Goal: Task Accomplishment & Management: Manage account settings

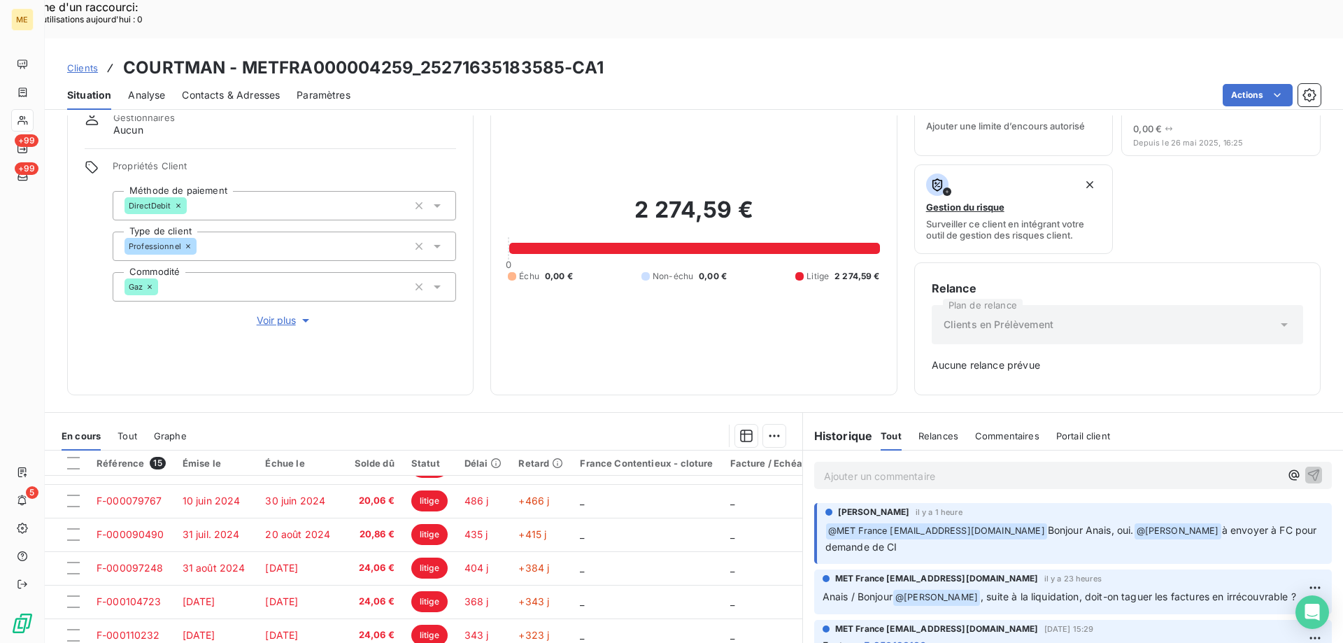
scroll to position [138, 0]
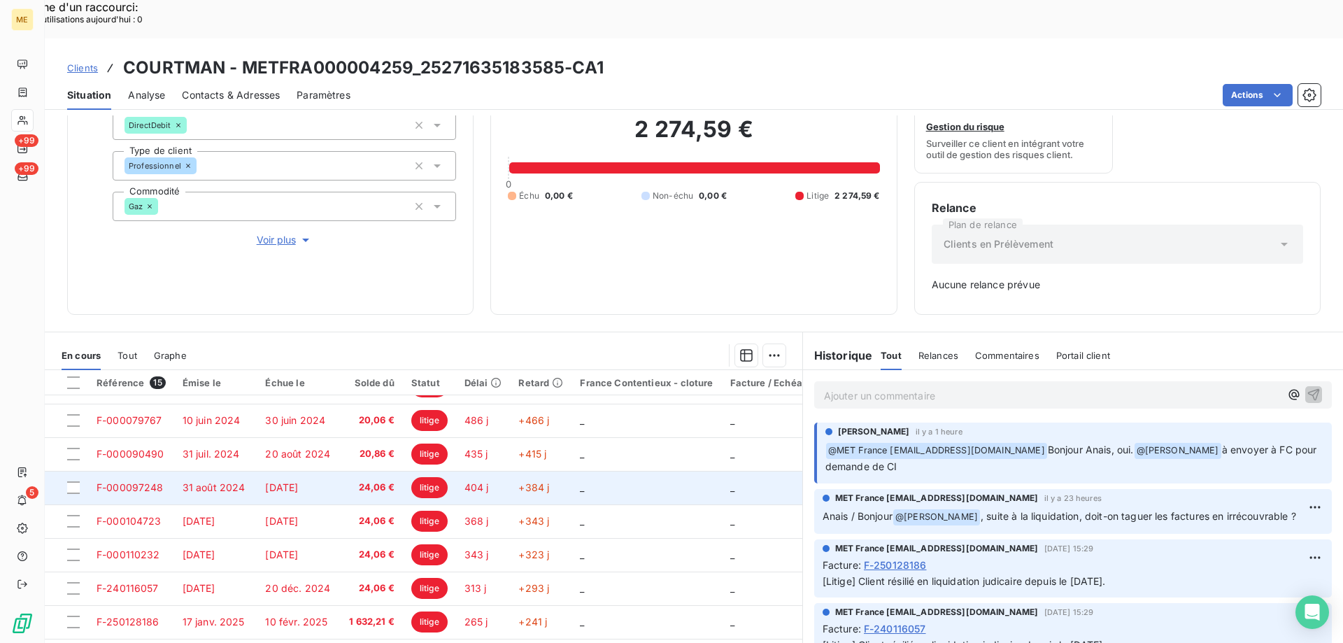
click at [580, 481] on span "_" at bounding box center [582, 487] width 4 height 12
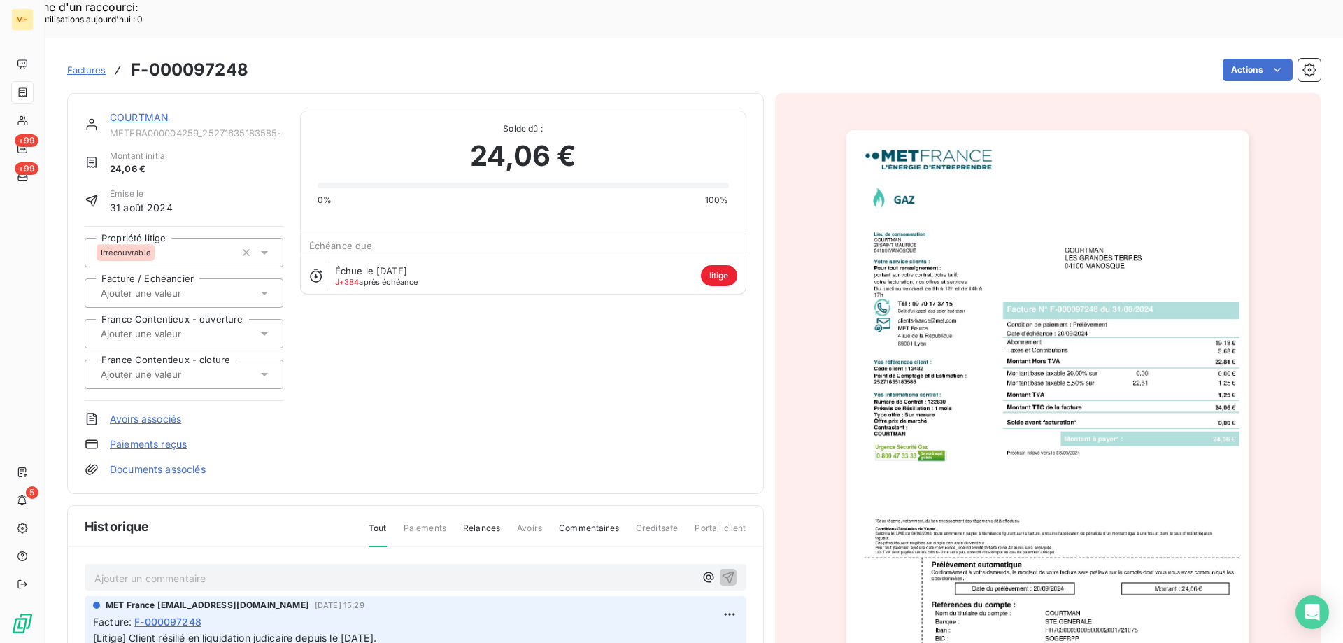
click at [122, 111] on link "COURTMAN" at bounding box center [139, 117] width 59 height 12
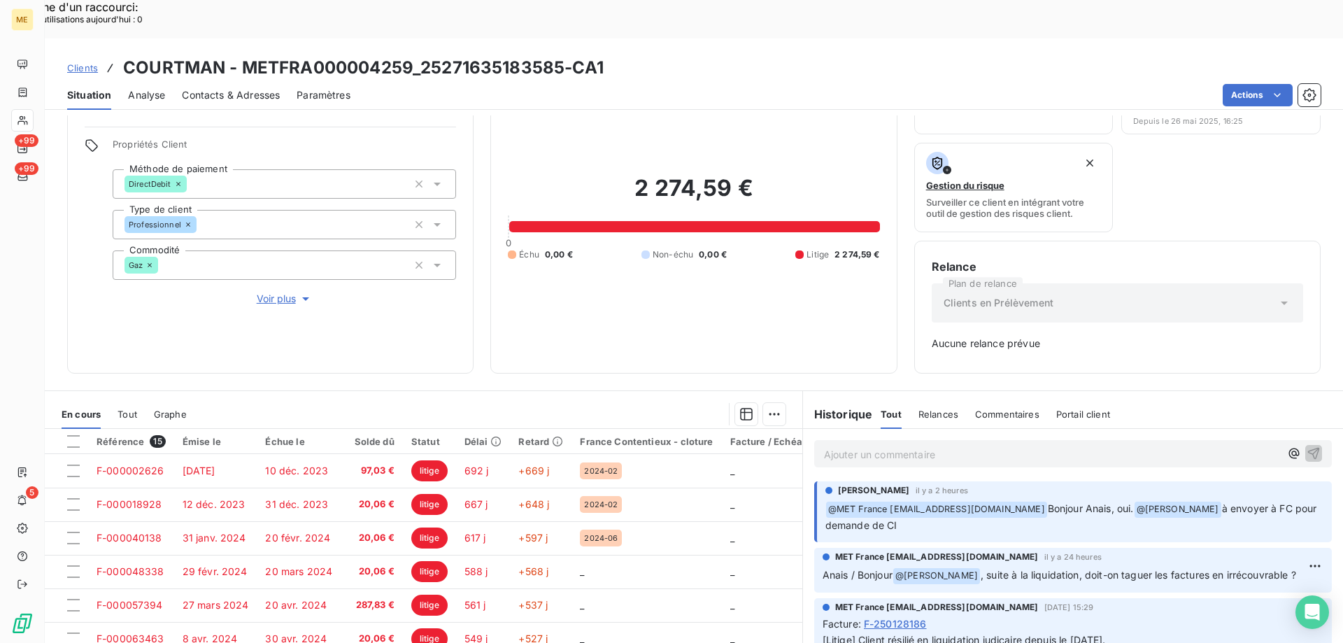
scroll to position [138, 0]
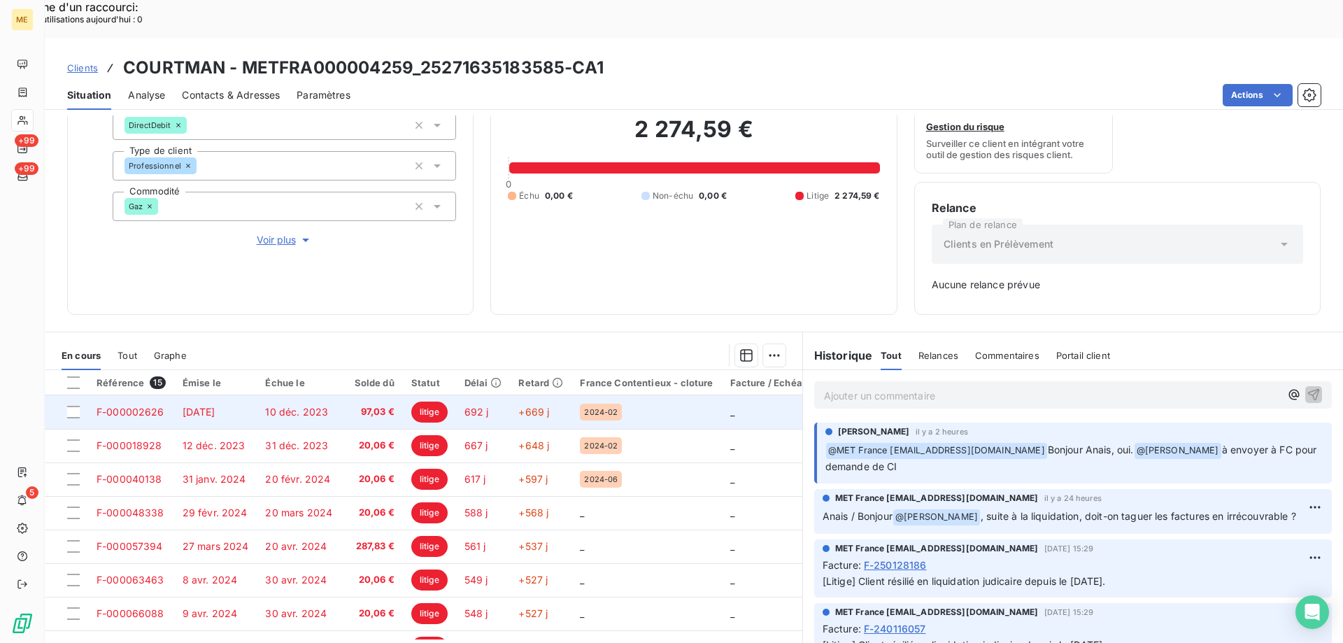
click at [649, 404] on div "2024-02" at bounding box center [646, 412] width 133 height 17
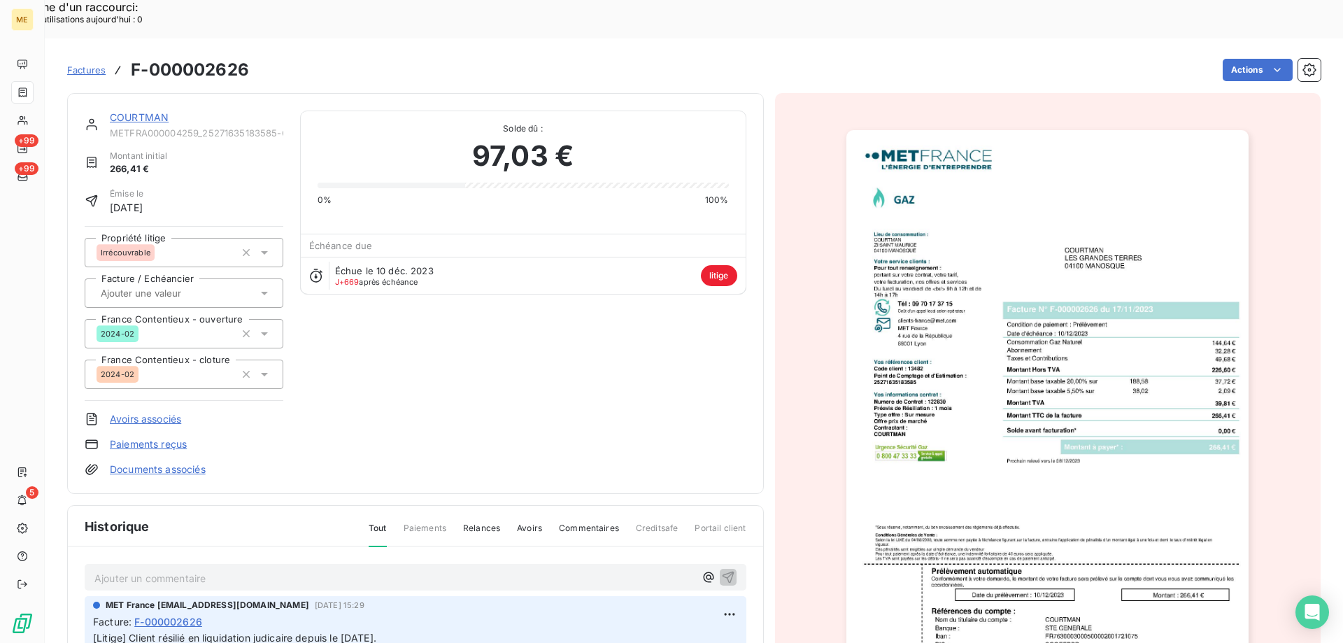
click at [84, 63] on link "Factures" at bounding box center [86, 70] width 38 height 14
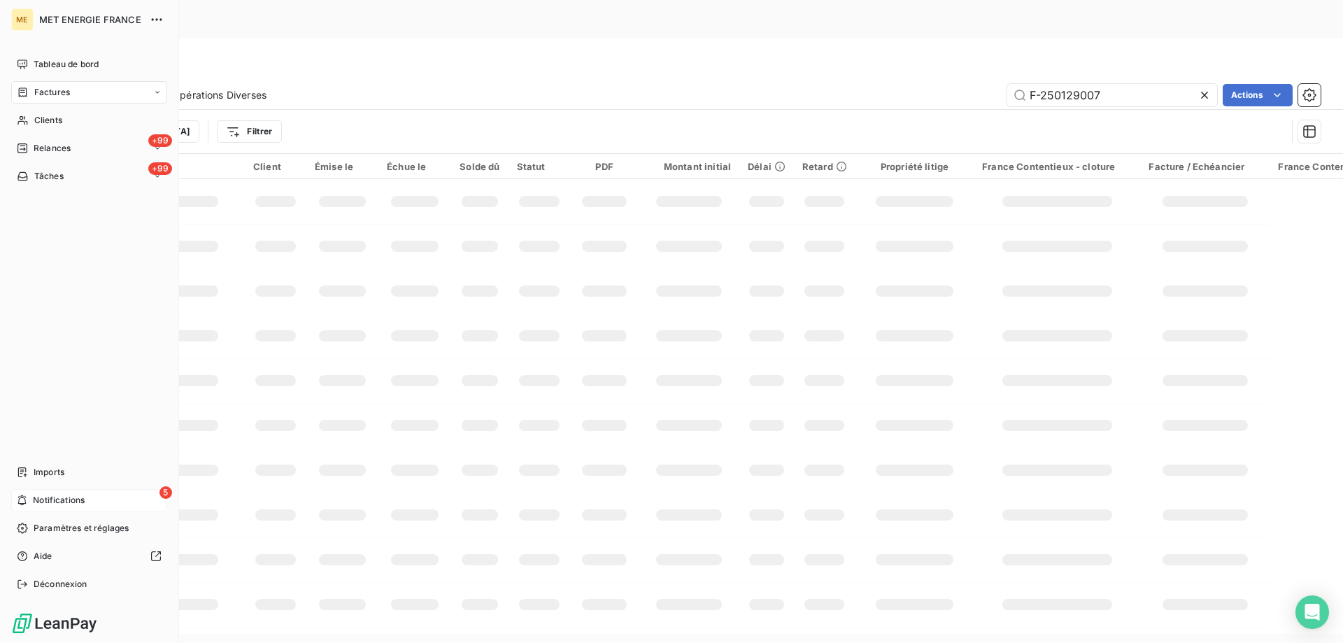
click at [38, 500] on span "Notifications" at bounding box center [59, 500] width 52 height 13
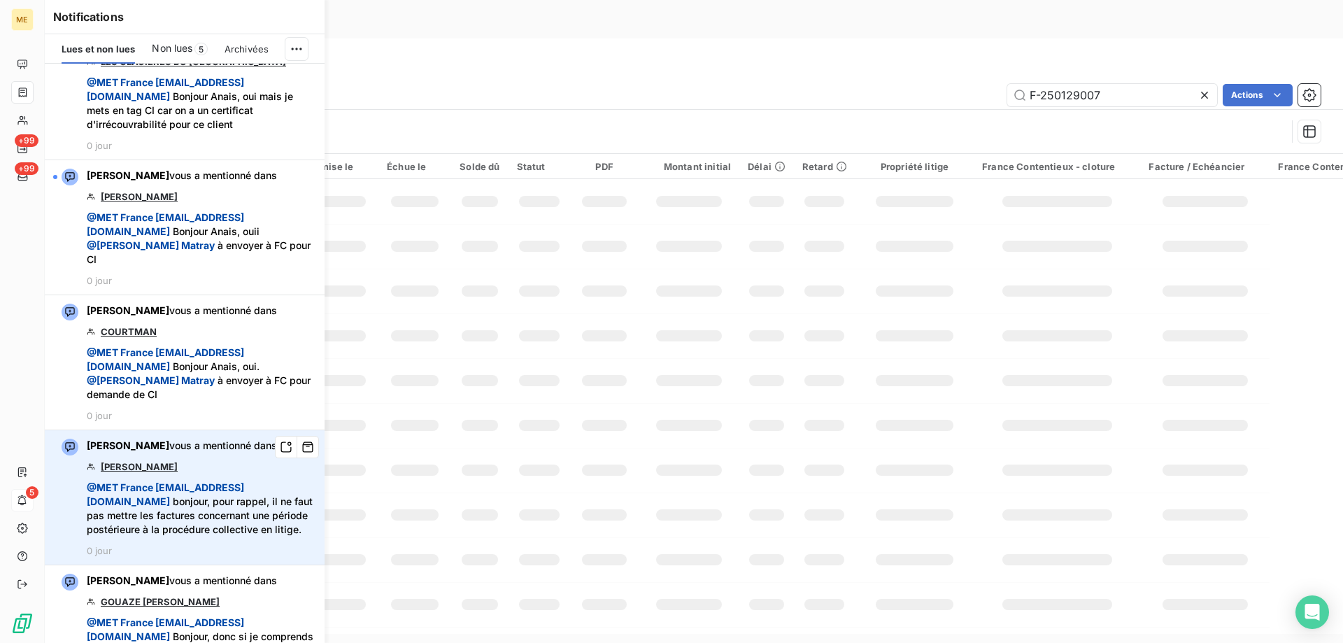
scroll to position [700, 0]
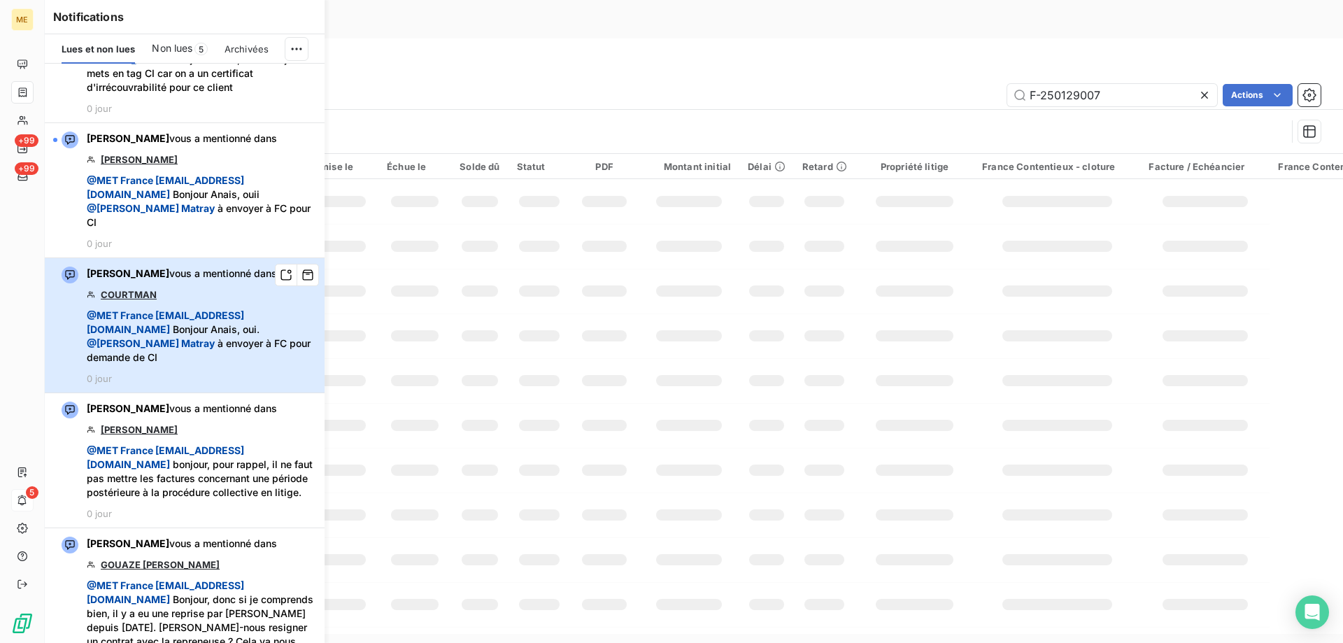
click at [270, 360] on span "@ MET [GEOGRAPHIC_DATA] [EMAIL_ADDRESS][DOMAIN_NAME] Bonjour Anais, oui. @ [PER…" at bounding box center [202, 337] width 230 height 56
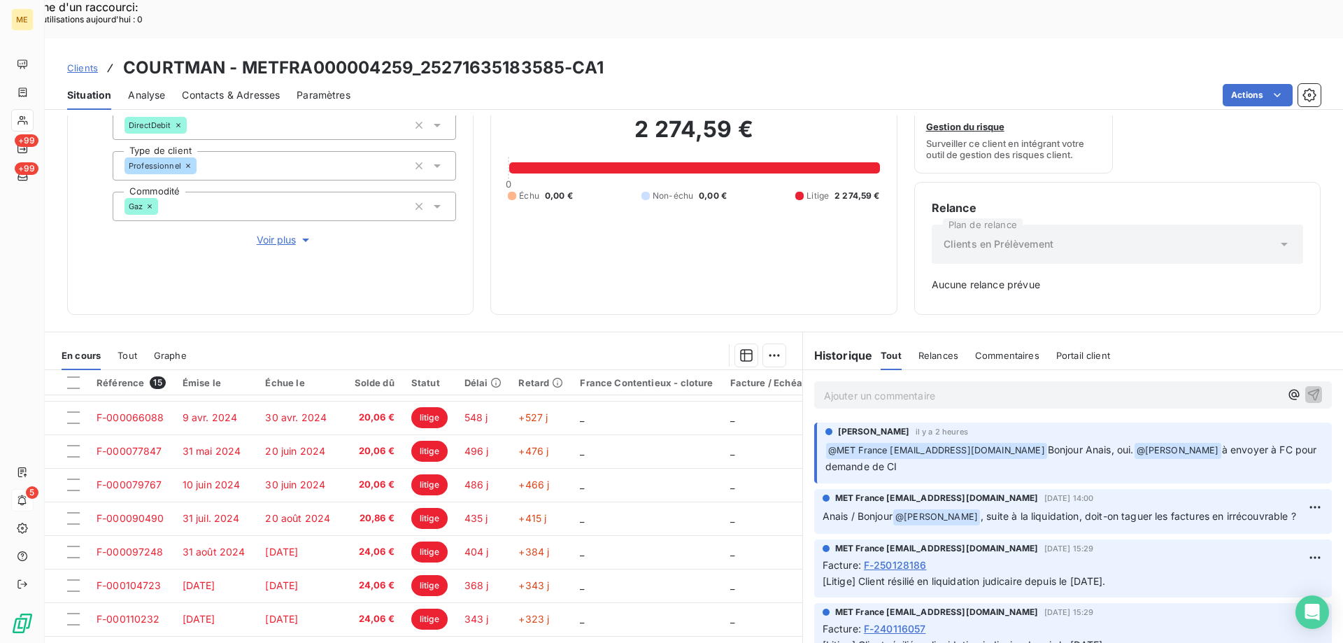
scroll to position [266, 0]
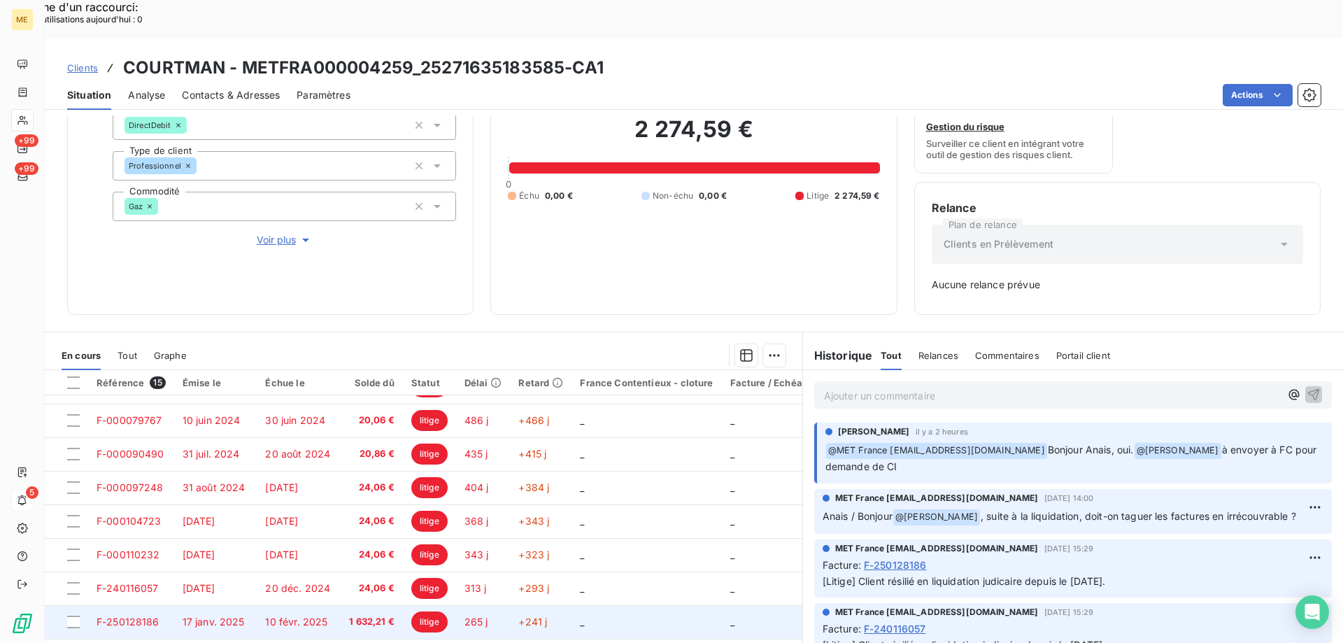
click at [686, 605] on td "_" at bounding box center [647, 622] width 150 height 34
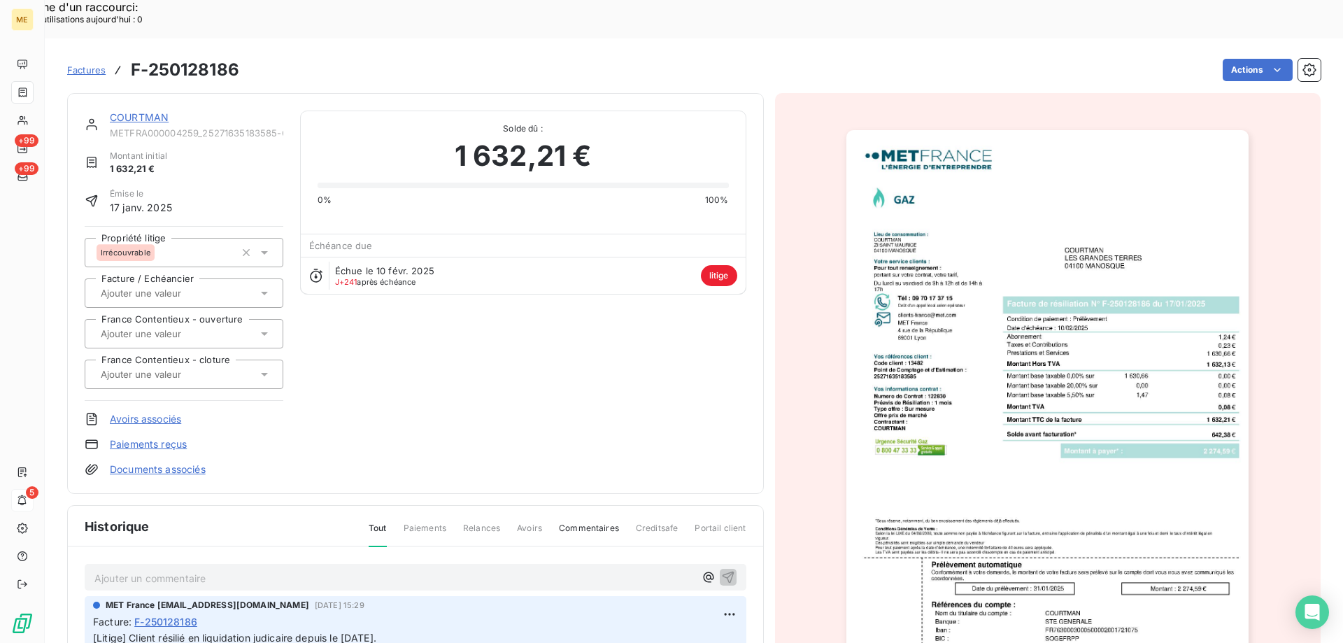
click at [139, 111] on link "COURTMAN" at bounding box center [139, 117] width 59 height 12
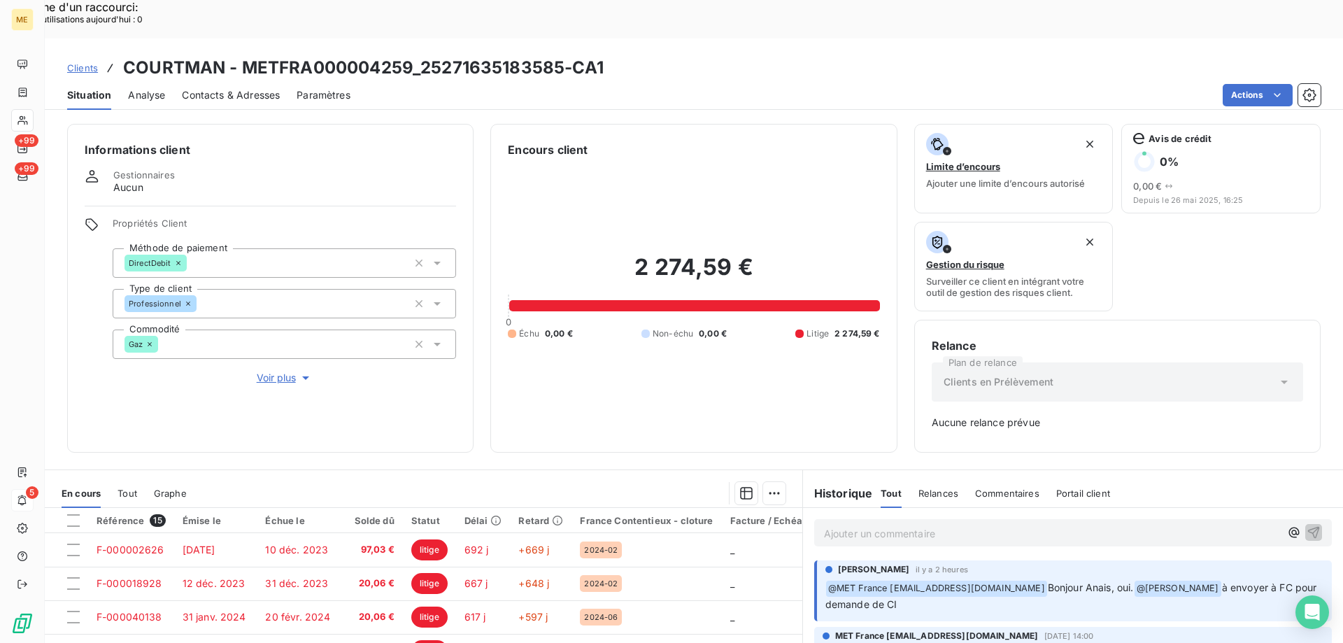
click at [1030, 519] on div "Ajouter un commentaire ﻿" at bounding box center [1073, 532] width 518 height 27
click at [1030, 525] on p "Ajouter un commentaire ﻿" at bounding box center [1052, 533] width 456 height 17
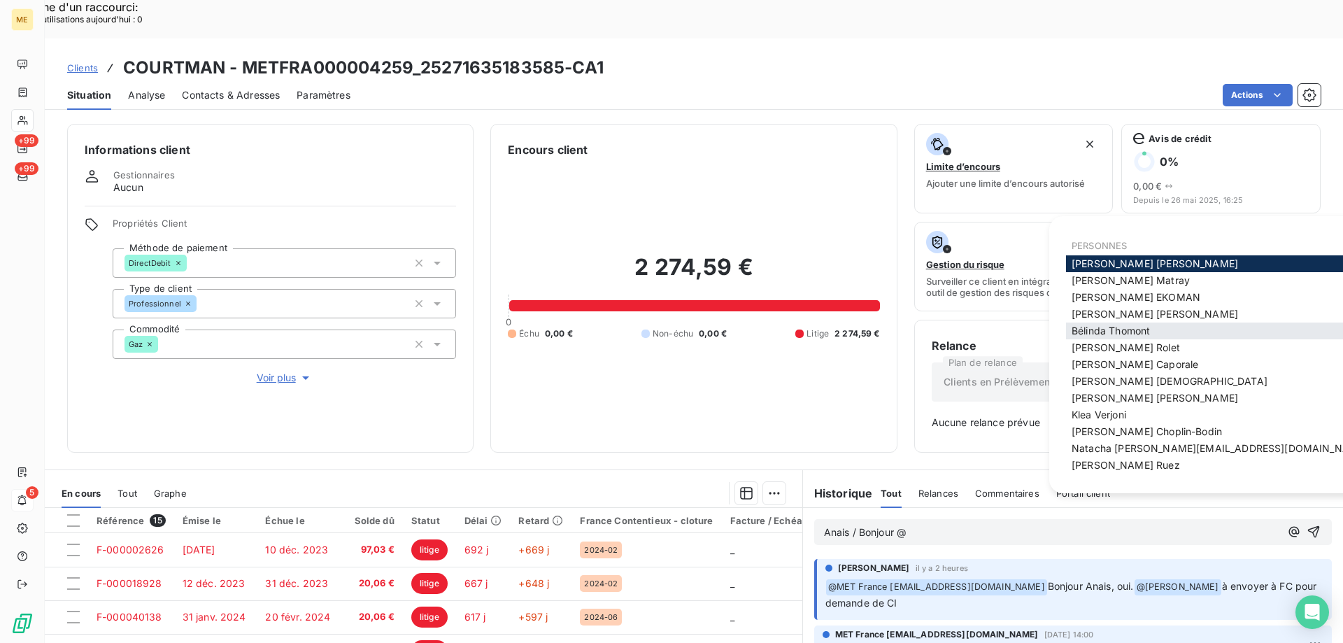
click at [1109, 335] on span "[PERSON_NAME]" at bounding box center [1111, 331] width 78 height 12
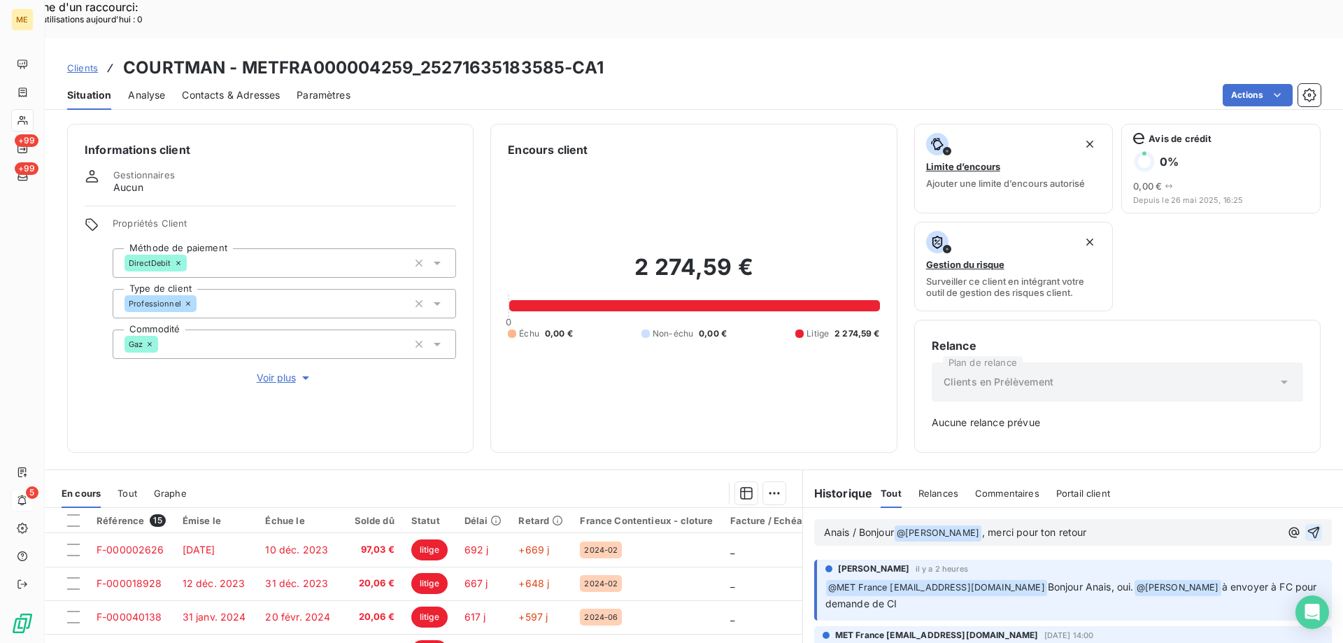
click at [1309, 527] on icon "button" at bounding box center [1315, 533] width 12 height 12
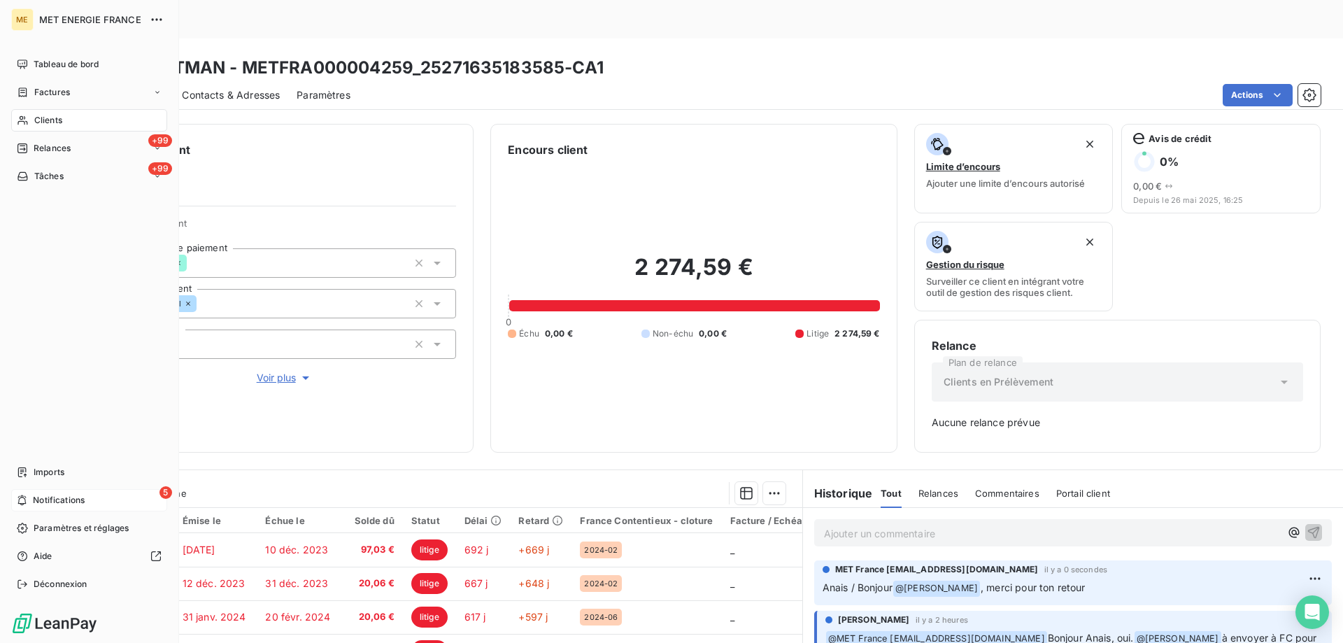
click at [29, 500] on div "5 Notifications" at bounding box center [89, 500] width 156 height 22
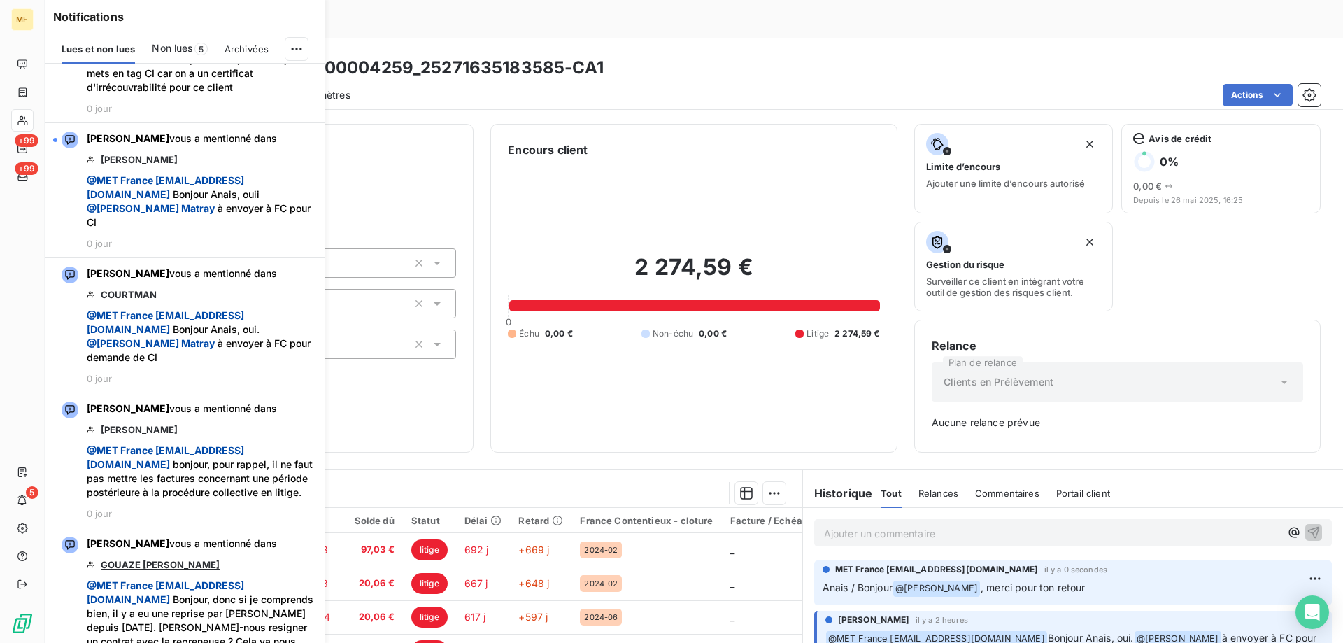
scroll to position [490, 0]
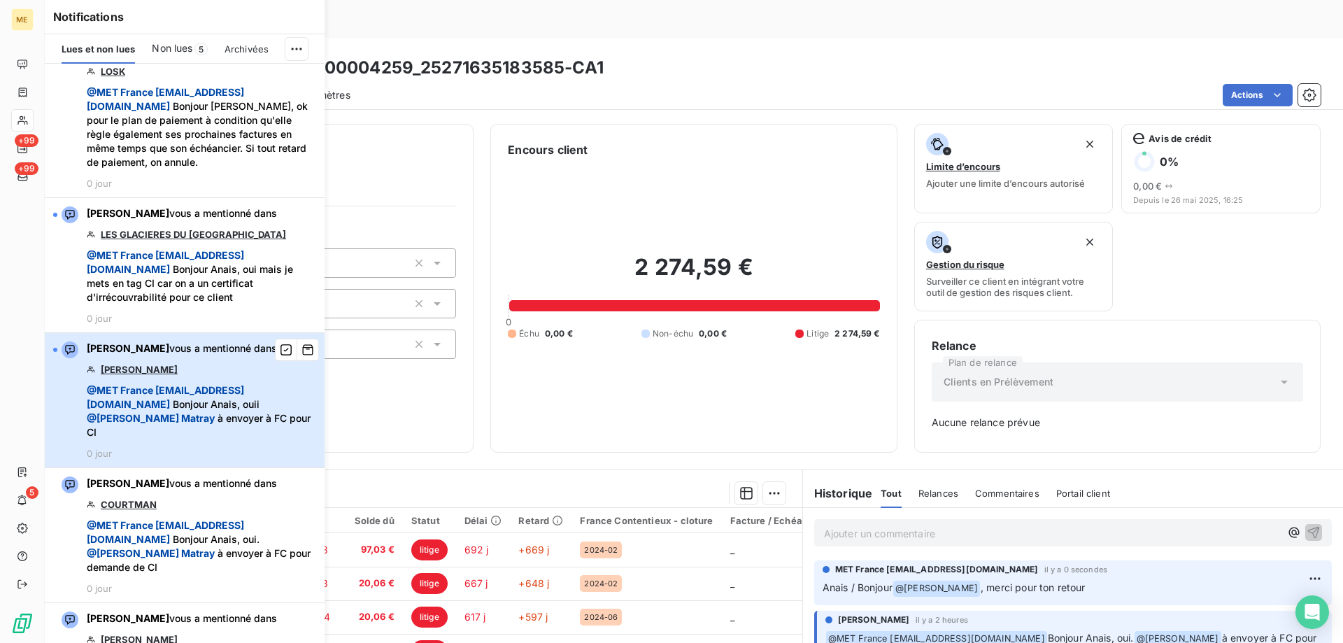
click at [260, 439] on span "@ MET [GEOGRAPHIC_DATA] [EMAIL_ADDRESS][DOMAIN_NAME] Bonjour Anais, ouii @ [PER…" at bounding box center [202, 411] width 230 height 56
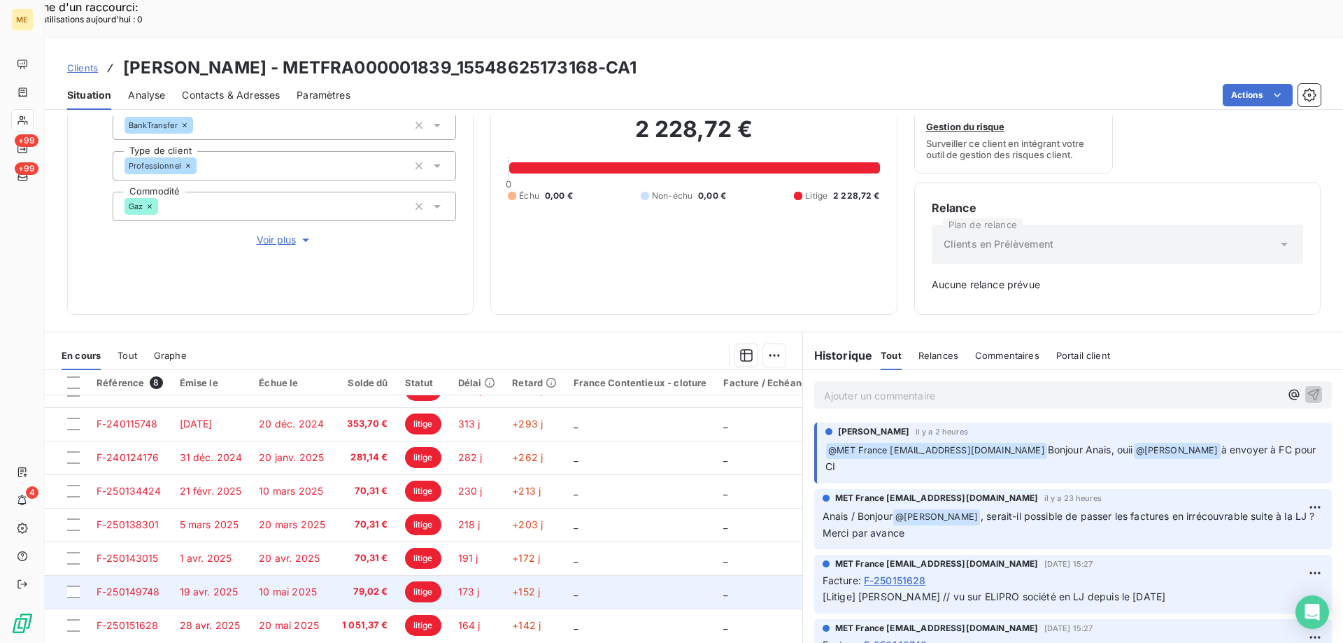
scroll to position [31, 0]
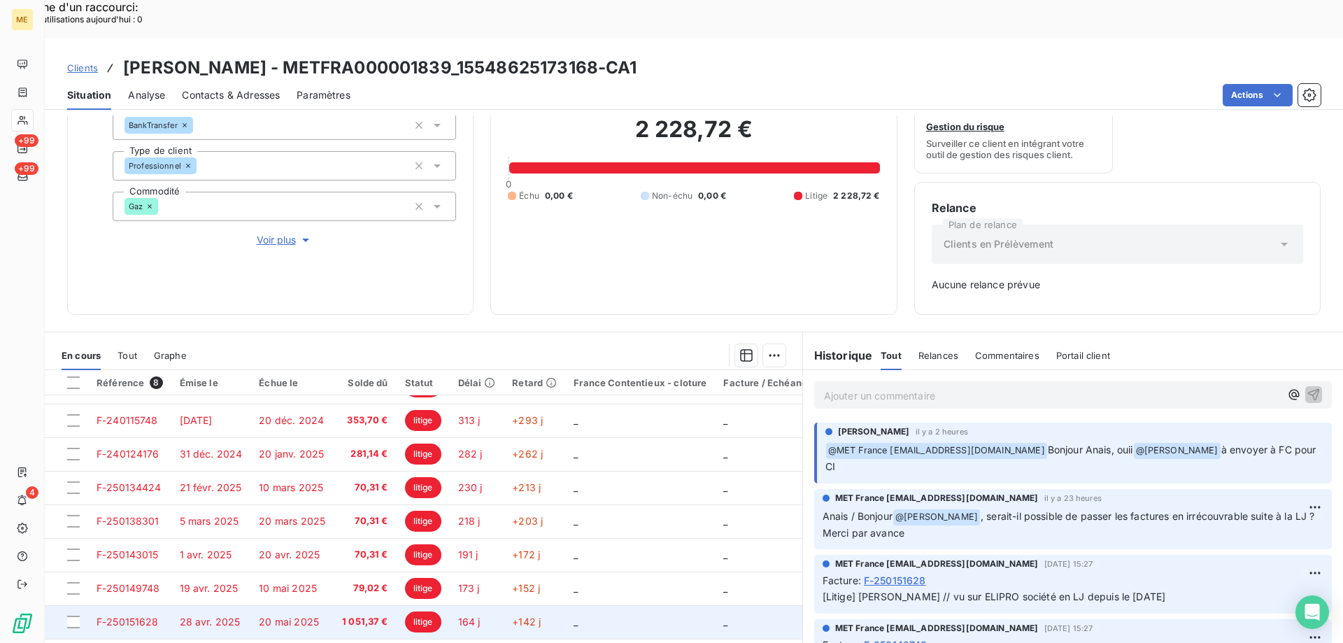
click at [628, 605] on td "_" at bounding box center [640, 622] width 150 height 34
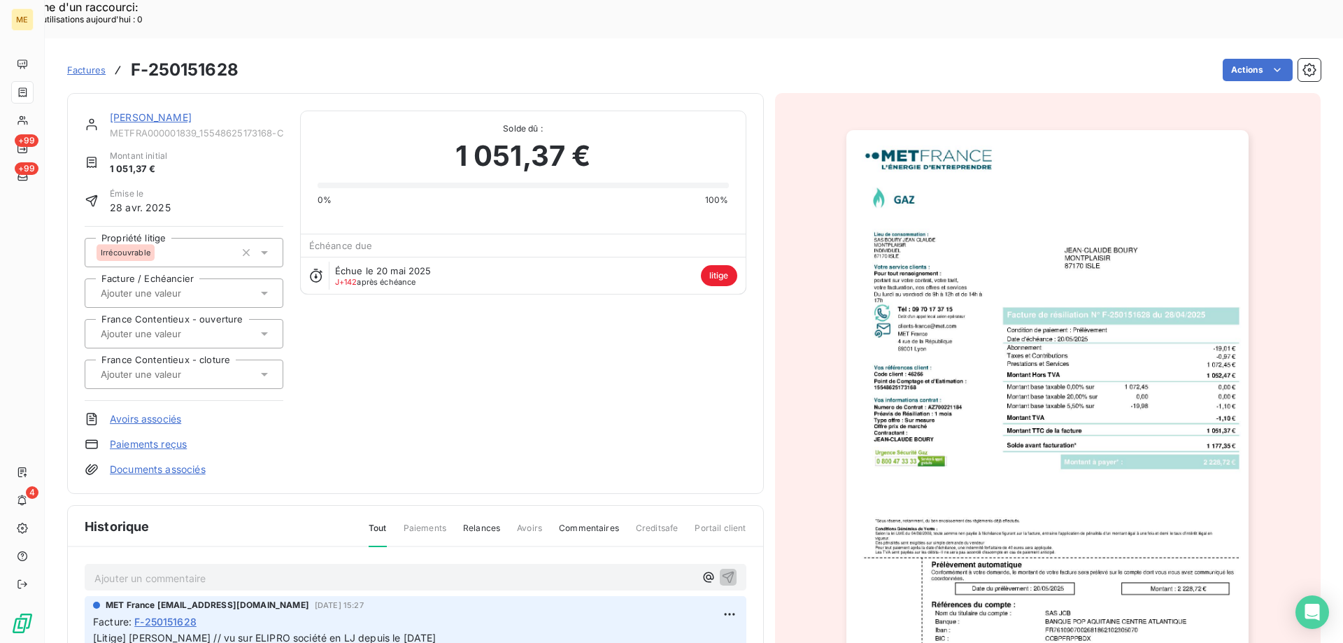
click at [175, 111] on link "[PERSON_NAME]" at bounding box center [151, 117] width 82 height 12
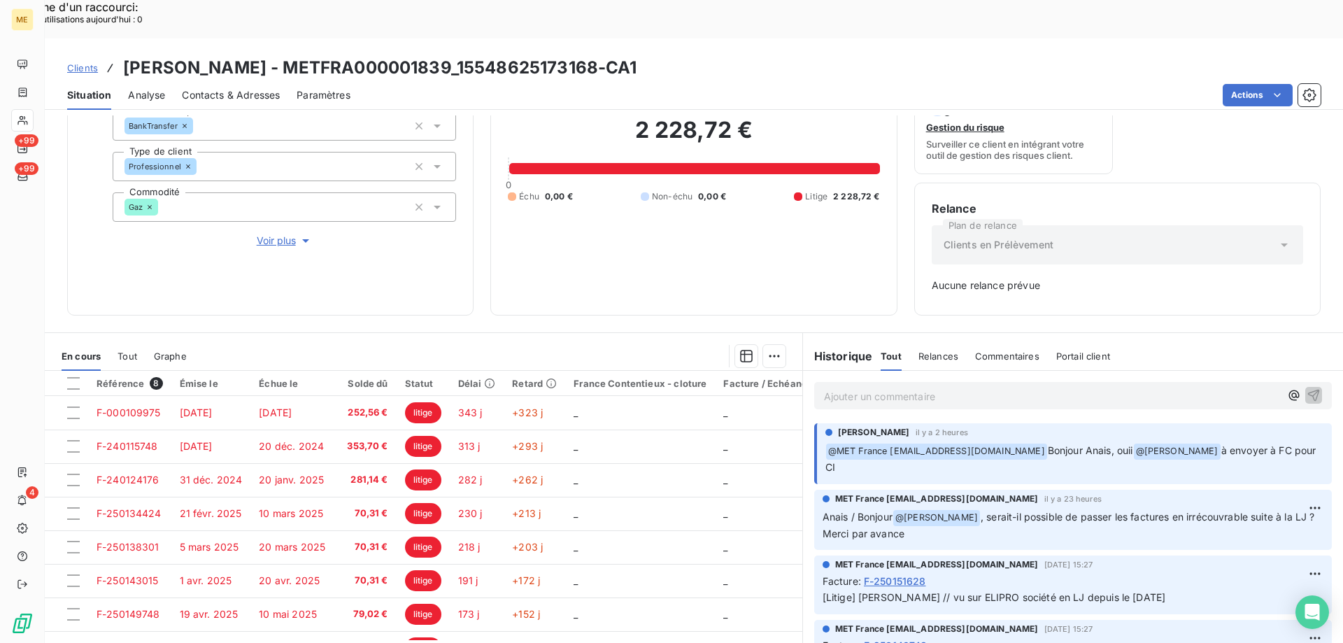
scroll to position [138, 0]
click at [1076, 381] on div "Ajouter un commentaire ﻿" at bounding box center [1073, 394] width 518 height 27
click at [1073, 387] on p "Ajouter un commentaire ﻿" at bounding box center [1052, 395] width 456 height 17
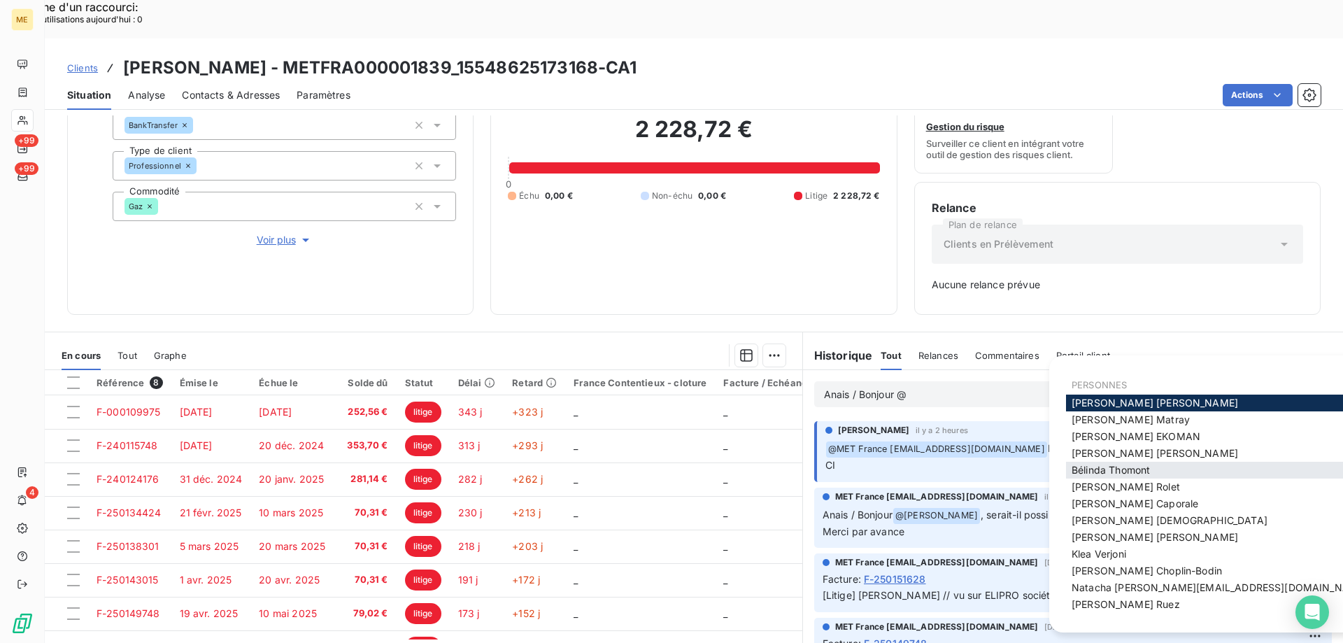
click at [1091, 470] on span "[PERSON_NAME]" at bounding box center [1111, 470] width 78 height 12
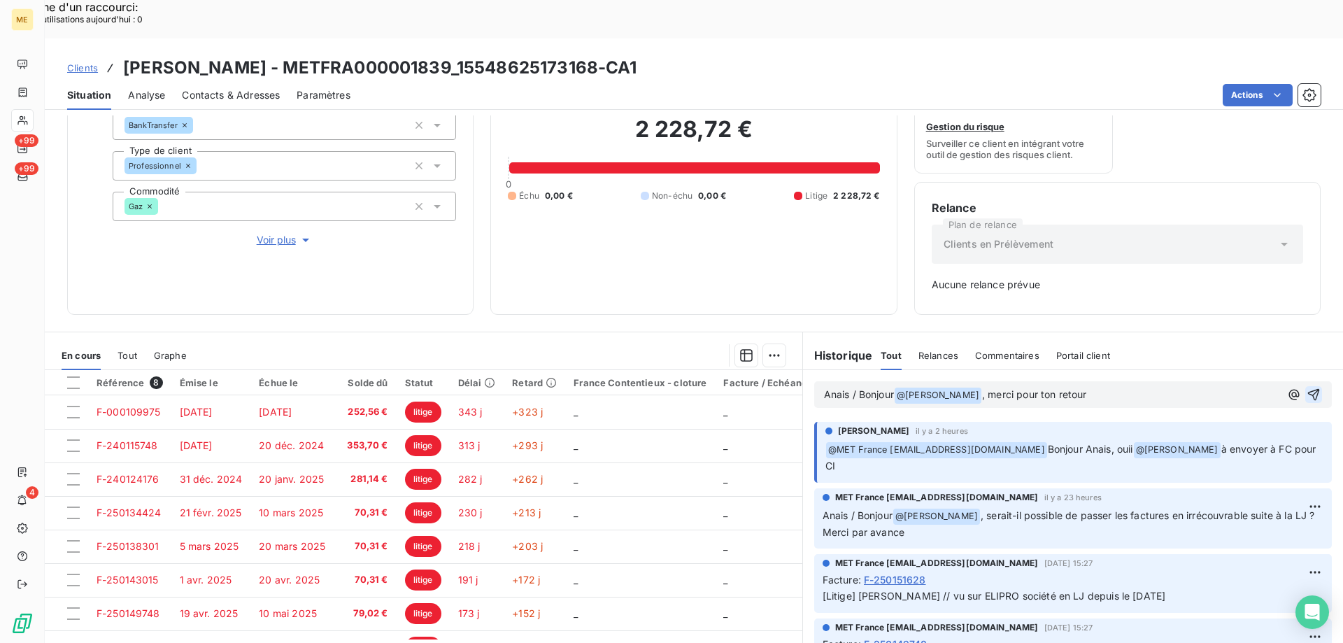
click at [1307, 388] on icon "button" at bounding box center [1314, 395] width 14 height 14
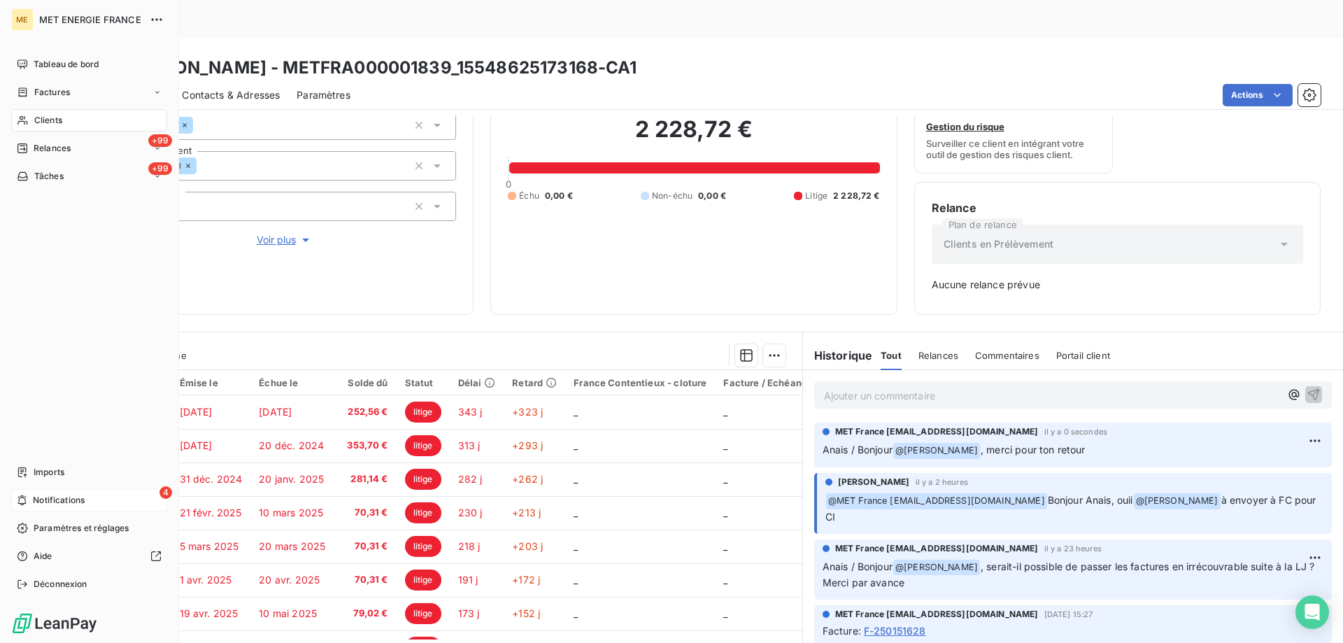
click at [25, 504] on icon at bounding box center [22, 500] width 8 height 10
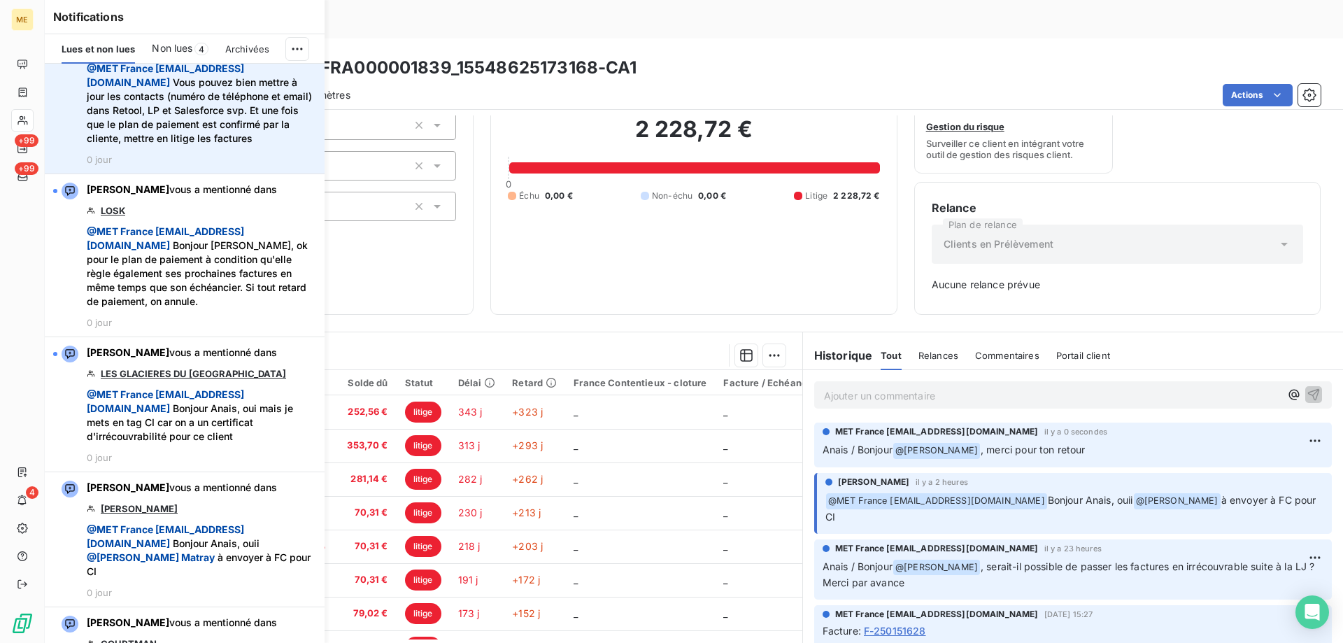
scroll to position [420, 0]
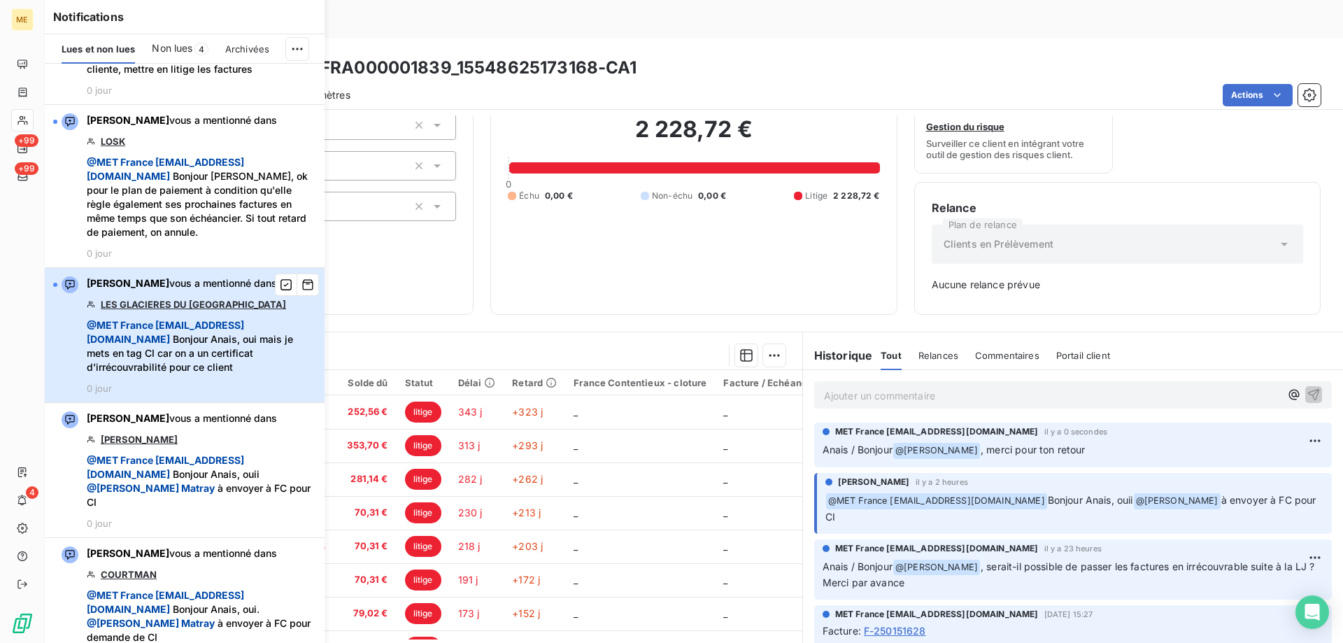
click at [260, 374] on span "@ MET [GEOGRAPHIC_DATA] [EMAIL_ADDRESS][DOMAIN_NAME] Bonjour Anais, oui mais je…" at bounding box center [202, 346] width 230 height 56
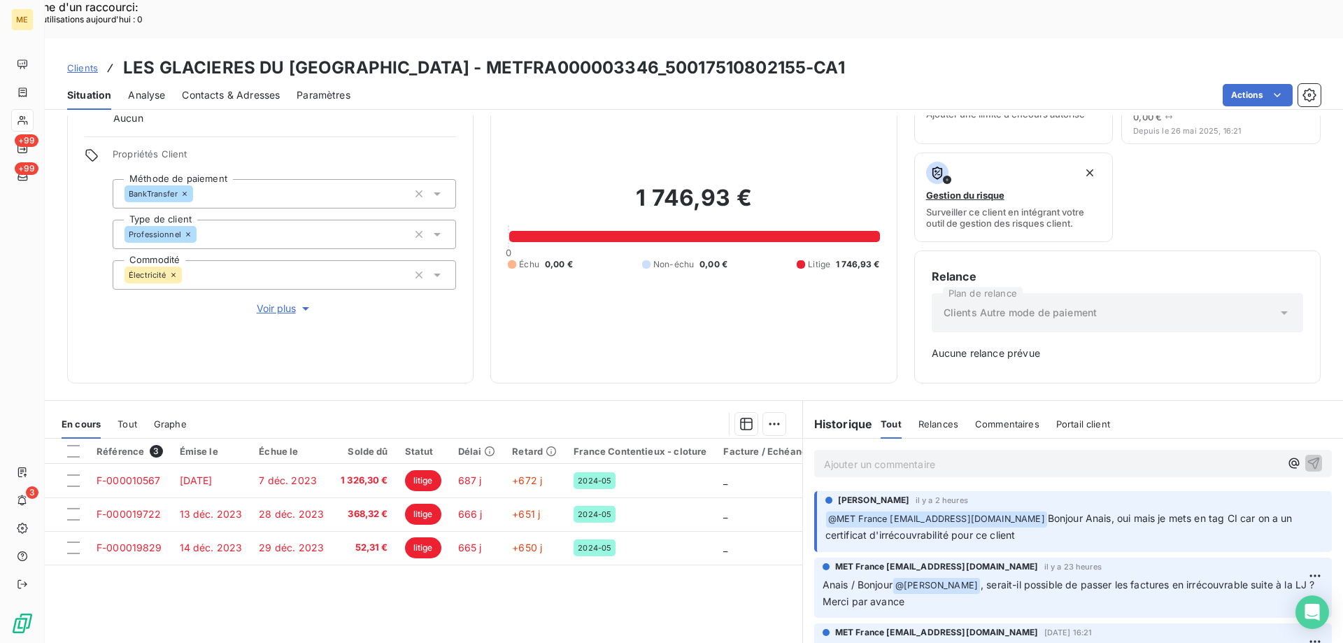
scroll to position [70, 0]
click at [1087, 455] on p "Ajouter un commentaire ﻿" at bounding box center [1052, 463] width 456 height 17
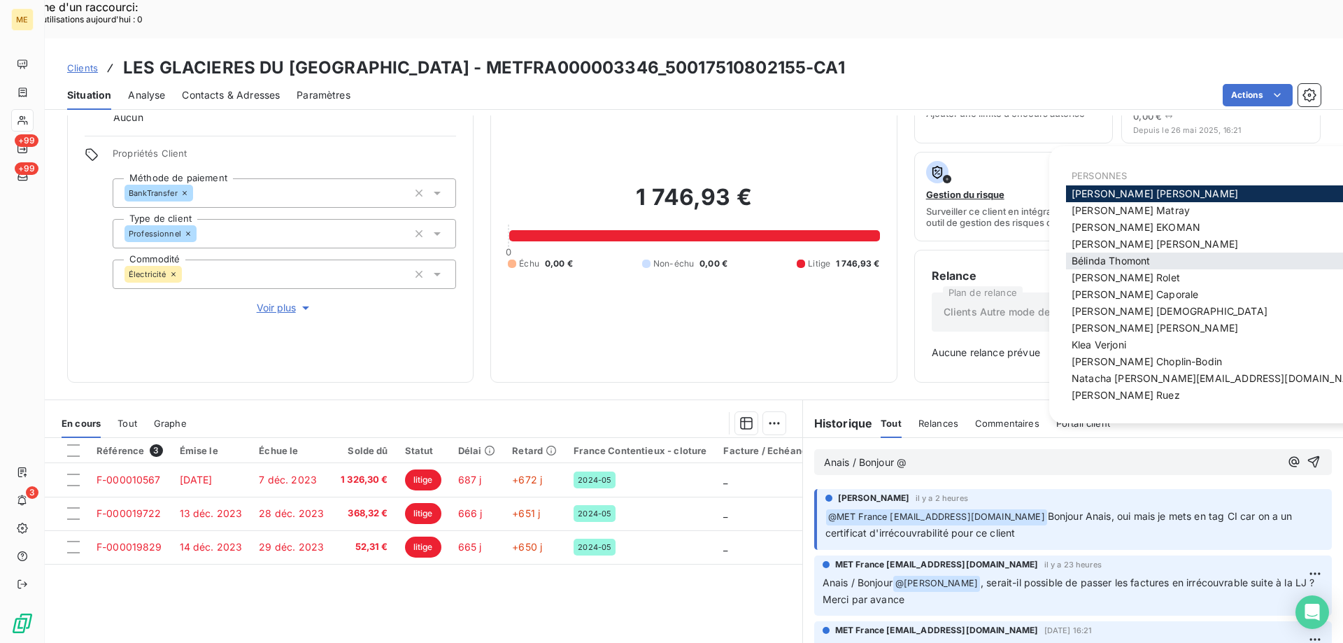
click at [1117, 256] on span "[PERSON_NAME]" at bounding box center [1111, 261] width 78 height 12
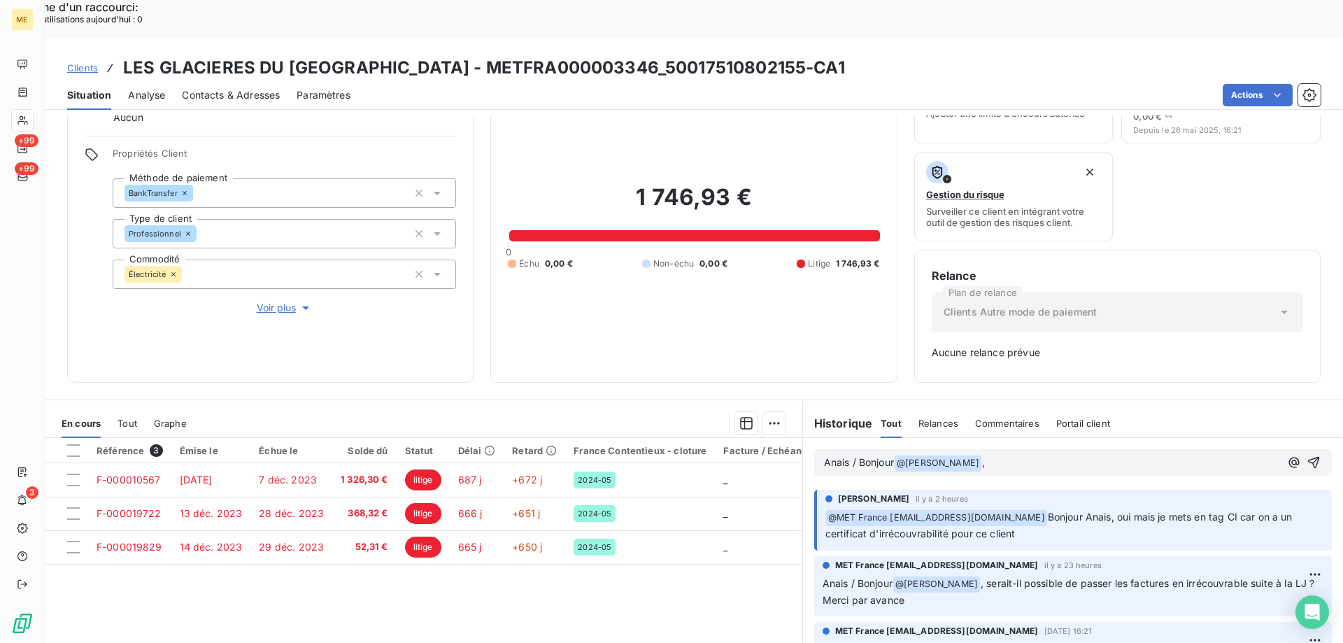
click at [1007, 455] on p "Anais / Bonjour @ [PERSON_NAME] ﻿ ," at bounding box center [1052, 463] width 456 height 17
click at [1309, 457] on icon "button" at bounding box center [1315, 463] width 12 height 12
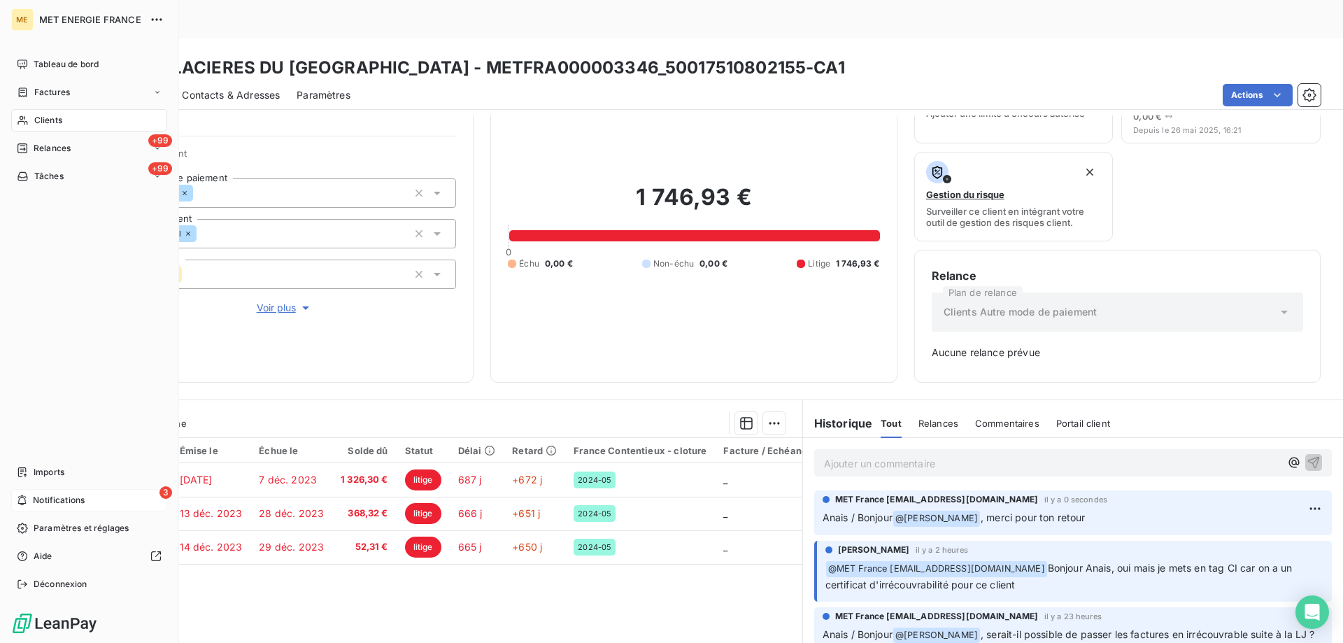
click at [42, 498] on span "Notifications" at bounding box center [59, 500] width 52 height 13
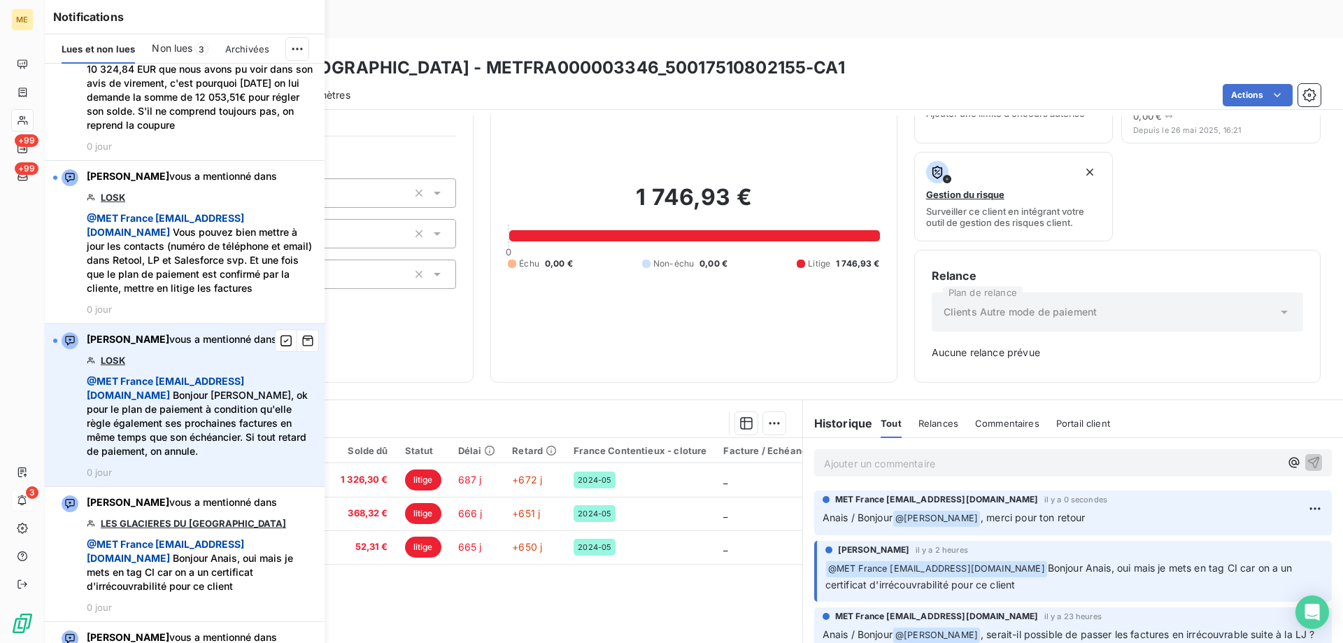
scroll to position [210, 0]
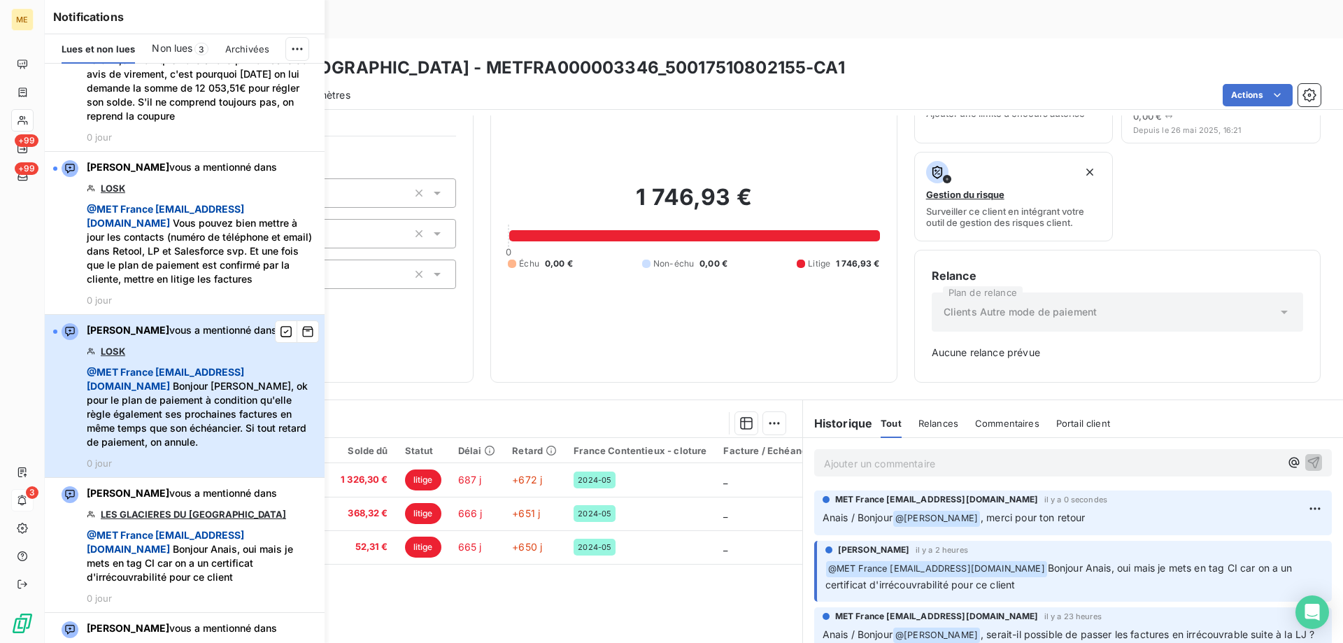
click at [264, 437] on span "@ MET [GEOGRAPHIC_DATA] [EMAIL_ADDRESS][DOMAIN_NAME] Bonjour [PERSON_NAME], ok …" at bounding box center [202, 407] width 230 height 84
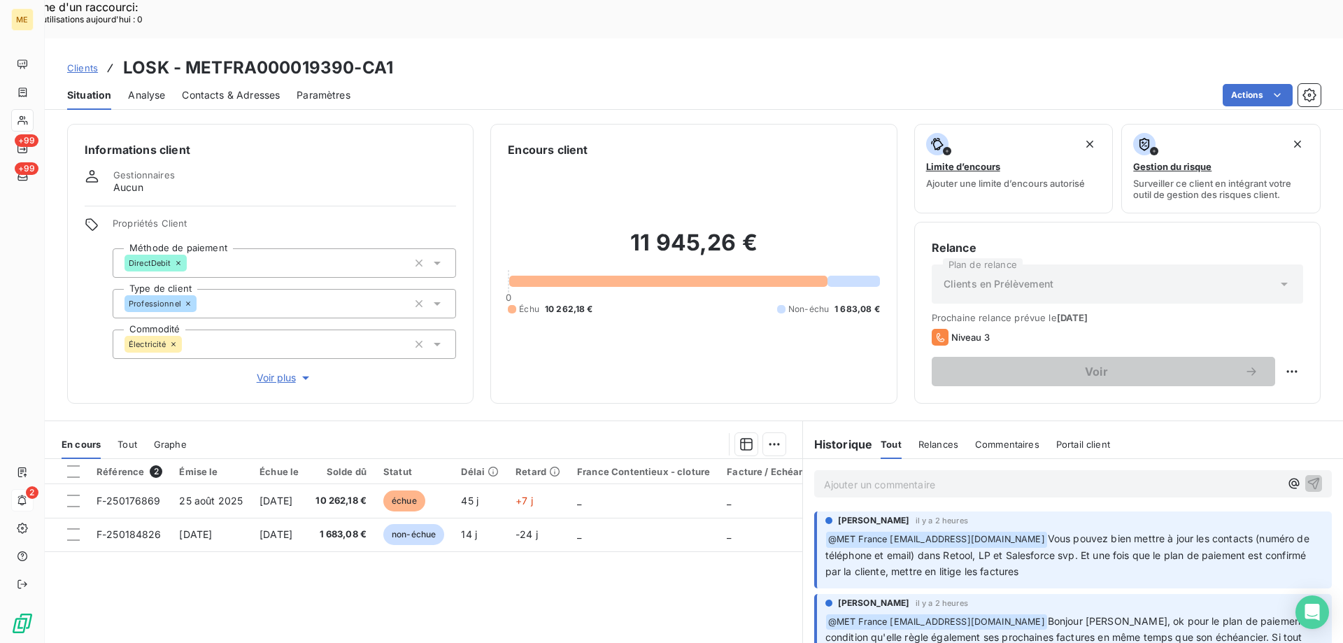
click at [269, 371] on span "Voir plus" at bounding box center [285, 378] width 56 height 14
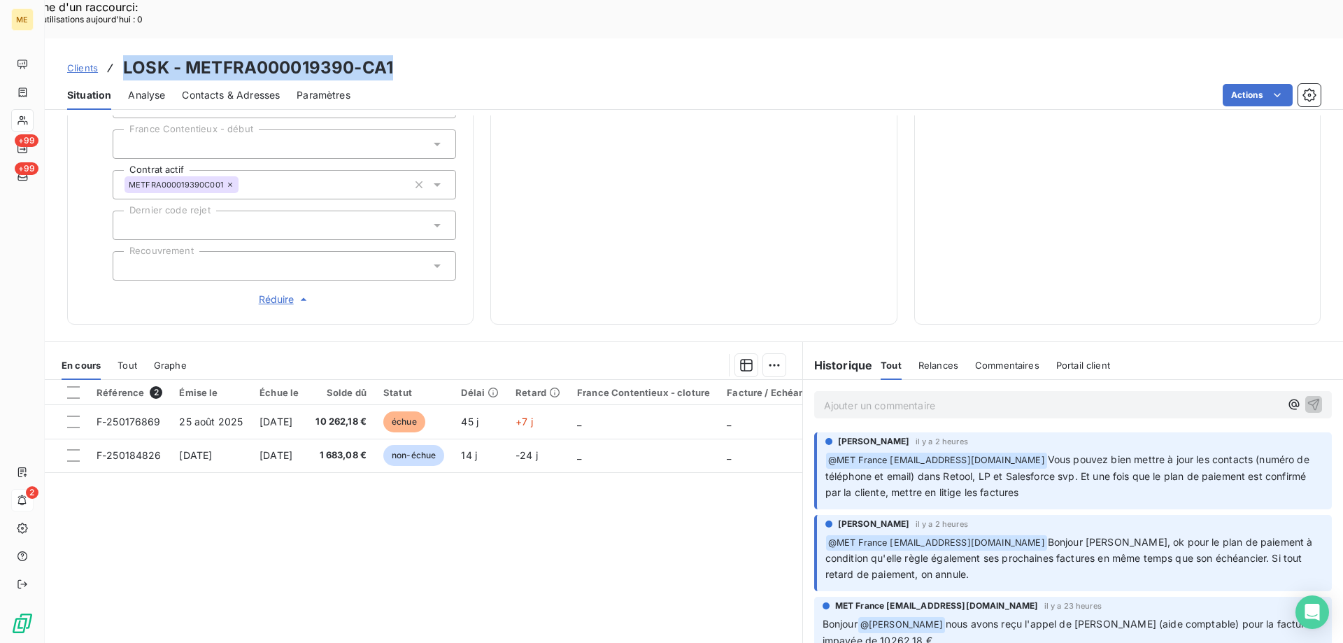
drag, startPoint x: 400, startPoint y: 31, endPoint x: 122, endPoint y: 35, distance: 277.8
click at [122, 55] on div "Clients LOSK - METFRA000019390-CA1" at bounding box center [694, 67] width 1299 height 25
copy h3 "LOSK - METFRA000019390-CA1"
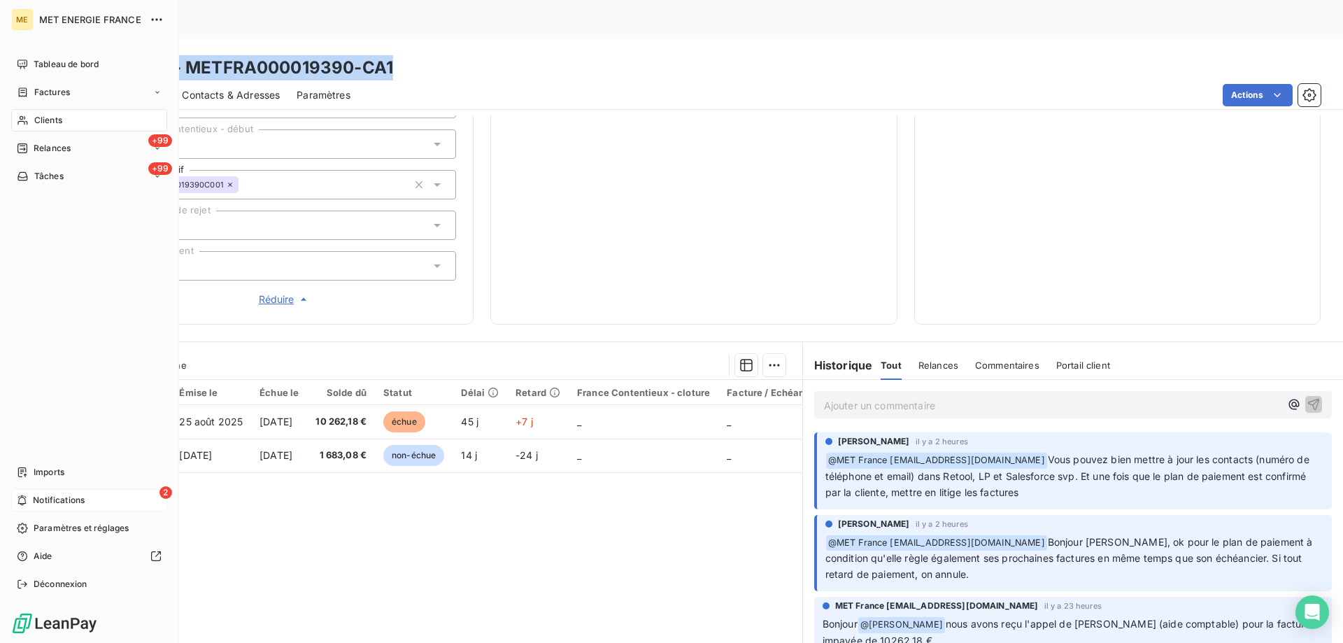
click at [31, 498] on div "2 Notifications" at bounding box center [89, 500] width 156 height 22
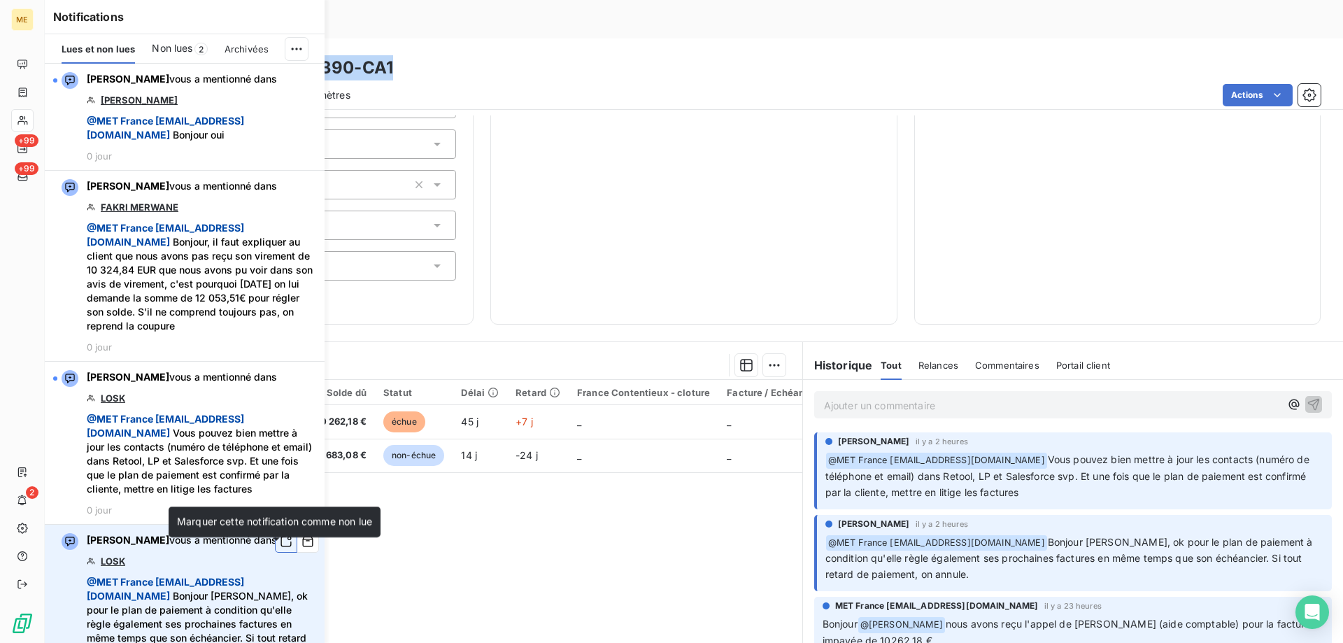
click at [275, 553] on button "button" at bounding box center [286, 541] width 22 height 22
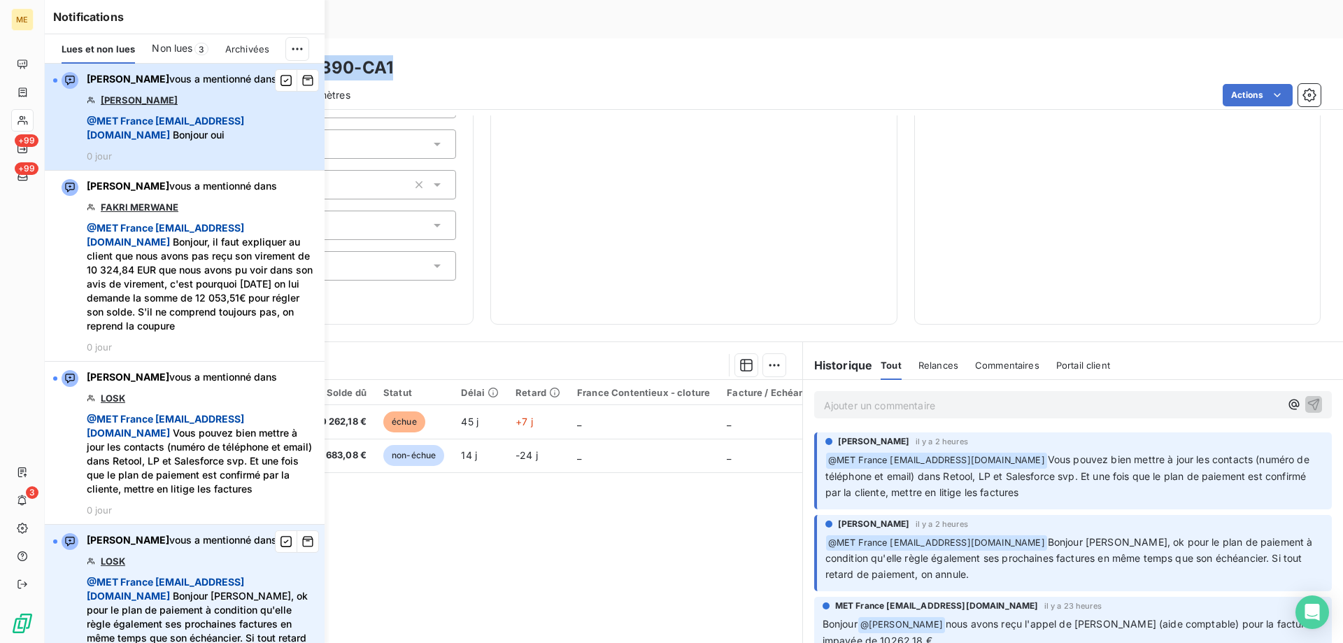
click at [271, 147] on div "[PERSON_NAME] vous a mentionné dans KREMER-RIGAUD @ MET [GEOGRAPHIC_DATA] [EMAI…" at bounding box center [202, 117] width 230 height 90
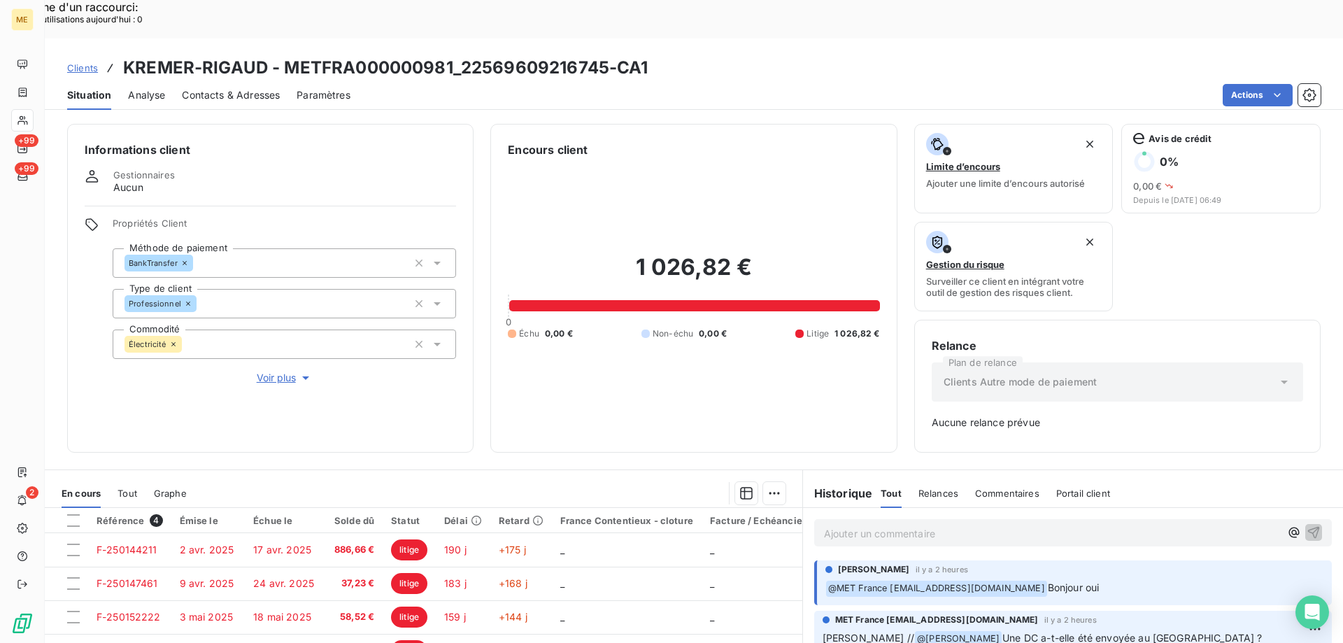
click at [285, 371] on span "Voir plus" at bounding box center [285, 378] width 56 height 14
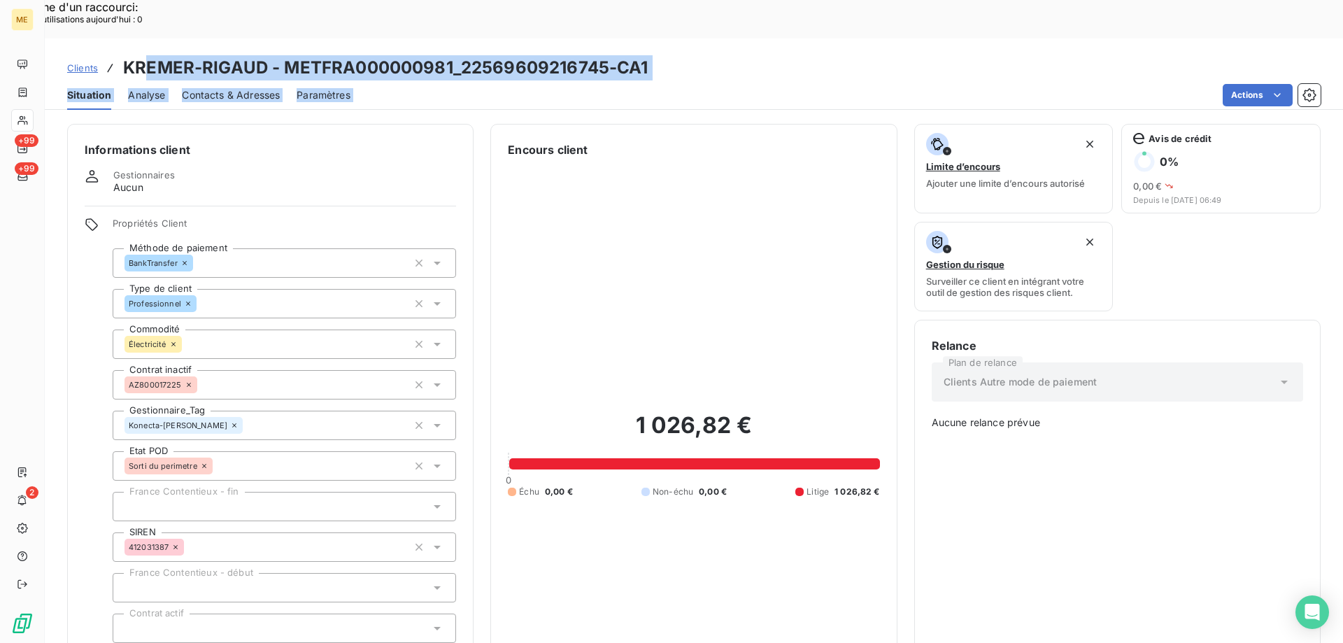
drag, startPoint x: 665, startPoint y: 35, endPoint x: 146, endPoint y: 29, distance: 518.5
click at [146, 38] on div "Clients KREMER-RIGAUD - METFRA000000981_22569609216745-CA1 Situation Analyse Co…" at bounding box center [694, 73] width 1299 height 71
click at [146, 55] on h3 "KREMER-RIGAUD - METFRA000000981_22569609216745-CA1" at bounding box center [386, 67] width 526 height 25
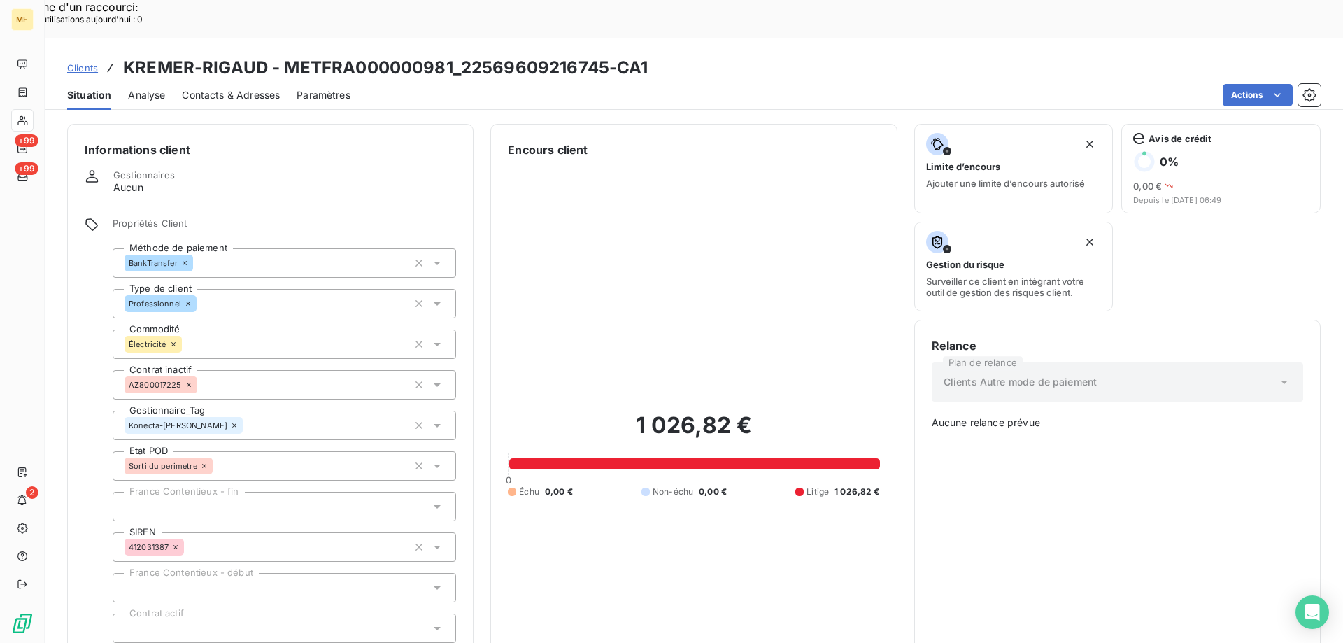
click at [112, 61] on icon at bounding box center [111, 68] width 14 height 14
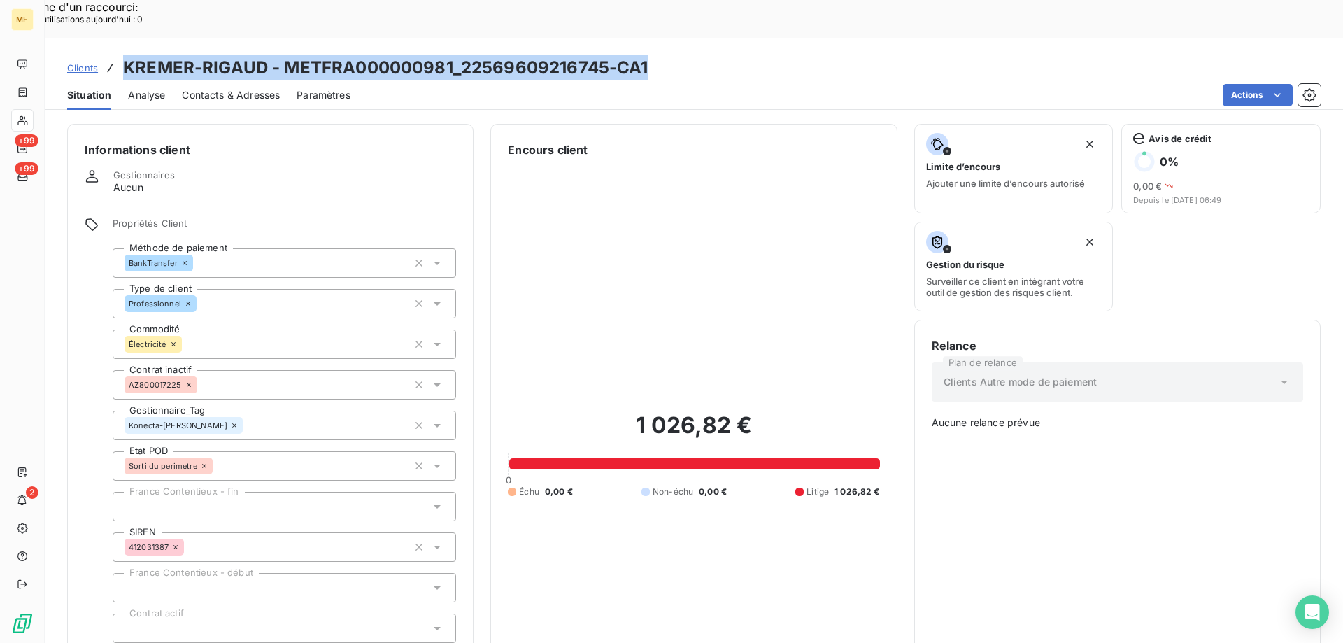
drag, startPoint x: 125, startPoint y: 32, endPoint x: 656, endPoint y: 29, distance: 531.1
click at [656, 55] on div "Clients KREMER-RIGAUD - METFRA000000981_22569609216745-CA1" at bounding box center [694, 67] width 1299 height 25
copy h3 "KREMER-RIGAUD - METFRA000000981_22569609216745-CA1"
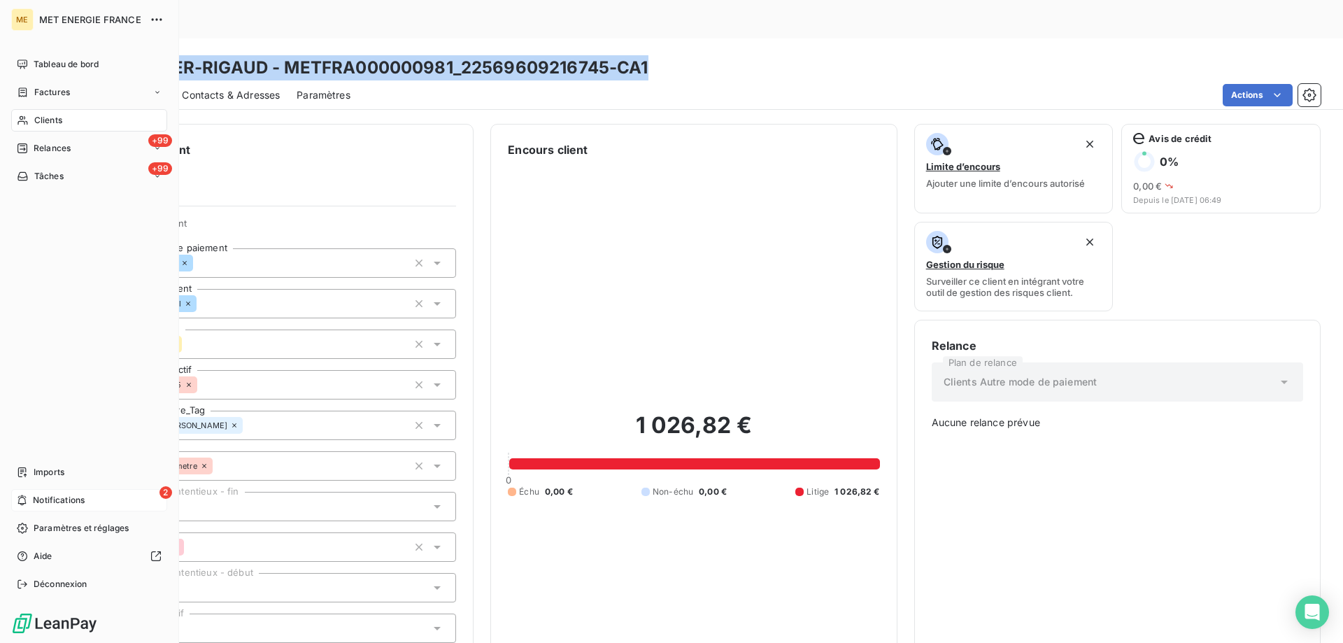
click at [90, 493] on div "2 Notifications" at bounding box center [89, 500] width 156 height 22
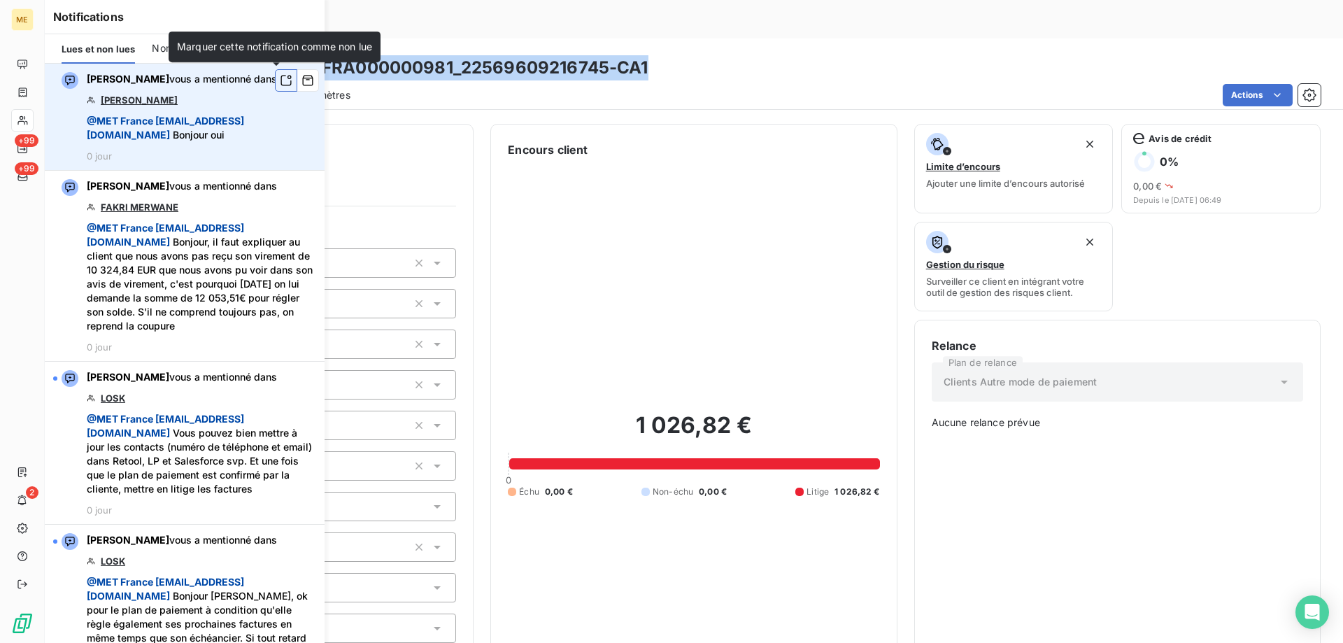
click at [280, 79] on icon "button" at bounding box center [286, 80] width 13 height 14
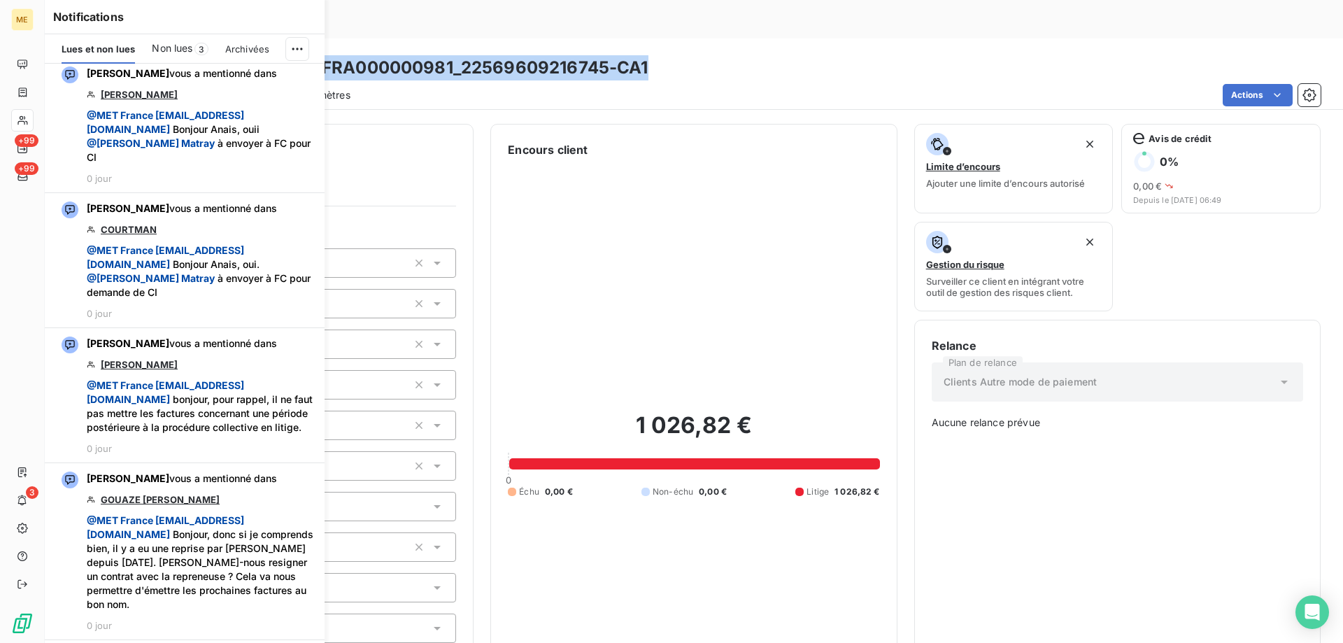
scroll to position [770, 0]
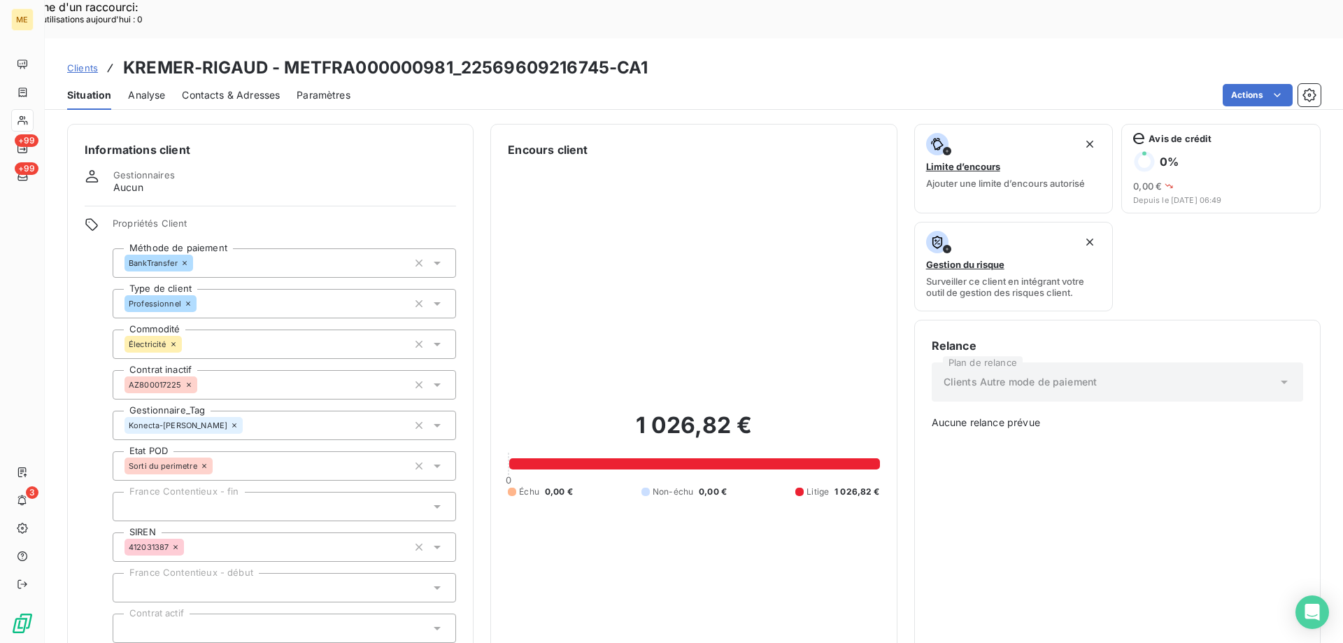
click at [672, 265] on div "1 026,82 € 0 Échu 0,00 € Non-échu 0,00 € Litige 1 026,82 €" at bounding box center [694, 454] width 372 height 593
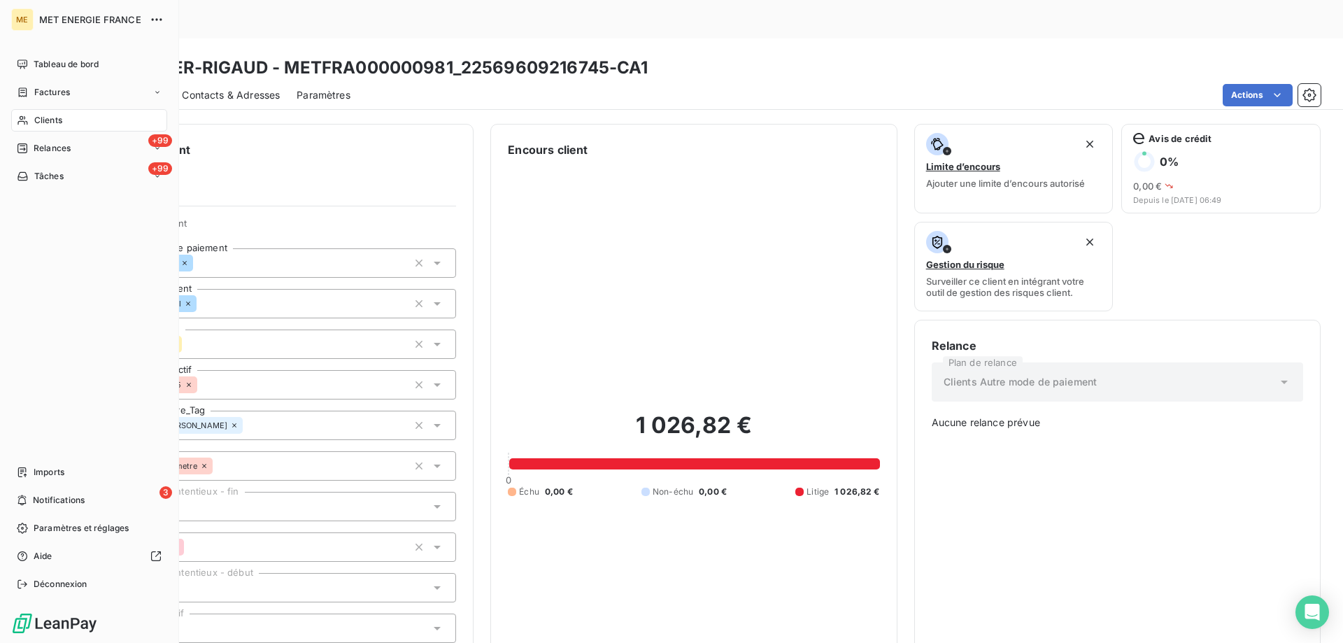
click at [21, 121] on icon at bounding box center [22, 120] width 10 height 9
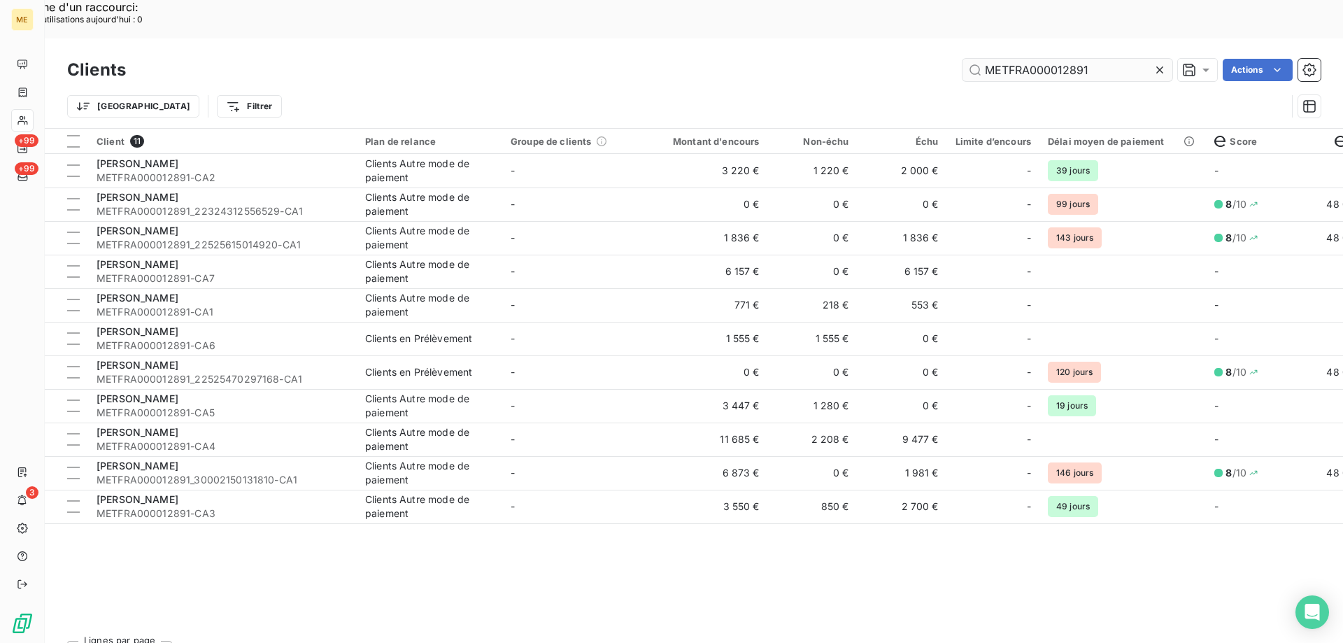
click at [1020, 59] on input "METFRA000012891" at bounding box center [1068, 70] width 210 height 22
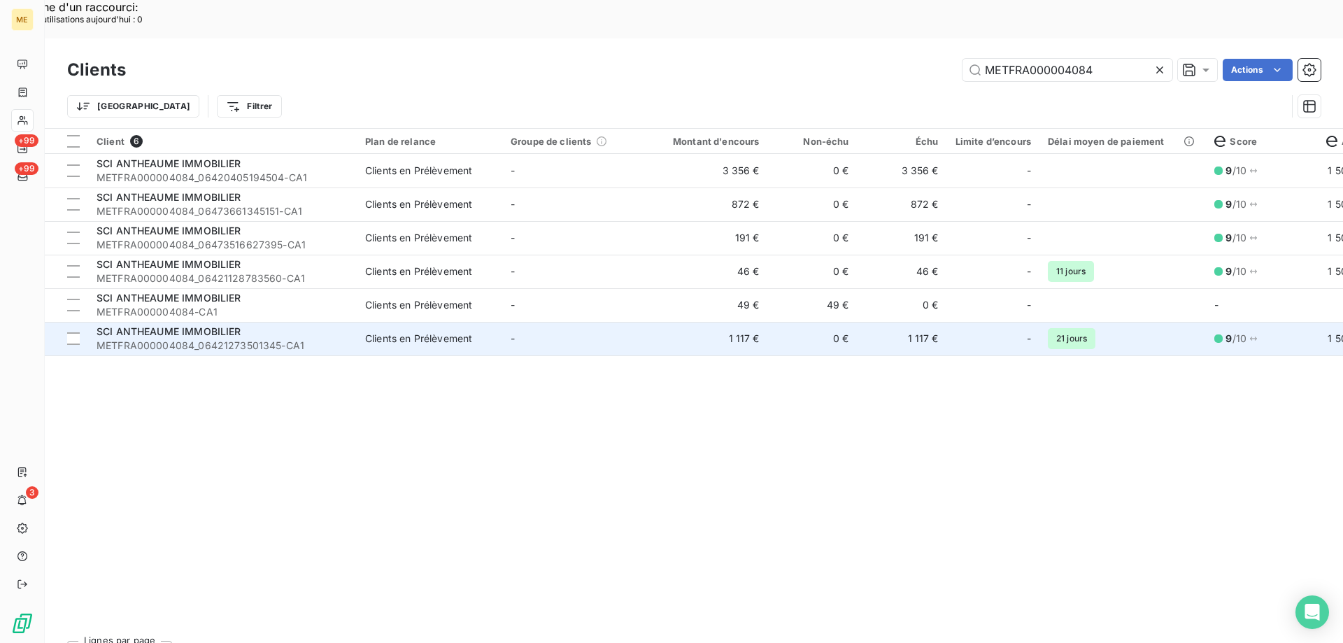
type input "METFRA000004084"
click at [671, 322] on td "1 117 €" at bounding box center [708, 339] width 120 height 34
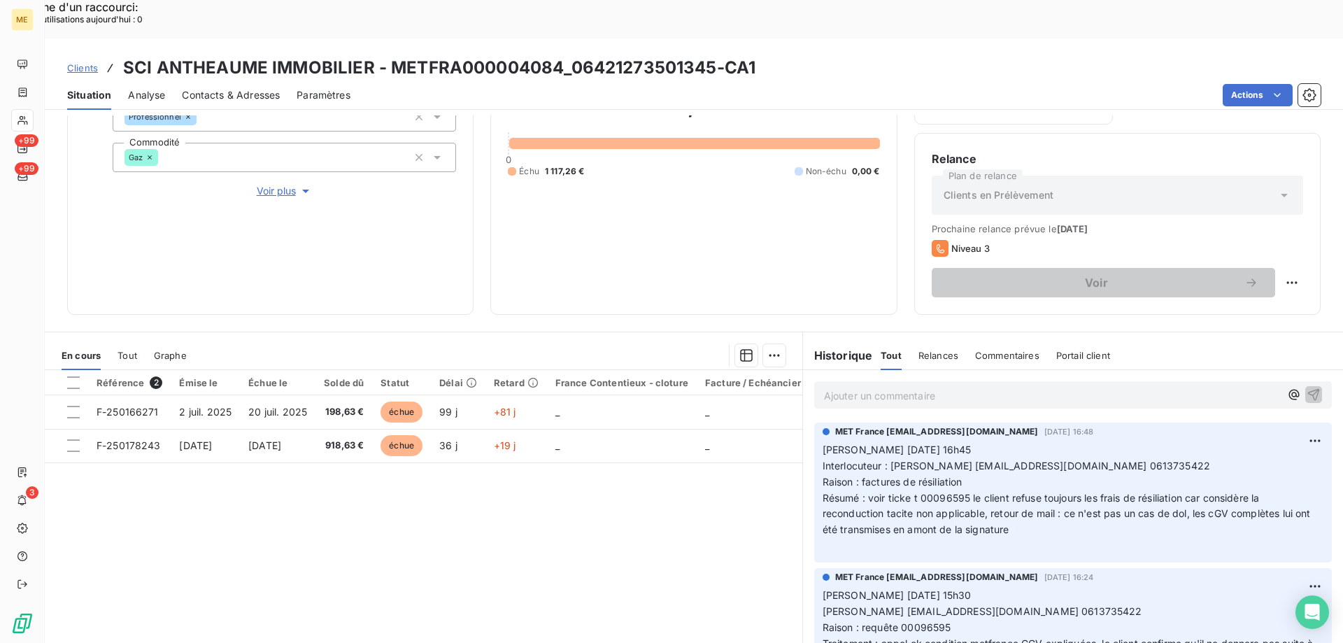
scroll to position [47, 0]
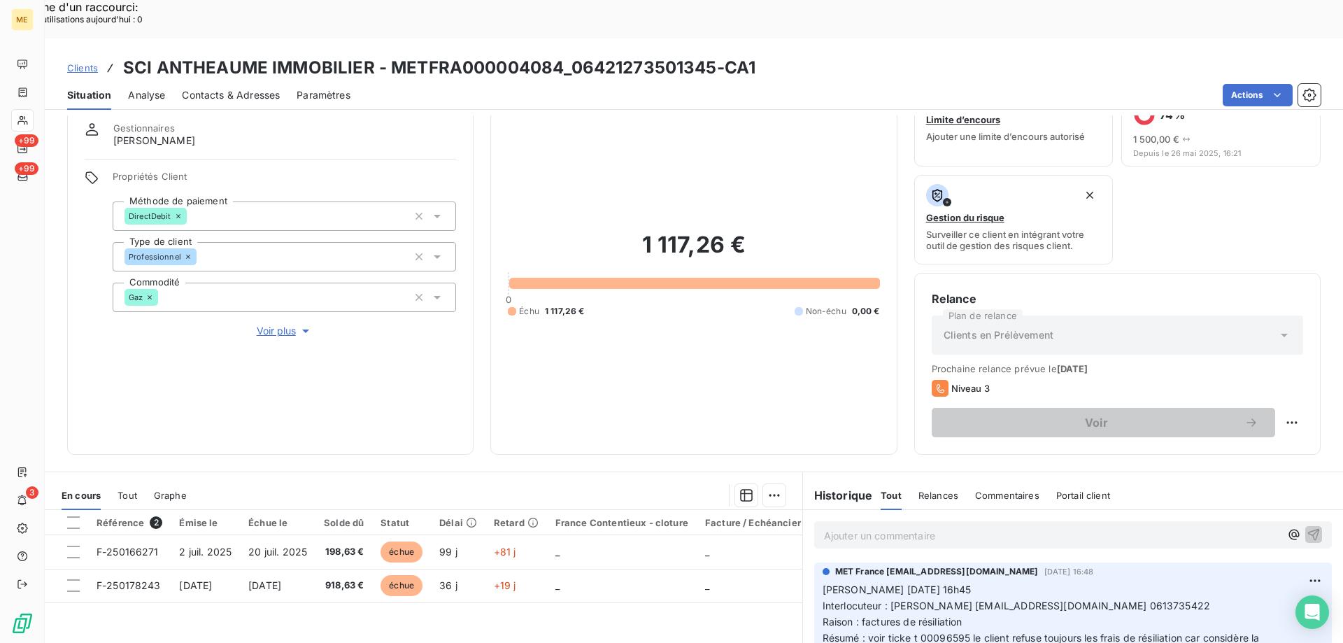
click at [267, 292] on div "Informations client Gestionnaires [PERSON_NAME] Propriétés Client Méthode de pa…" at bounding box center [270, 266] width 407 height 378
click at [267, 324] on span "Voir plus" at bounding box center [285, 331] width 56 height 14
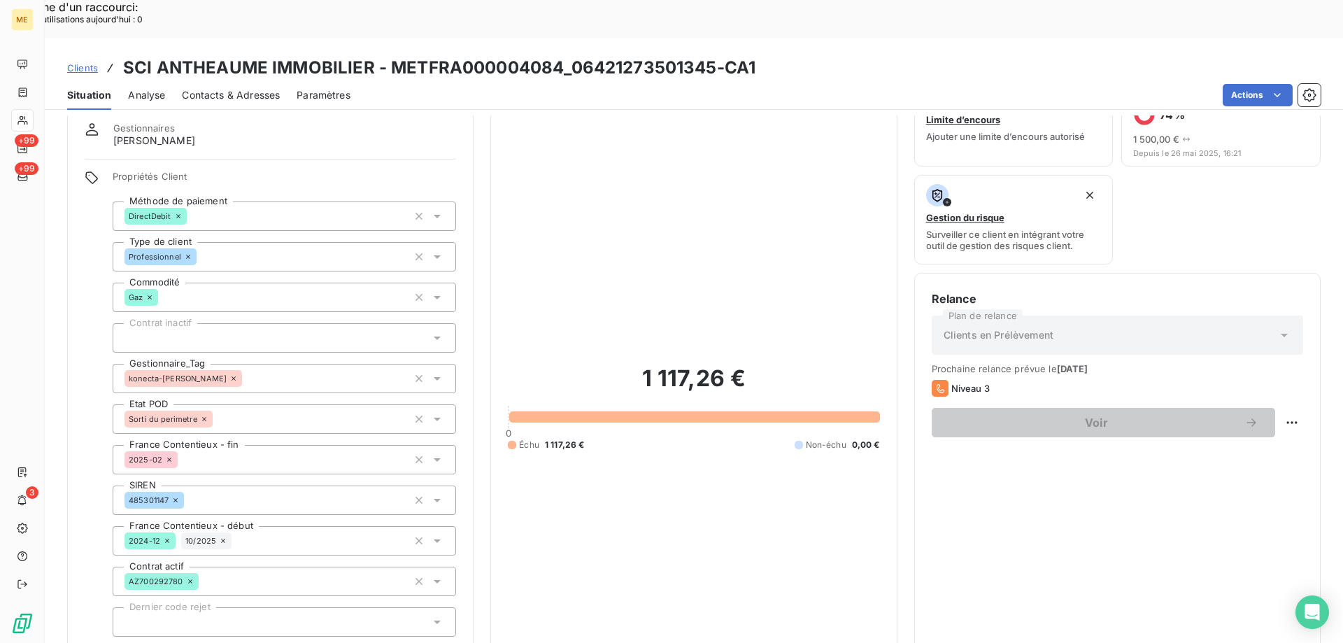
click at [85, 62] on span "Clients" at bounding box center [82, 67] width 31 height 11
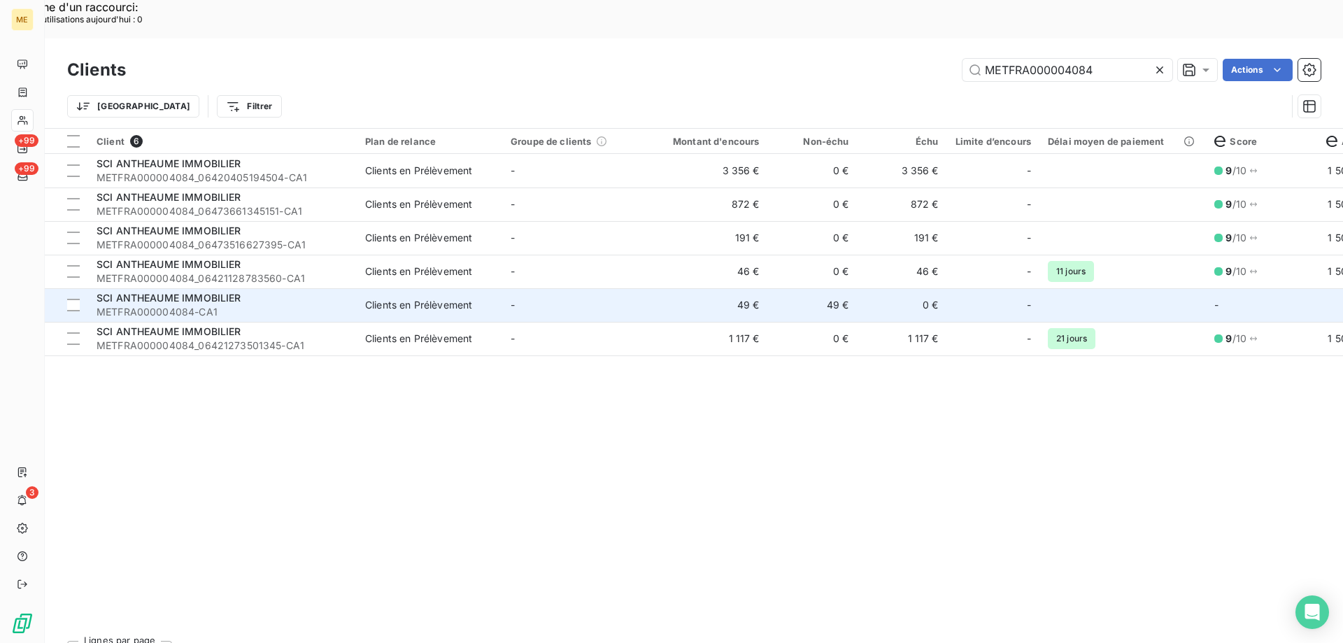
click at [324, 305] on span "METFRA000004084-CA1" at bounding box center [223, 312] width 252 height 14
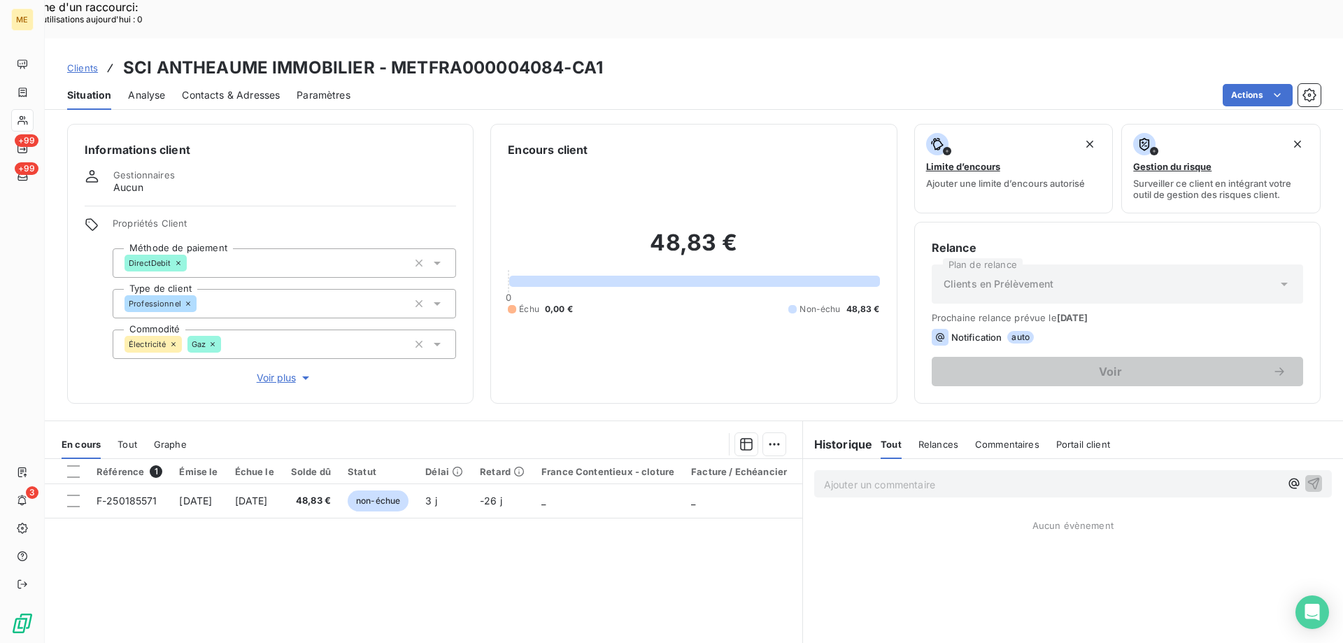
click at [275, 371] on span "Voir plus" at bounding box center [285, 378] width 56 height 14
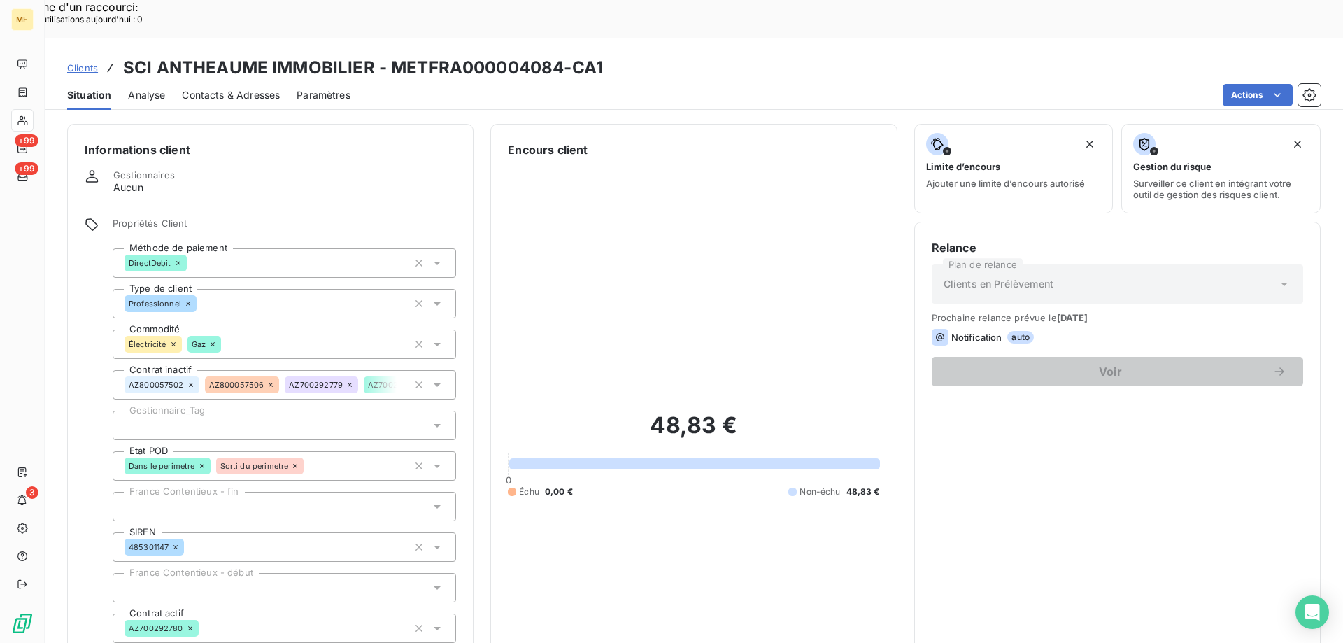
click at [91, 62] on span "Clients" at bounding box center [82, 67] width 31 height 11
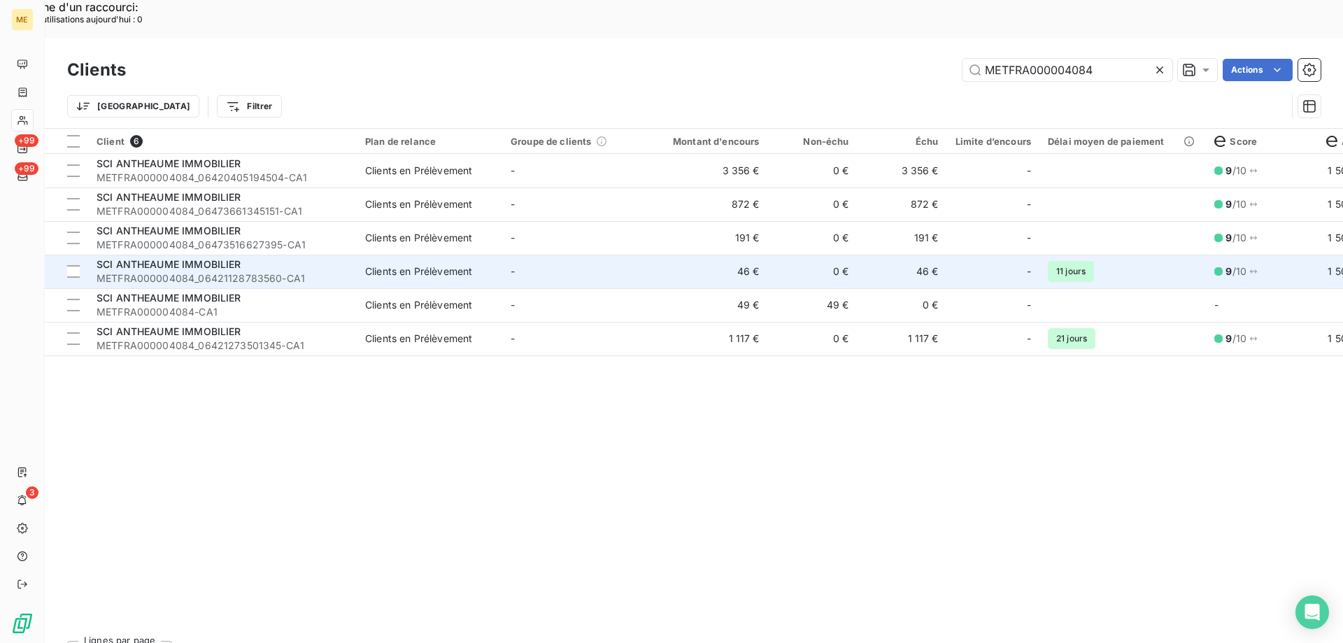
click at [415, 265] on div "Clients en Prélèvement" at bounding box center [418, 272] width 107 height 14
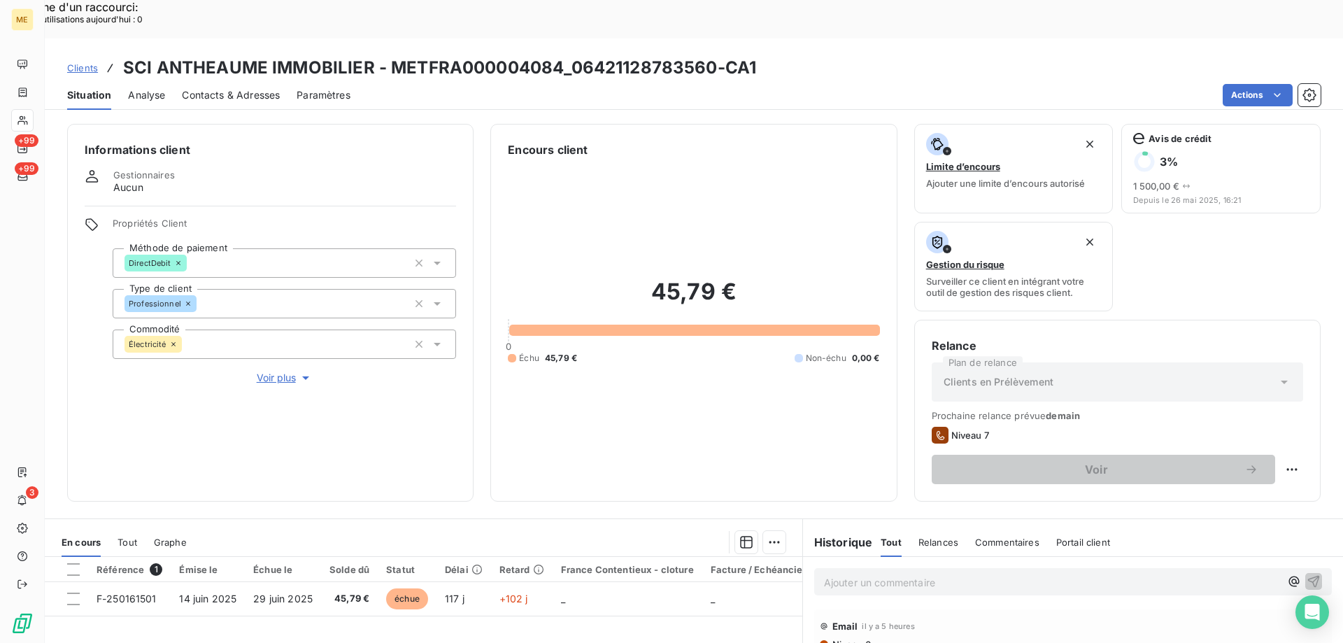
click at [274, 371] on span "Voir plus" at bounding box center [285, 378] width 56 height 14
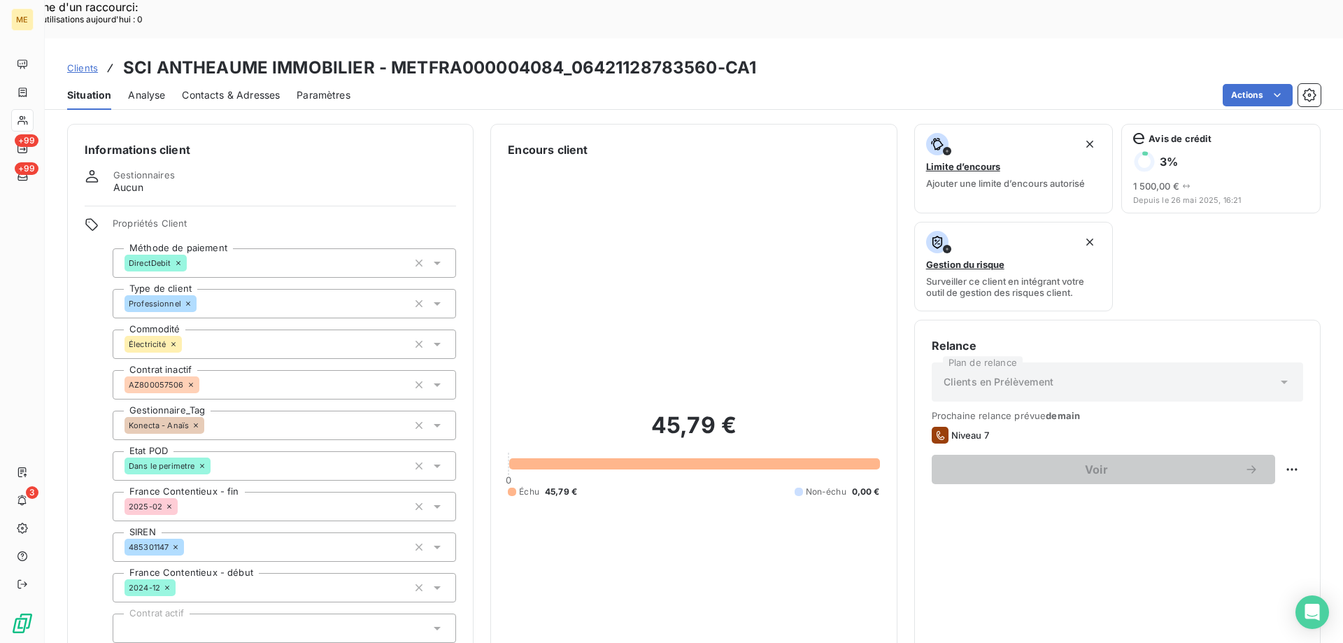
click at [84, 61] on link "Clients" at bounding box center [82, 68] width 31 height 14
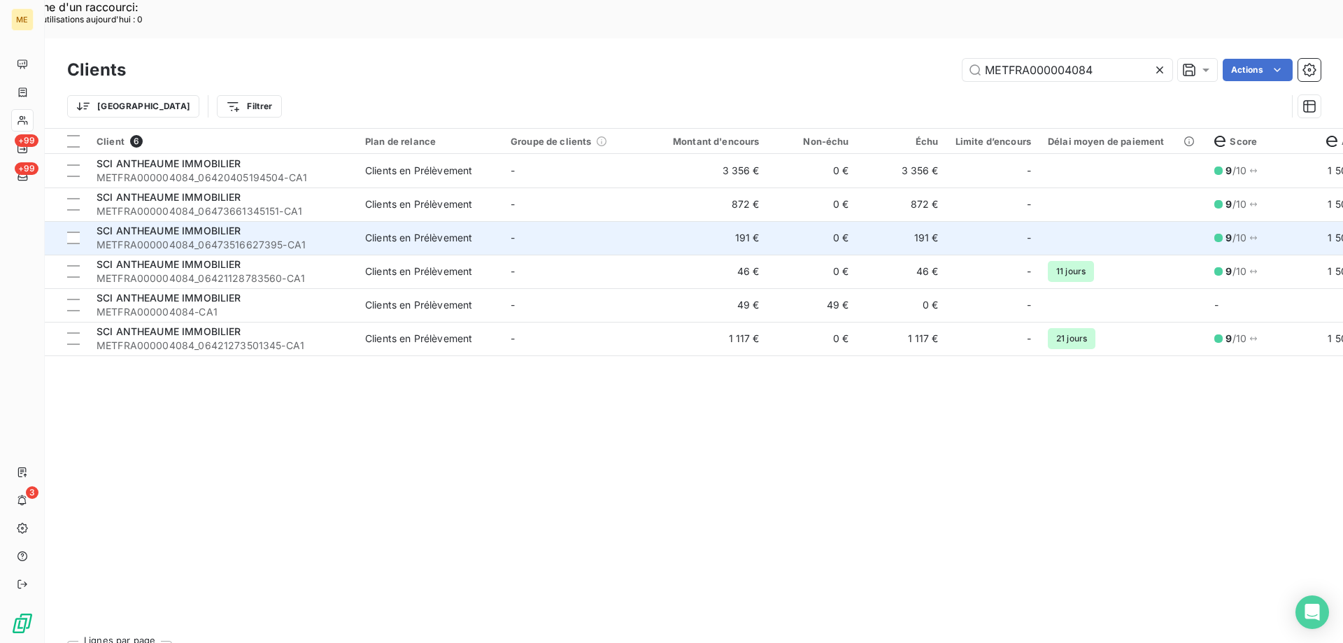
click at [381, 231] on div "Clients en Prélèvement" at bounding box center [418, 238] width 107 height 14
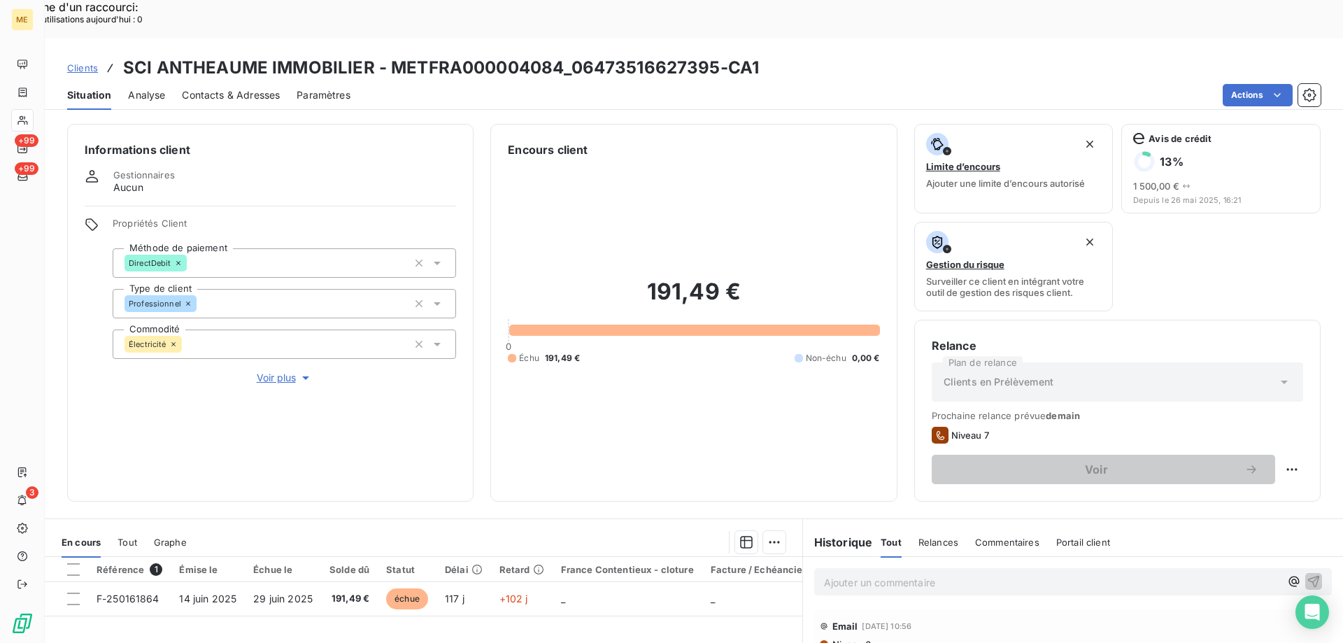
click at [273, 371] on span "Voir plus" at bounding box center [285, 378] width 56 height 14
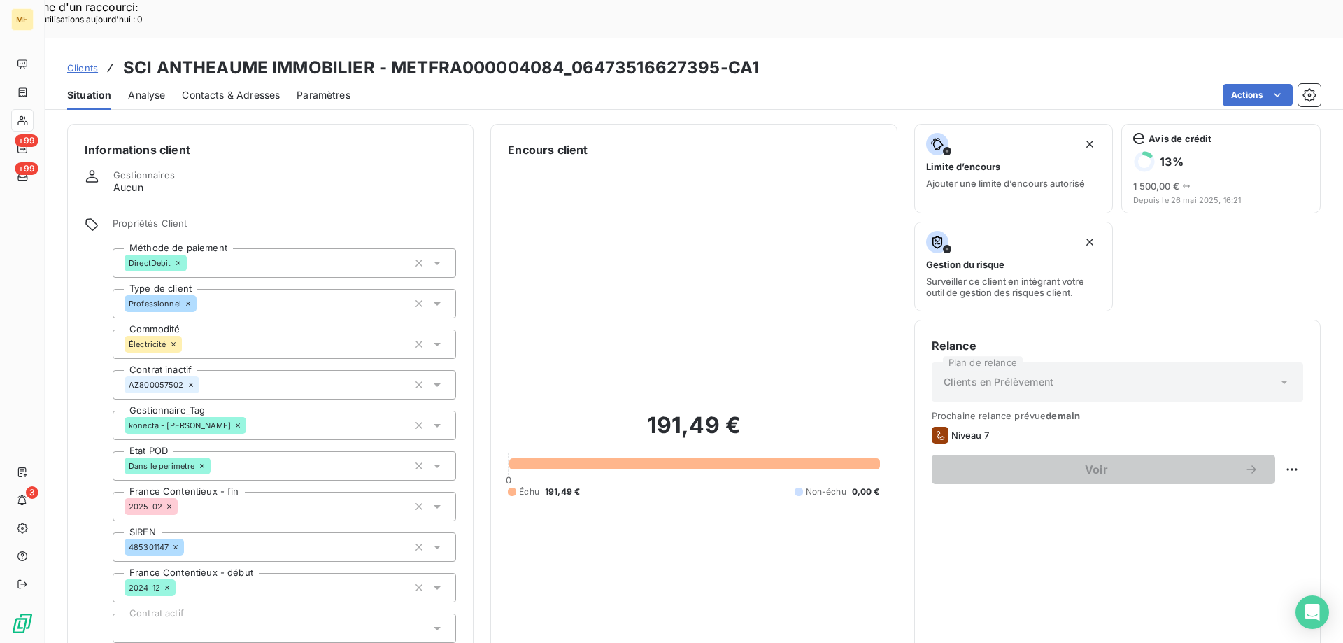
click at [83, 62] on span "Clients" at bounding box center [82, 67] width 31 height 11
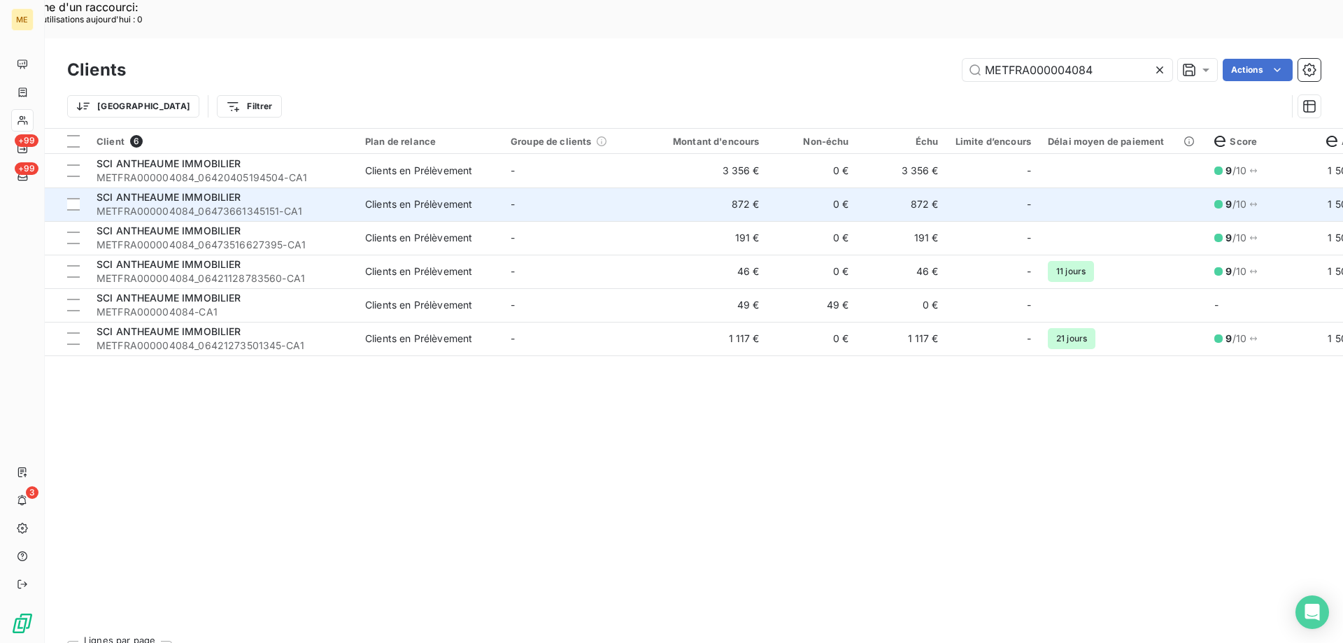
click at [345, 204] on span "METFRA000004084_06473661345151-CA1" at bounding box center [223, 211] width 252 height 14
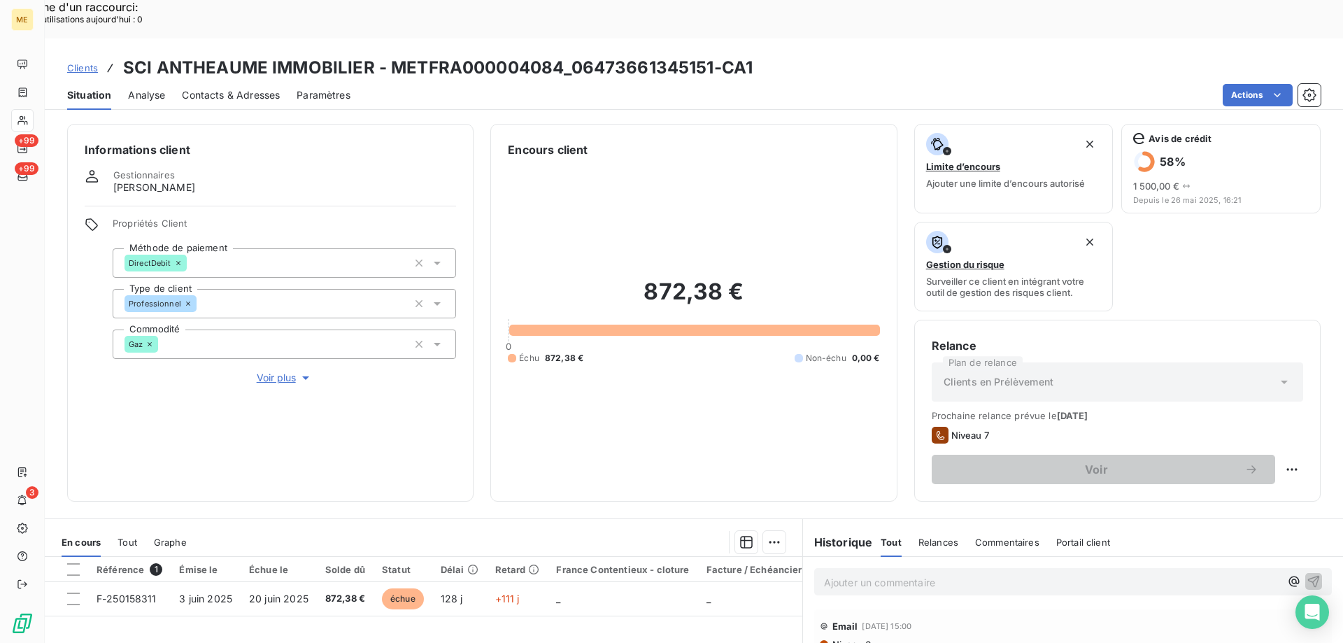
drag, startPoint x: 271, startPoint y: 332, endPoint x: 824, endPoint y: 297, distance: 553.9
click at [272, 371] on span "Voir plus" at bounding box center [285, 378] width 56 height 14
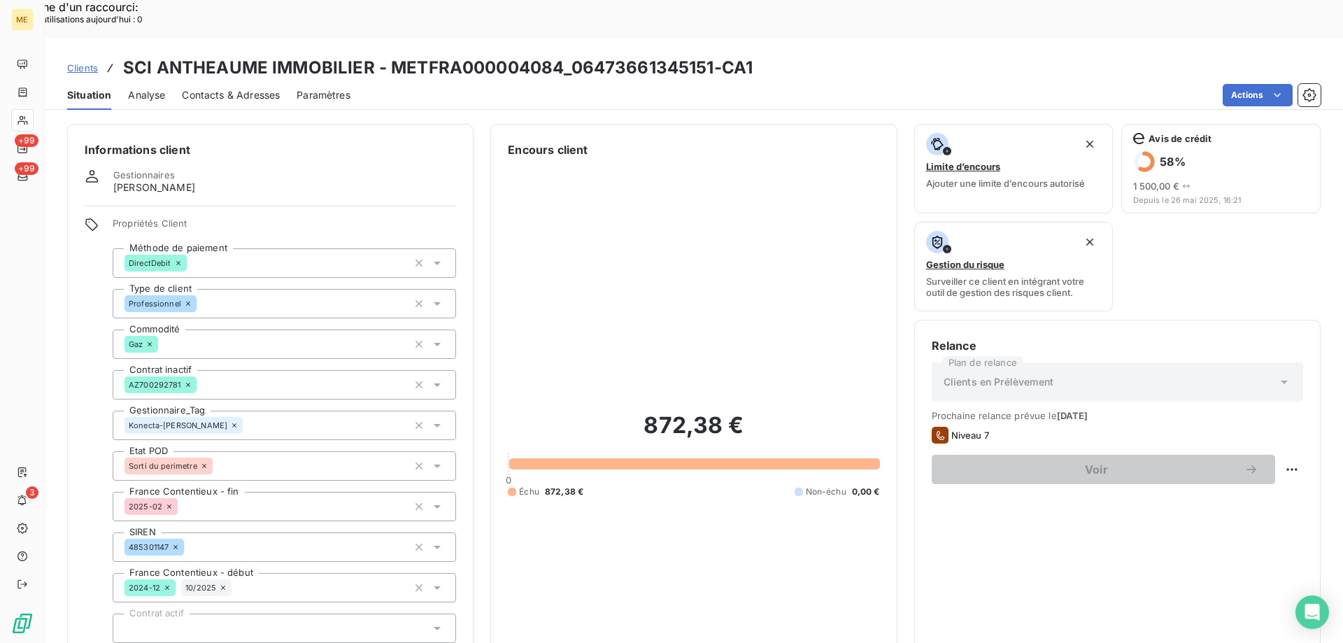
click at [81, 62] on span "Clients" at bounding box center [82, 67] width 31 height 11
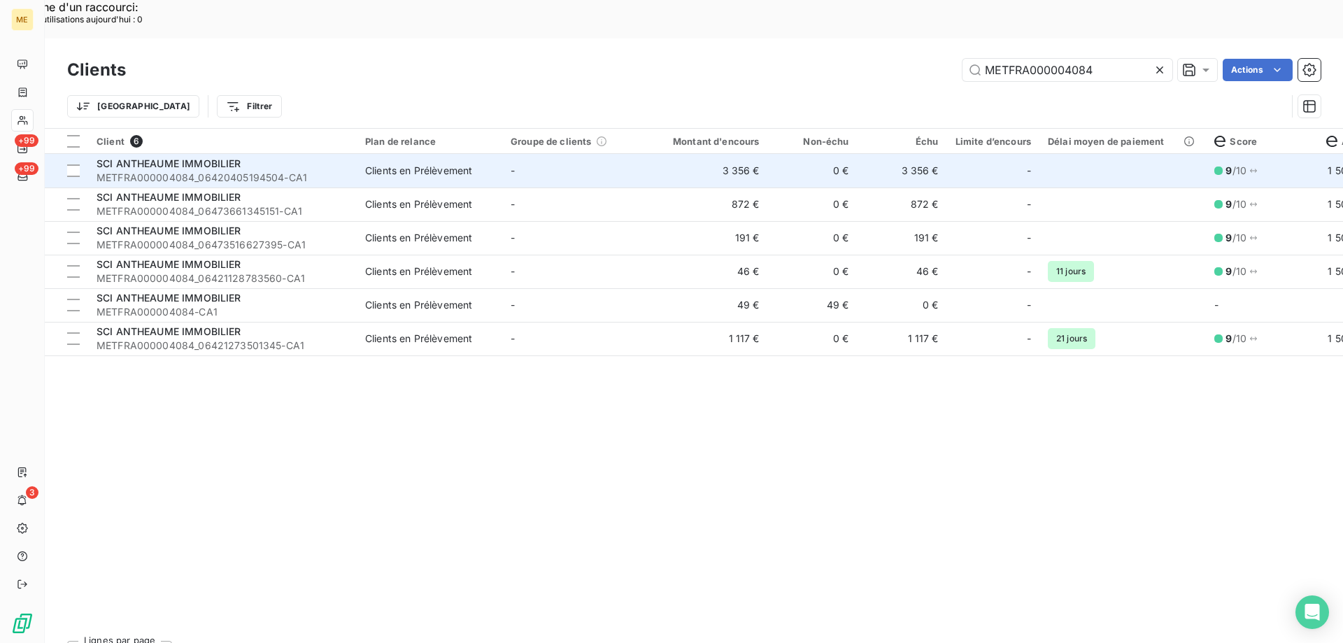
click at [289, 171] on span "METFRA000004084_06420405194504-CA1" at bounding box center [223, 178] width 252 height 14
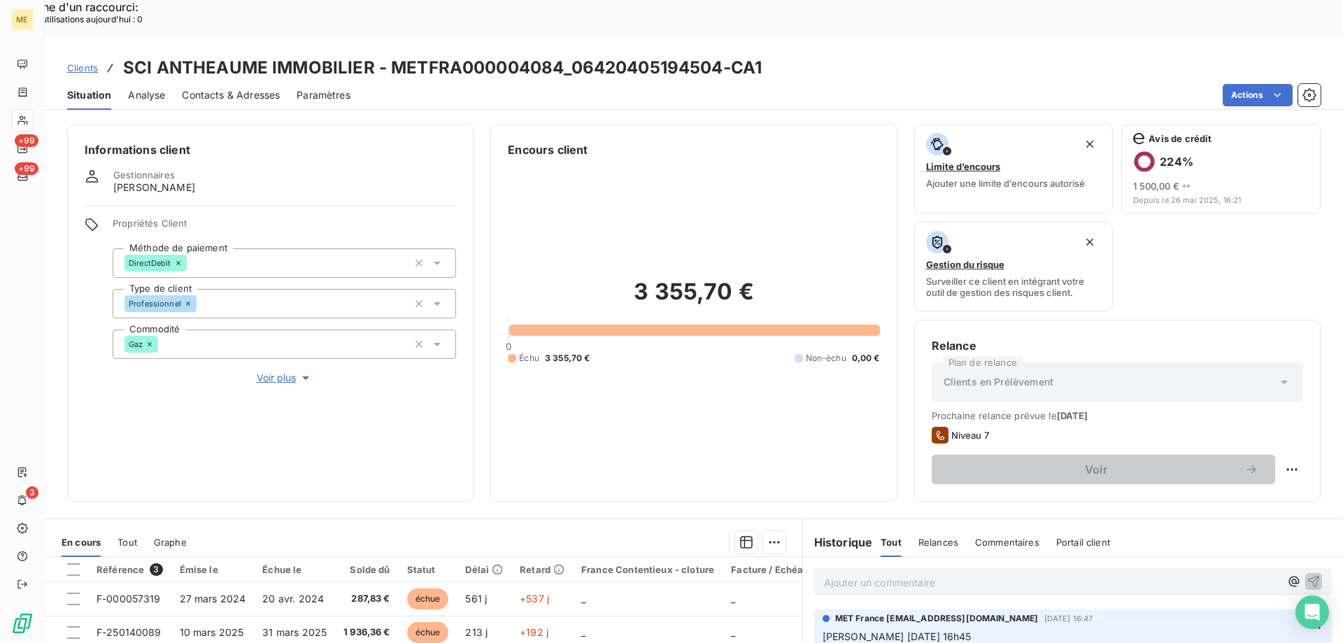
click at [292, 371] on span "Voir plus" at bounding box center [285, 378] width 56 height 14
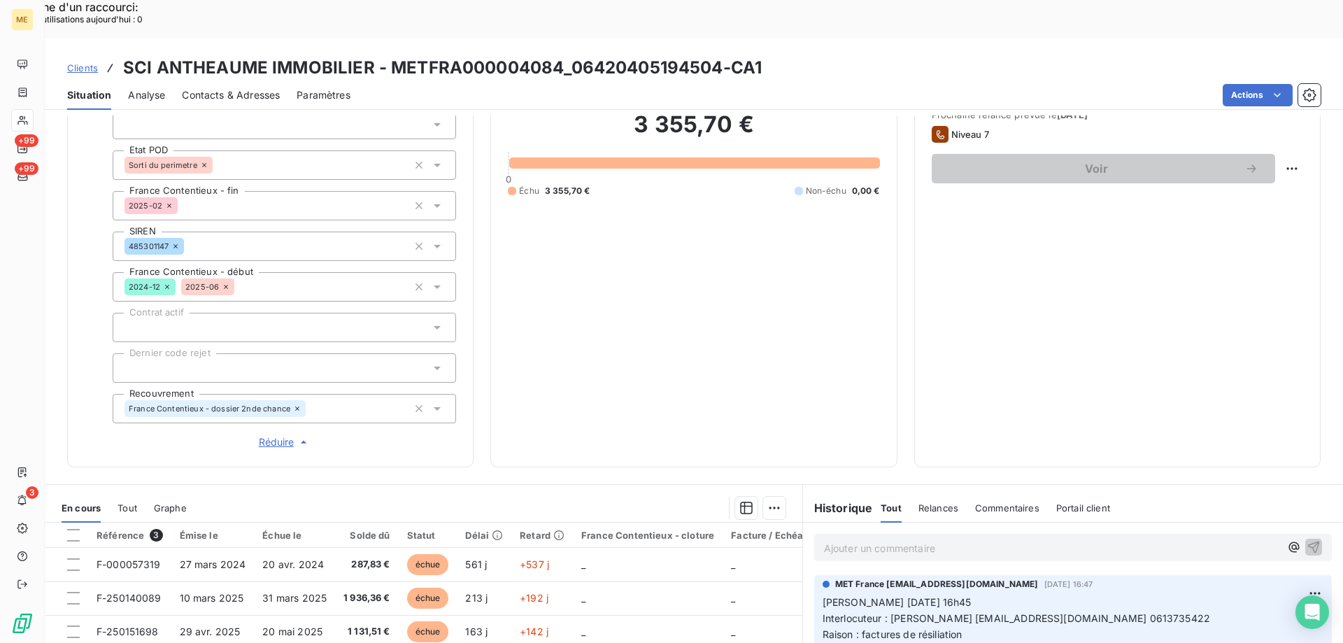
scroll to position [420, 0]
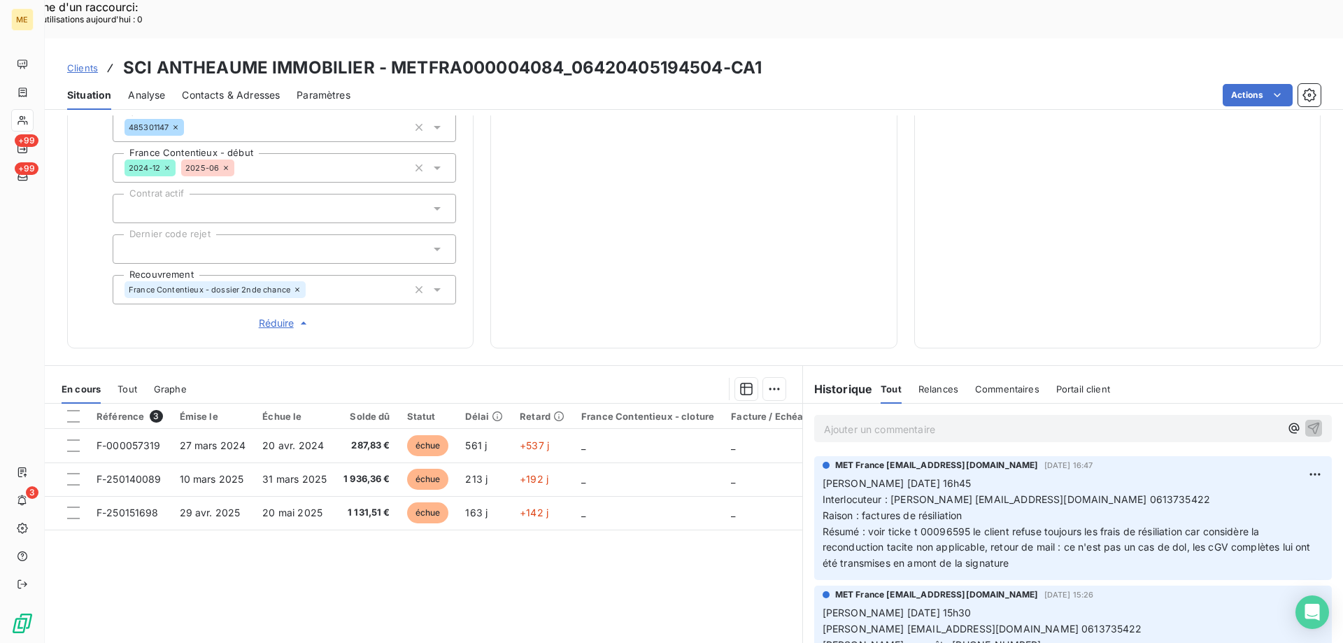
click at [92, 62] on span "Clients" at bounding box center [82, 67] width 31 height 11
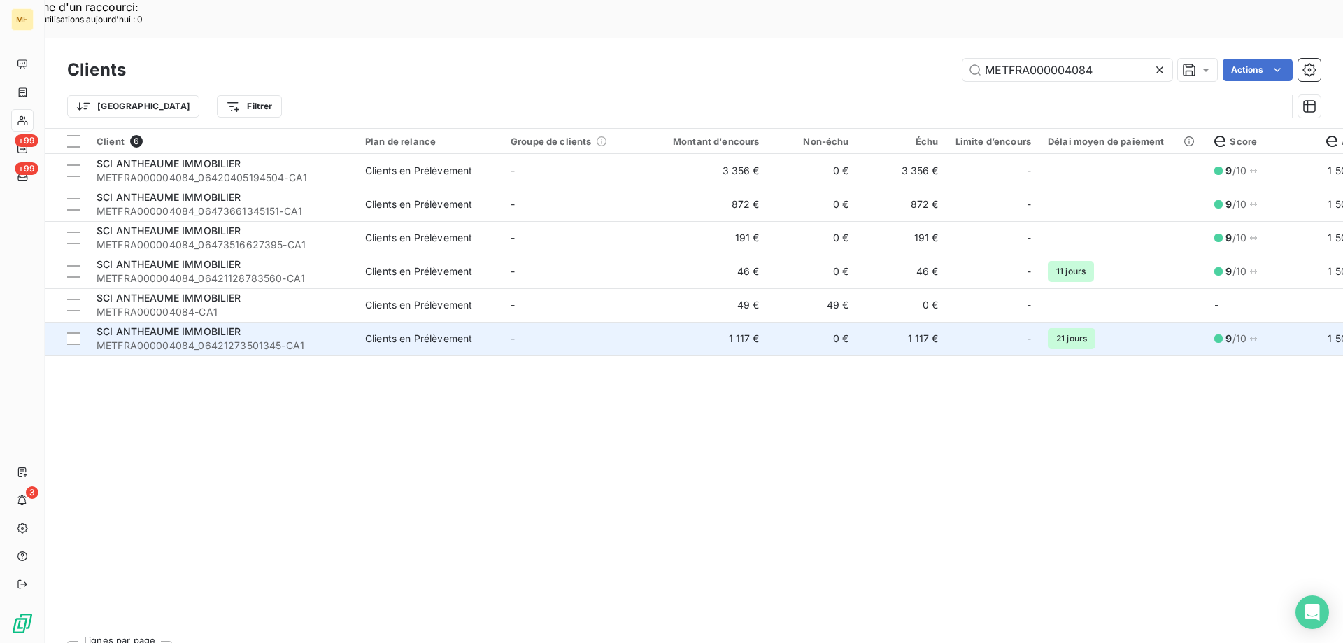
click at [563, 322] on td "-" at bounding box center [575, 339] width 146 height 34
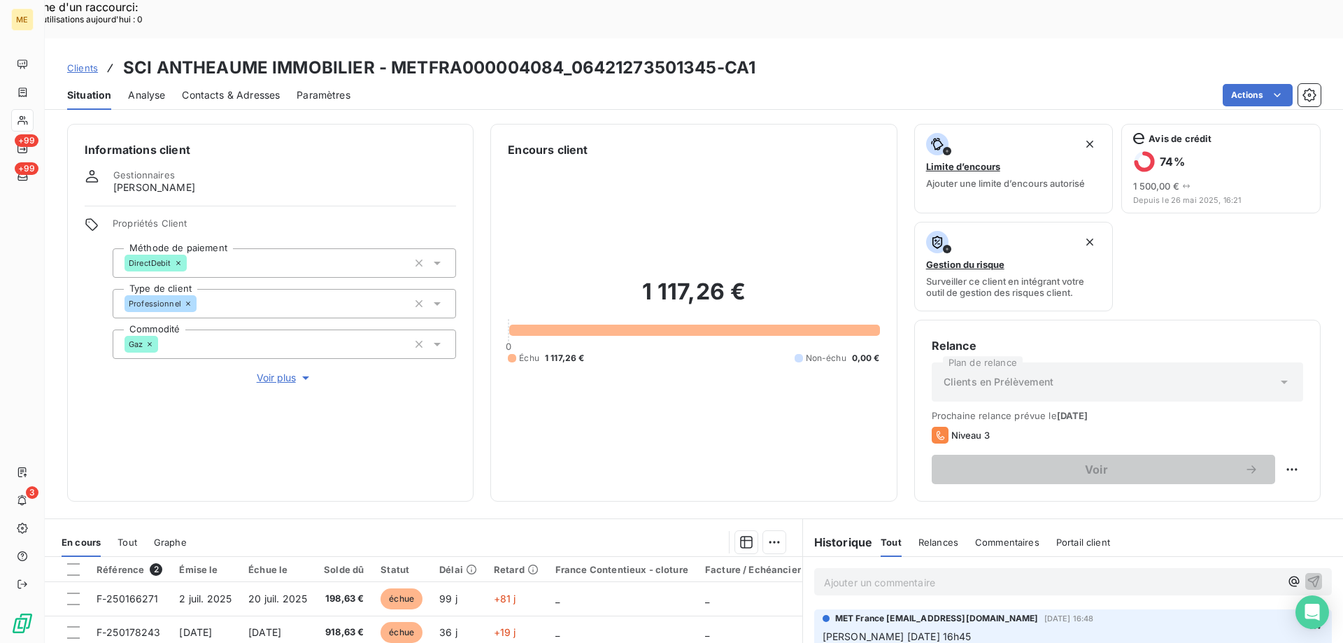
click at [72, 62] on span "Clients" at bounding box center [82, 67] width 31 height 11
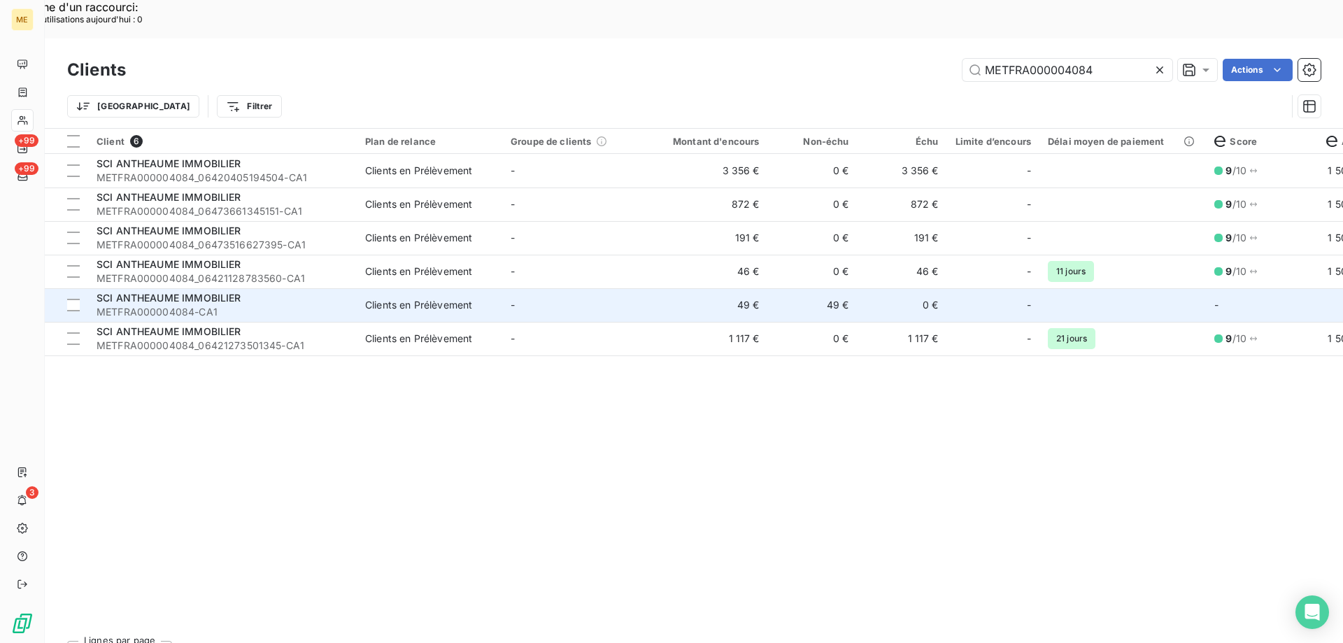
click at [449, 298] on div "Clients en Prélèvement" at bounding box center [418, 305] width 107 height 14
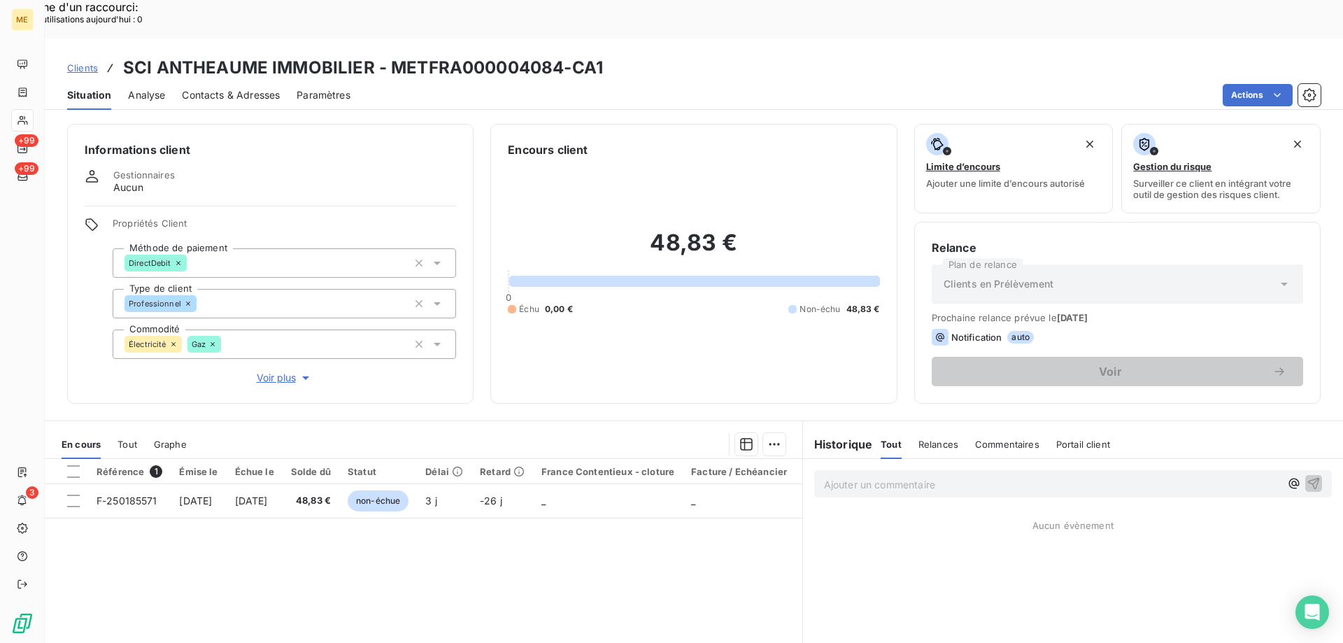
click at [79, 62] on span "Clients" at bounding box center [82, 67] width 31 height 11
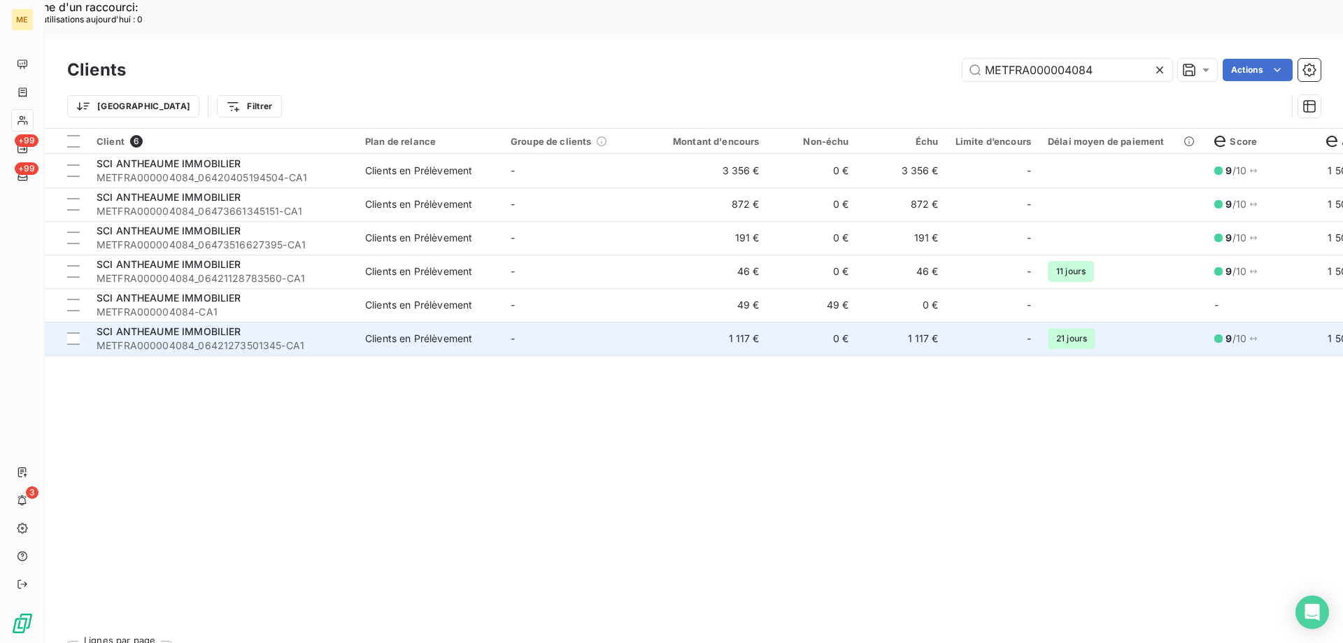
click at [376, 322] on td "Clients en Prélèvement" at bounding box center [430, 339] width 146 height 34
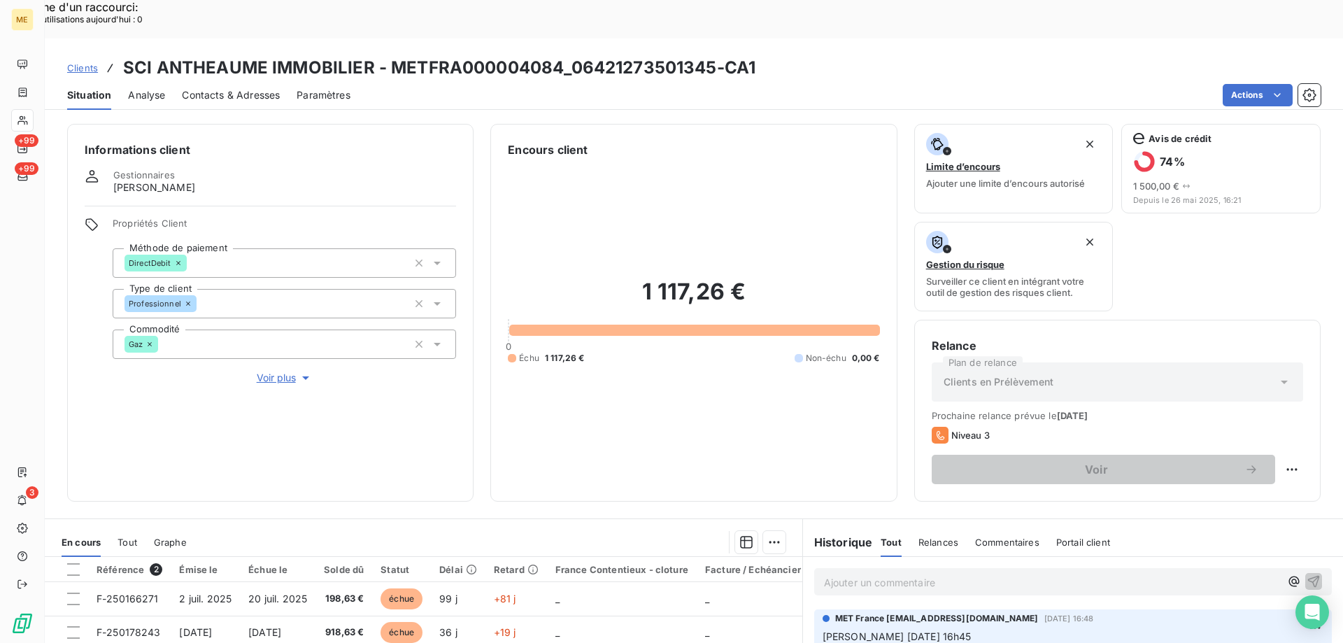
click at [267, 371] on span "Voir plus" at bounding box center [285, 378] width 56 height 14
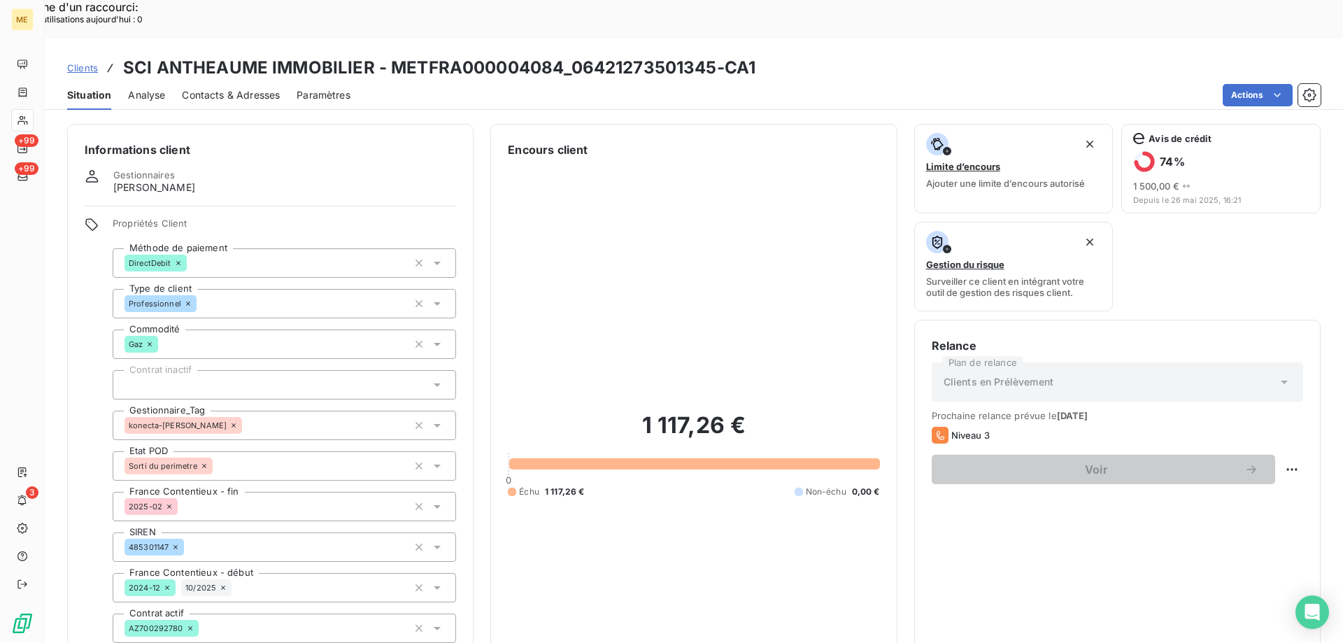
click at [90, 62] on span "Clients" at bounding box center [82, 67] width 31 height 11
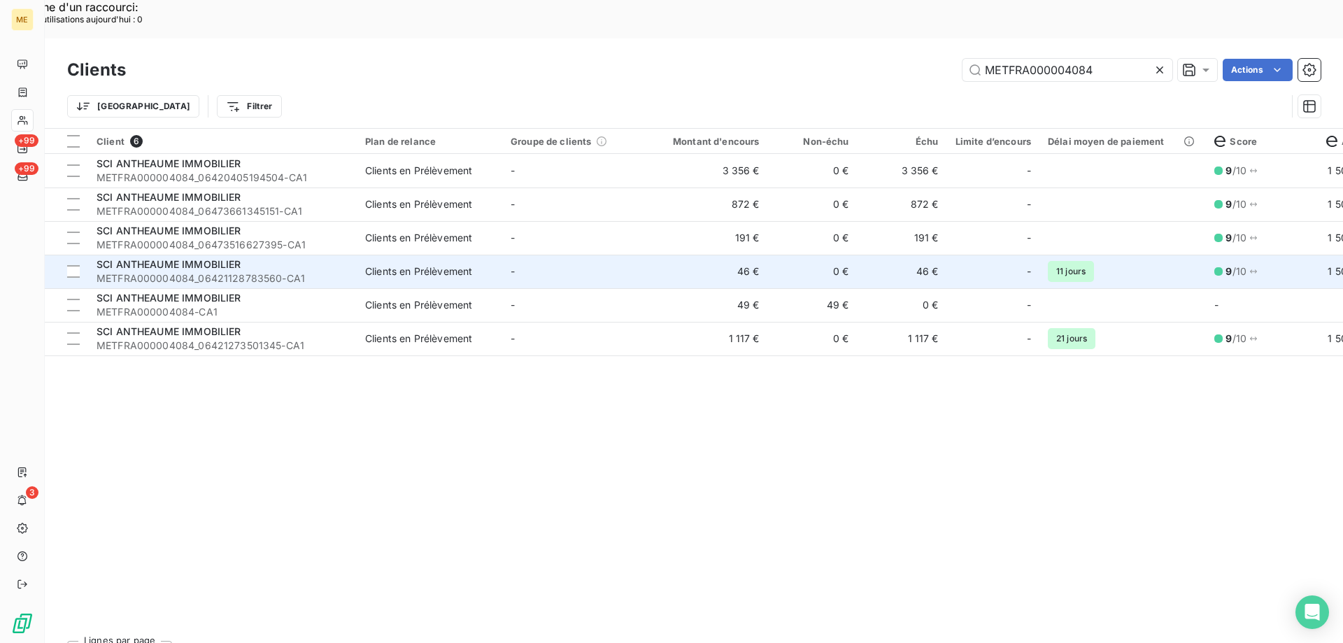
click at [363, 255] on td "Clients en Prélèvement" at bounding box center [430, 272] width 146 height 34
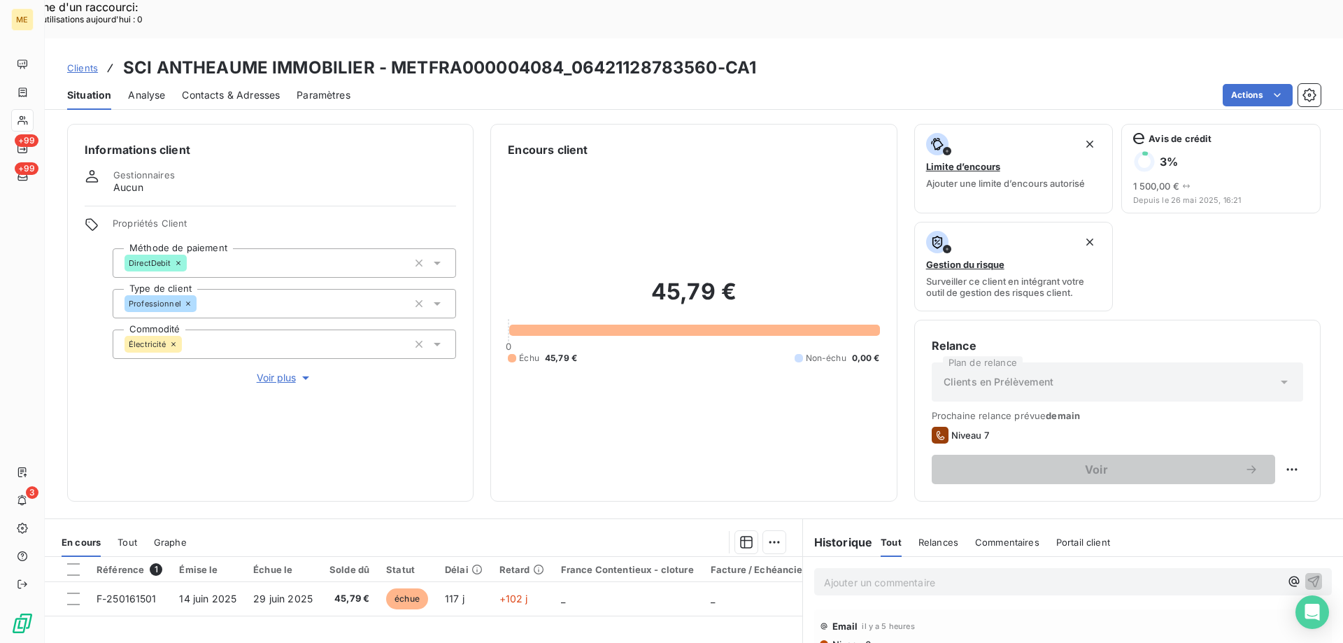
click at [280, 371] on span "Voir plus" at bounding box center [285, 378] width 56 height 14
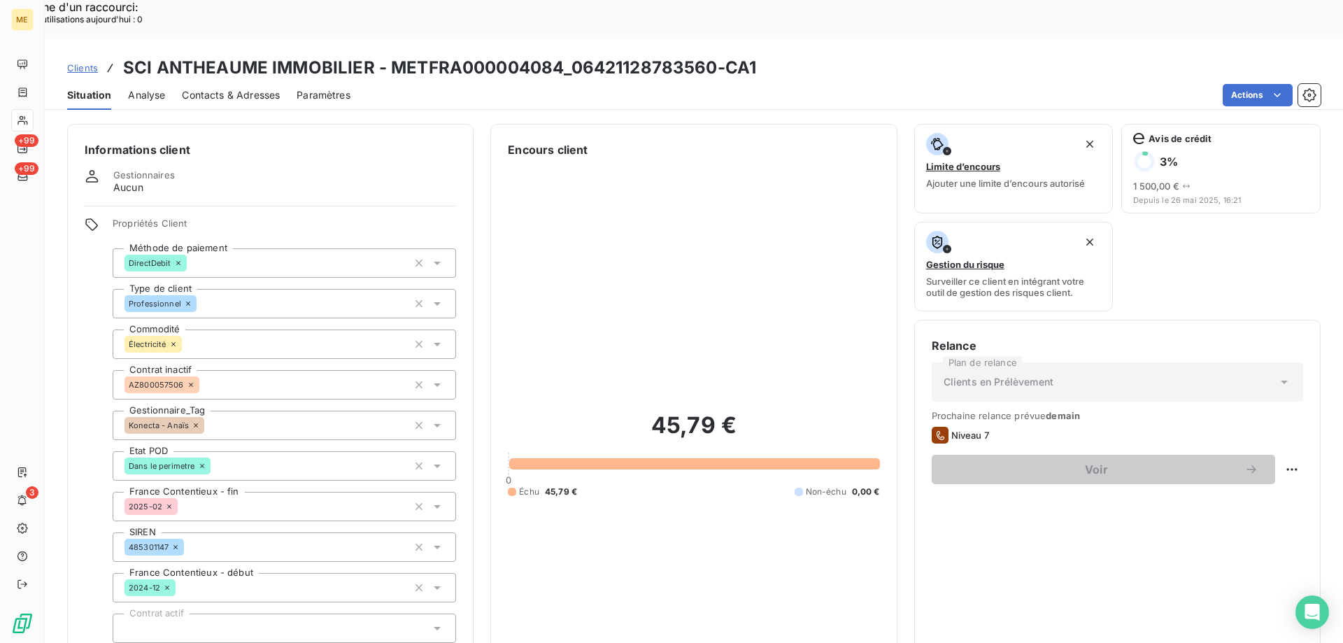
click at [87, 62] on span "Clients" at bounding box center [82, 67] width 31 height 11
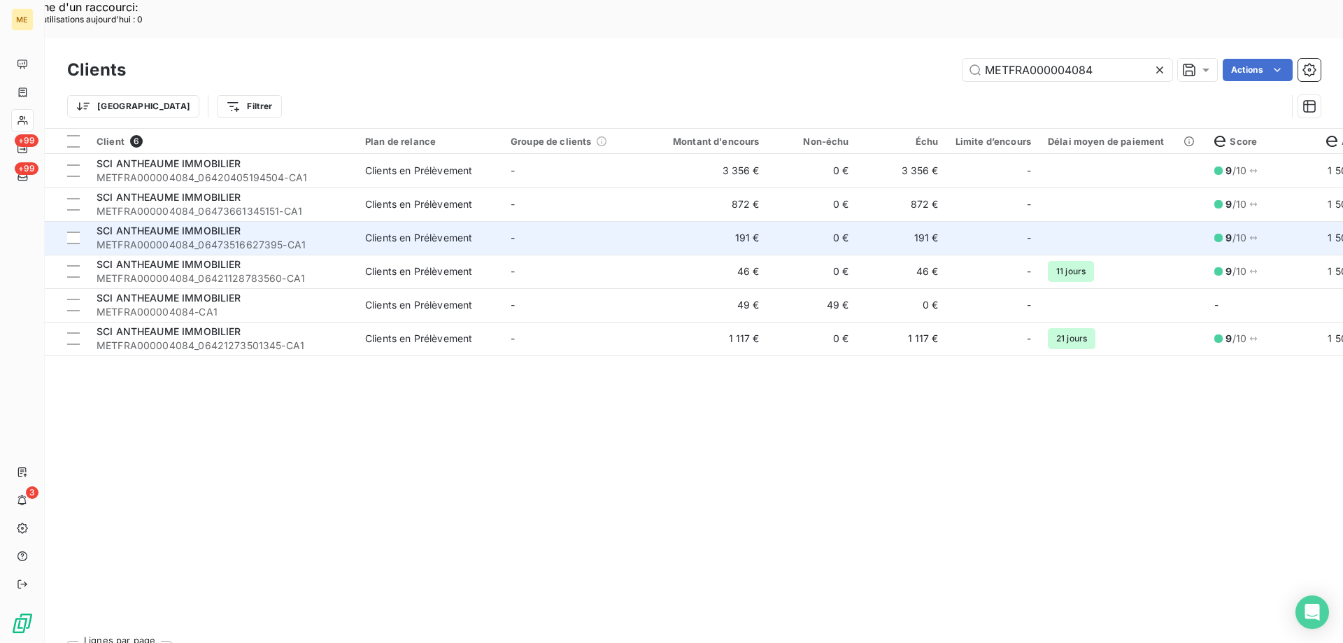
click at [289, 224] on div "SCI ANTHEAUME IMMOBILIER" at bounding box center [223, 231] width 252 height 14
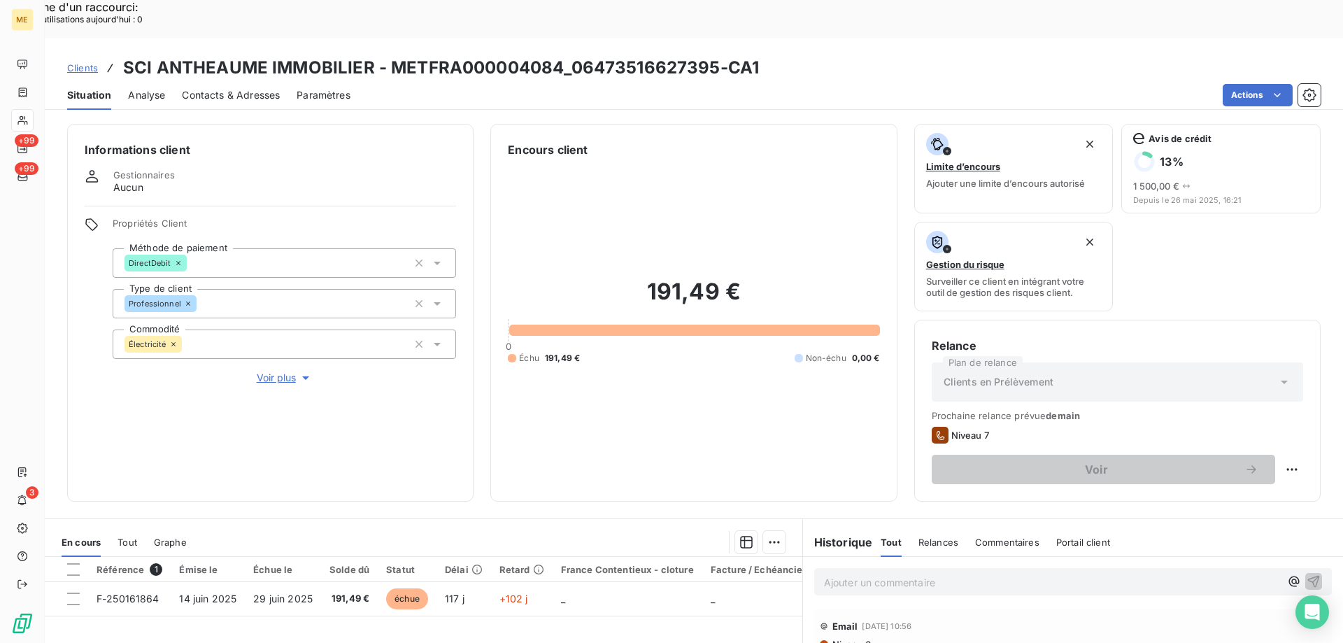
click at [275, 371] on span "Voir plus" at bounding box center [285, 378] width 56 height 14
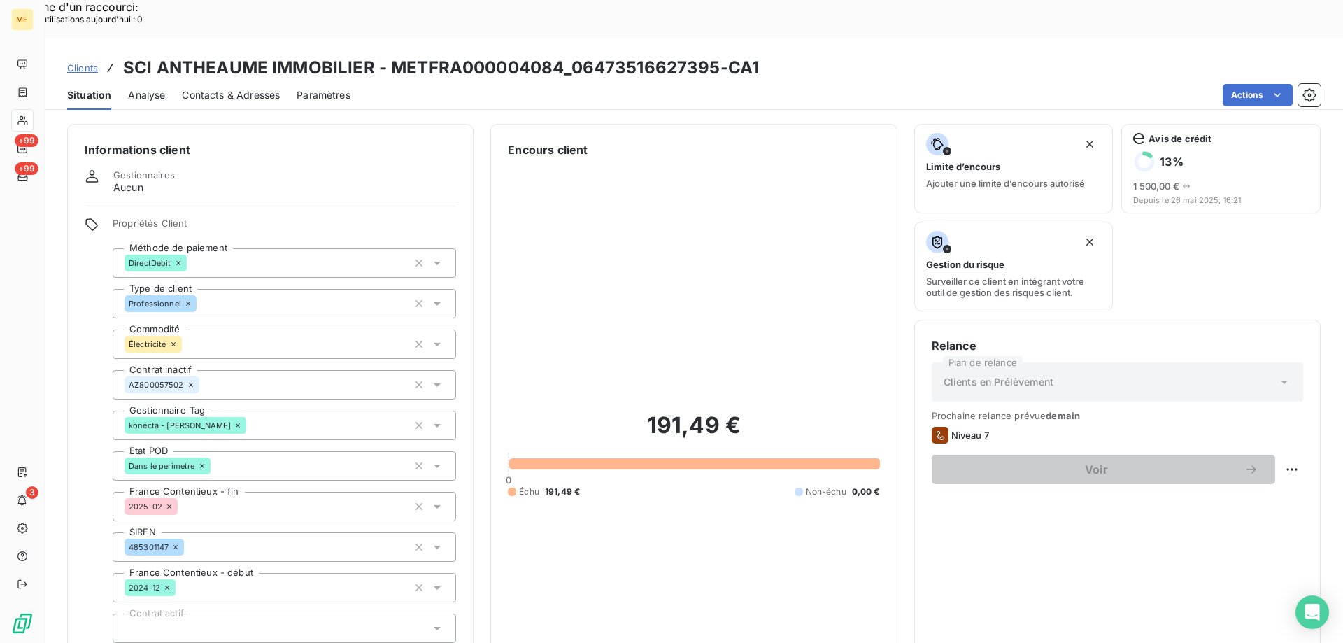
click at [80, 62] on span "Clients" at bounding box center [82, 67] width 31 height 11
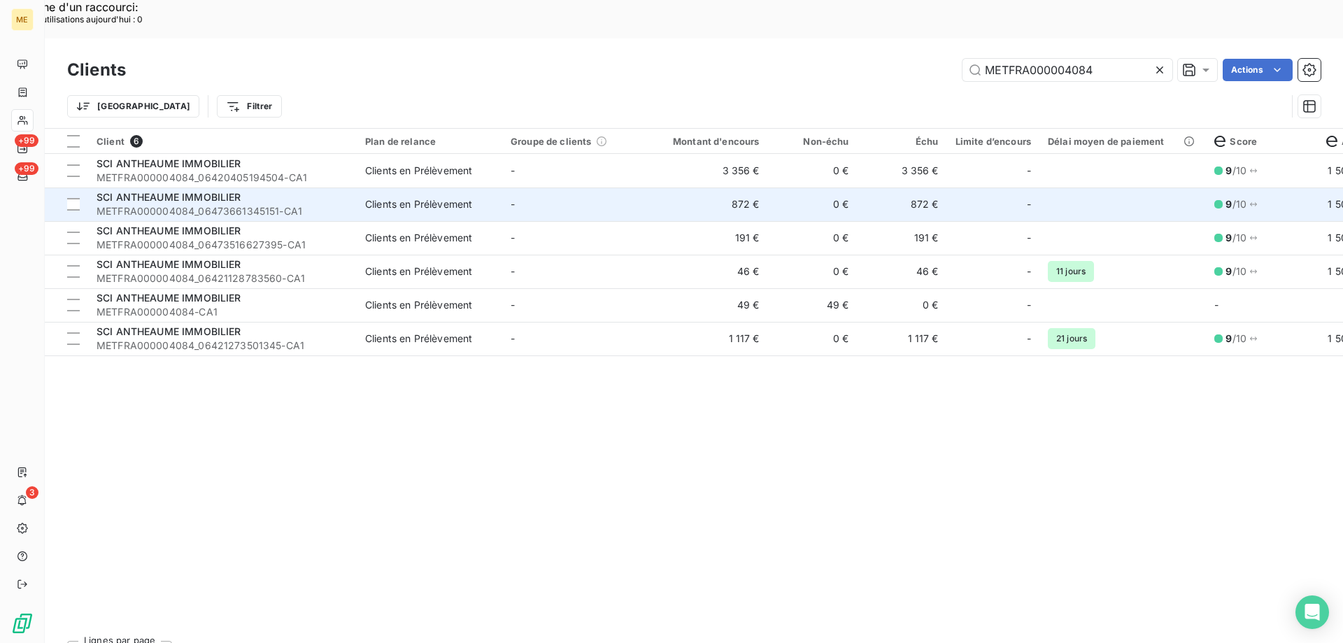
click at [465, 188] on td "Clients en Prélèvement" at bounding box center [430, 205] width 146 height 34
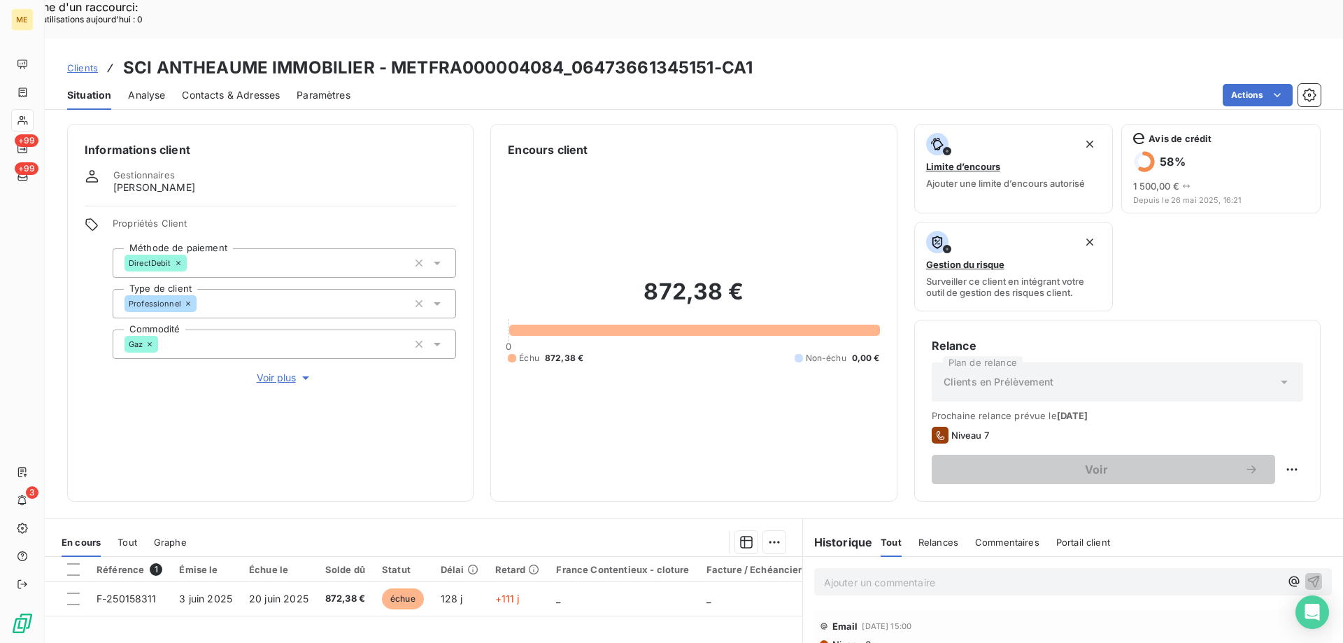
click at [272, 371] on span "Voir plus" at bounding box center [285, 378] width 56 height 14
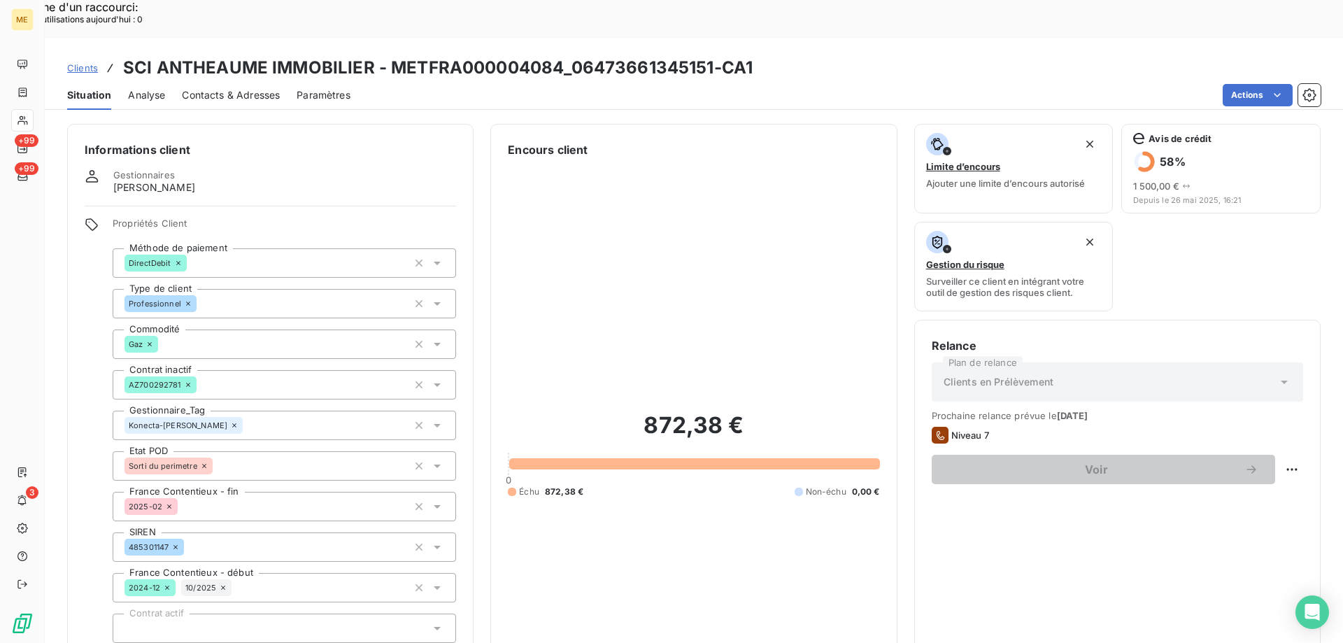
click at [94, 62] on span "Clients" at bounding box center [82, 67] width 31 height 11
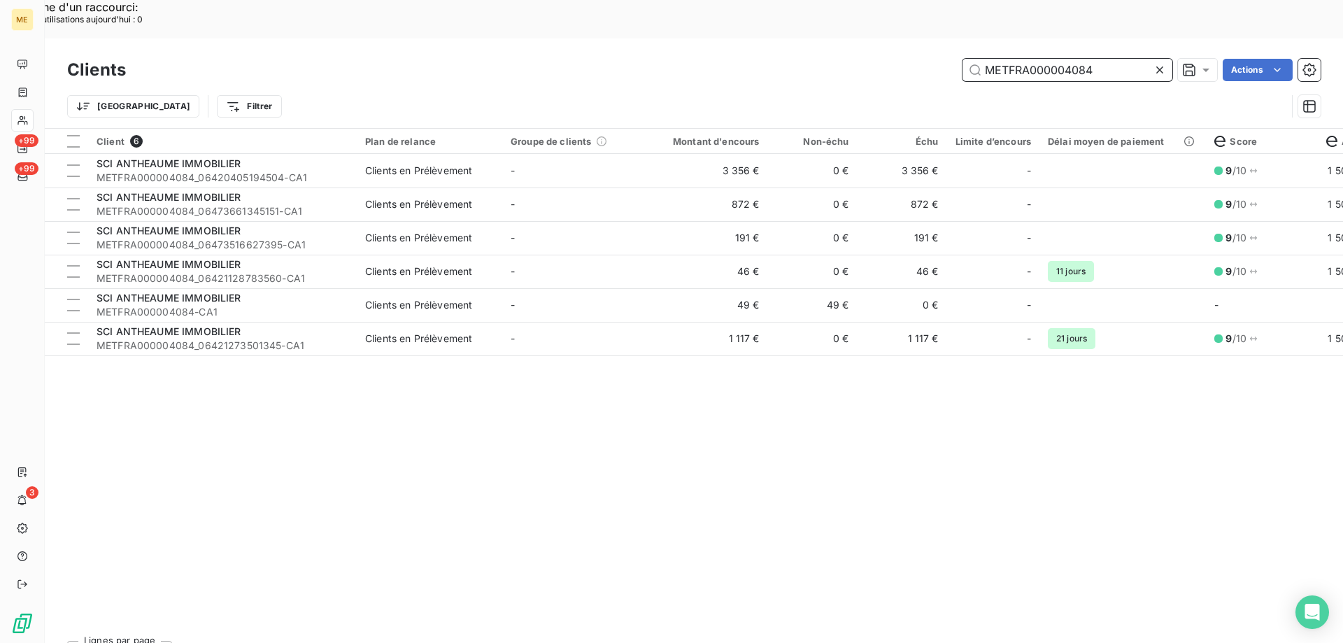
click at [994, 59] on input "METFRA000004084" at bounding box center [1068, 70] width 210 height 22
paste input "30000960194757"
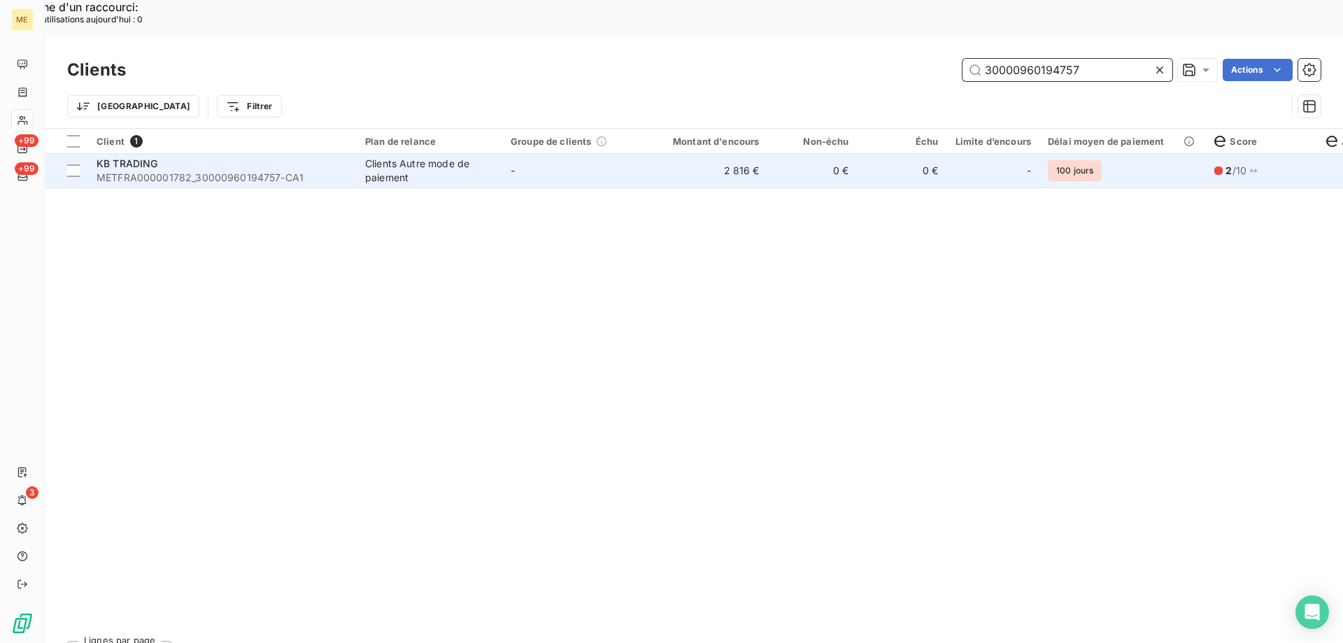
type input "30000960194757"
click at [758, 154] on td "2 816 €" at bounding box center [708, 171] width 120 height 34
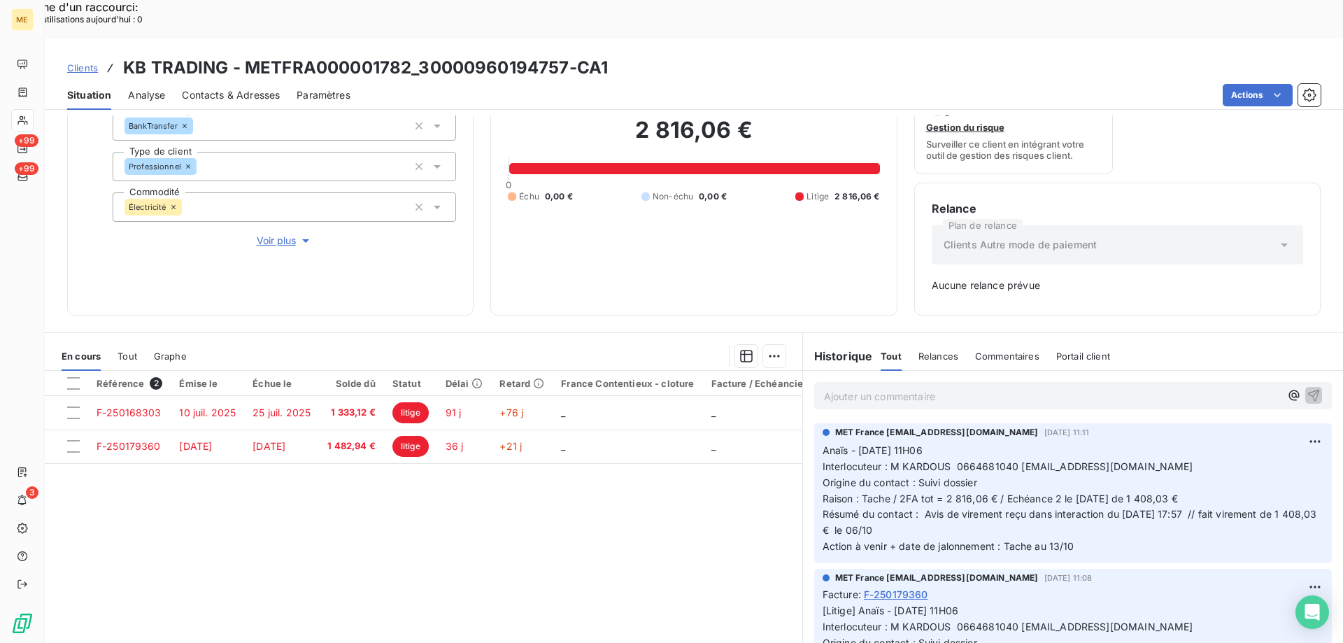
scroll to position [138, 0]
click at [88, 62] on span "Clients" at bounding box center [82, 67] width 31 height 11
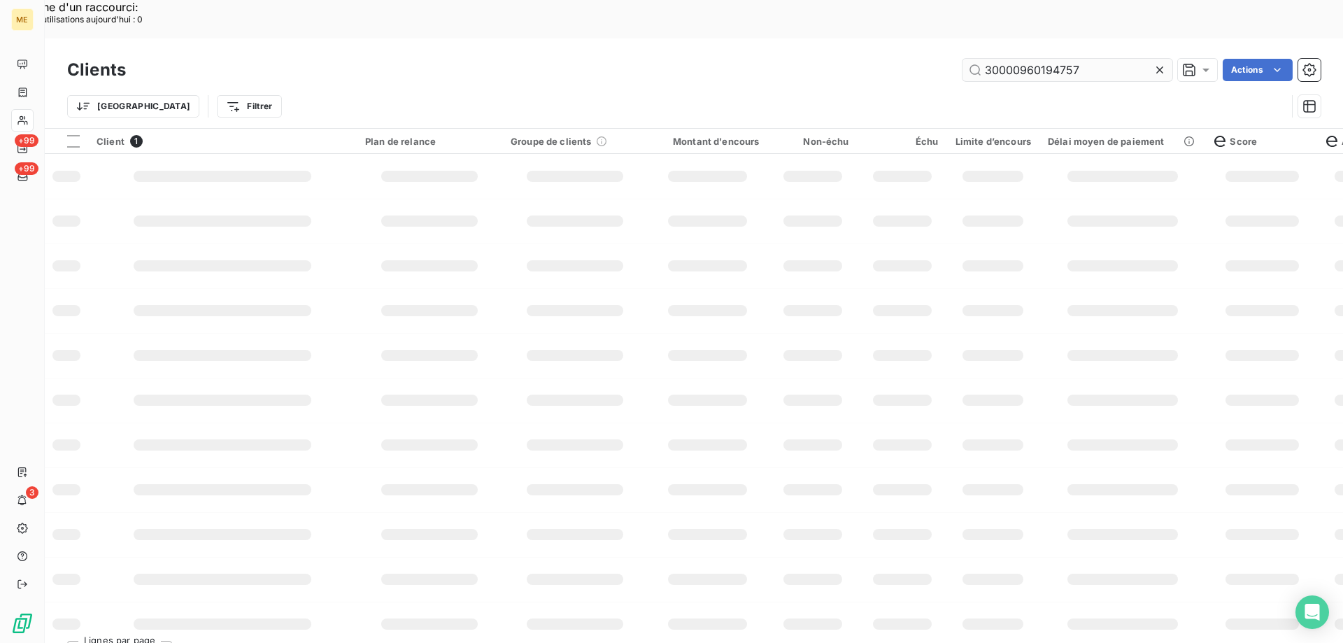
click at [1027, 59] on input "30000960194757" at bounding box center [1068, 70] width 210 height 22
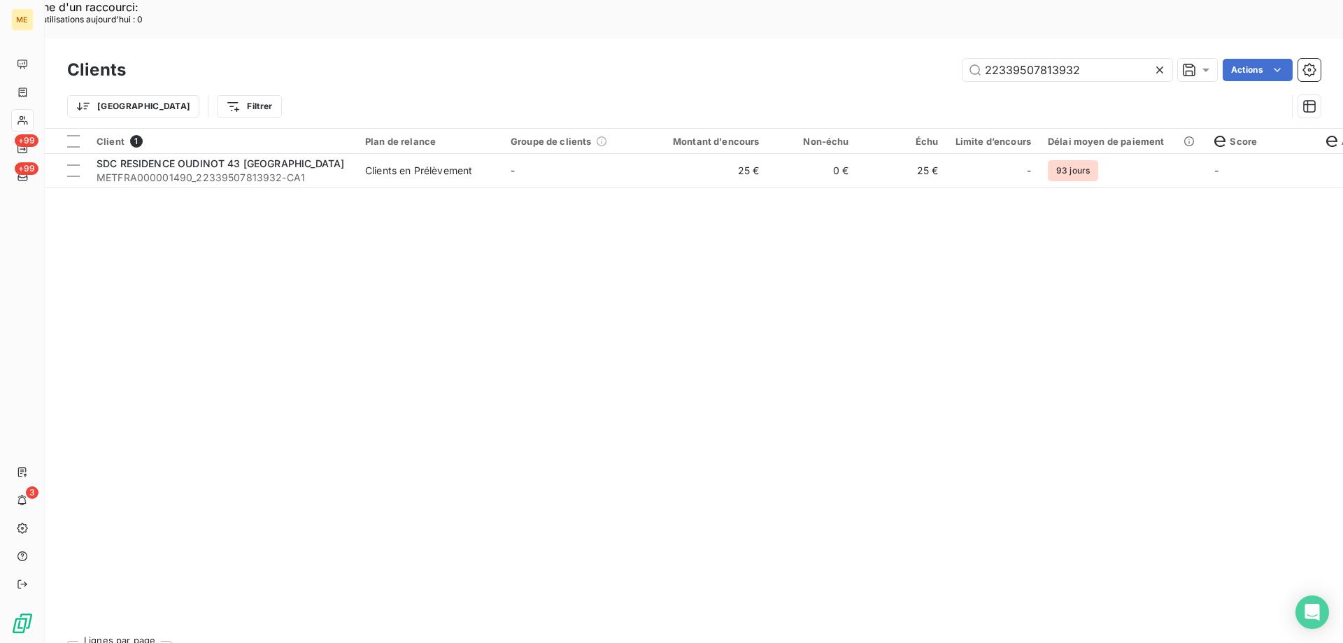
type input "22339507813932"
click at [548, 150] on div "Client 1 Plan de relance Groupe de clients Montant d'encours Non-échu Échu Limi…" at bounding box center [694, 379] width 1299 height 501
drag, startPoint x: 555, startPoint y: 139, endPoint x: 613, endPoint y: 170, distance: 65.7
click at [556, 154] on td "-" at bounding box center [575, 171] width 146 height 34
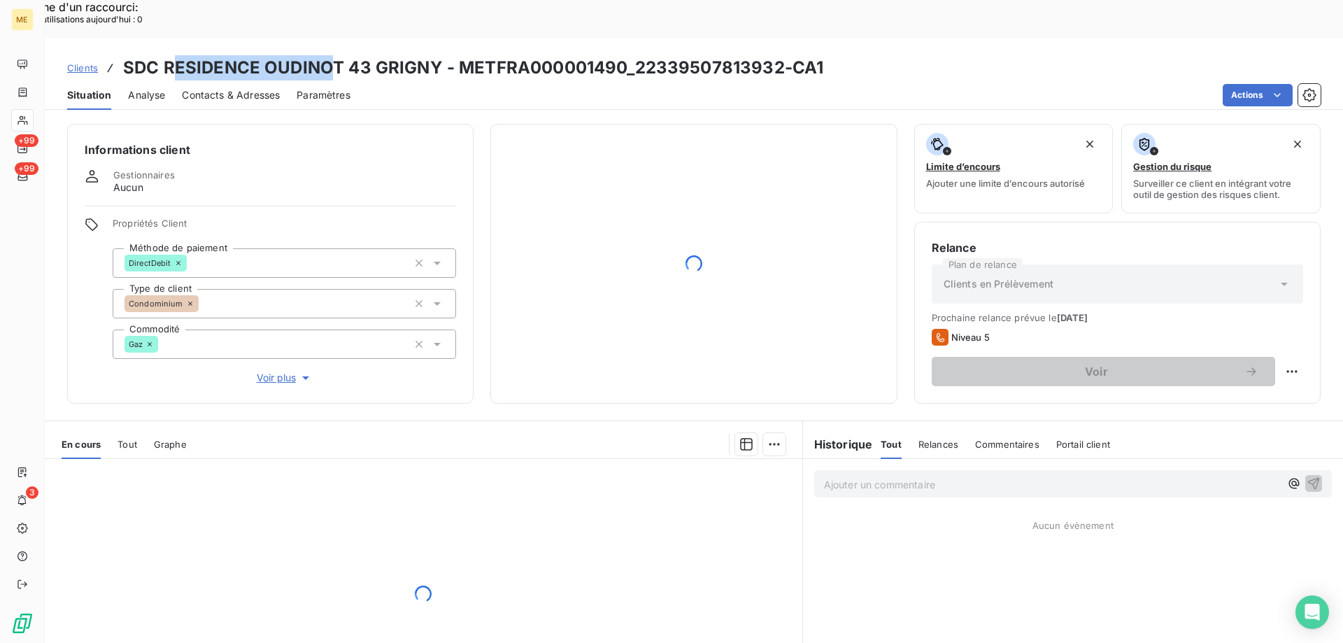
drag, startPoint x: 175, startPoint y: 29, endPoint x: 325, endPoint y: 20, distance: 150.1
click at [325, 55] on h3 "SDC RESIDENCE OUDINOT 43 GRIGNY - METFRA000001490_22339507813932-CA1" at bounding box center [473, 67] width 700 height 25
click at [330, 55] on h3 "SDC RESIDENCE OUDINOT 43 GRIGNY - METFRA000001490_22339507813932-CA1" at bounding box center [473, 67] width 700 height 25
click at [406, 55] on h3 "SDC RESIDENCE OUDINOT 43 GRIGNY - METFRA000001490_22339507813932-CA1" at bounding box center [473, 67] width 700 height 25
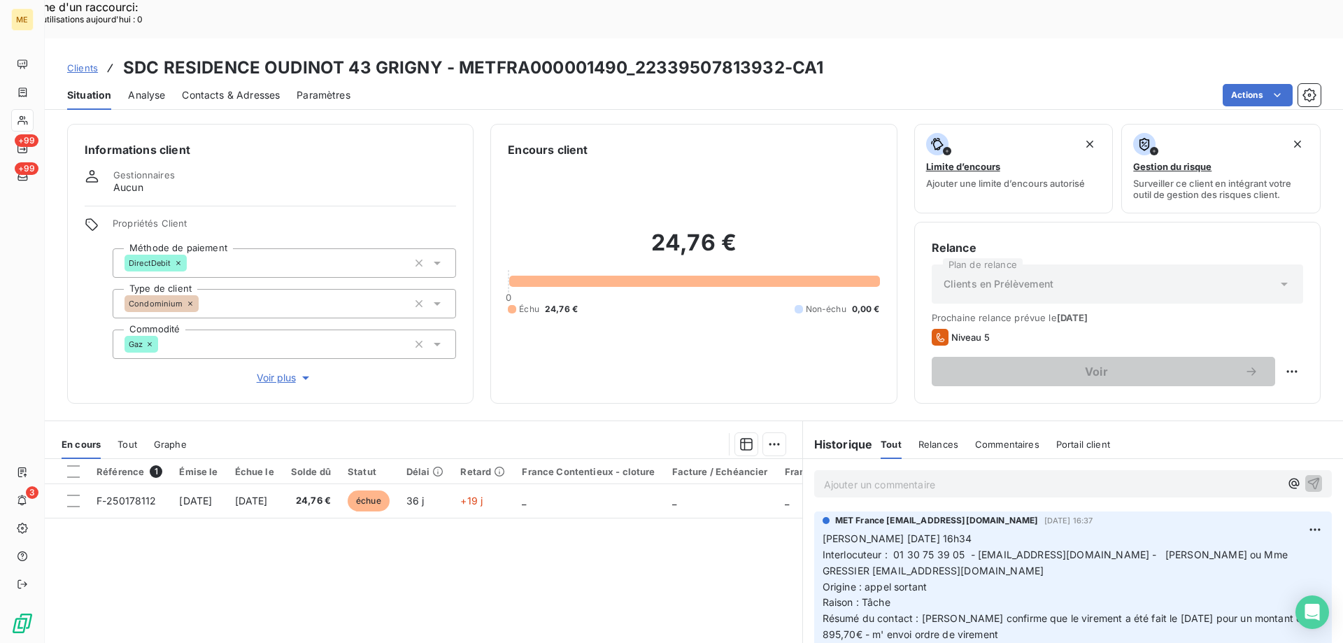
click at [290, 371] on span "Voir plus" at bounding box center [285, 378] width 56 height 14
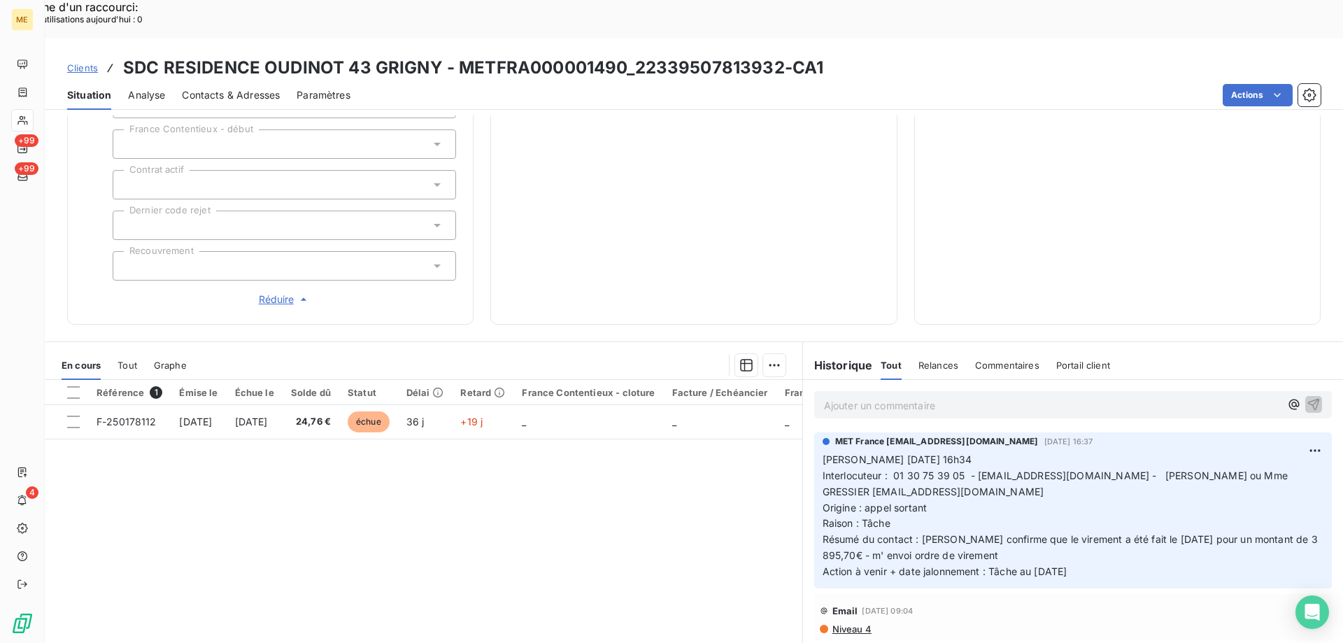
click at [86, 62] on span "Clients" at bounding box center [82, 67] width 31 height 11
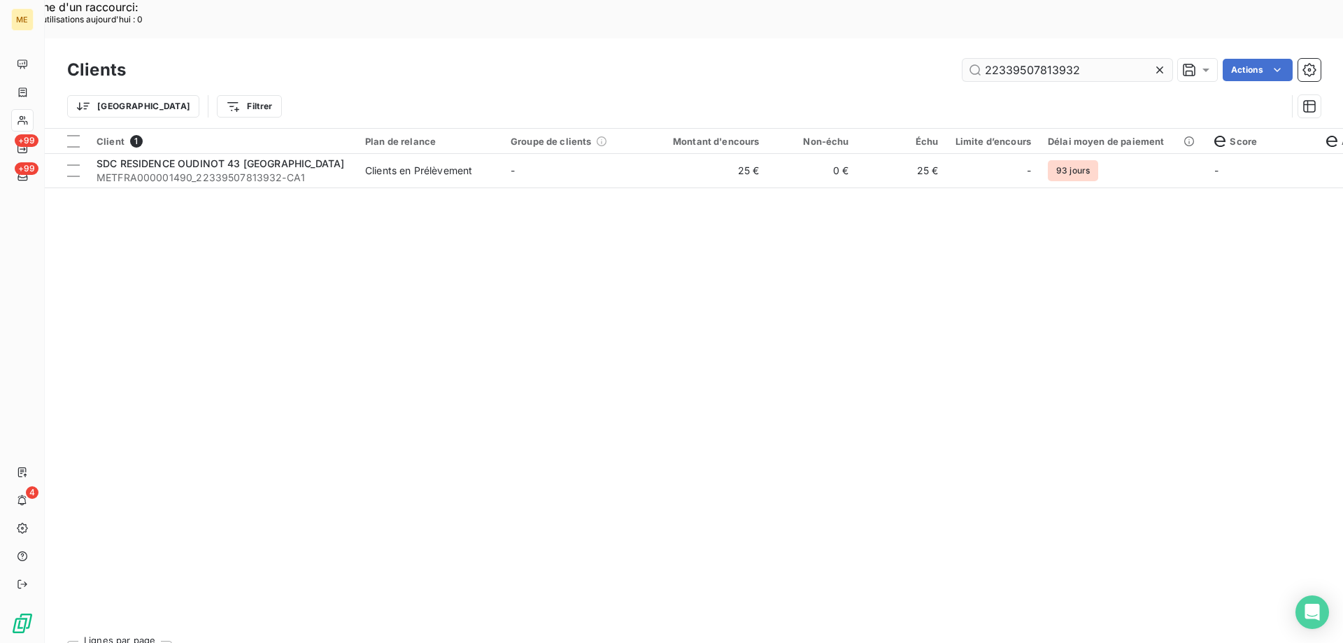
click at [1066, 59] on input "22339507813932" at bounding box center [1068, 70] width 210 height 22
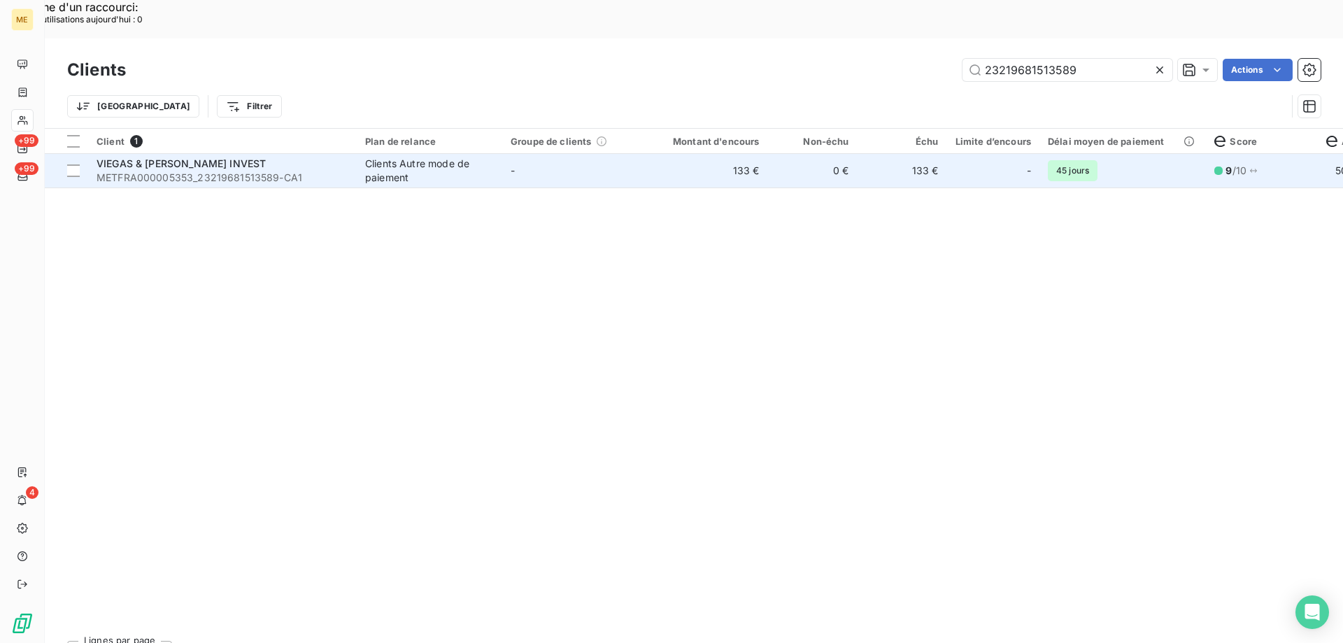
type input "23219681513589"
click at [703, 154] on td "133 €" at bounding box center [708, 171] width 120 height 34
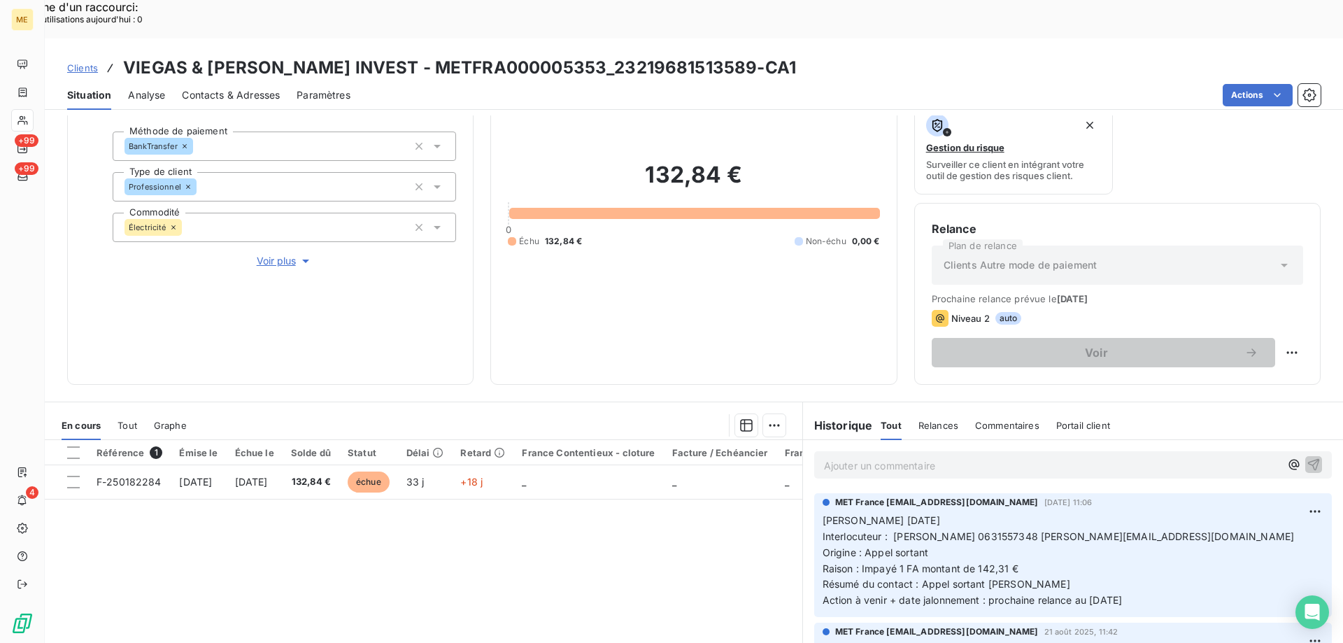
scroll to position [350, 0]
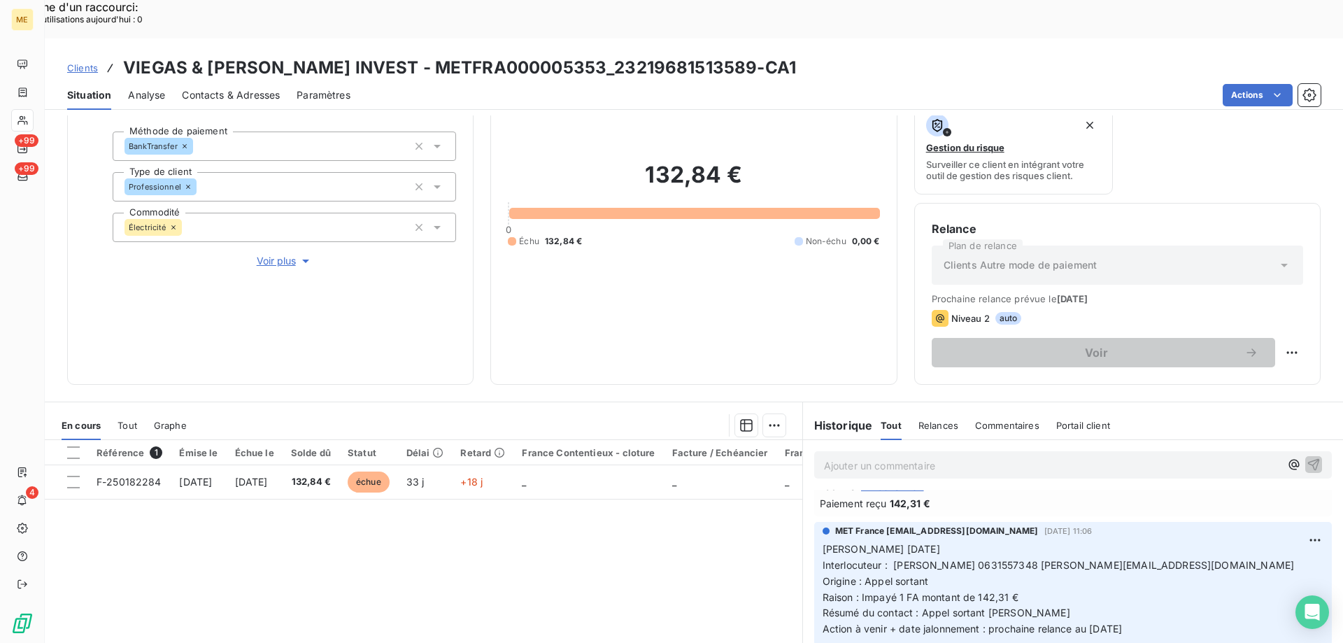
click at [269, 254] on span "Voir plus" at bounding box center [285, 261] width 56 height 14
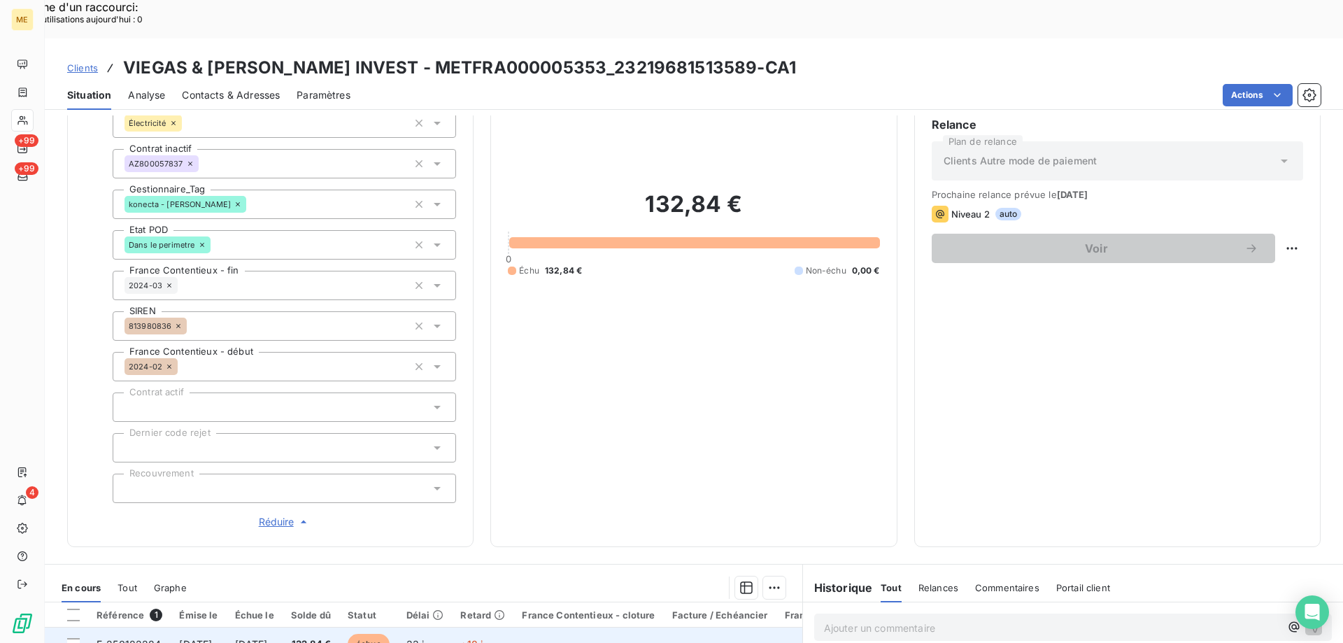
scroll to position [444, 0]
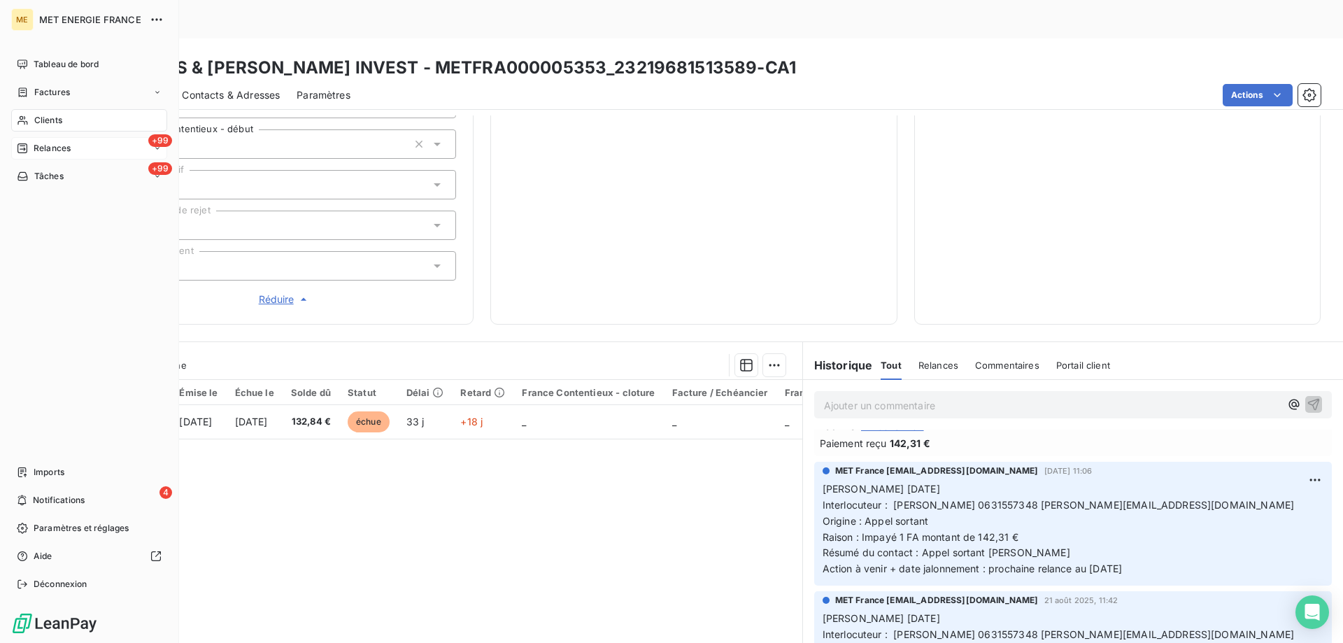
click at [52, 147] on span "Relances" at bounding box center [52, 148] width 37 height 13
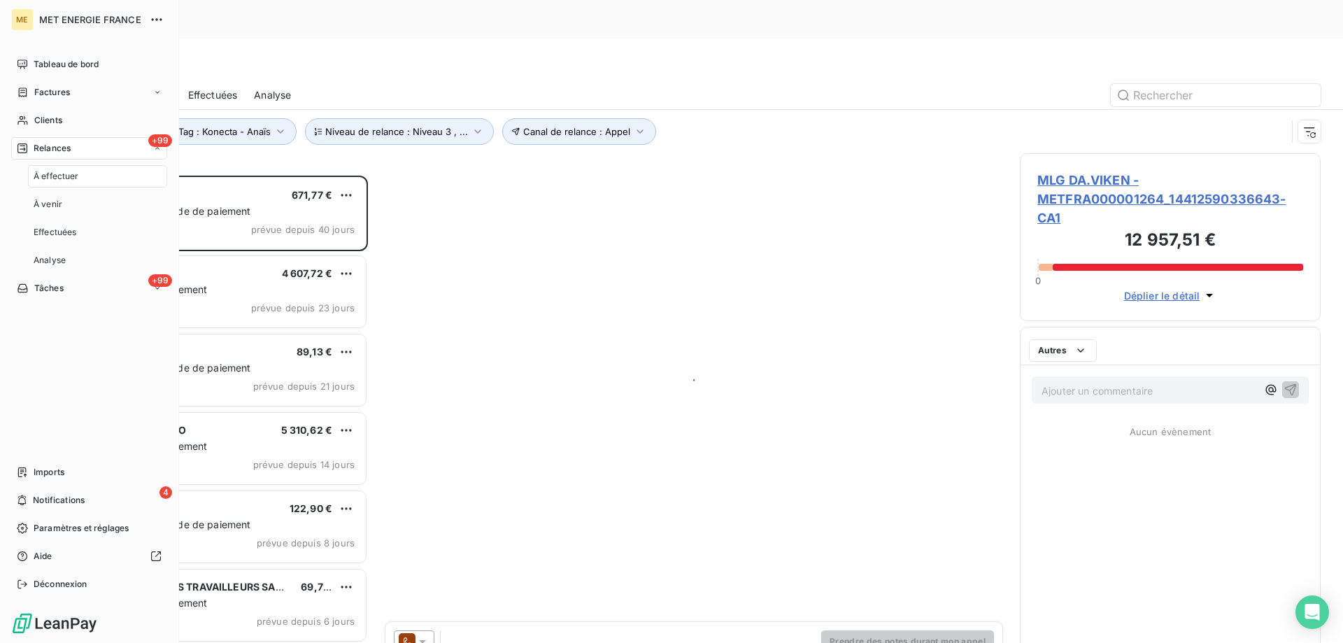
scroll to position [495, 290]
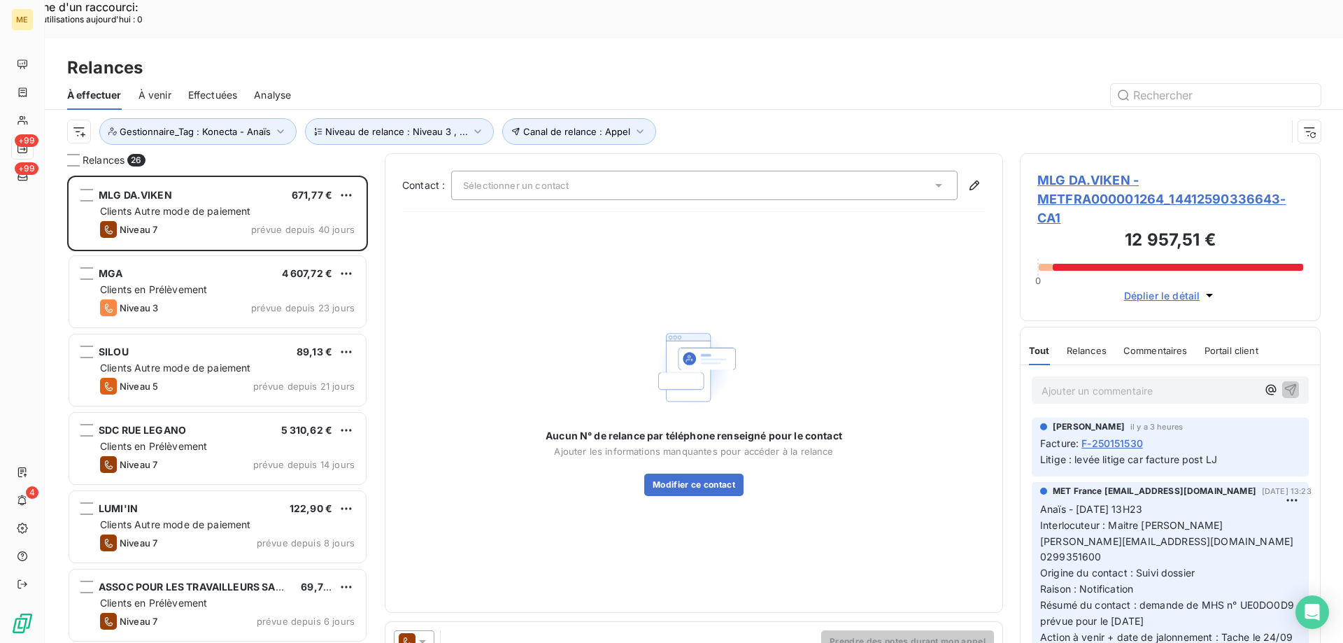
drag, startPoint x: 1080, startPoint y: 162, endPoint x: 1085, endPoint y: 168, distance: 7.6
click at [1081, 171] on span "MLG DA.VIKEN - METFRA000001264_14412590336643-CA1" at bounding box center [1171, 199] width 266 height 57
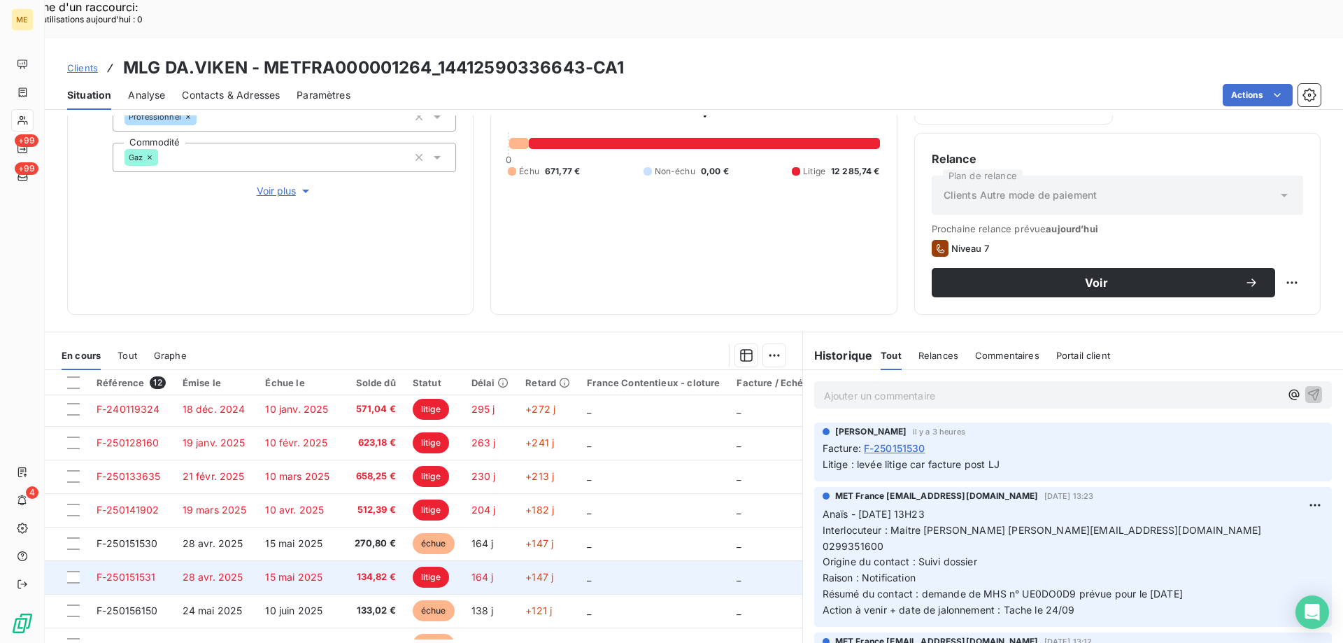
scroll to position [165, 0]
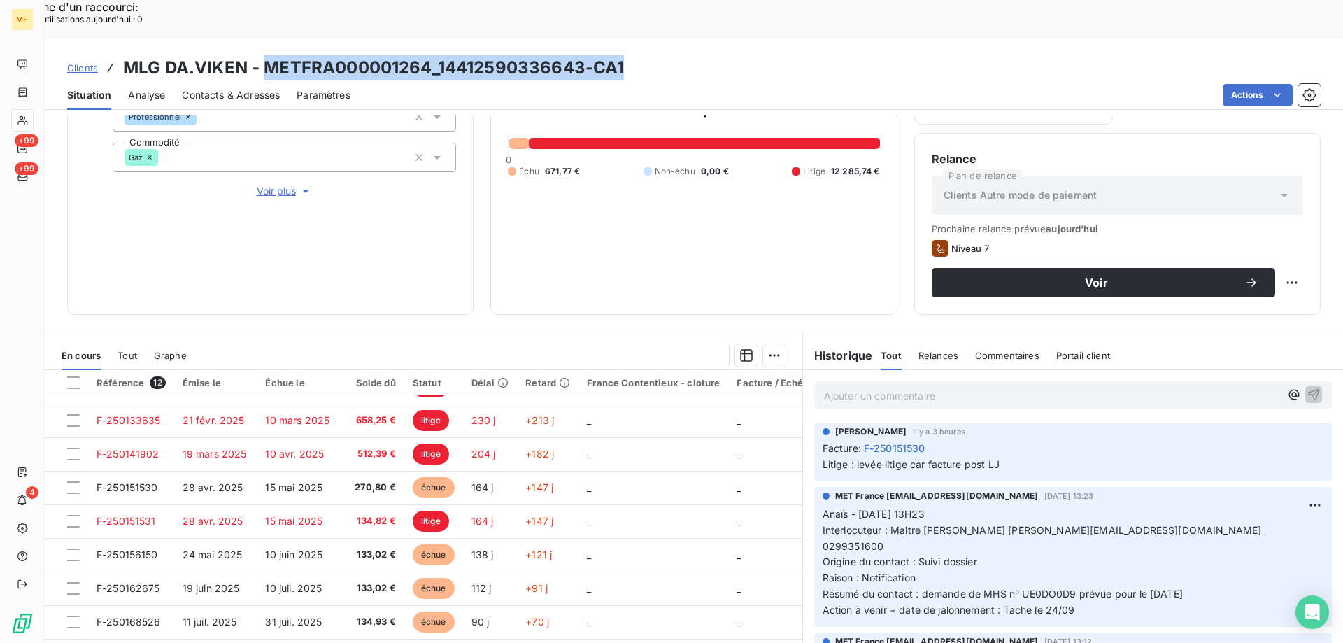
drag, startPoint x: 651, startPoint y: 30, endPoint x: 264, endPoint y: 32, distance: 387.7
click at [264, 55] on div "Clients MLG DA.VIKEN - METFRA000001264_14412590336643-CA1" at bounding box center [694, 67] width 1299 height 25
copy h3 "METFRA000001264_14412590336643-CA1"
click at [230, 88] on span "Contacts & Adresses" at bounding box center [231, 95] width 98 height 14
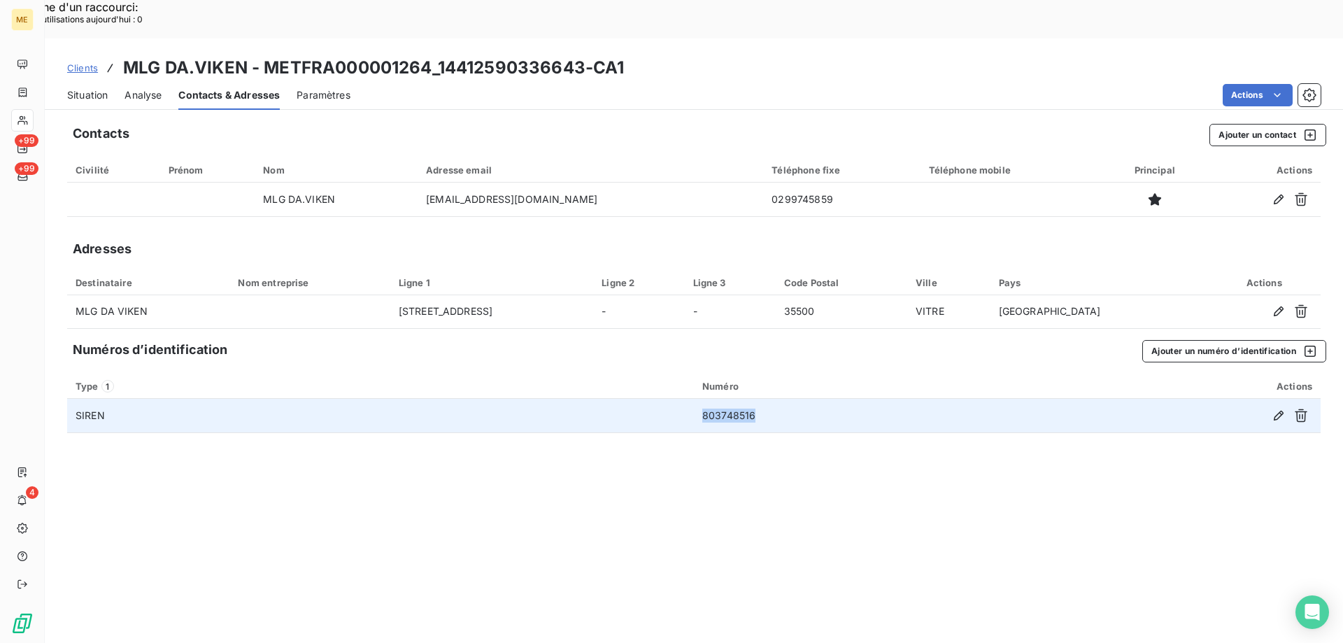
drag, startPoint x: 765, startPoint y: 376, endPoint x: 700, endPoint y: 384, distance: 65.5
click at [700, 399] on td "803748516" at bounding box center [861, 416] width 334 height 34
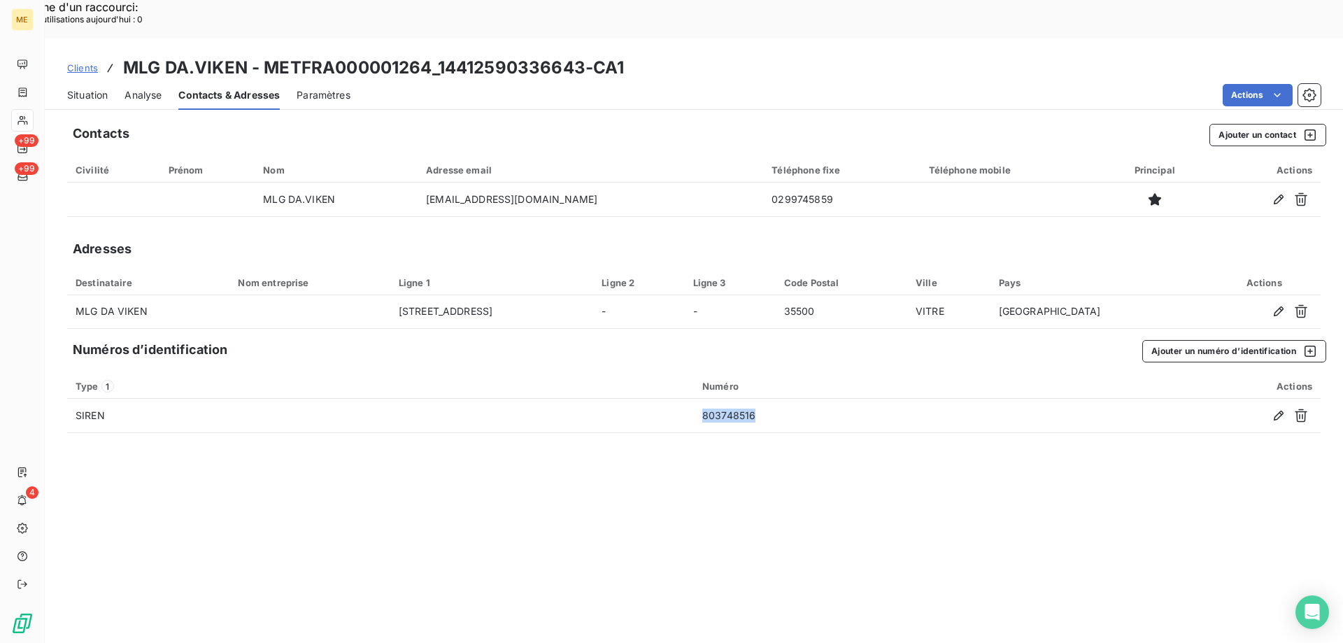
copy td "803748516"
click at [84, 88] on span "Situation" at bounding box center [87, 95] width 41 height 14
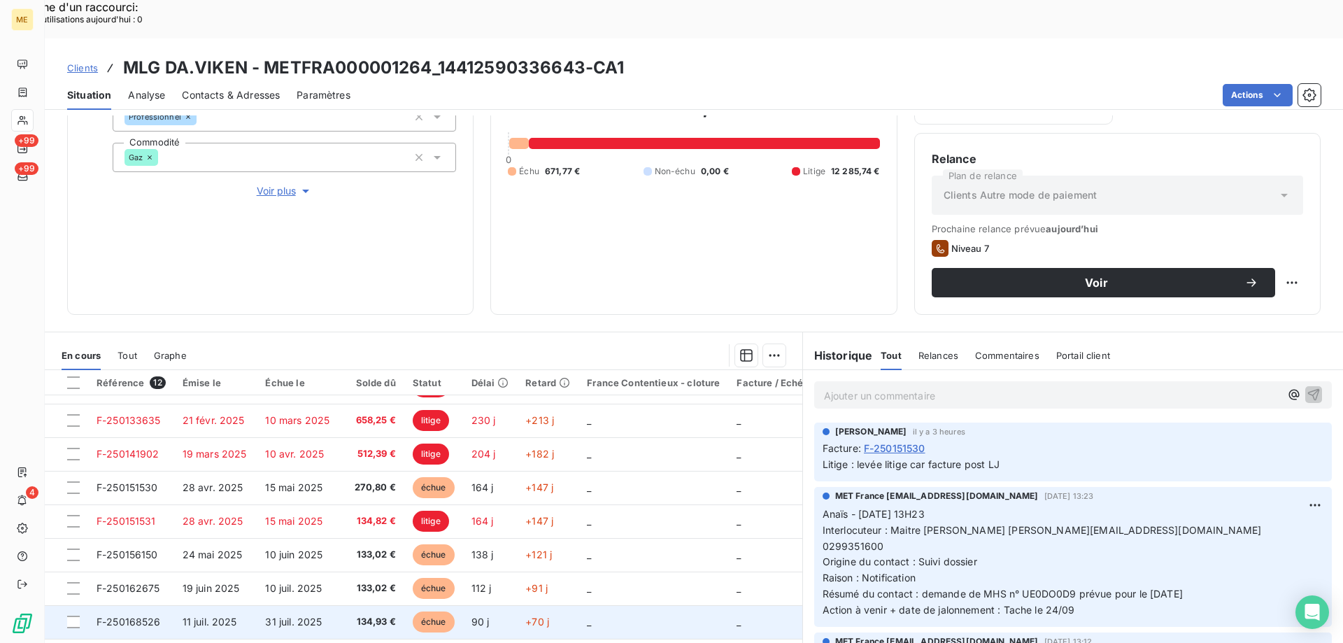
click at [352, 615] on span "134,93 €" at bounding box center [371, 622] width 49 height 14
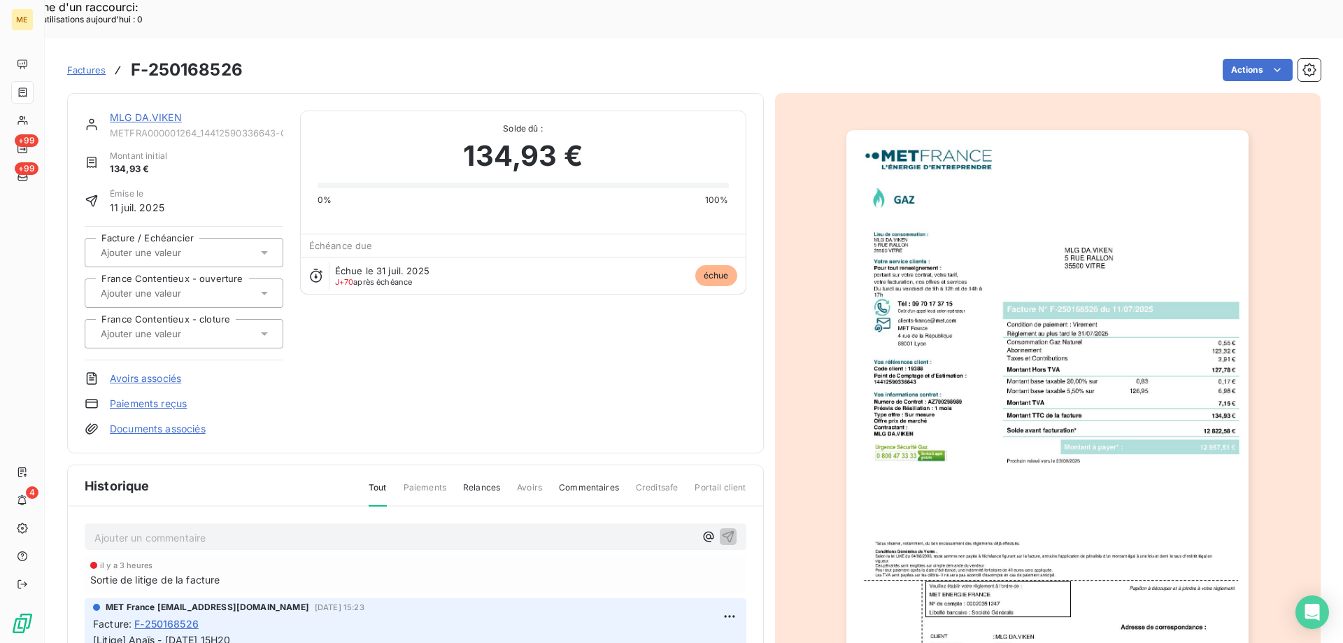
click at [1197, 207] on img "button" at bounding box center [1048, 415] width 402 height 570
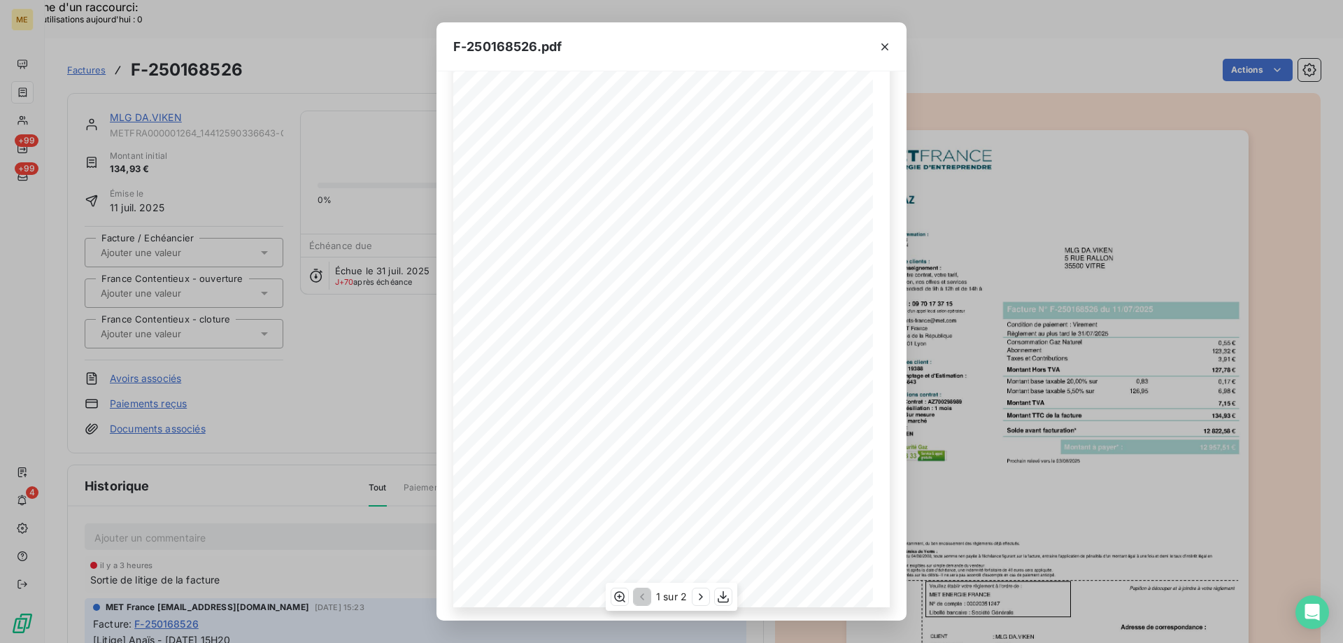
scroll to position [78, 0]
click at [703, 602] on icon "button" at bounding box center [701, 597] width 14 height 14
click at [887, 43] on icon "button" at bounding box center [885, 47] width 14 height 14
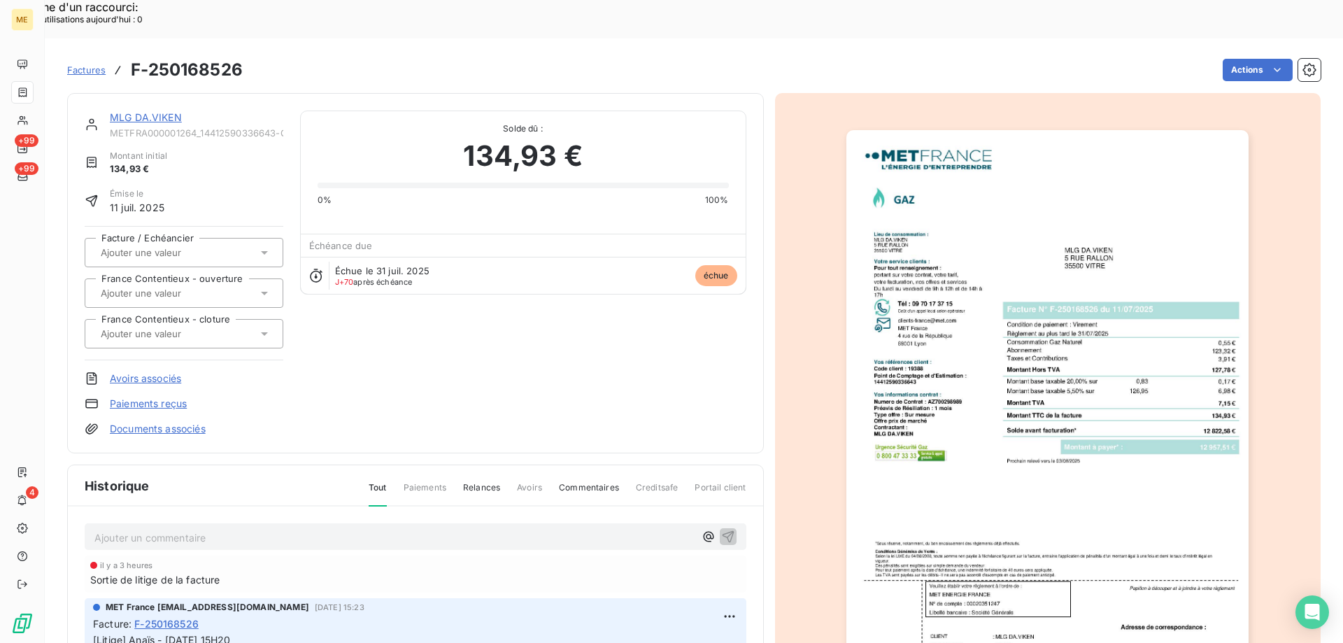
click at [168, 111] on link "MLG DA.VIKEN" at bounding box center [146, 117] width 72 height 12
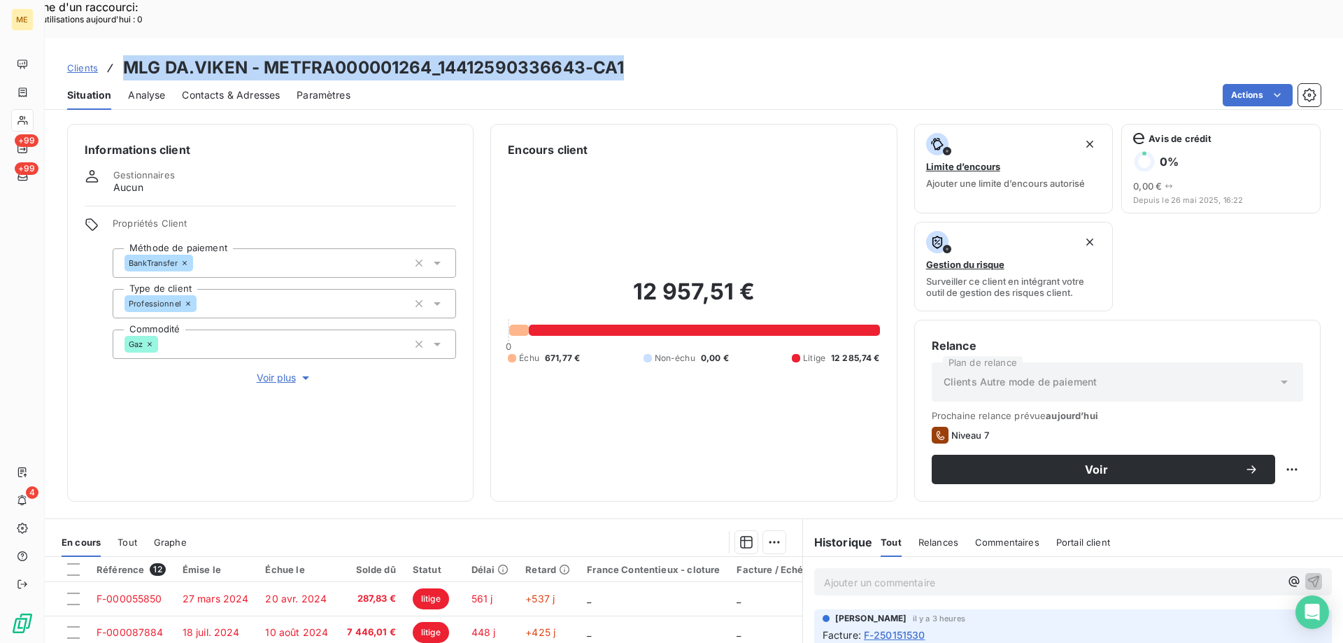
drag, startPoint x: 651, startPoint y: 29, endPoint x: 125, endPoint y: 29, distance: 525.5
click at [125, 55] on div "Clients MLG DA.VIKEN - METFRA000001264_14412590336643-CA1" at bounding box center [694, 67] width 1299 height 25
copy h3 "MLG DA.VIKEN - METFRA000001264_14412590336643-CA1"
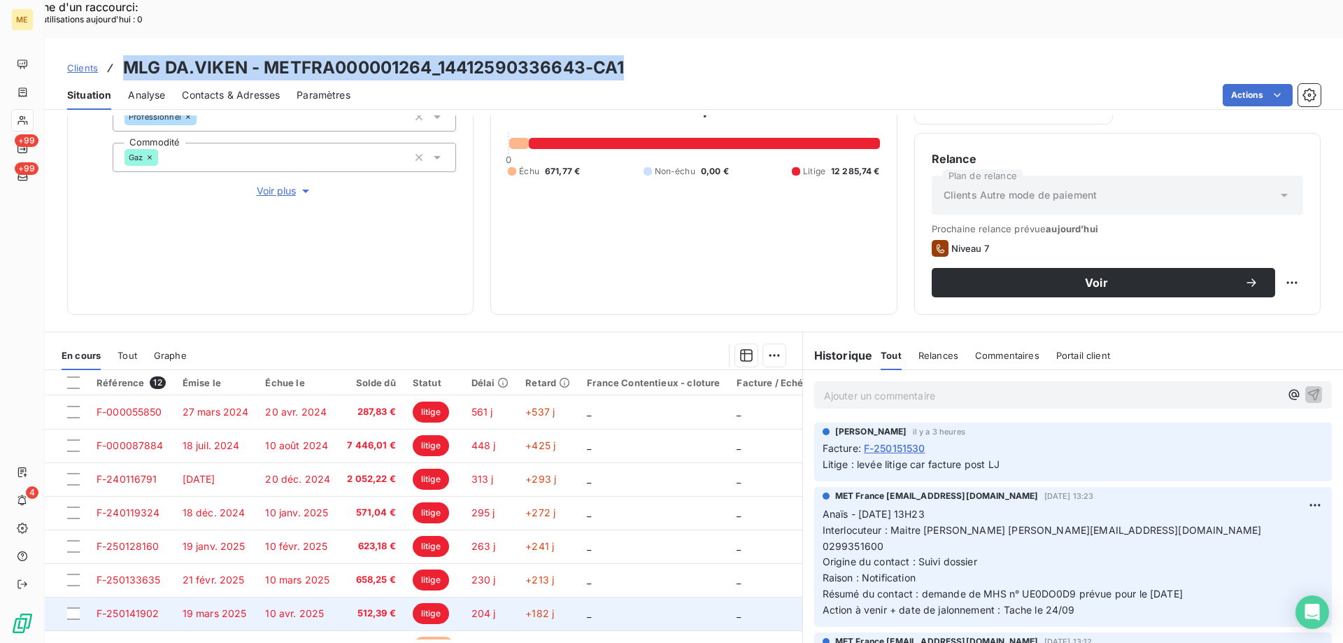
scroll to position [165, 0]
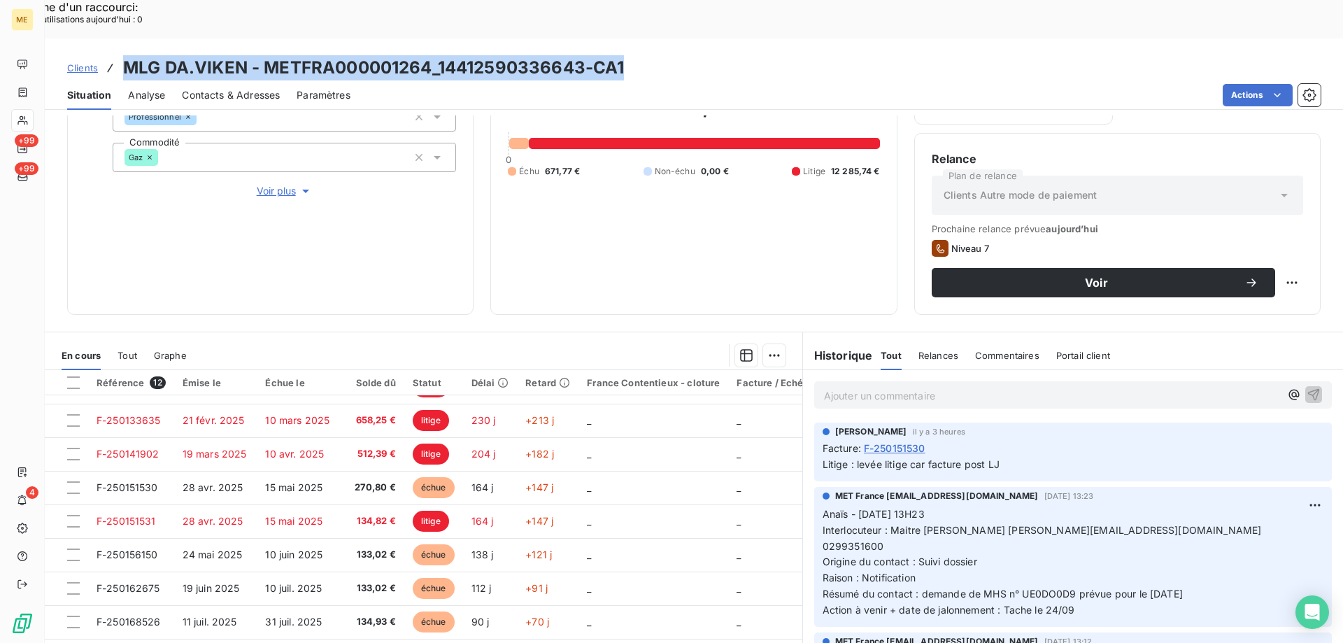
click at [278, 184] on span "Voir plus" at bounding box center [285, 191] width 56 height 14
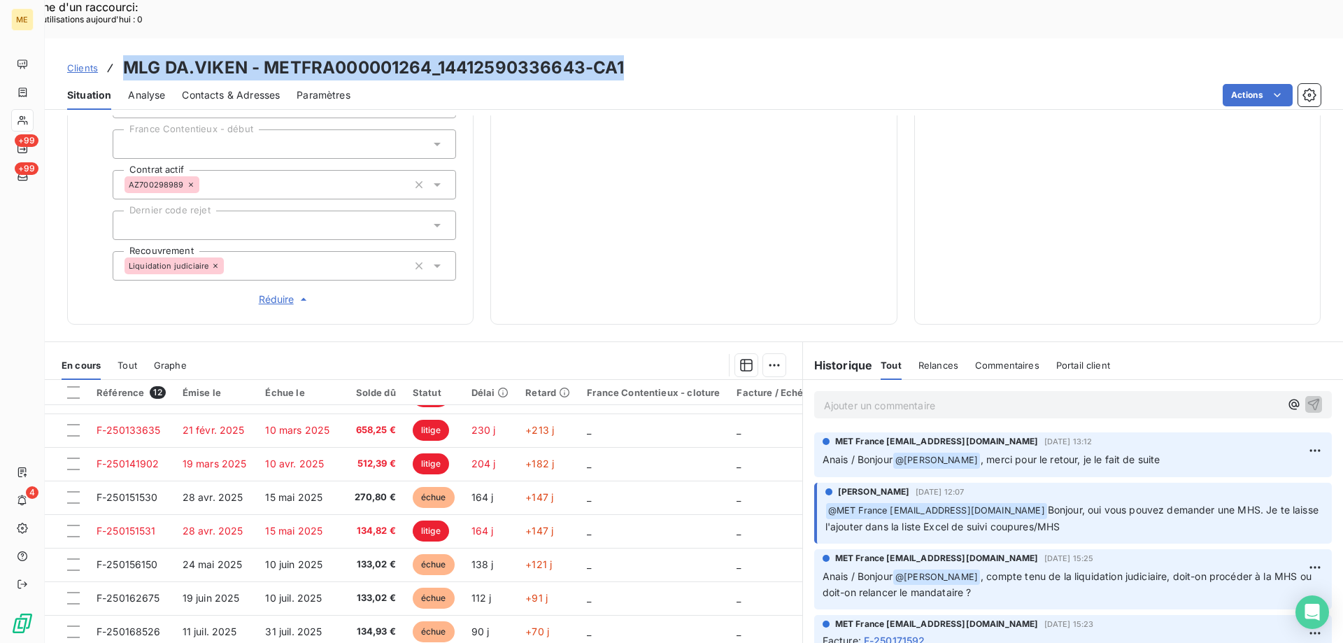
scroll to position [0, 0]
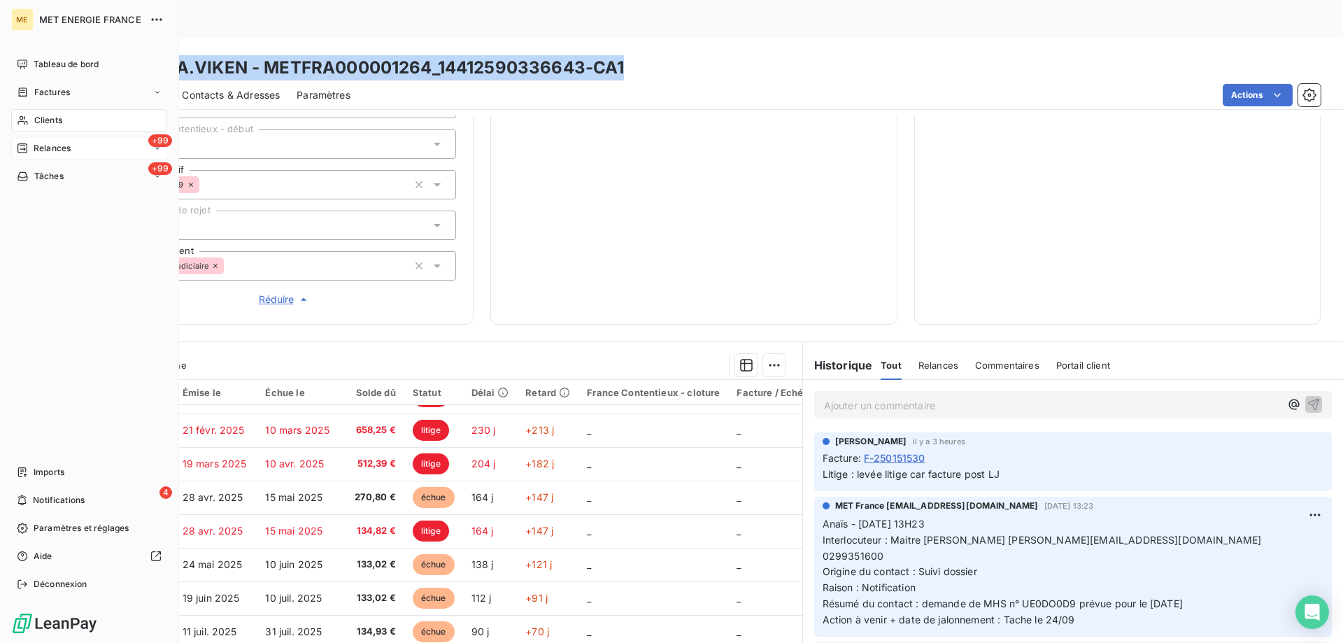
click at [68, 150] on span "Relances" at bounding box center [52, 148] width 37 height 13
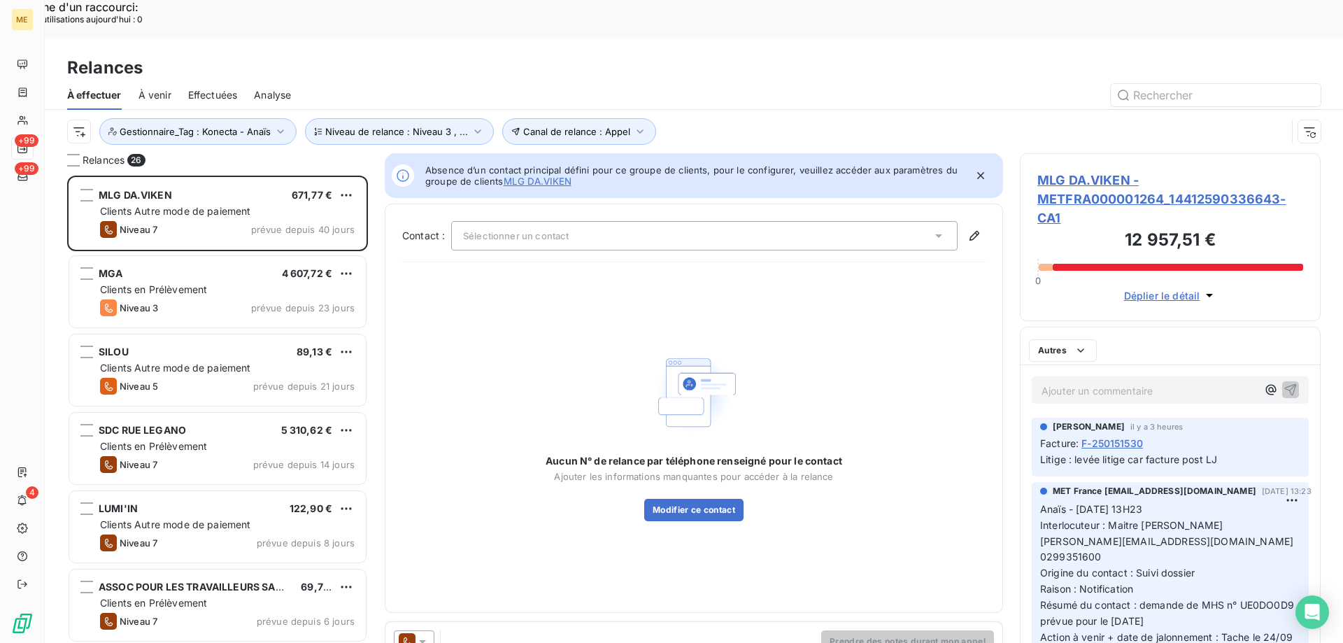
scroll to position [495, 290]
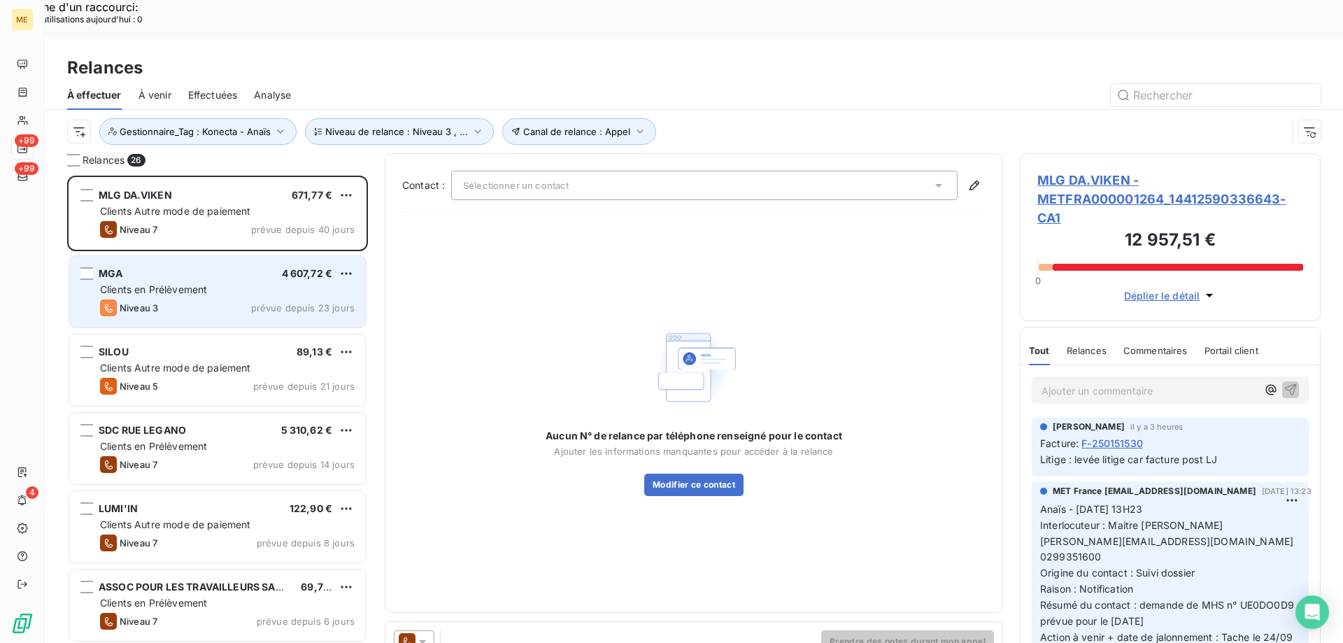
click at [253, 256] on div "MGA 4 607,72 € Clients en Prélèvement Niveau 3 prévue depuis 23 jours" at bounding box center [217, 291] width 297 height 71
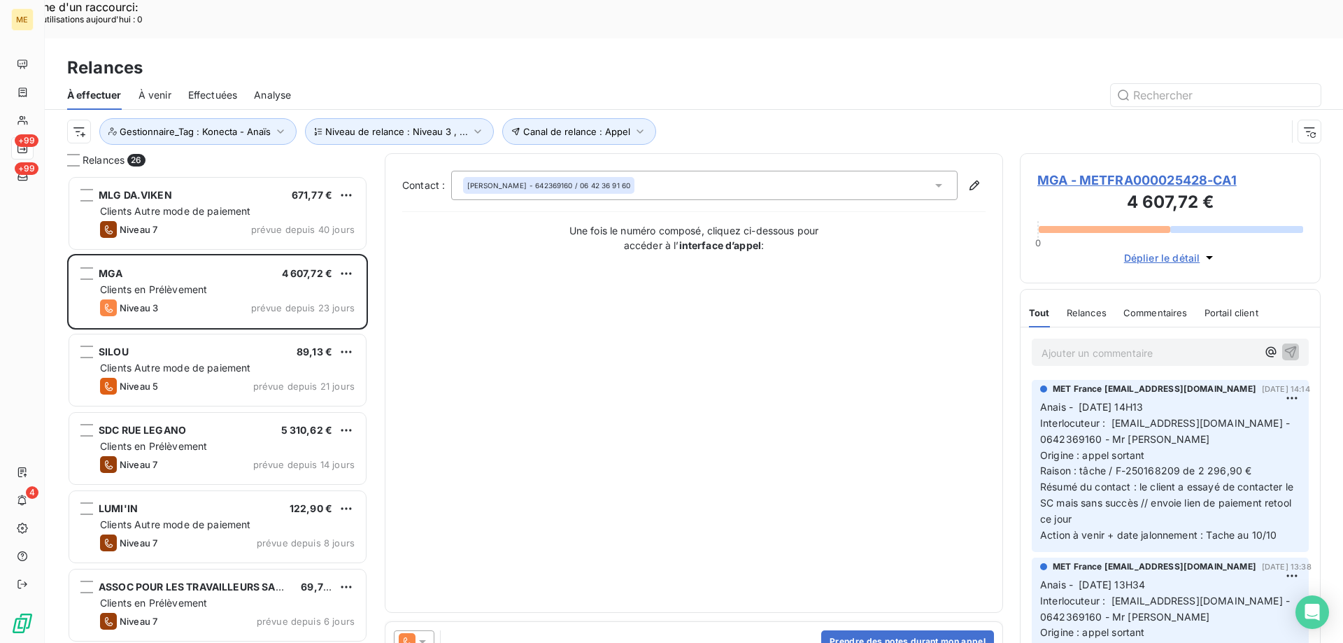
click at [1107, 171] on span "MGA - METFRA000025428-CA1" at bounding box center [1171, 180] width 266 height 19
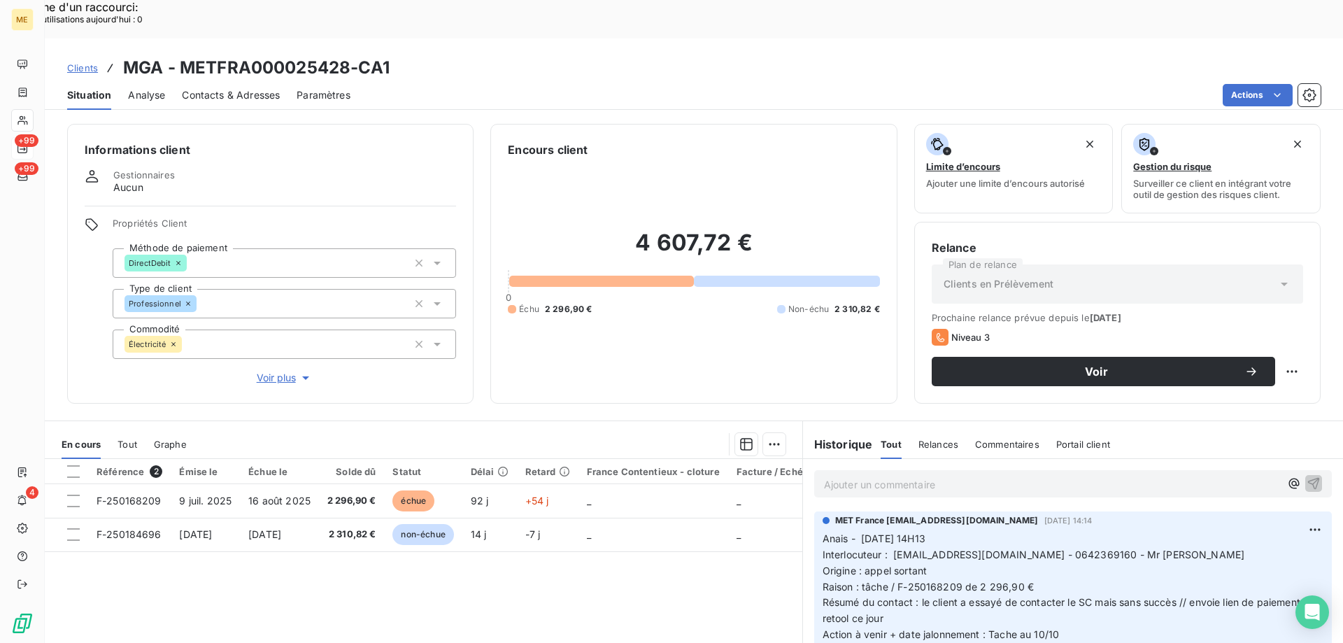
click at [261, 371] on span "Voir plus" at bounding box center [285, 378] width 56 height 14
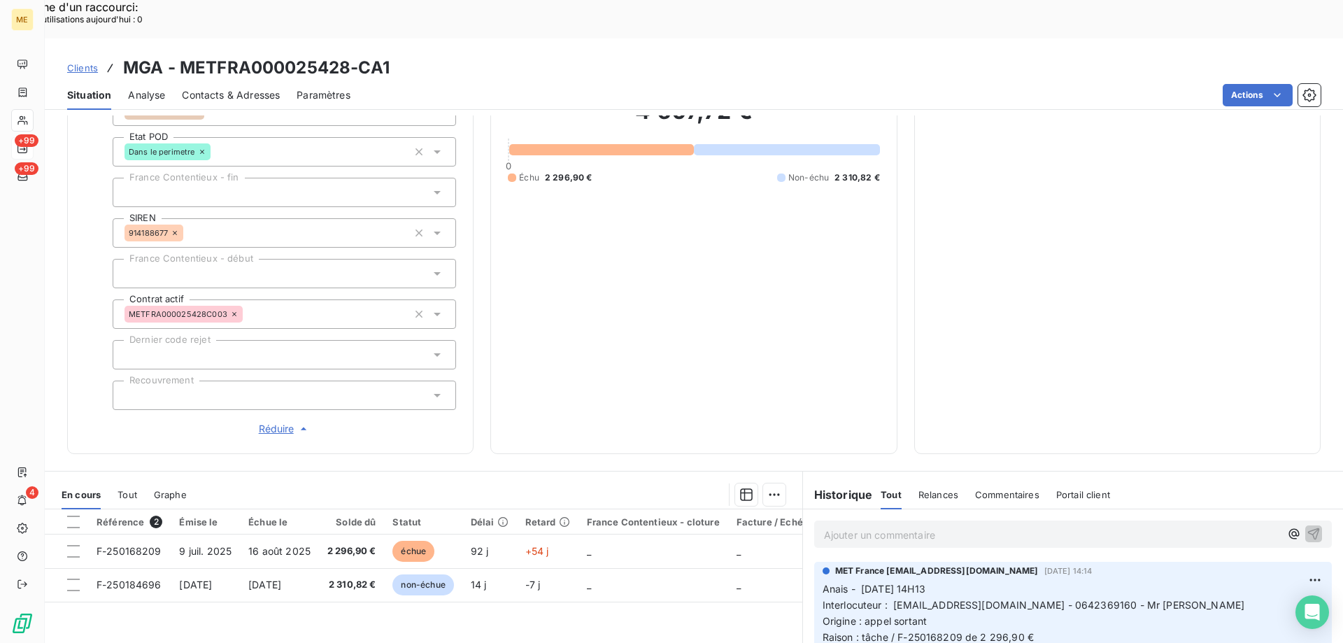
scroll to position [164, 0]
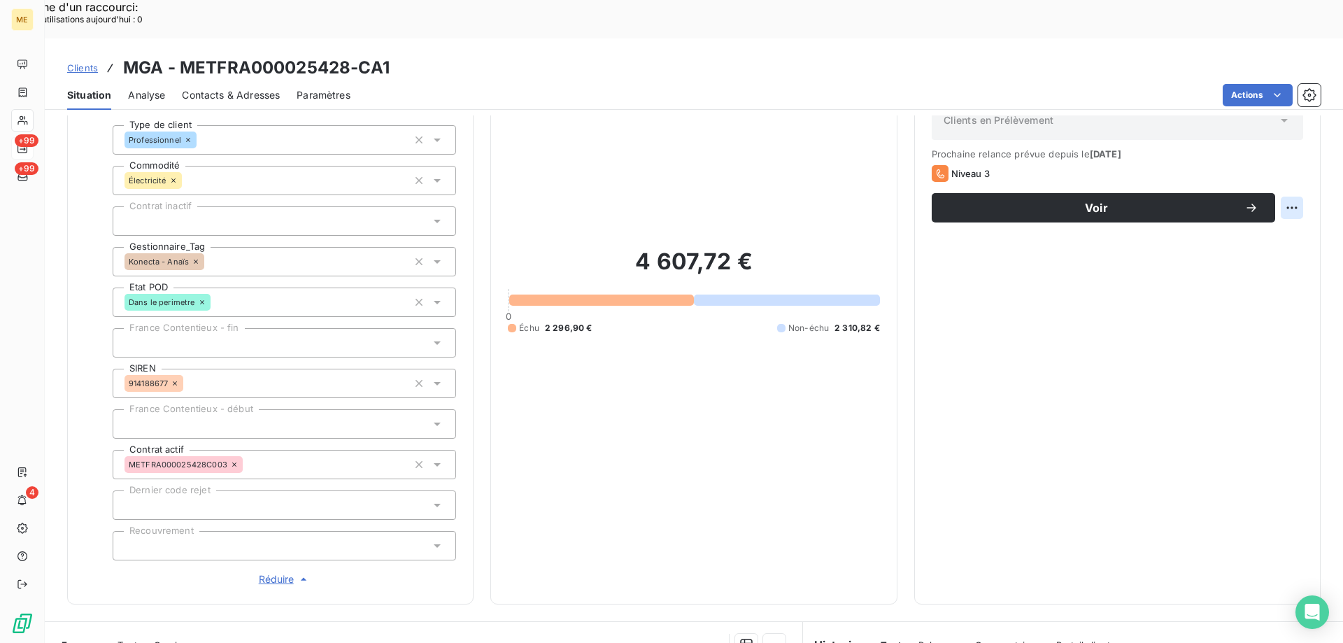
click at [1274, 202] on div "Replanifier cette action" at bounding box center [1224, 200] width 125 height 22
select select "9"
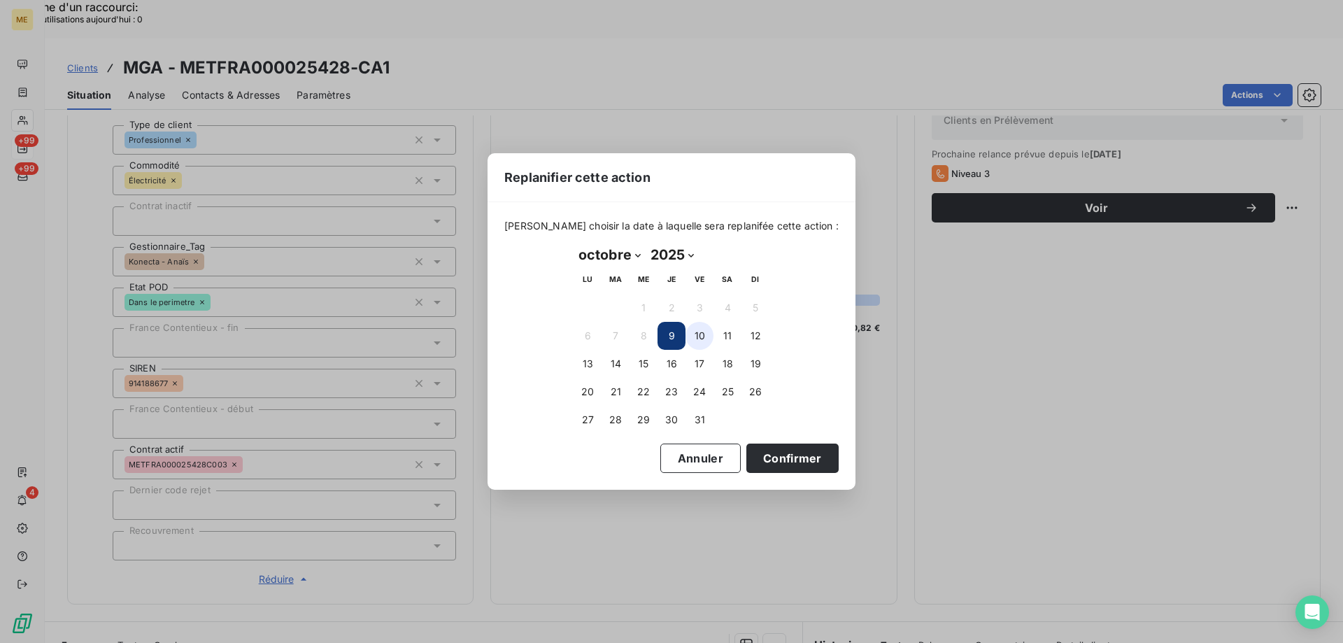
click at [700, 337] on button "10" at bounding box center [700, 336] width 28 height 28
click at [760, 465] on button "Confirmer" at bounding box center [793, 458] width 92 height 29
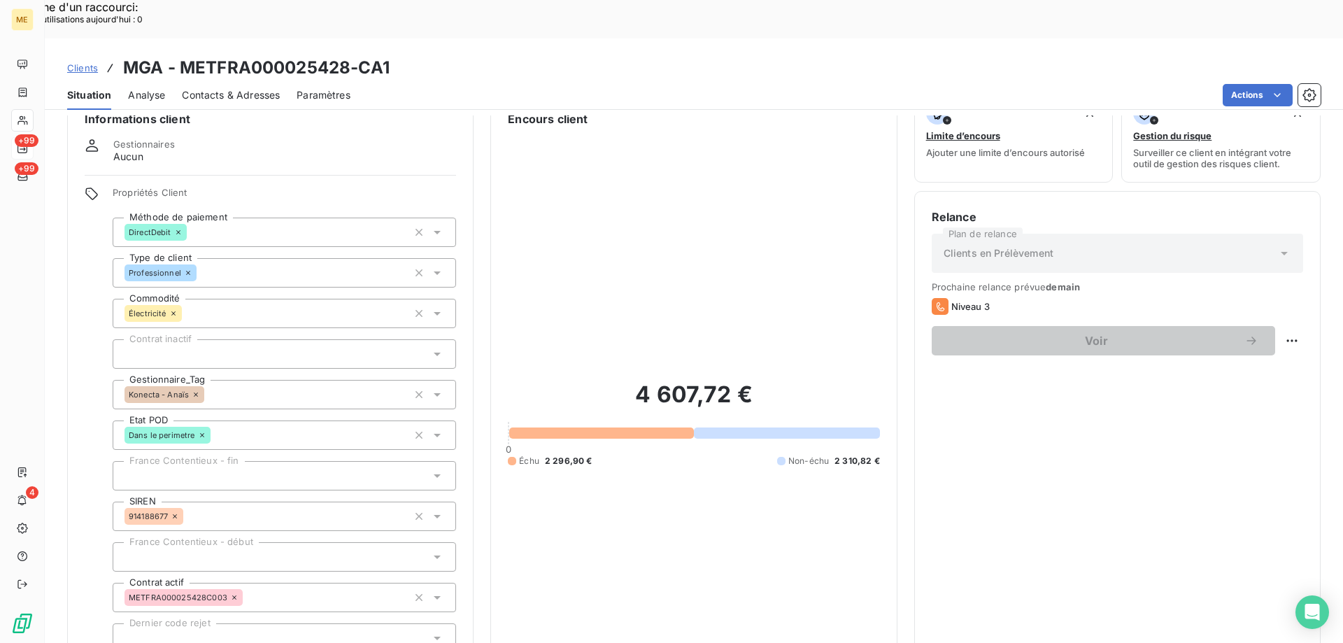
scroll to position [24, 0]
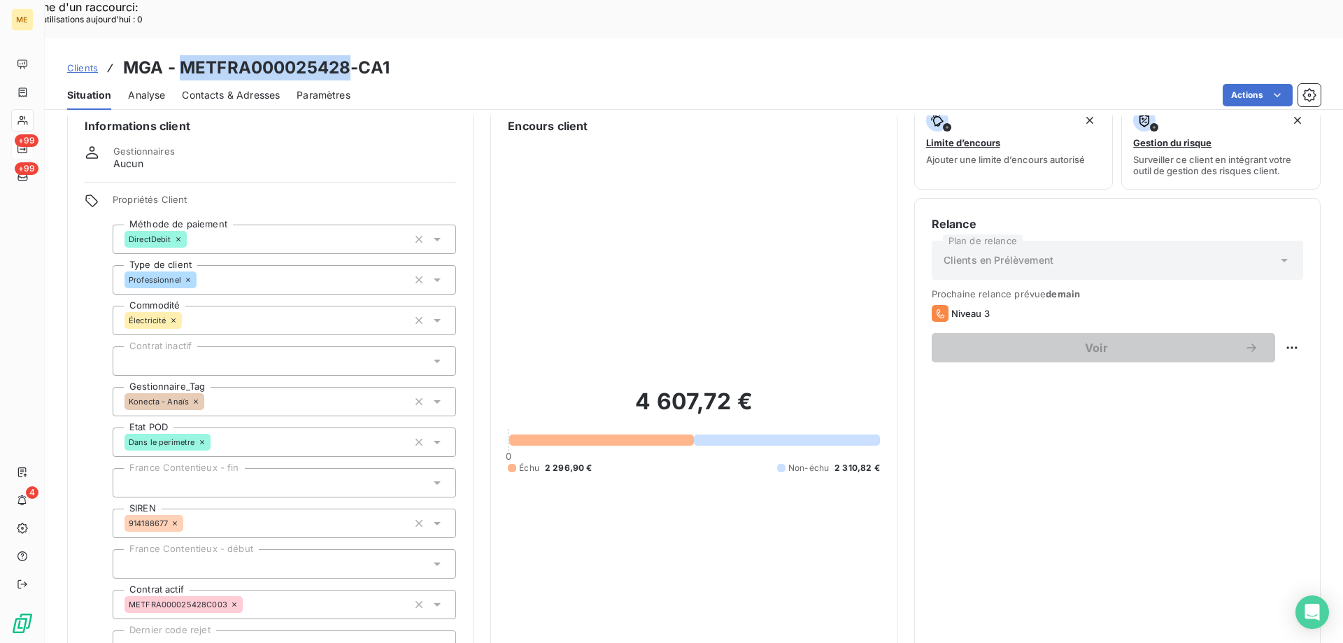
drag, startPoint x: 350, startPoint y: 27, endPoint x: 181, endPoint y: 36, distance: 169.5
click at [181, 55] on h3 "MGA - METFRA000025428-CA1" at bounding box center [256, 67] width 267 height 25
copy h3 "METFRA000025428"
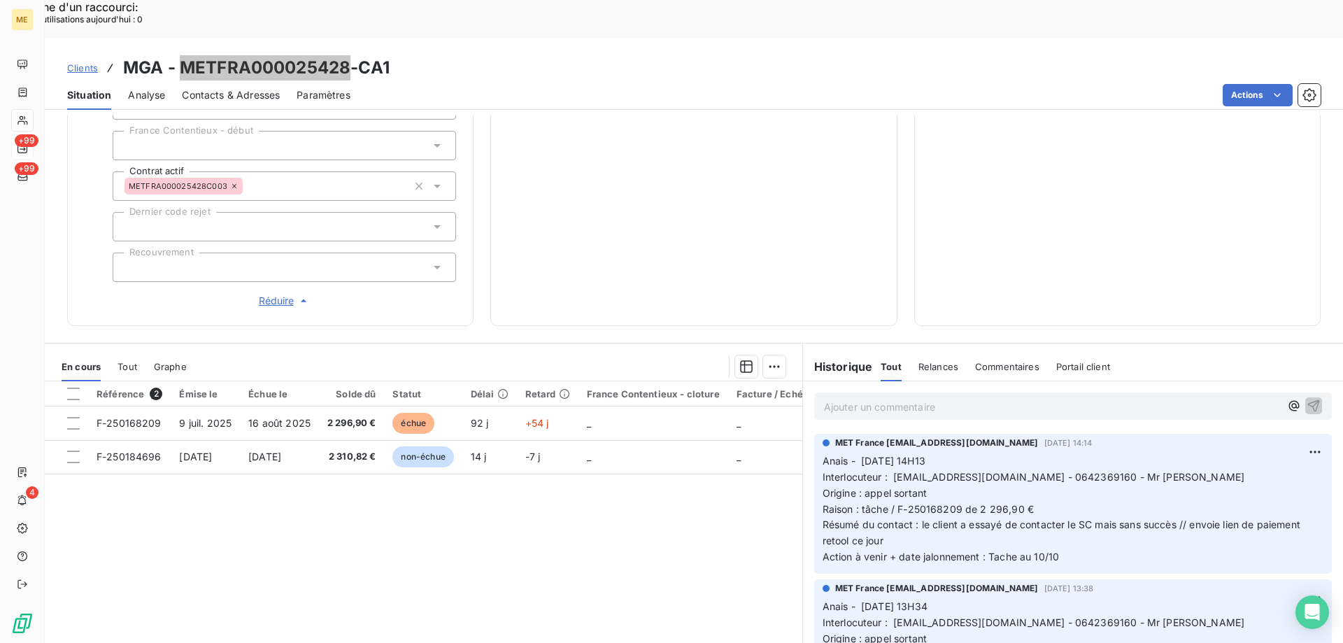
scroll to position [444, 0]
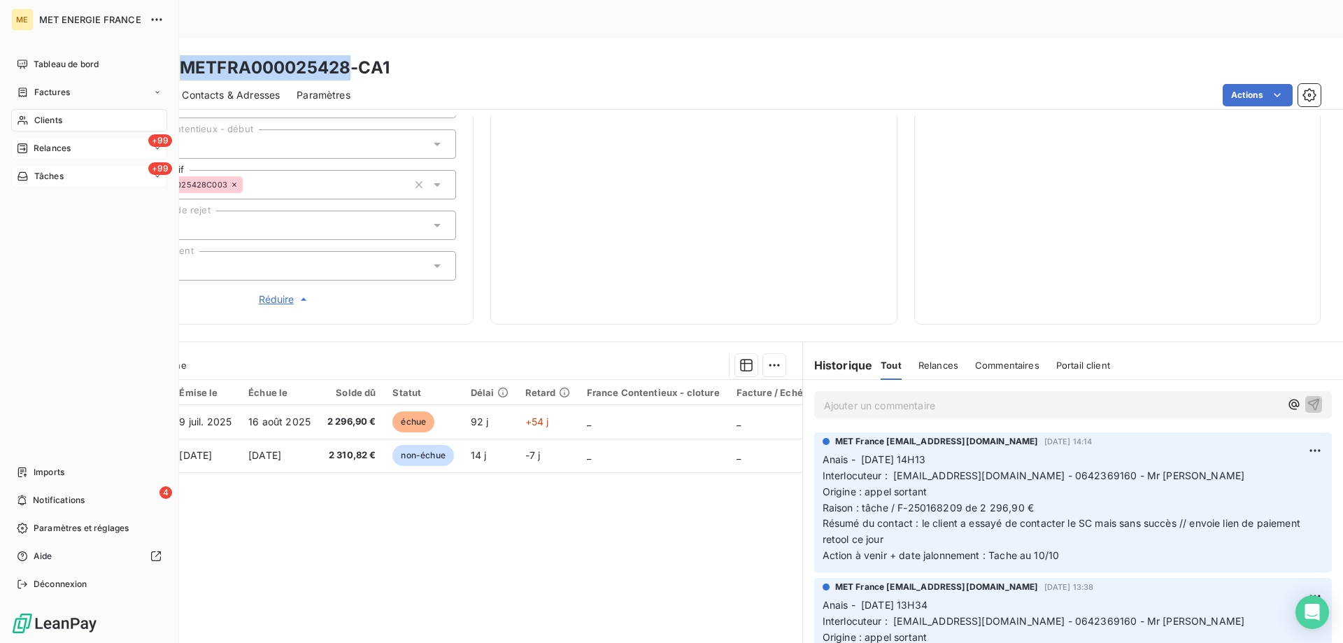
click at [41, 176] on span "Tâches" at bounding box center [48, 176] width 29 height 13
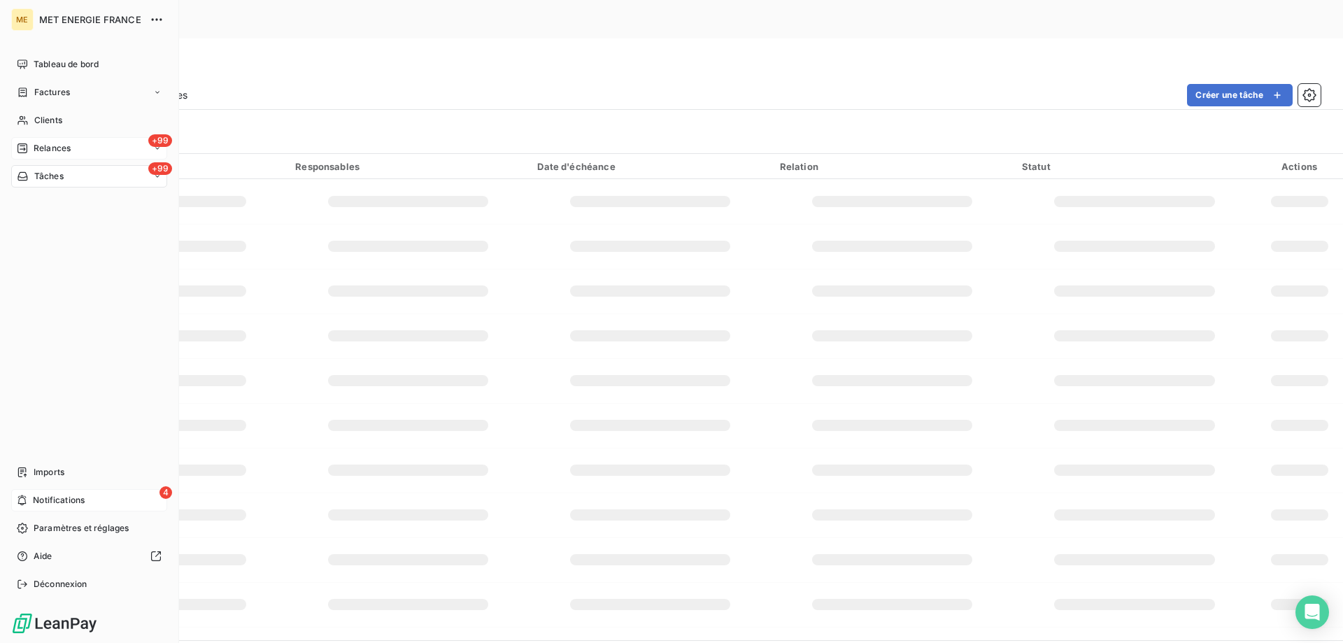
click at [33, 503] on span "Notifications" at bounding box center [59, 500] width 52 height 13
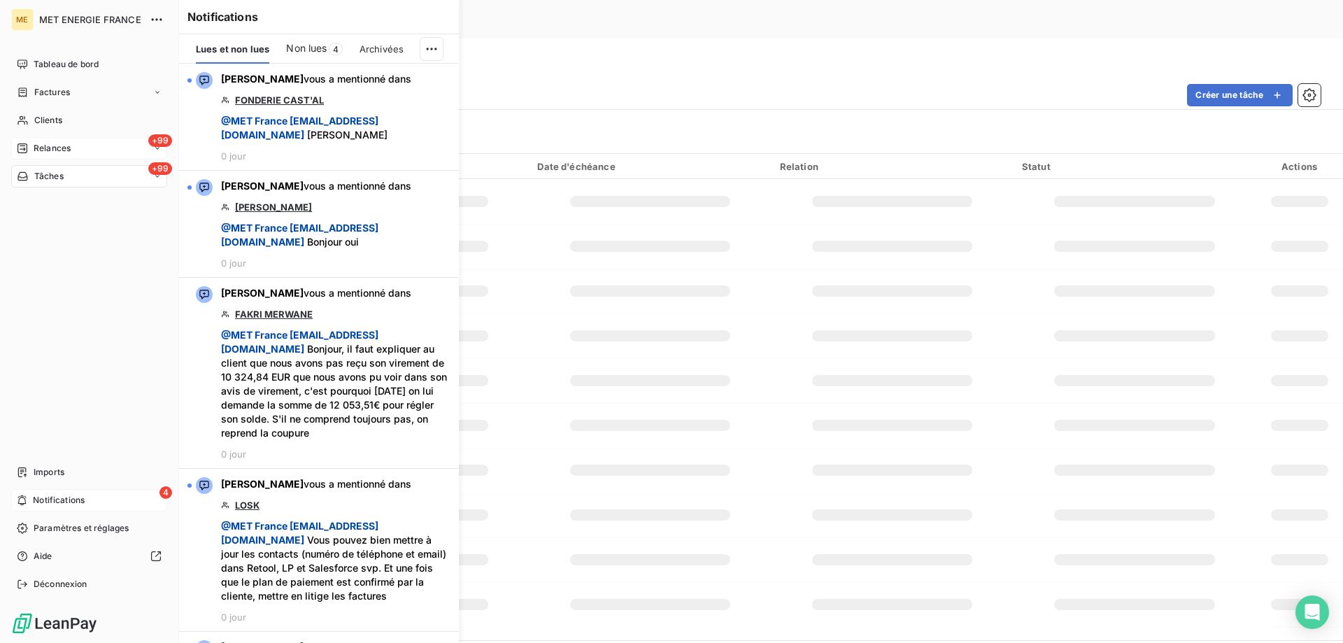
click at [33, 503] on span "Notifications" at bounding box center [59, 500] width 52 height 13
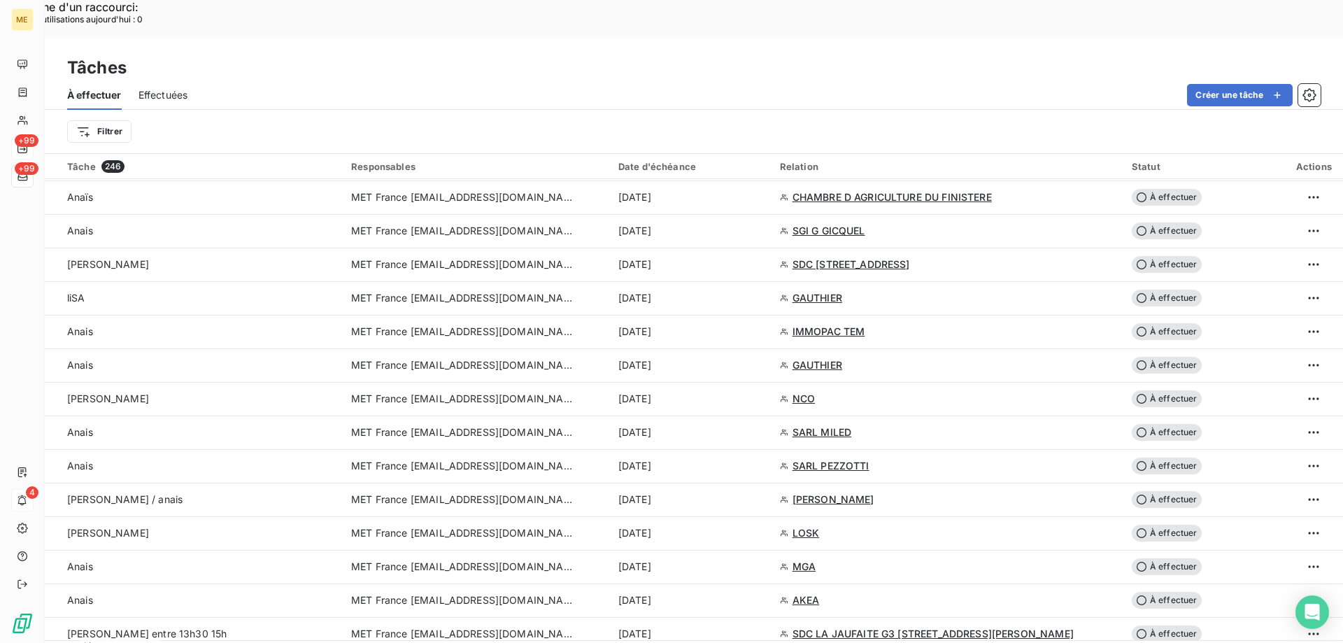
scroll to position [1469, 0]
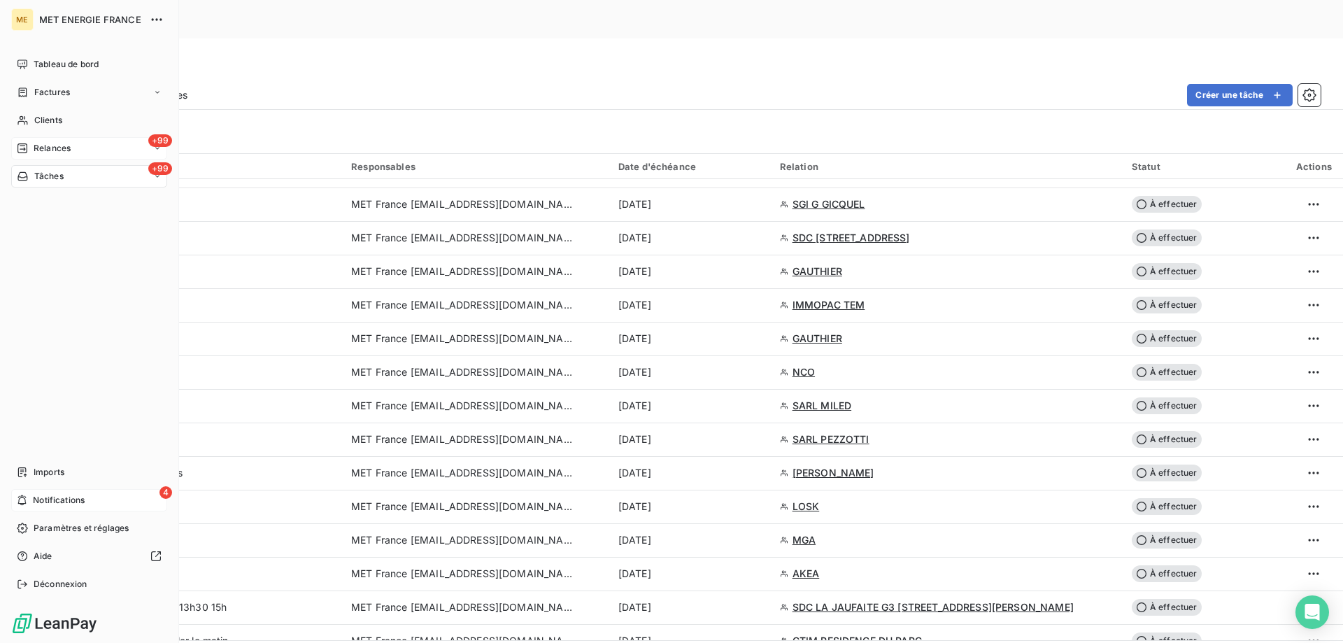
click at [41, 146] on span "Relances" at bounding box center [52, 148] width 37 height 13
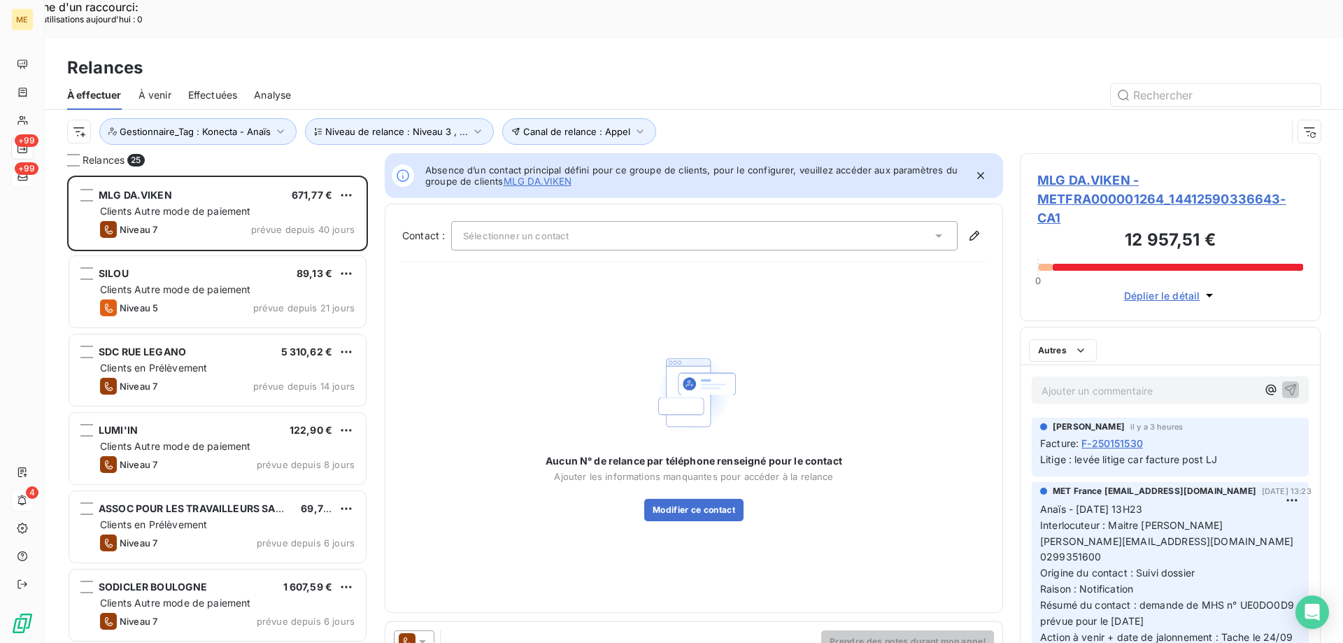
scroll to position [495, 290]
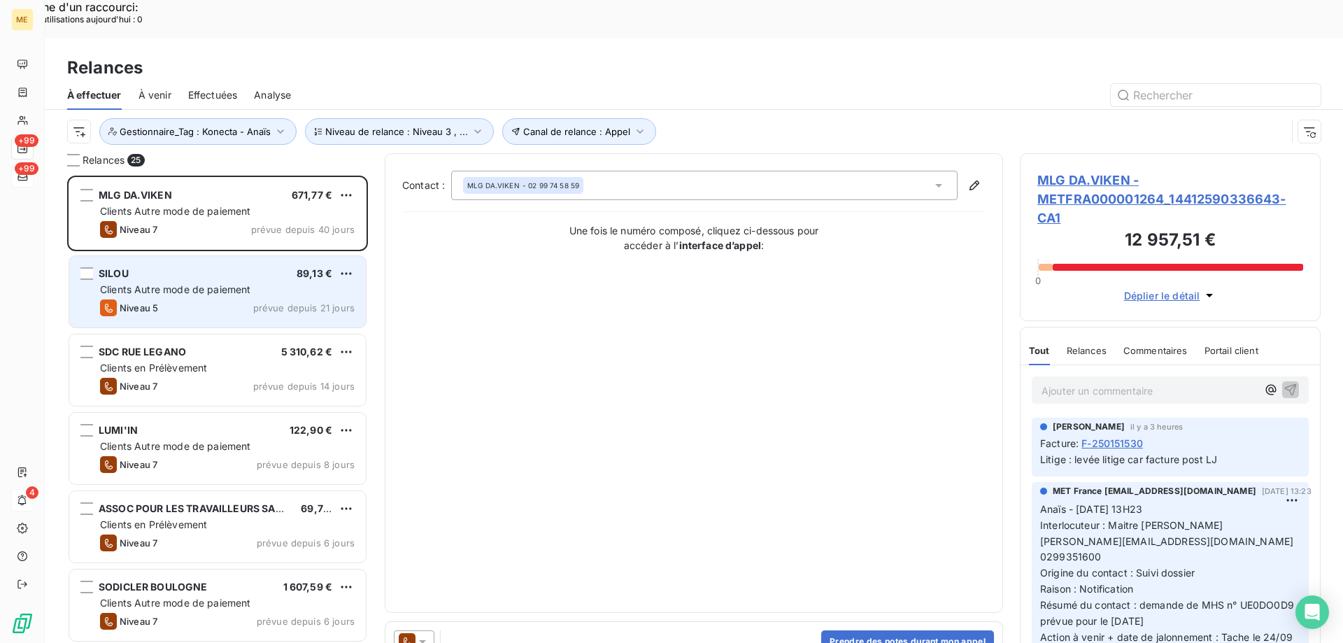
click at [210, 258] on div "SILOU 89,13 € Clients Autre mode de paiement Niveau 5 prévue depuis 21 jours" at bounding box center [217, 291] width 297 height 71
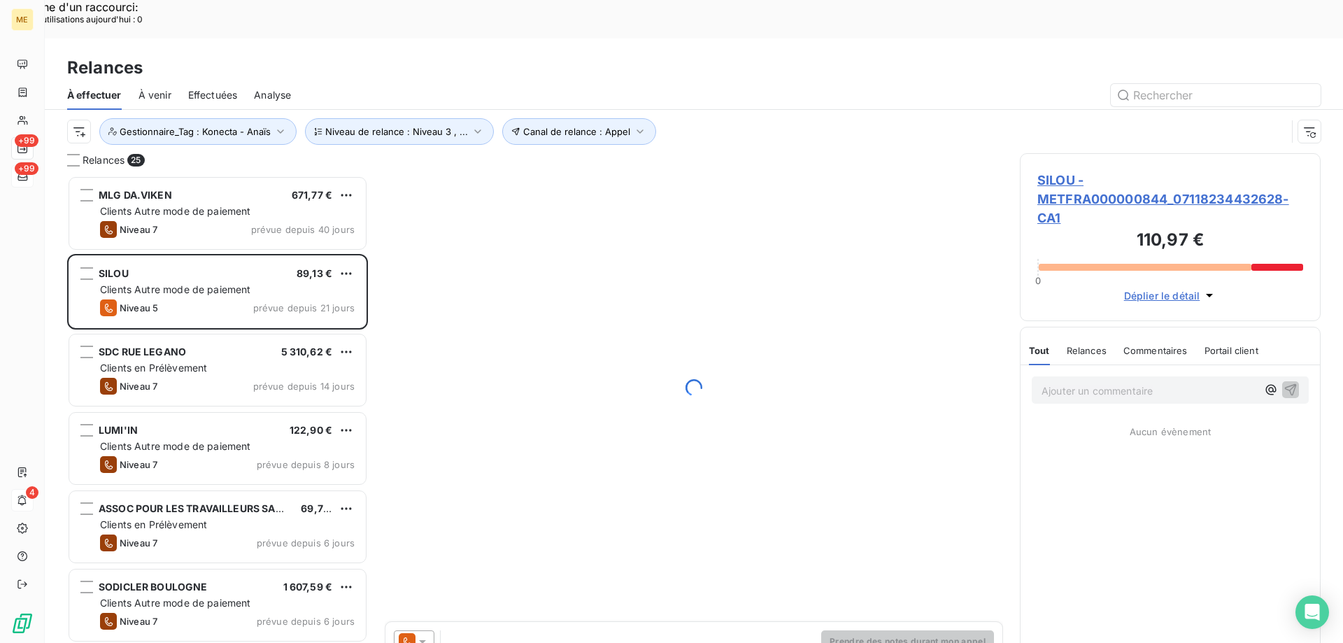
click at [1148, 171] on span "SILOU - METFRA000000844_07118234432628-CA1" at bounding box center [1171, 199] width 266 height 57
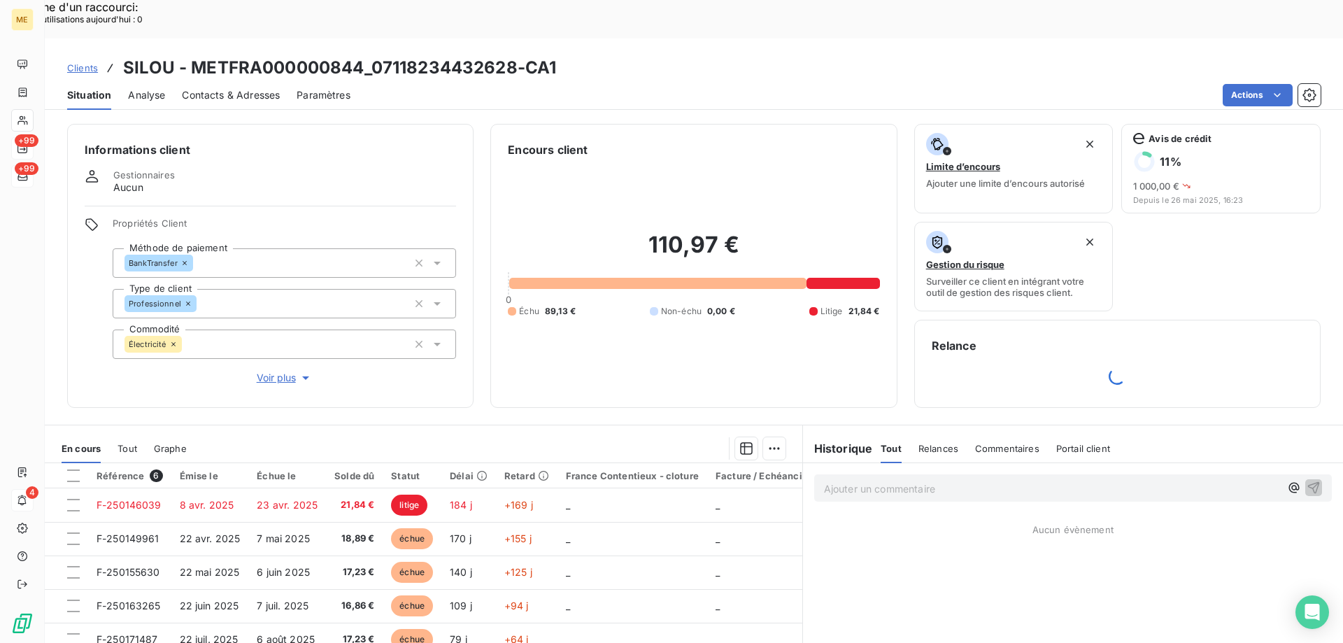
click at [299, 371] on icon "button" at bounding box center [306, 378] width 14 height 14
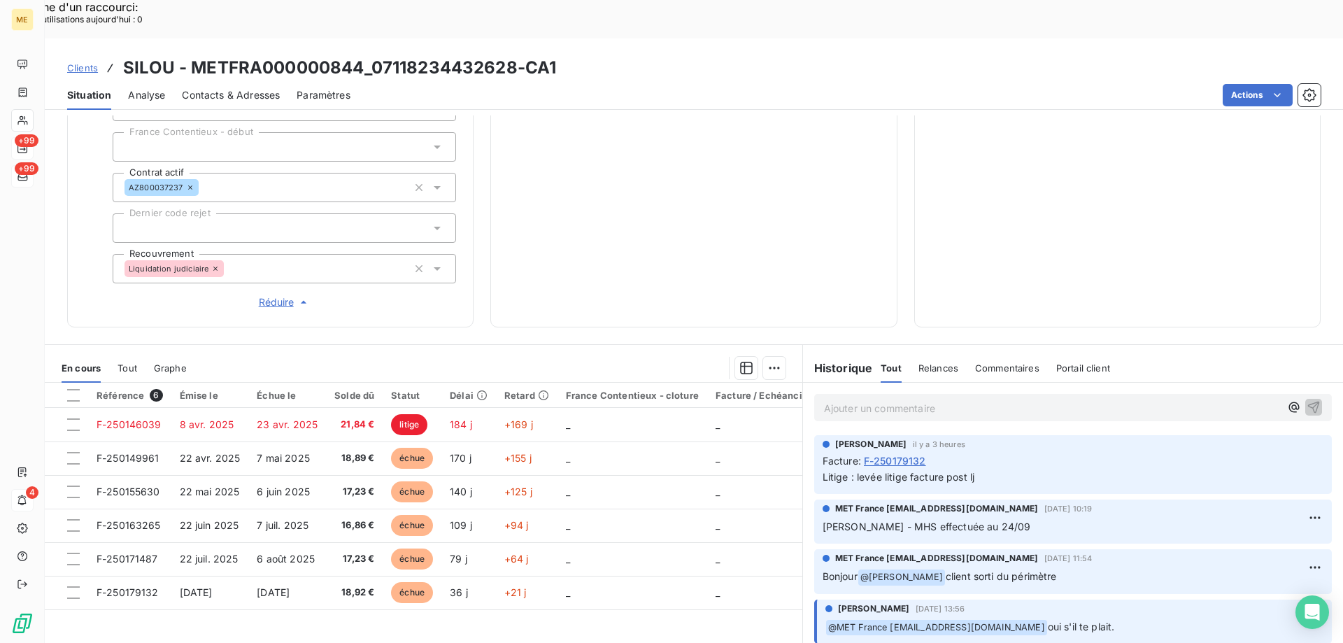
scroll to position [444, 0]
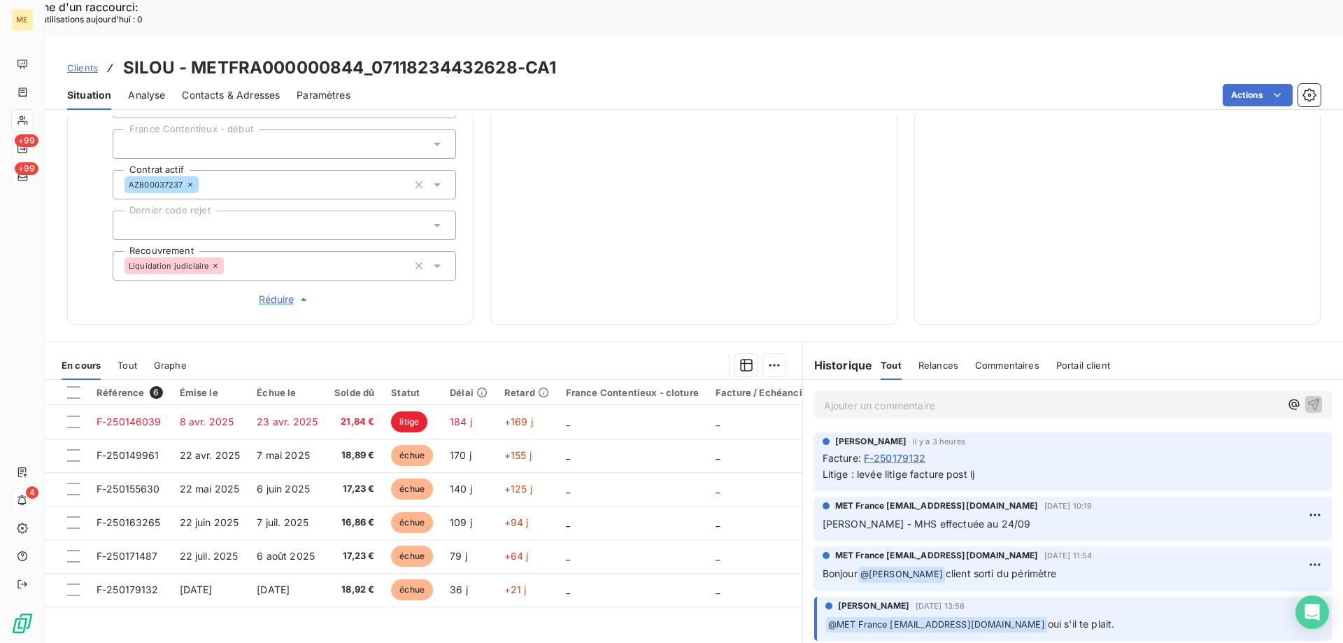
click at [239, 88] on span "Contacts & Adresses" at bounding box center [231, 95] width 98 height 14
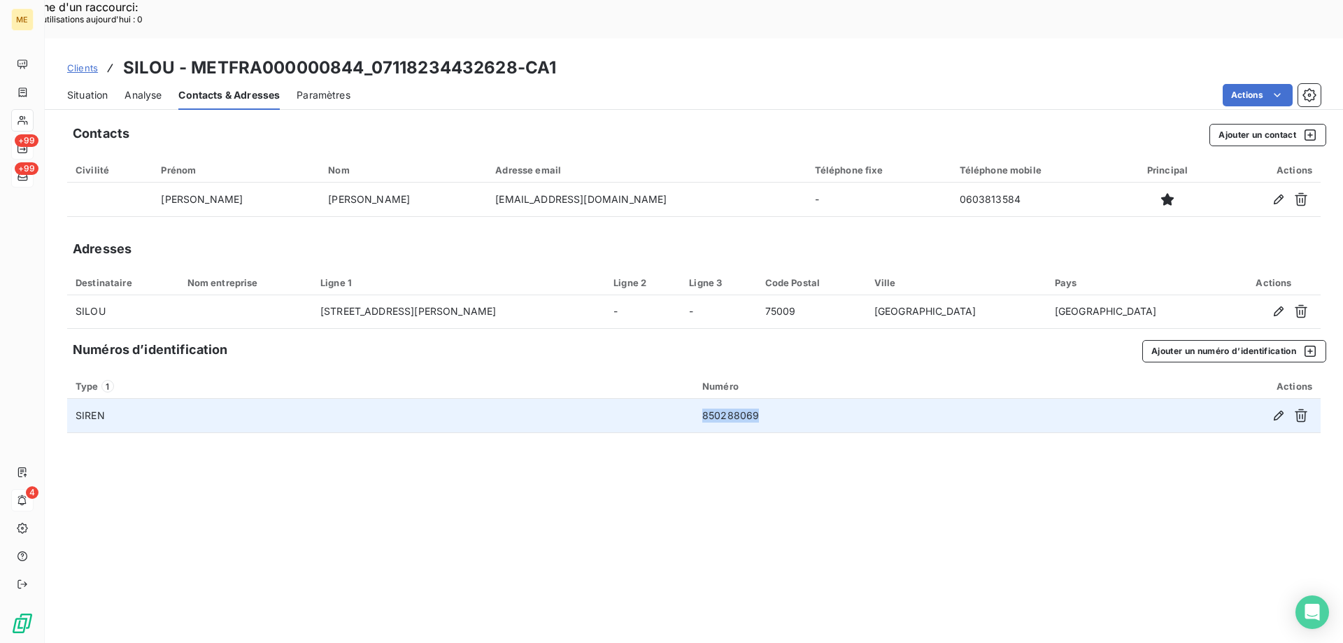
drag, startPoint x: 759, startPoint y: 372, endPoint x: 700, endPoint y: 381, distance: 60.2
click at [700, 399] on td "850288069" at bounding box center [864, 416] width 341 height 34
copy td "850288069"
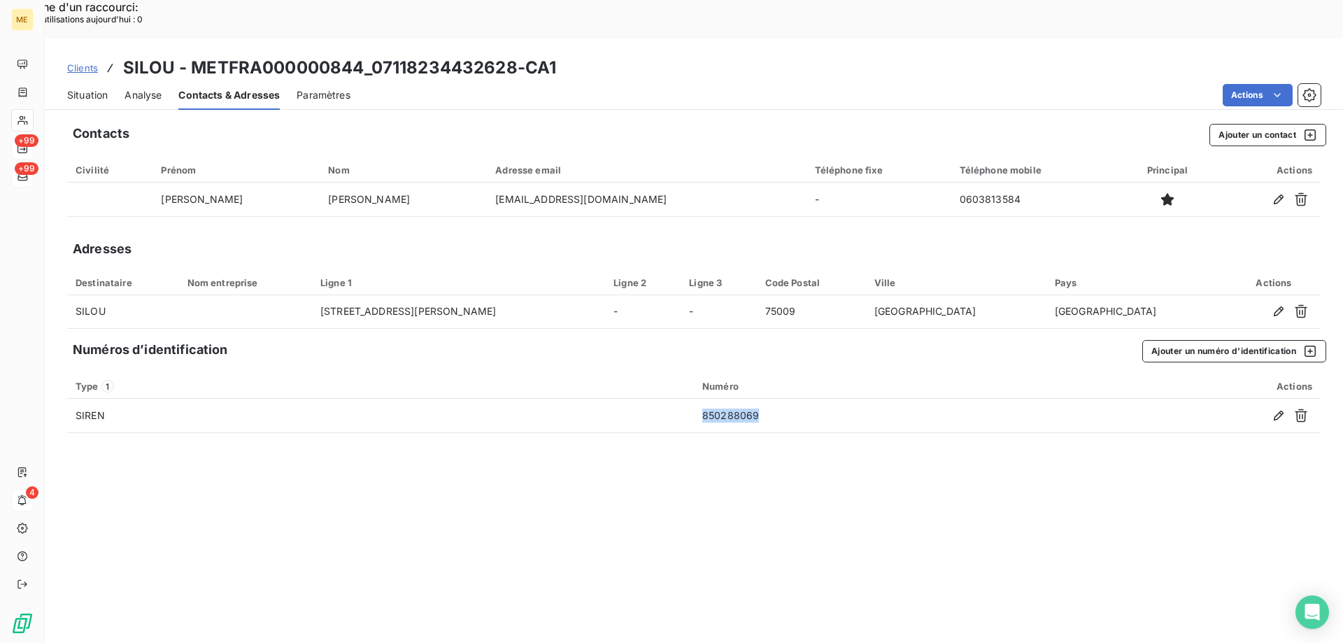
click at [87, 62] on span "Clients" at bounding box center [82, 67] width 31 height 11
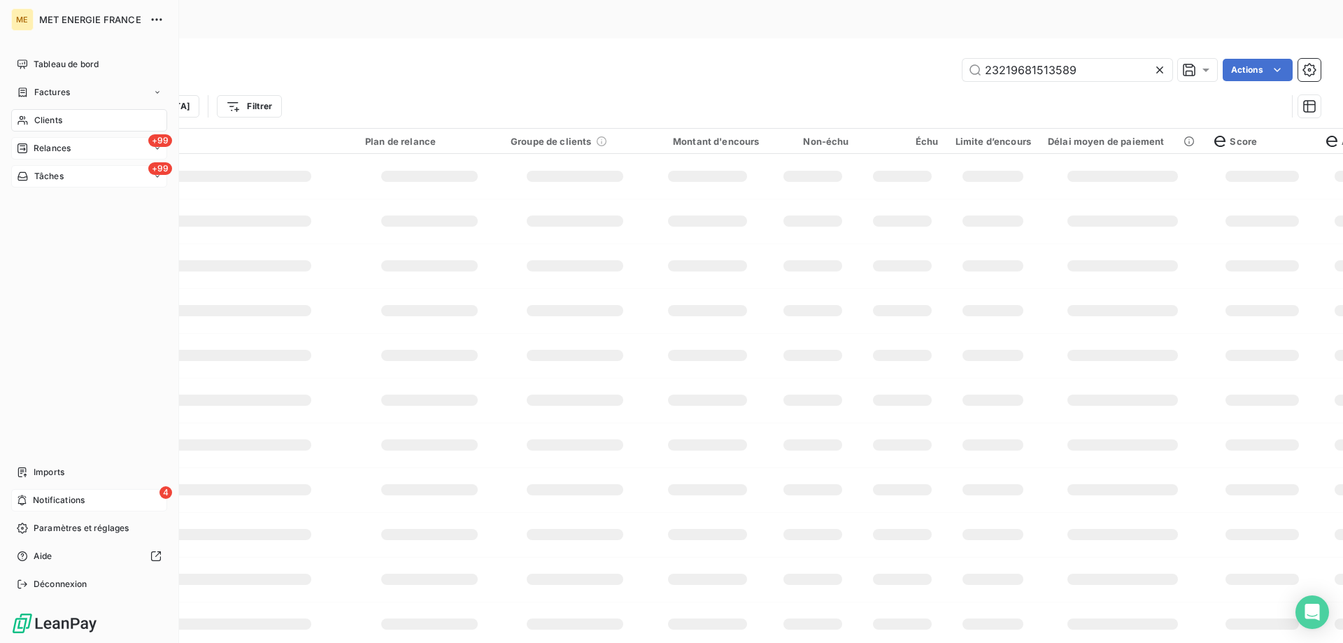
click at [63, 150] on span "Relances" at bounding box center [52, 148] width 37 height 13
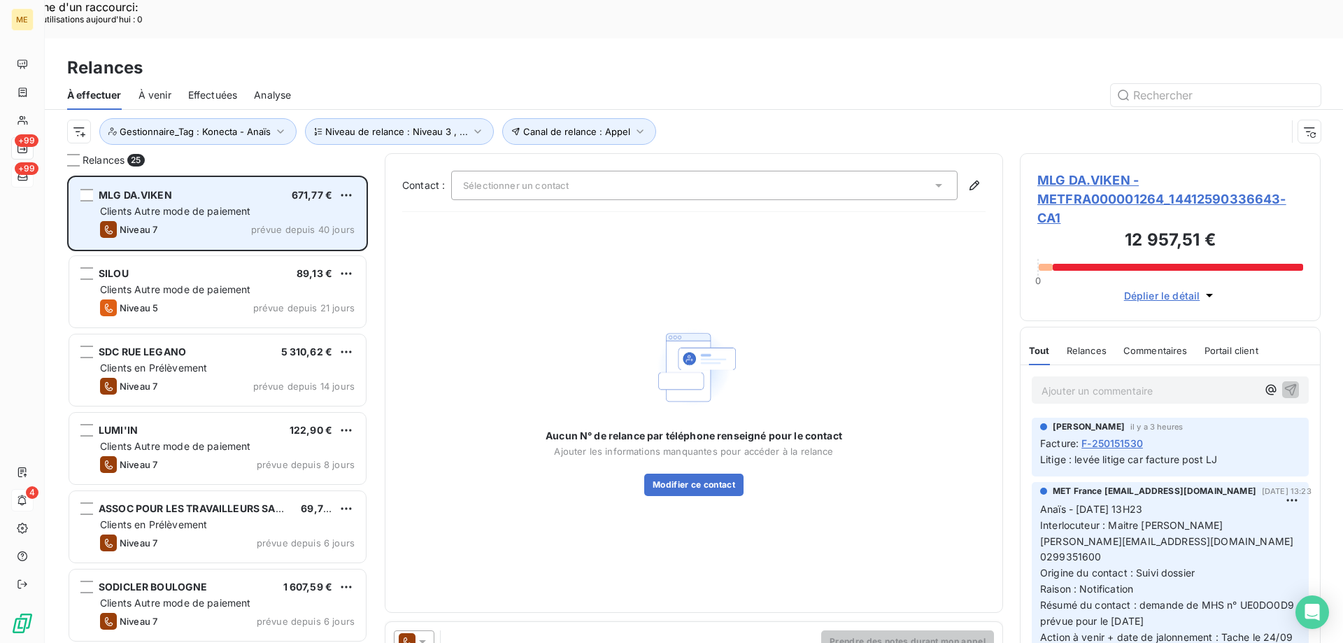
scroll to position [495, 290]
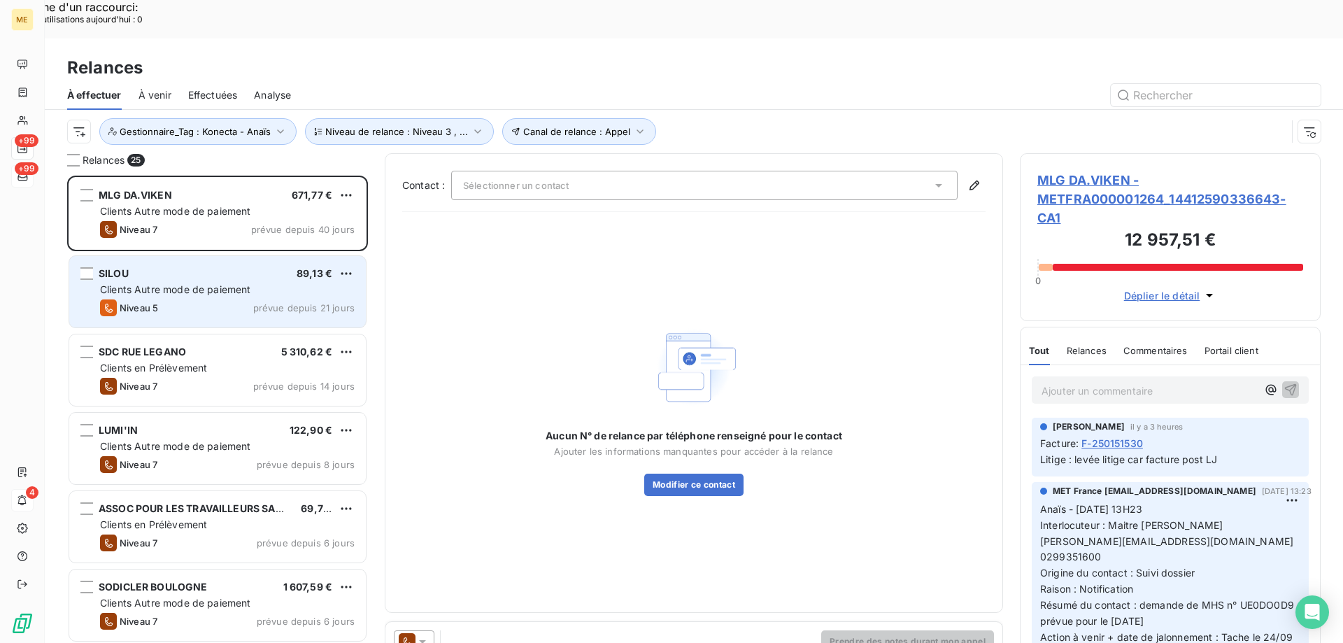
click at [195, 283] on span "Clients Autre mode de paiement" at bounding box center [175, 289] width 151 height 12
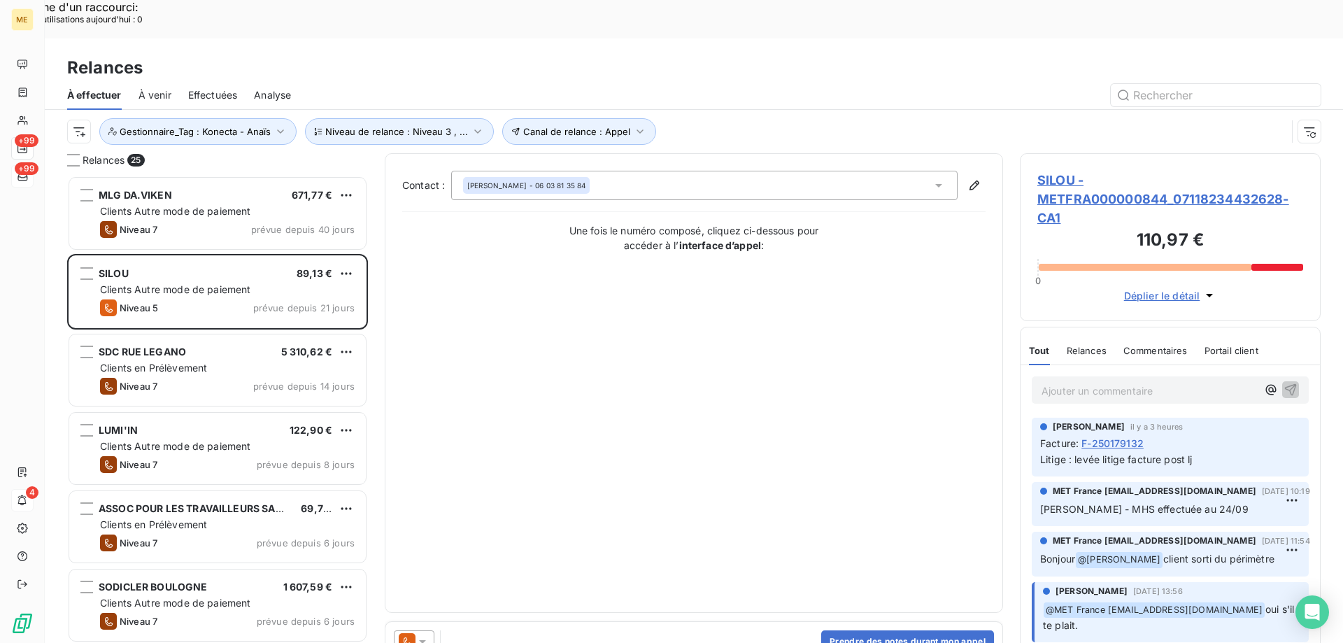
click at [1103, 171] on span "SILOU - METFRA000000844_07118234432628-CA1" at bounding box center [1171, 199] width 266 height 57
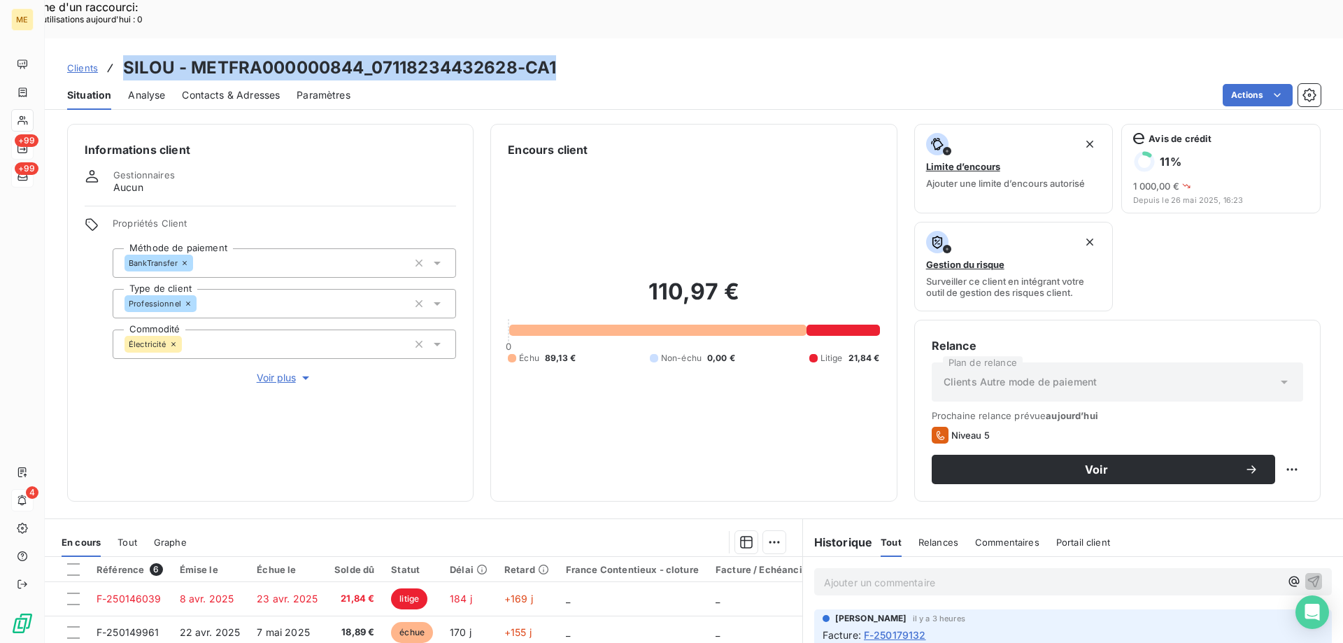
drag, startPoint x: 575, startPoint y: 29, endPoint x: 123, endPoint y: 36, distance: 452.1
click at [123, 55] on div "Clients SILOU - METFRA000000844_07118234432628-CA1" at bounding box center [694, 67] width 1299 height 25
copy h3 "SILOU - METFRA000000844_07118234432628-CA1"
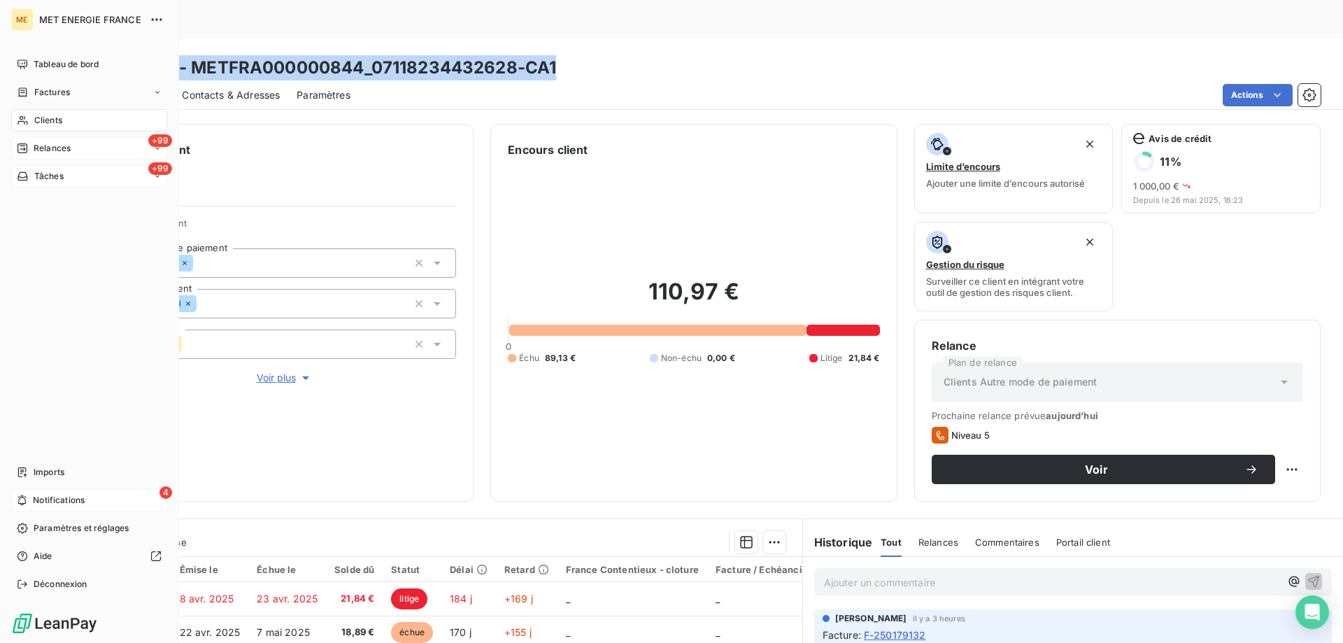
click at [66, 146] on span "Relances" at bounding box center [52, 148] width 37 height 13
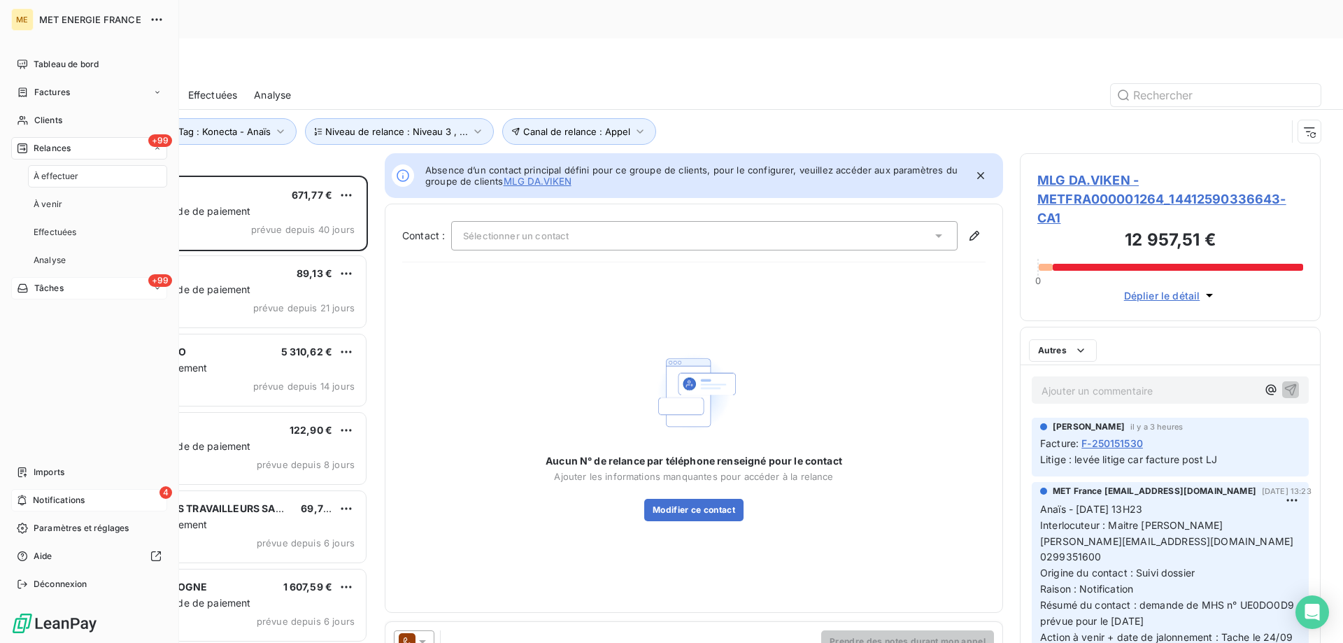
scroll to position [495, 290]
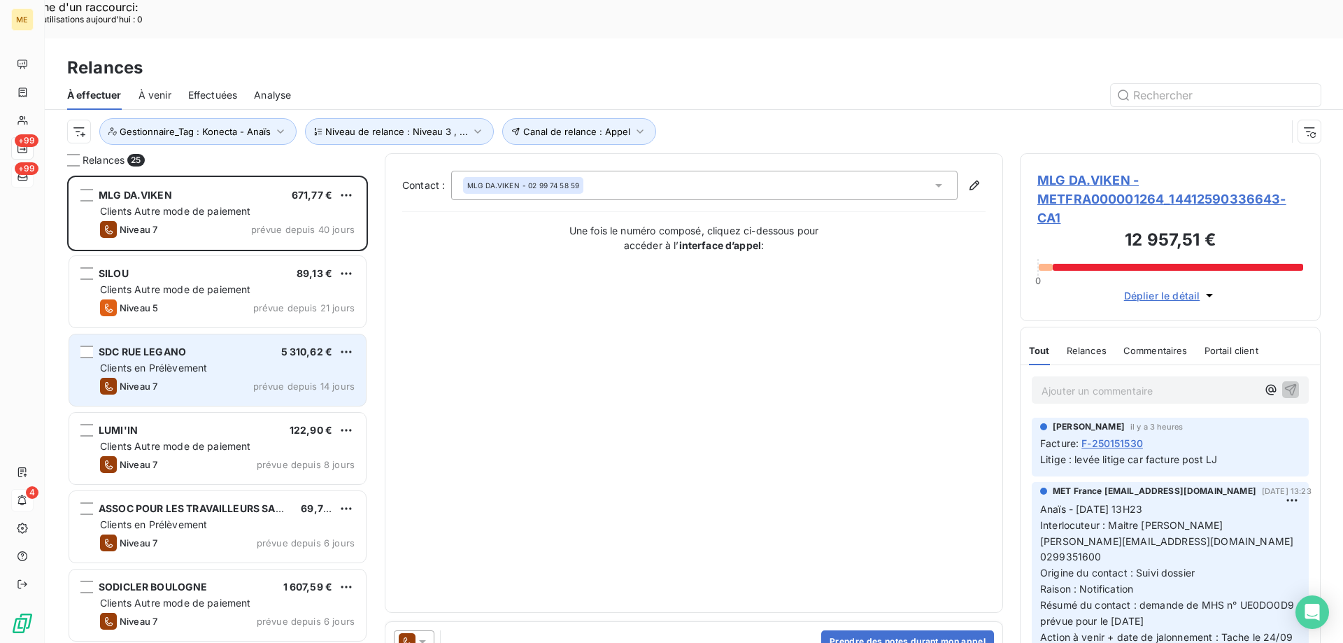
click at [221, 378] on div "Niveau 7 prévue depuis 14 jours" at bounding box center [227, 386] width 255 height 17
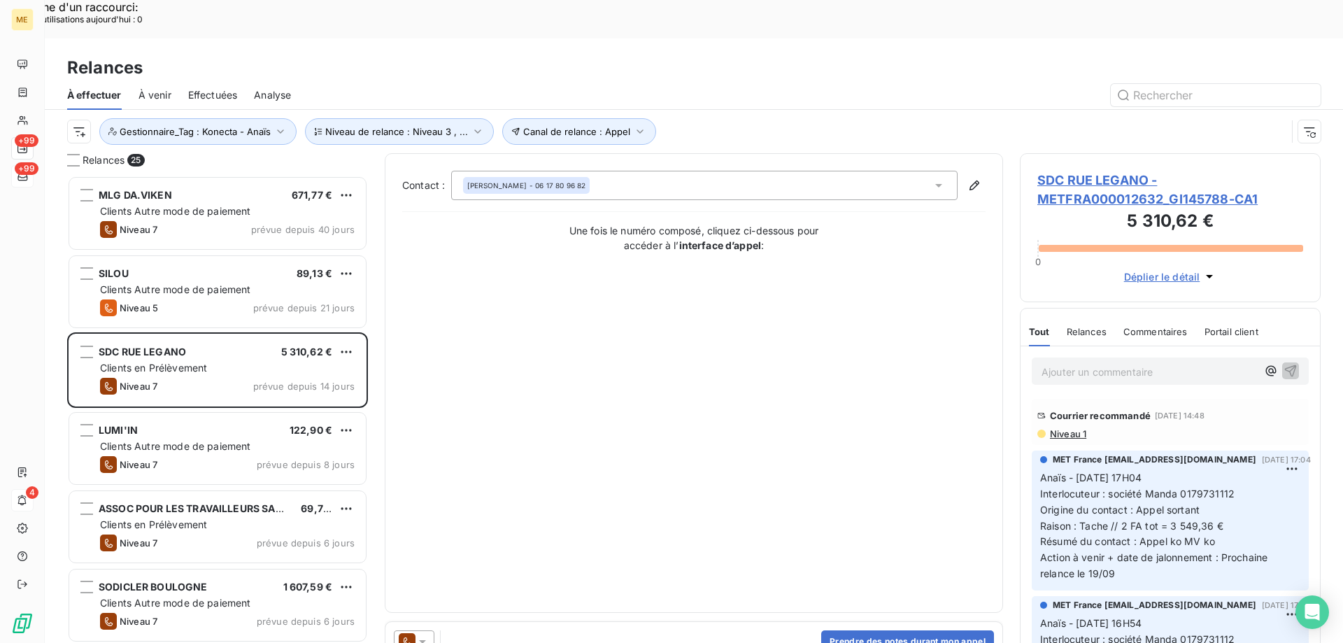
click at [1098, 171] on span "SDC RUE LEGANO - METFRA000012632_GI145788-CA1" at bounding box center [1171, 190] width 266 height 38
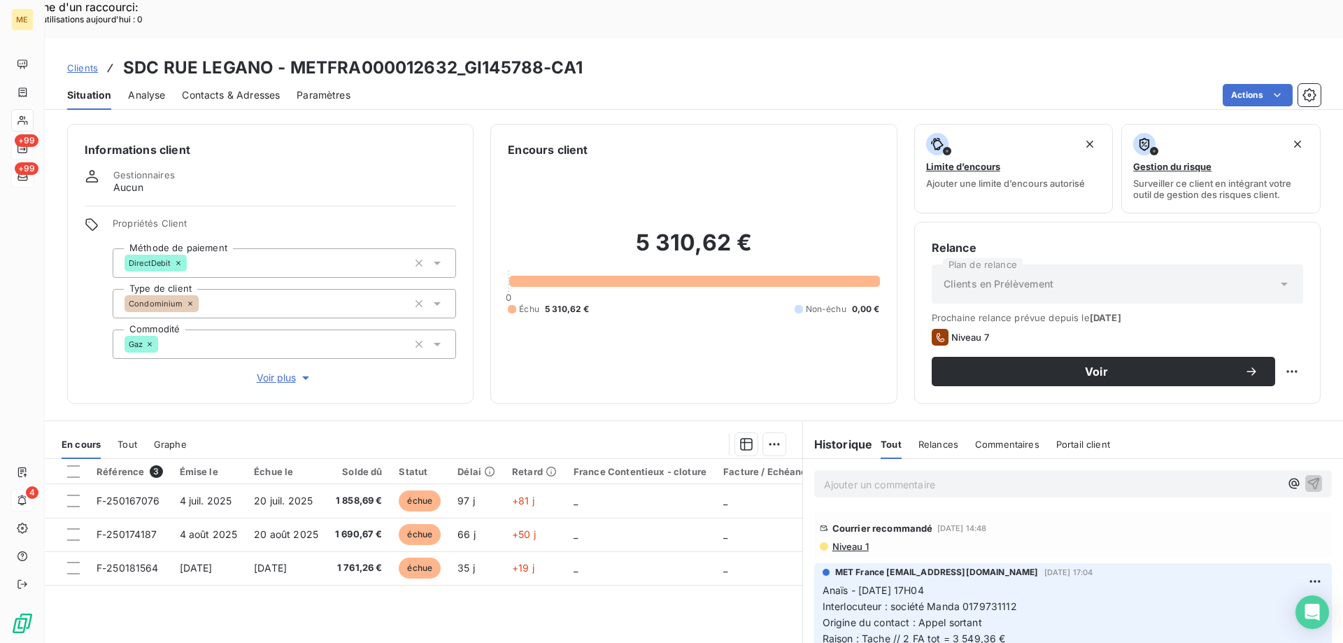
scroll to position [70, 0]
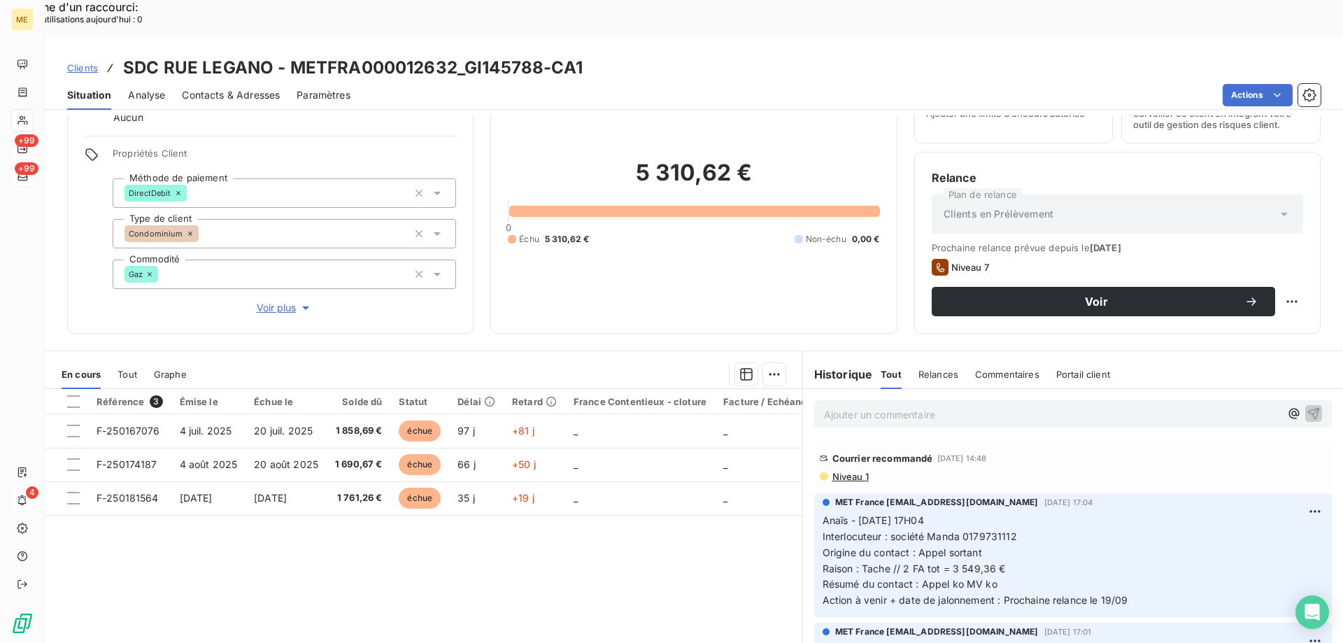
click at [958, 471] on div "Niveau 1" at bounding box center [1073, 476] width 507 height 11
click at [858, 471] on span "Niveau 1" at bounding box center [850, 476] width 38 height 11
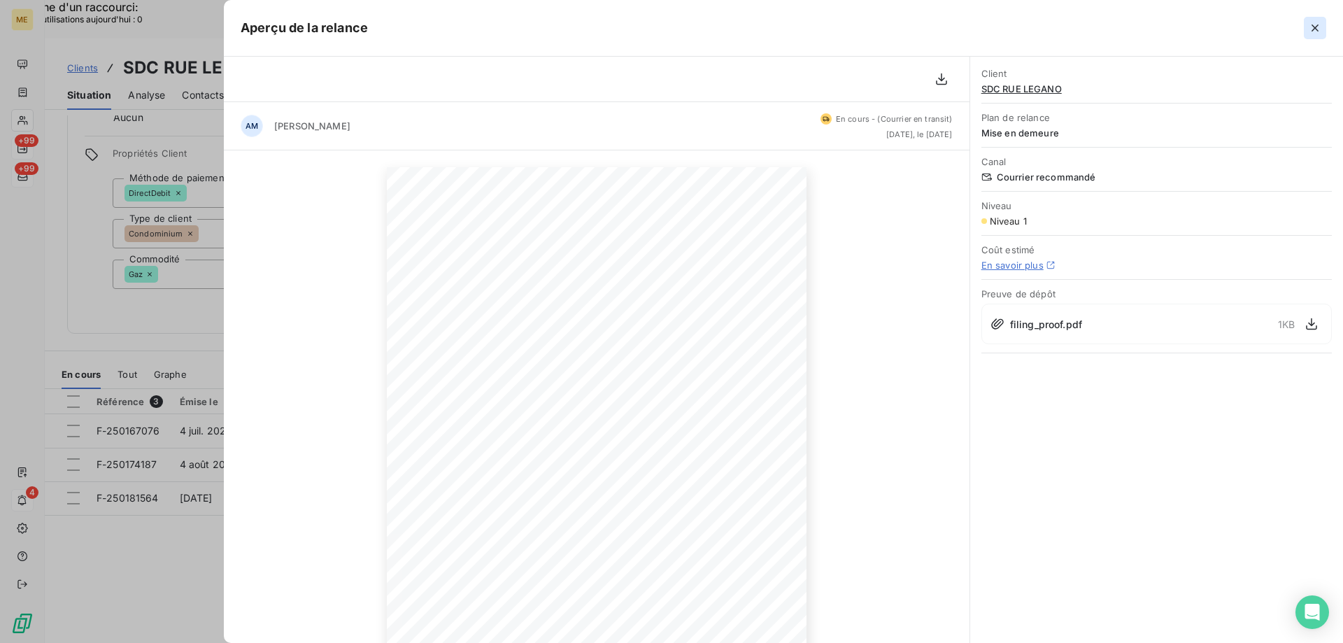
click at [1317, 26] on icon "button" at bounding box center [1315, 27] width 7 height 7
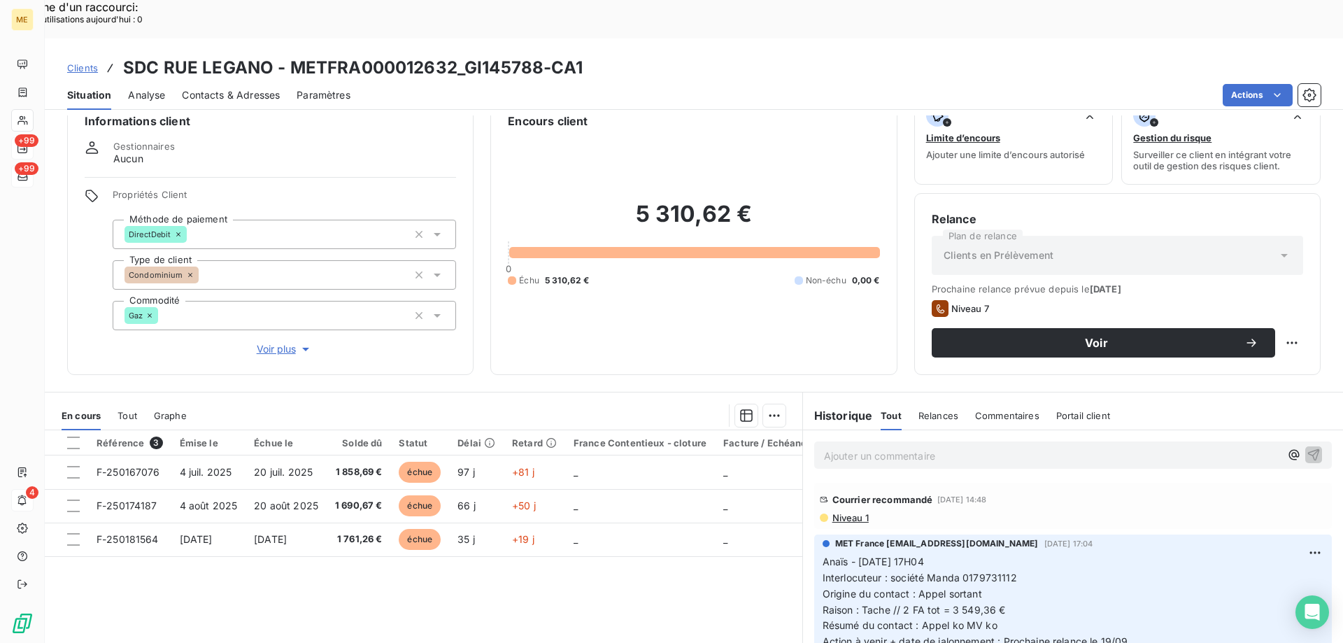
scroll to position [0, 0]
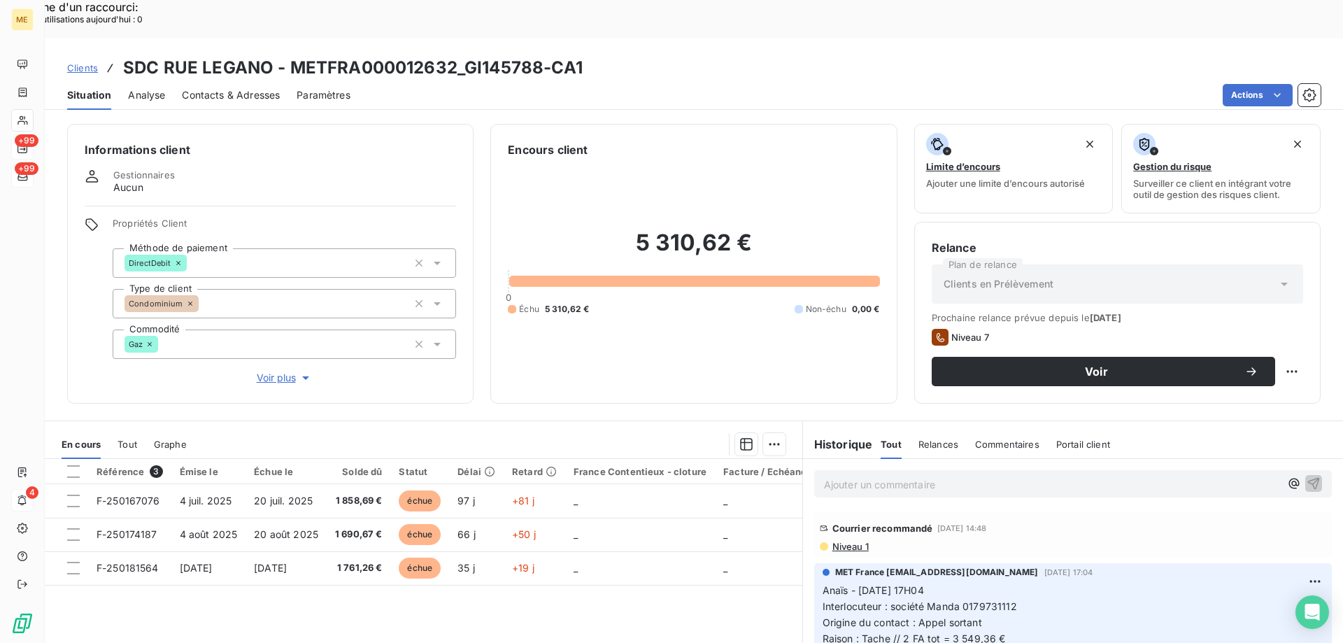
click at [278, 371] on span "Voir plus" at bounding box center [285, 378] width 56 height 14
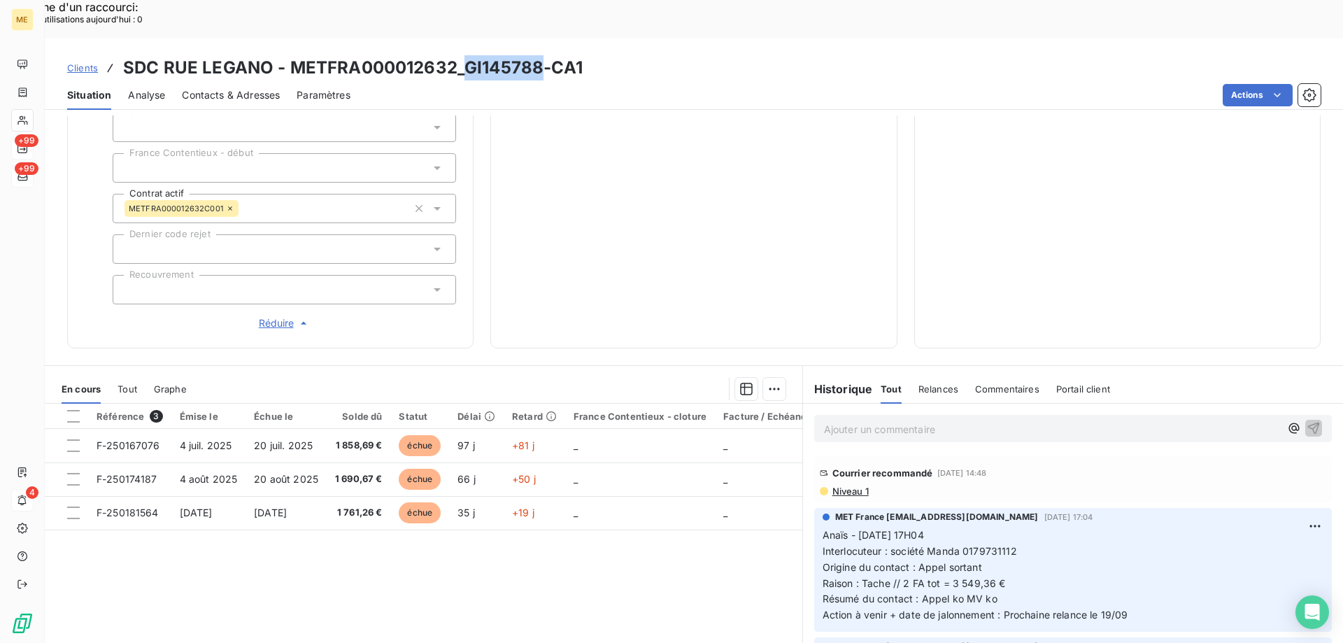
drag, startPoint x: 540, startPoint y: 33, endPoint x: 466, endPoint y: 34, distance: 74.2
click at [466, 55] on h3 "SDC RUE LEGANO - METFRA000012632_GI145788-CA1" at bounding box center [353, 67] width 460 height 25
copy h3 "GI145788"
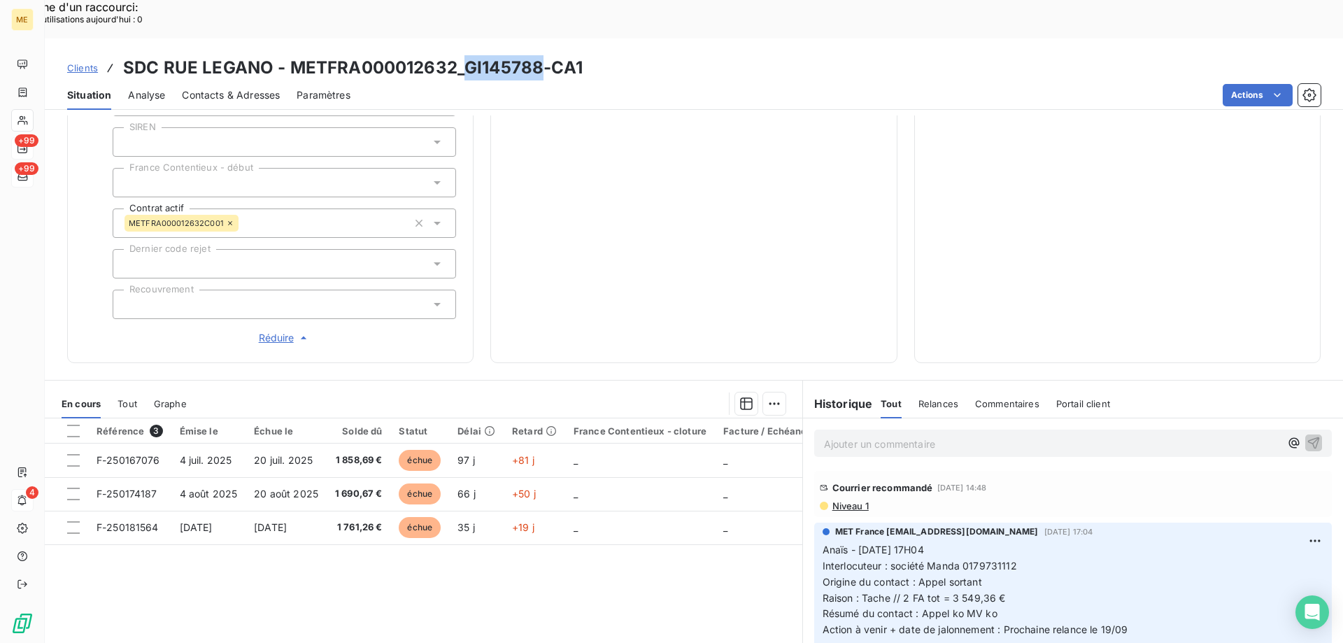
scroll to position [444, 0]
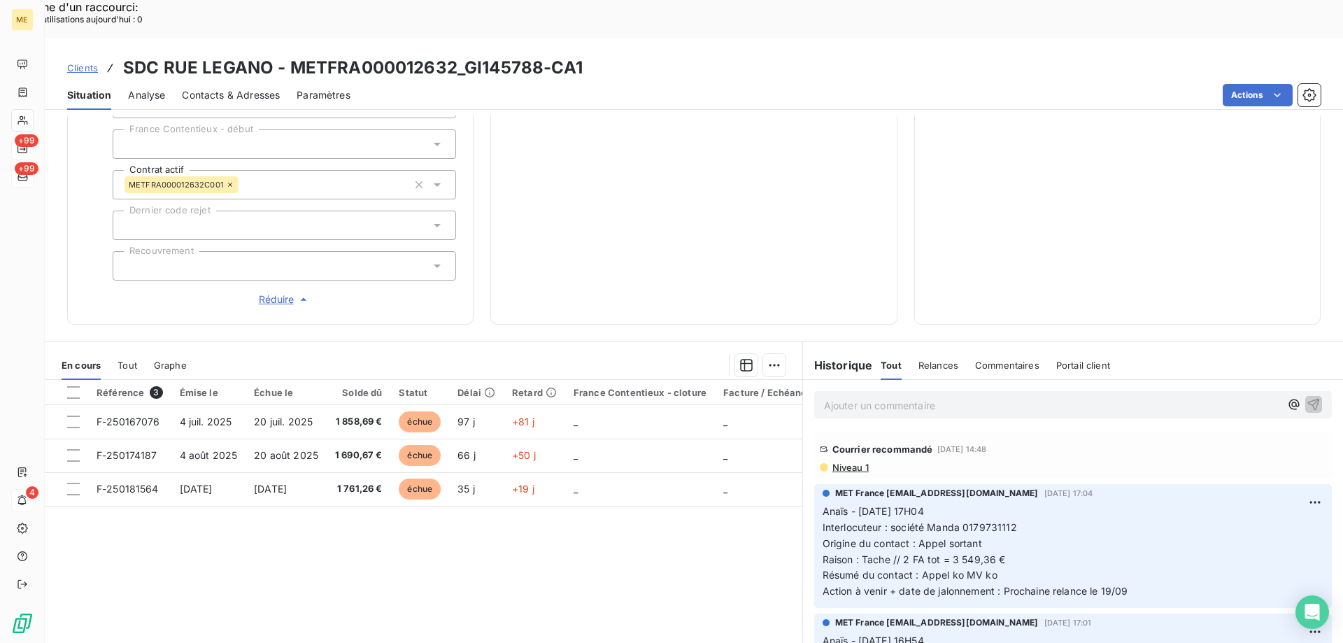
click at [835, 462] on span "Niveau 1" at bounding box center [850, 467] width 38 height 11
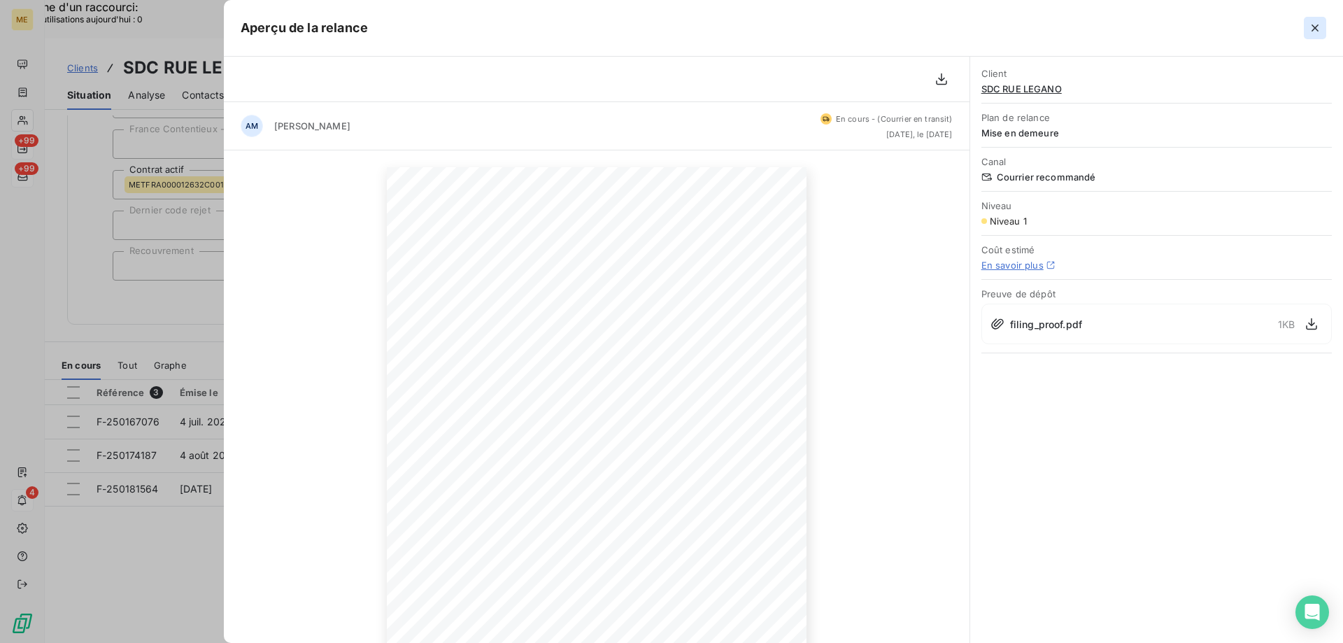
click at [1314, 25] on icon "button" at bounding box center [1316, 28] width 14 height 14
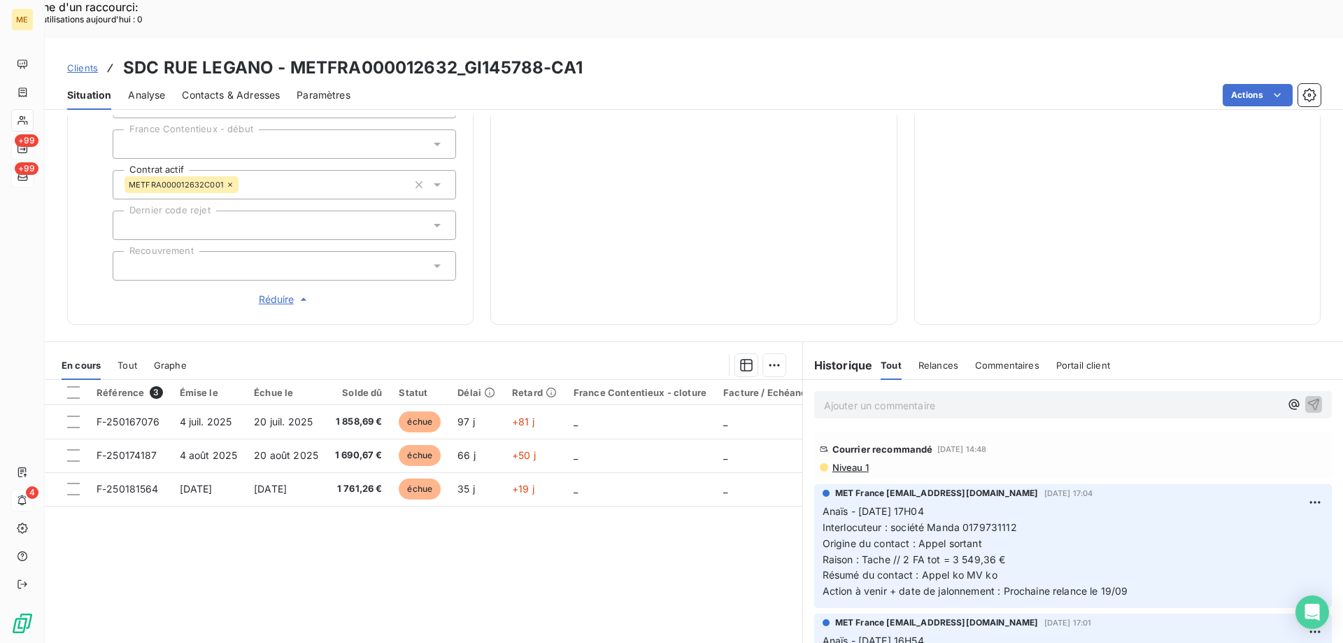
click at [725, 194] on div "5 310,62 € 0 Échu 5 310,62 € Non-échu 0,00 €" at bounding box center [694, 11] width 372 height 593
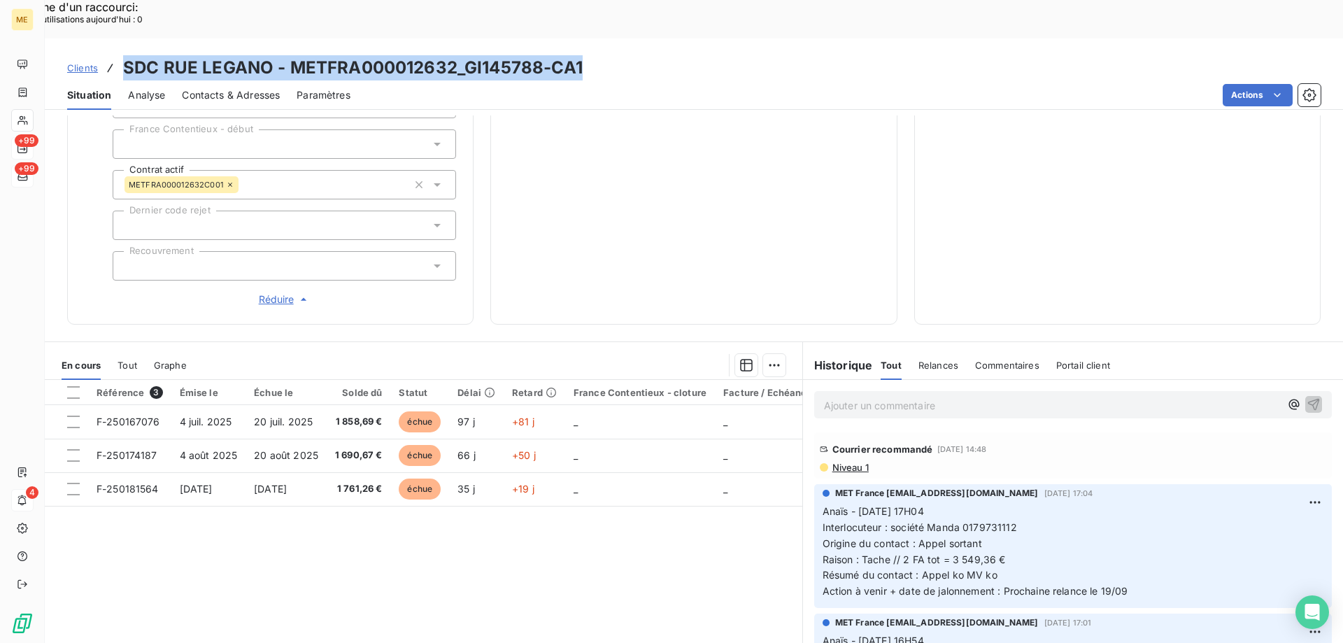
drag, startPoint x: 588, startPoint y: 27, endPoint x: 120, endPoint y: 35, distance: 467.5
click at [120, 55] on div "Clients SDC RUE LEGANO - METFRA000012632_GI145788-CA1" at bounding box center [694, 67] width 1299 height 25
copy h3 "SDC RUE LEGANO - METFRA000012632_GI145788-CA1"
drag, startPoint x: 1140, startPoint y: 545, endPoint x: 806, endPoint y: 467, distance: 342.7
click at [806, 481] on div "MET France [EMAIL_ADDRESS][DOMAIN_NAME] [DATE] 17:04 Anaïs - [DATE] 17H04 Inter…" at bounding box center [1073, 545] width 540 height 129
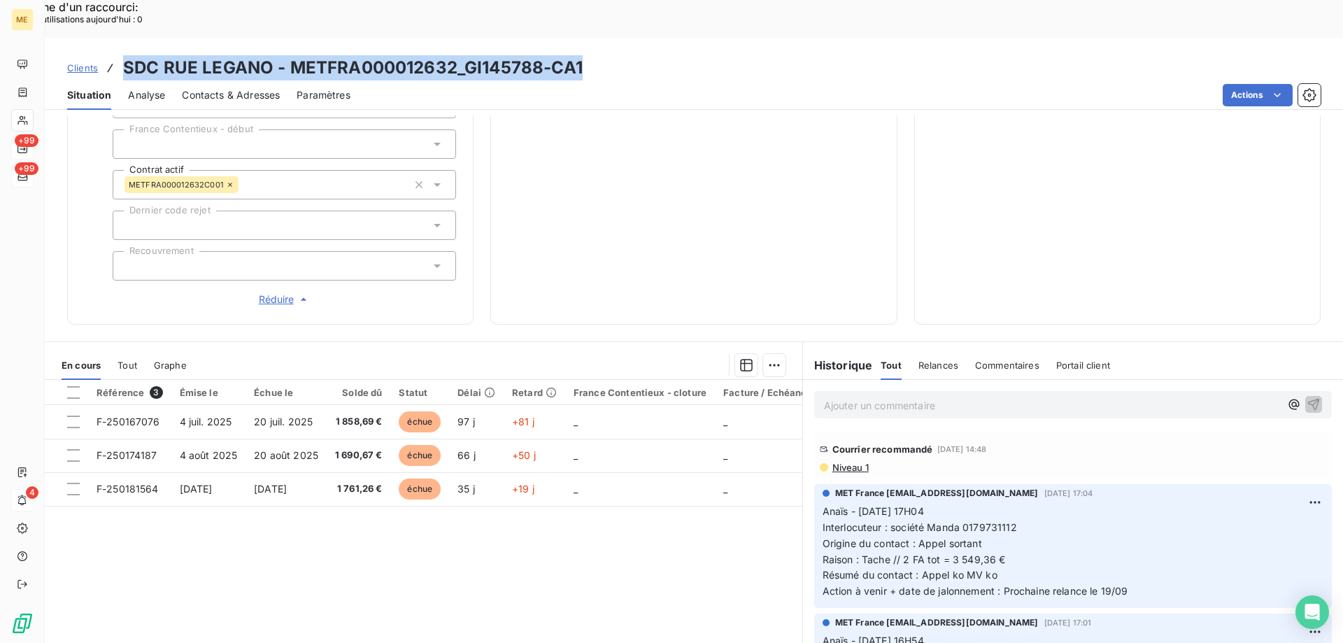
click at [18, 146] on span "+99" at bounding box center [27, 140] width 24 height 13
click at [22, 147] on icon at bounding box center [22, 148] width 11 height 11
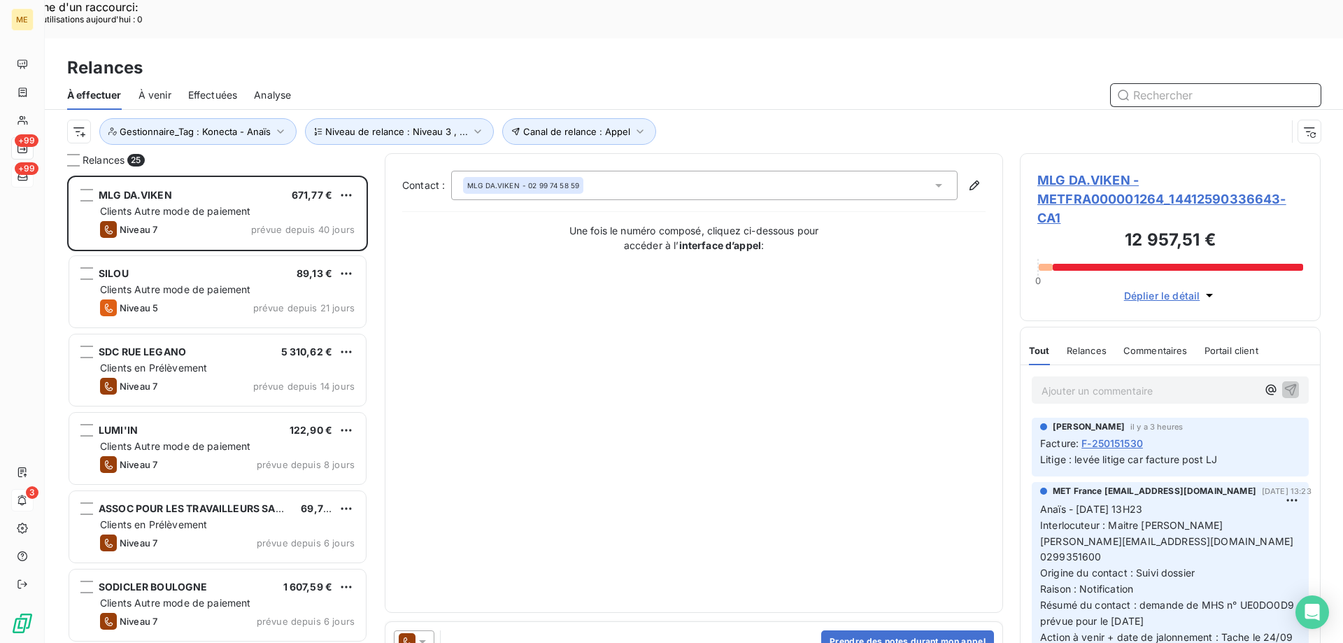
scroll to position [11, 11]
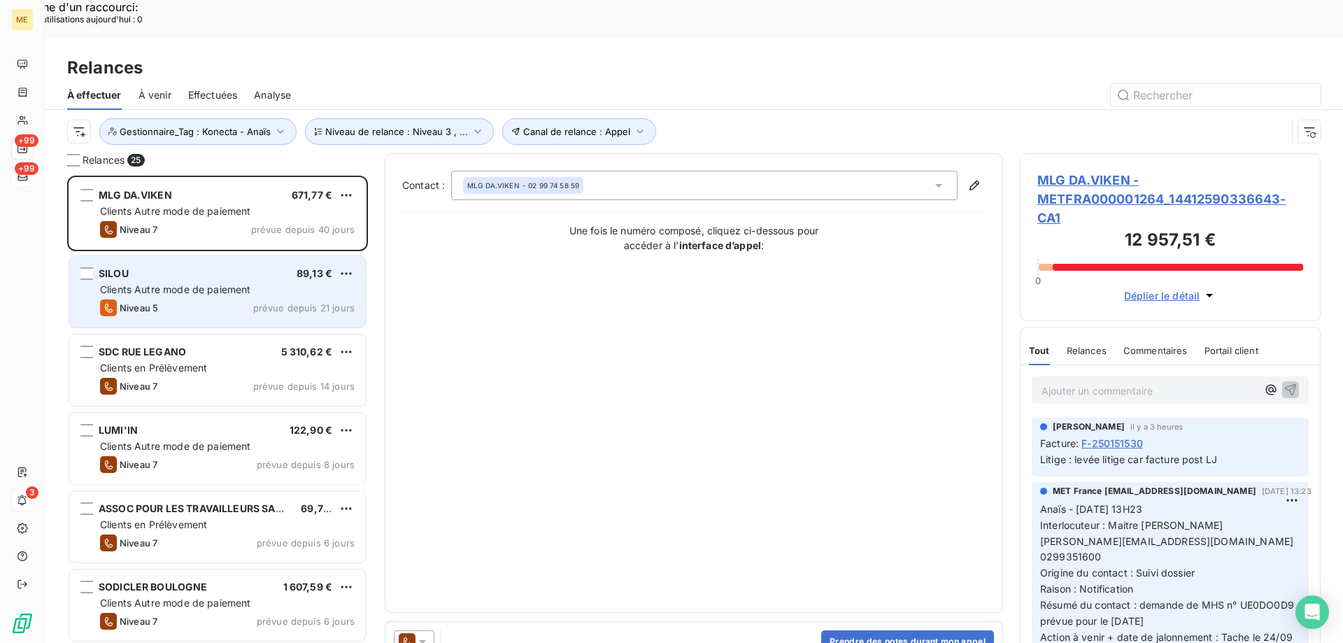
click at [156, 283] on span "Clients Autre mode de paiement" at bounding box center [175, 289] width 151 height 12
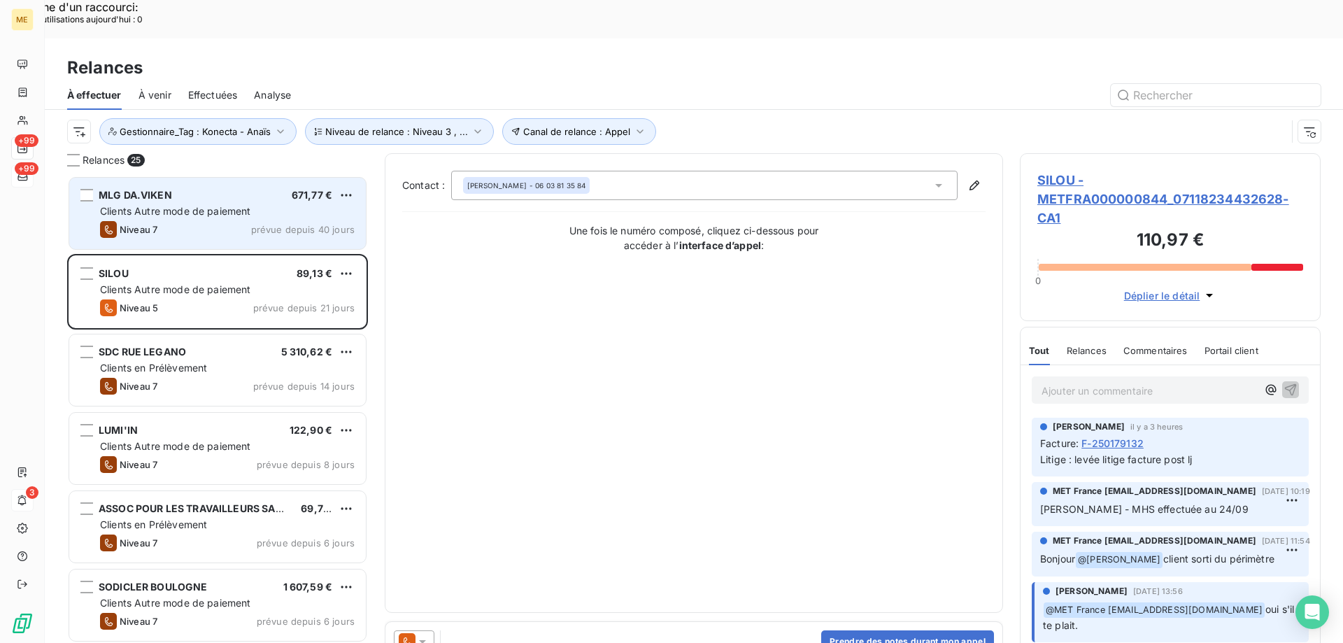
click at [220, 205] on span "Clients Autre mode de paiement" at bounding box center [175, 211] width 151 height 12
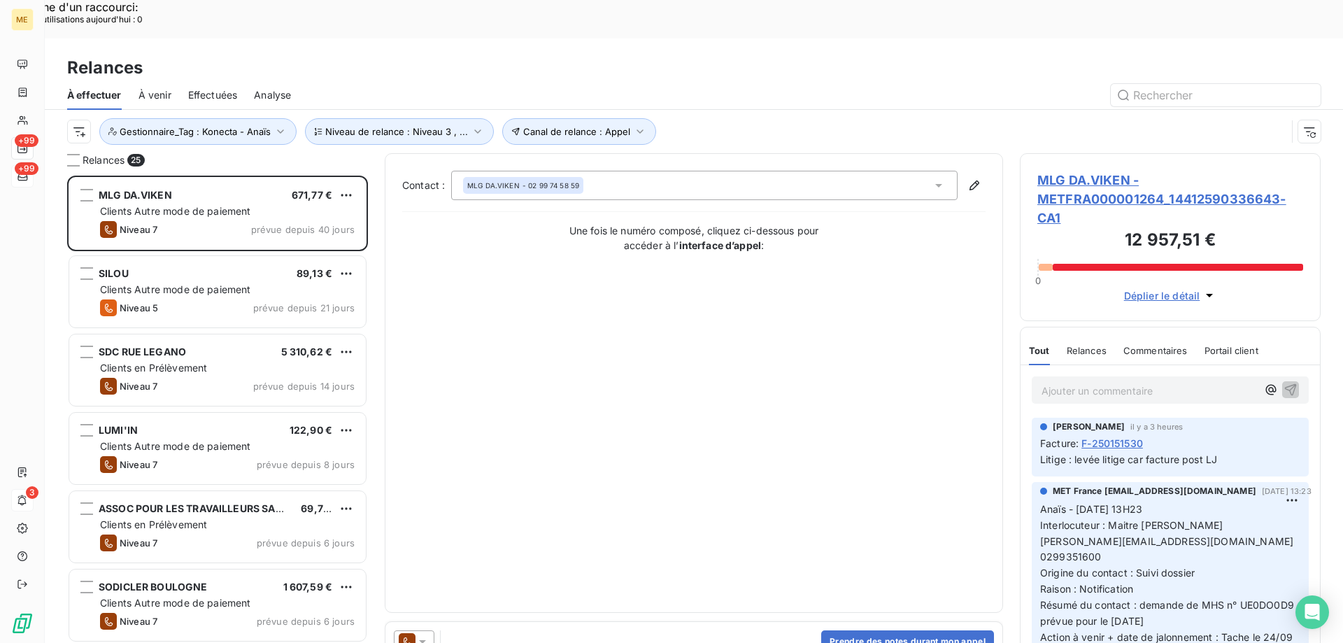
click at [1122, 171] on span "MLG DA.VIKEN - METFRA000001264_14412590336643-CA1" at bounding box center [1171, 199] width 266 height 57
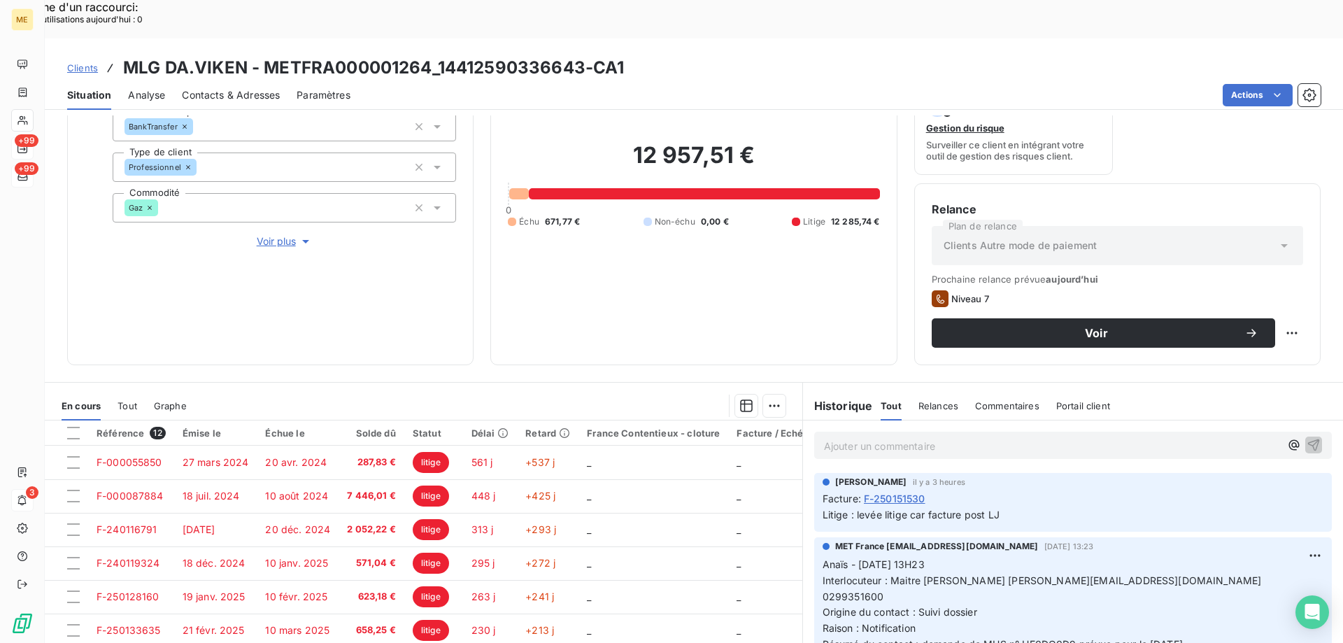
scroll to position [140, 0]
